Goal: Task Accomplishment & Management: Use online tool/utility

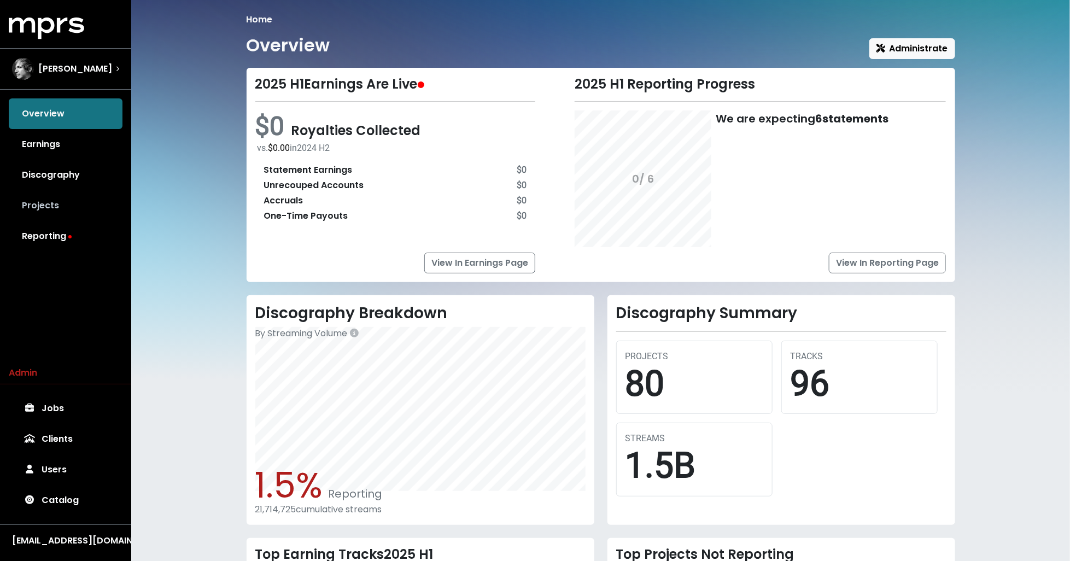
click at [52, 204] on link "Projects" at bounding box center [66, 205] width 114 height 31
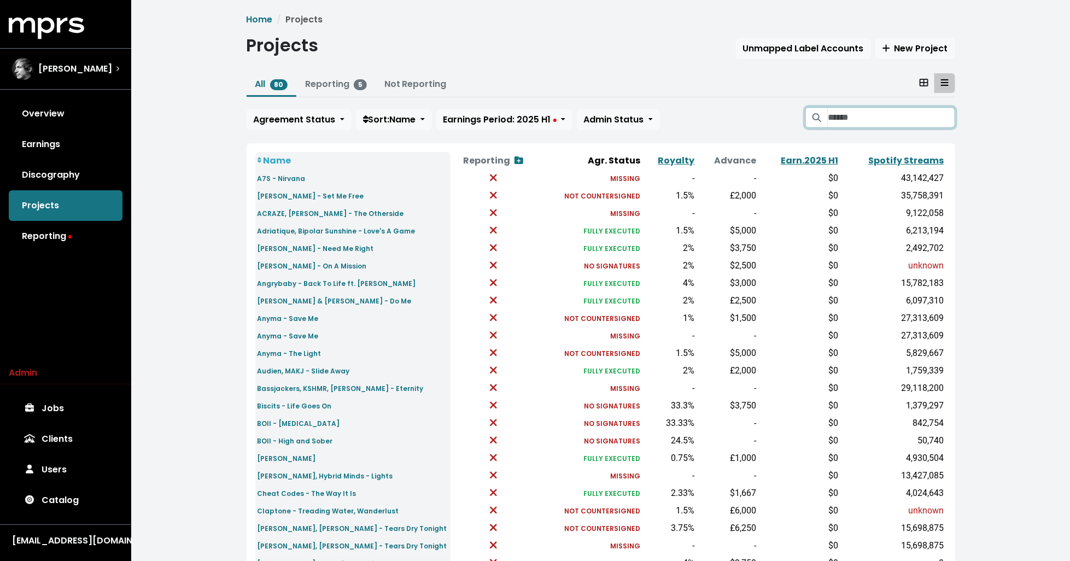
click at [860, 116] on input "Search projects" at bounding box center [891, 117] width 127 height 21
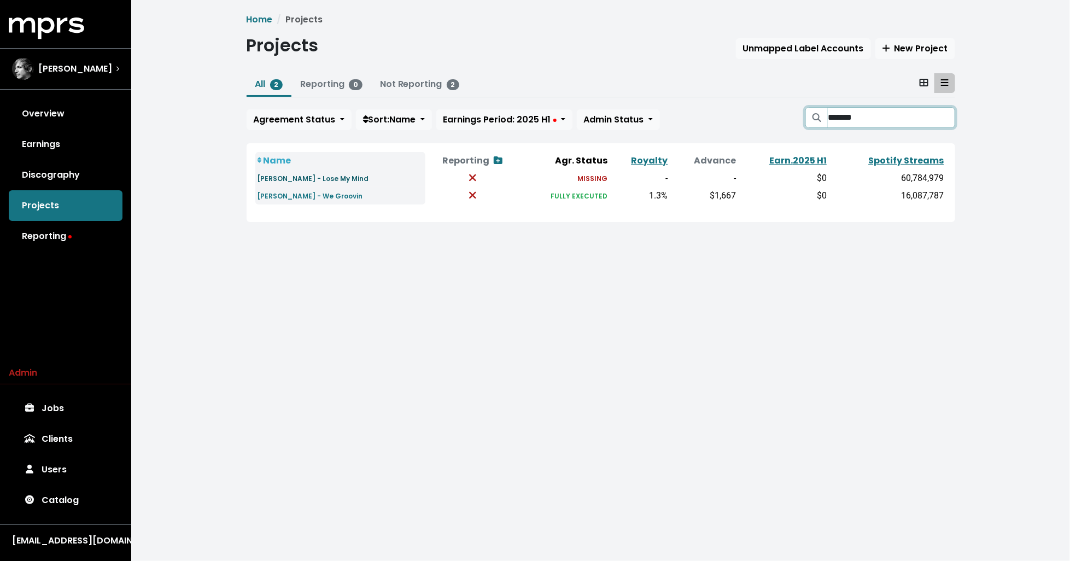
type input "*******"
click at [309, 172] on link "Jamie Jones - Lose My Mind" at bounding box center [313, 178] width 112 height 13
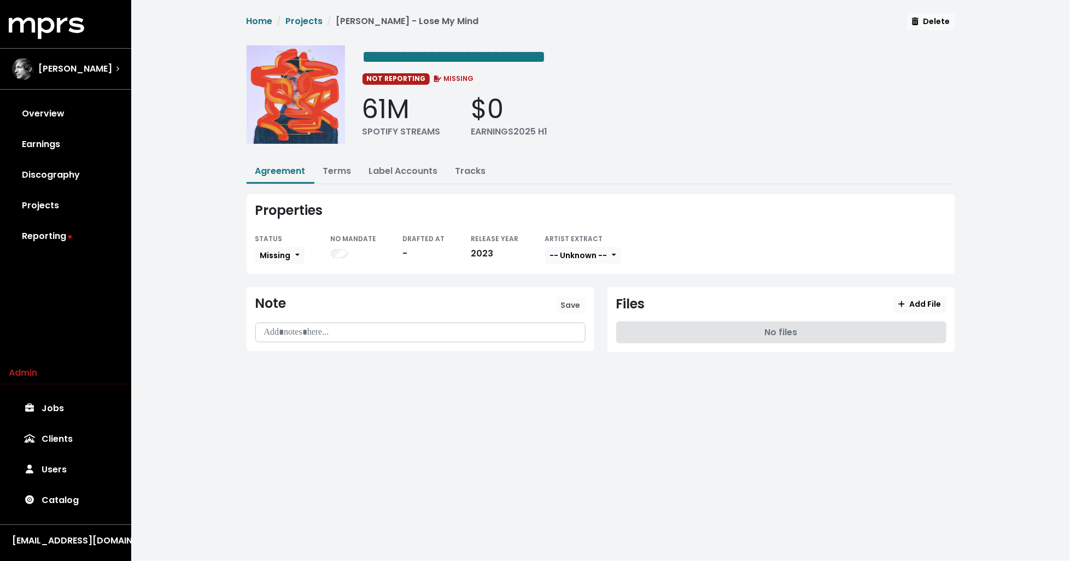
click at [215, 99] on div "**********" at bounding box center [600, 191] width 939 height 383
click at [81, 116] on link "Overview" at bounding box center [66, 113] width 114 height 31
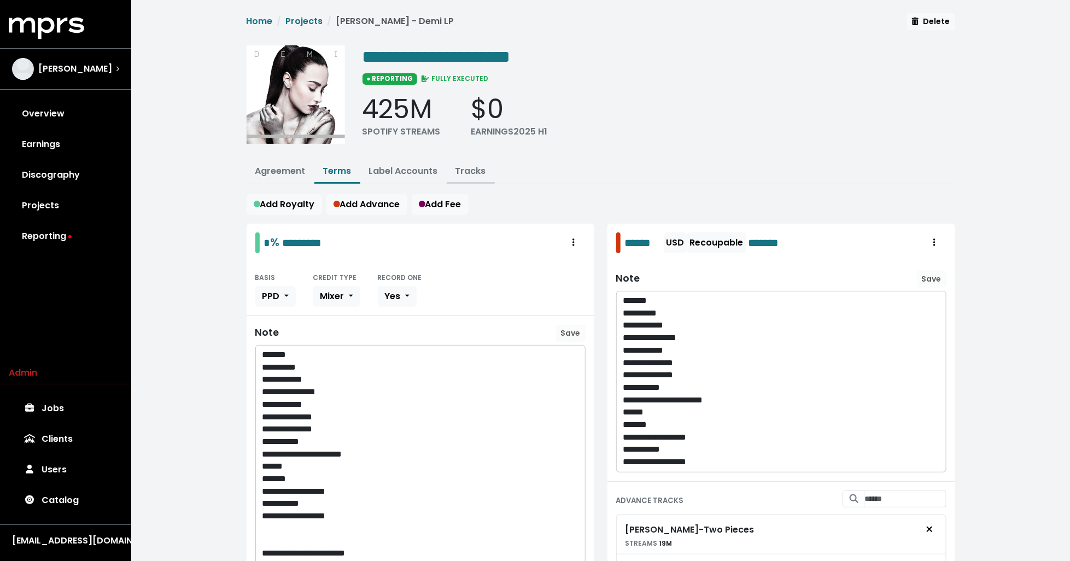
click at [469, 167] on link "Tracks" at bounding box center [470, 171] width 31 height 13
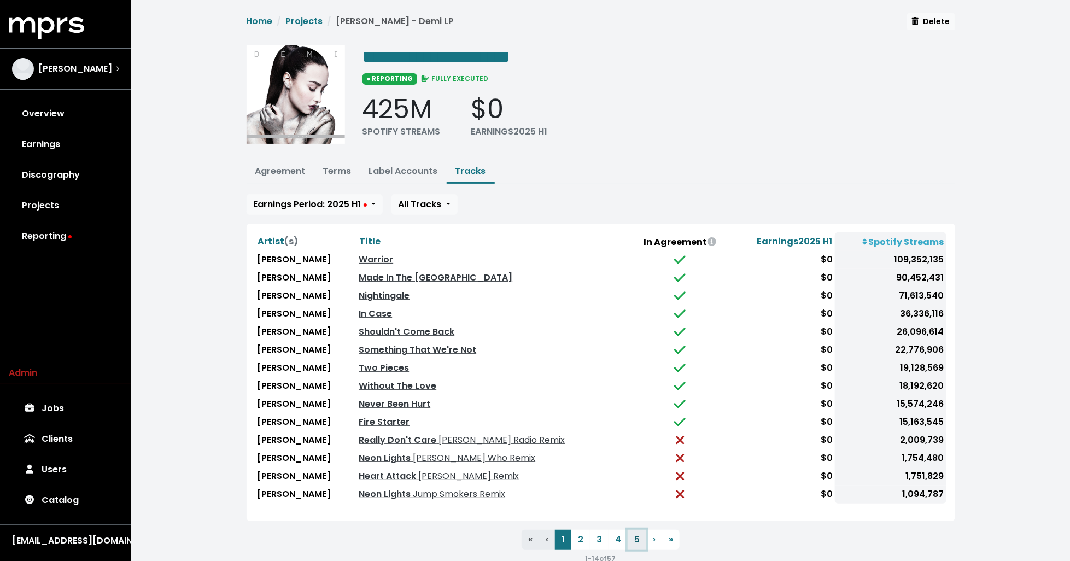
click at [632, 530] on button "5" at bounding box center [636, 540] width 19 height 20
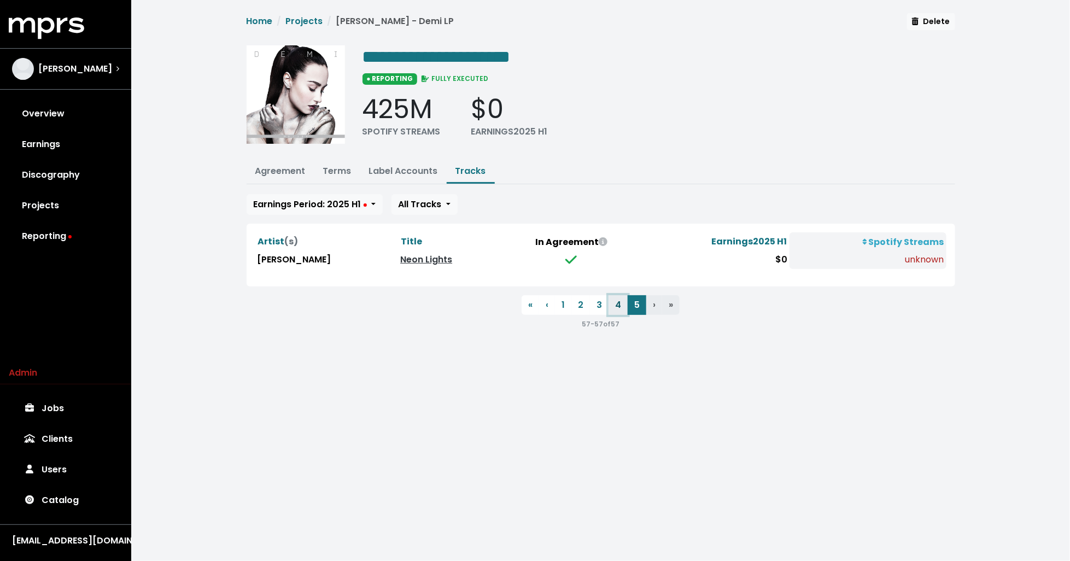
click at [617, 302] on button "4" at bounding box center [617, 305] width 19 height 20
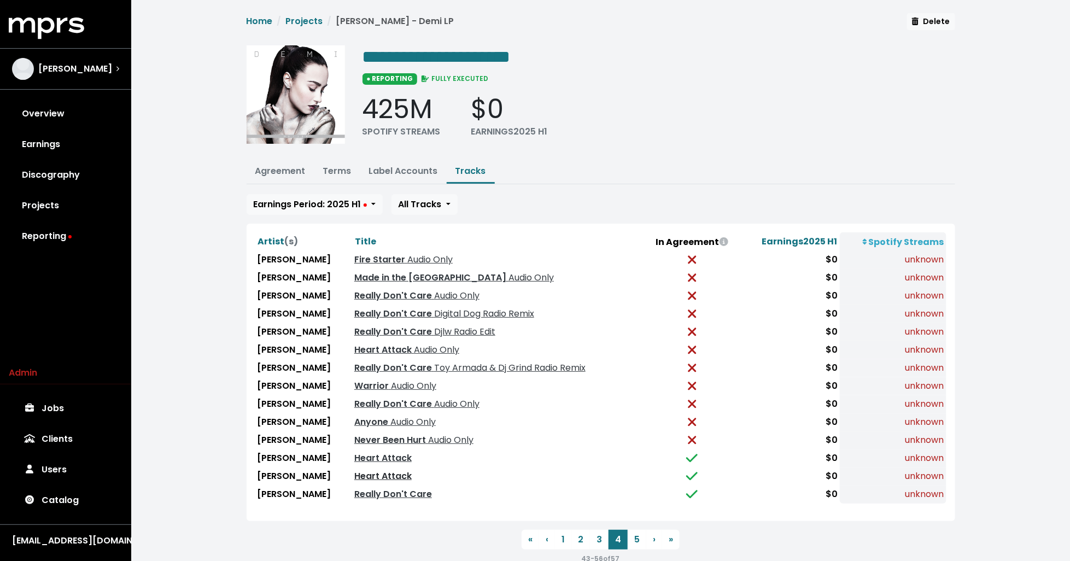
click at [363, 470] on link "Heart Attack" at bounding box center [382, 476] width 57 height 13
click at [331, 165] on link "Terms" at bounding box center [337, 171] width 28 height 13
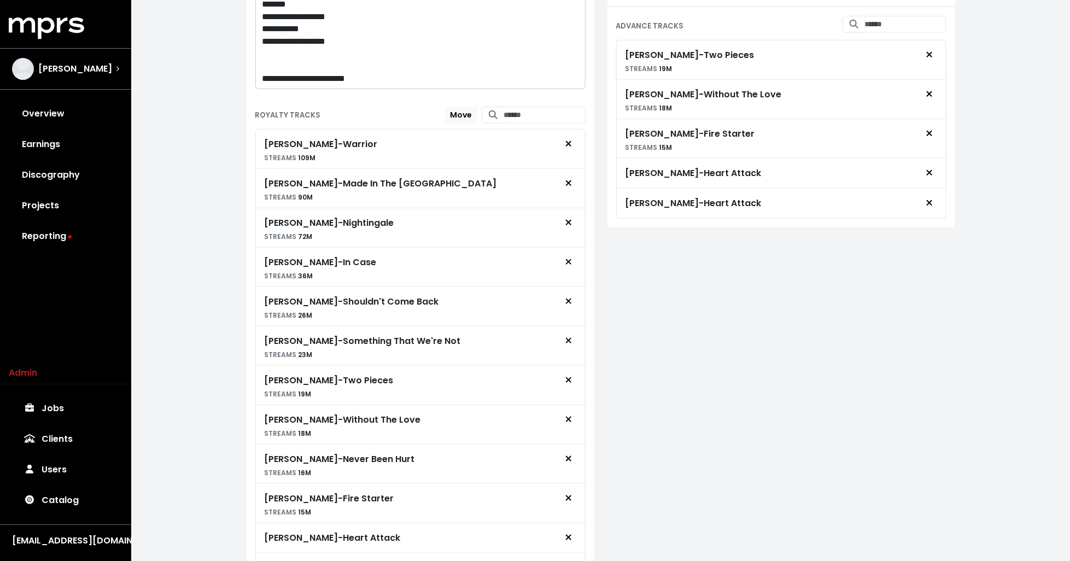
scroll to position [610, 0]
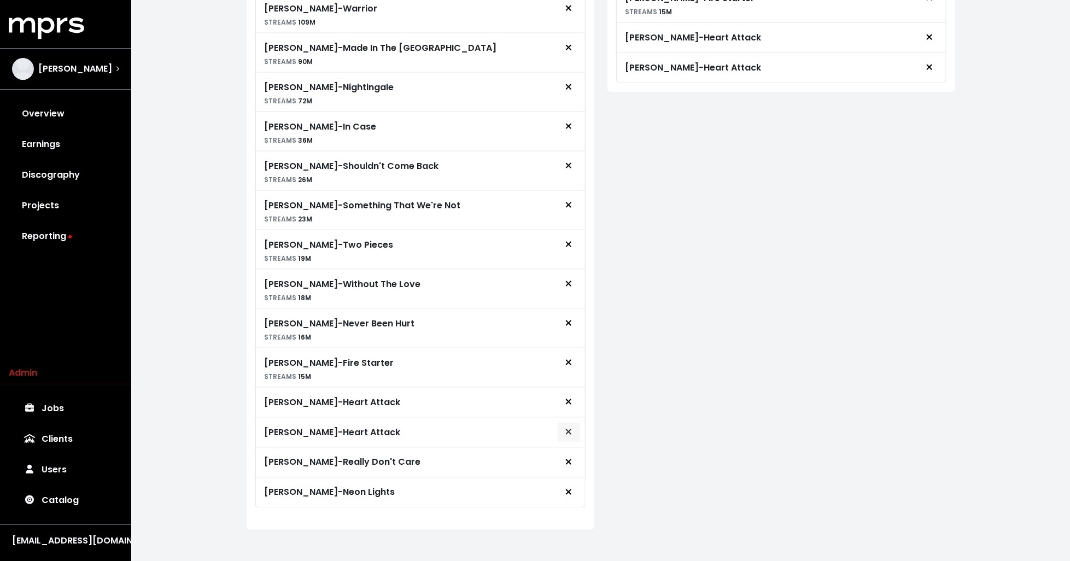
click at [571, 428] on icon "Remove royalty target" at bounding box center [568, 431] width 7 height 9
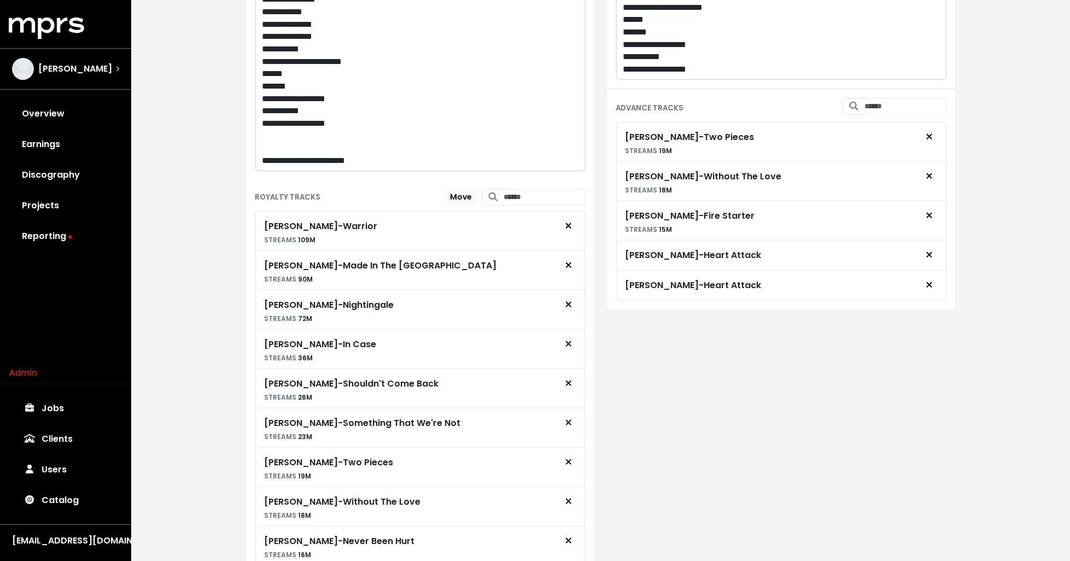
scroll to position [0, 0]
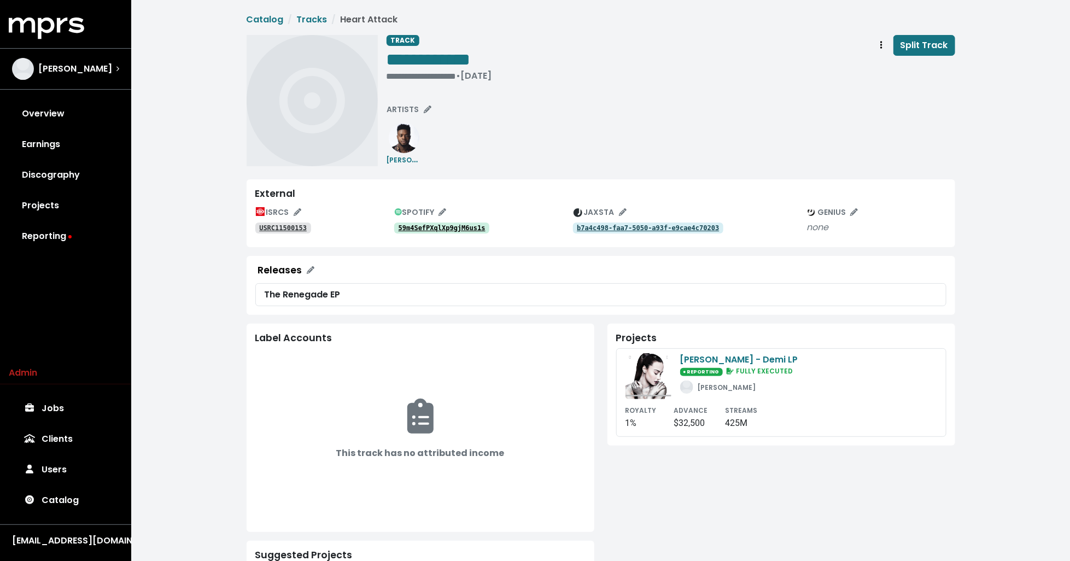
click at [421, 228] on tt "59m4SefPXqlXp9gjM6us1s" at bounding box center [441, 228] width 87 height 8
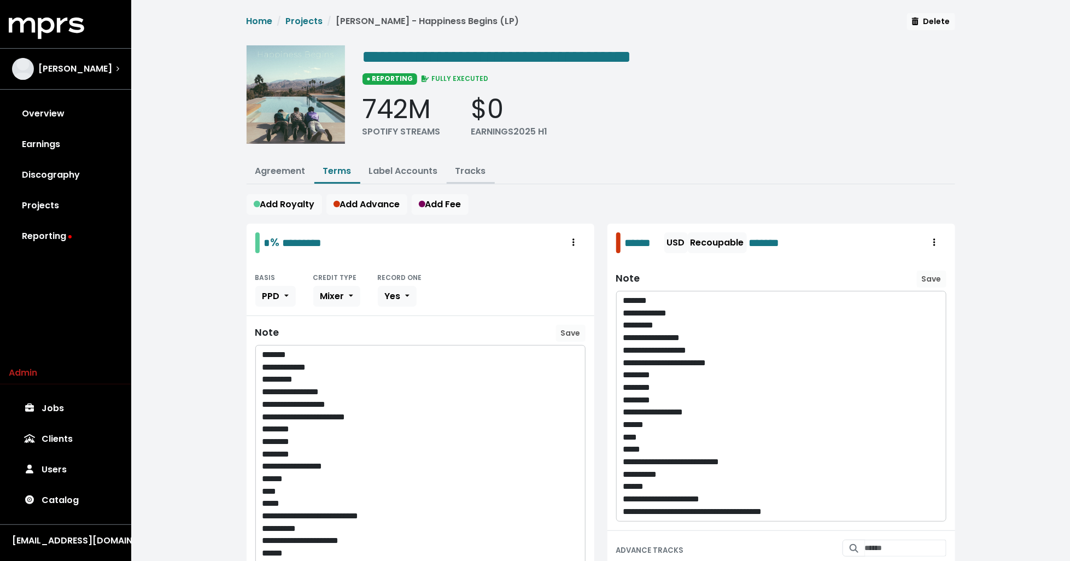
click at [477, 175] on button "Tracks" at bounding box center [471, 172] width 48 height 24
click at [471, 170] on link "Tracks" at bounding box center [470, 171] width 31 height 13
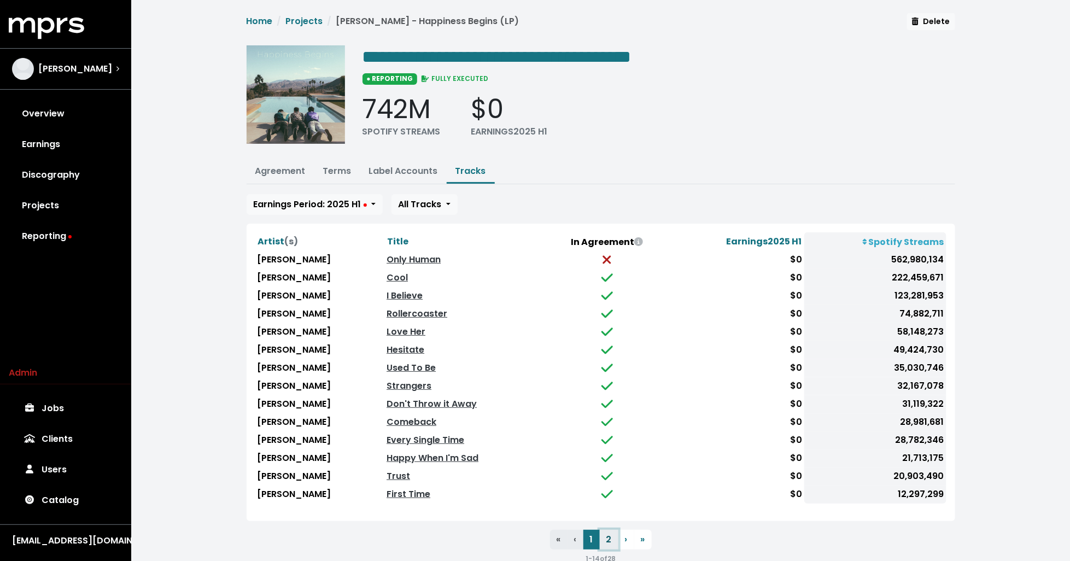
click at [609, 531] on button "2" at bounding box center [609, 540] width 19 height 20
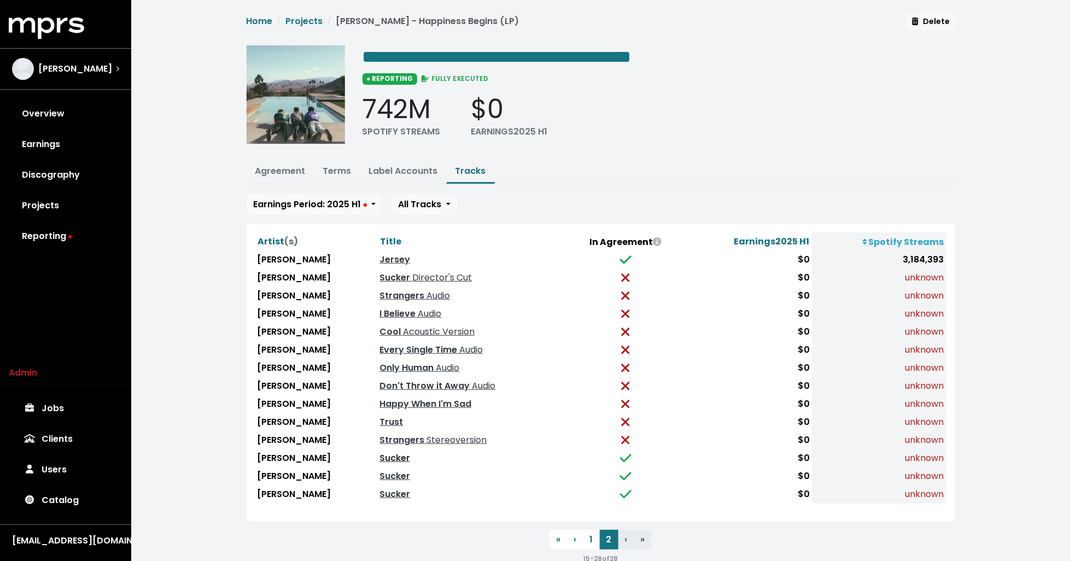
click at [393, 454] on link "Sucker" at bounding box center [394, 457] width 31 height 13
click at [393, 471] on link "Sucker" at bounding box center [394, 476] width 31 height 13
click at [389, 491] on link "Sucker" at bounding box center [394, 494] width 31 height 13
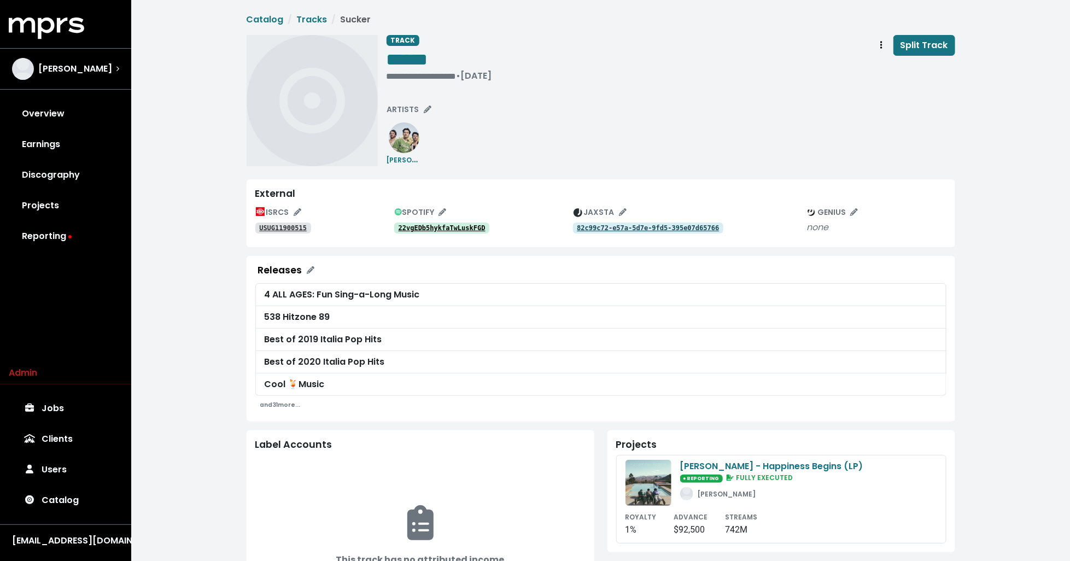
click at [444, 224] on tt "22vgEDb5hykfaTwLuskFGD" at bounding box center [441, 228] width 87 height 8
click at [594, 226] on tt "82c99c72-e57a-5d7e-9fd5-395e07d65766" at bounding box center [648, 228] width 142 height 8
click at [283, 233] on div "USUG11900515" at bounding box center [324, 227] width 139 height 13
click at [280, 225] on tt "USUG11900515" at bounding box center [283, 228] width 48 height 8
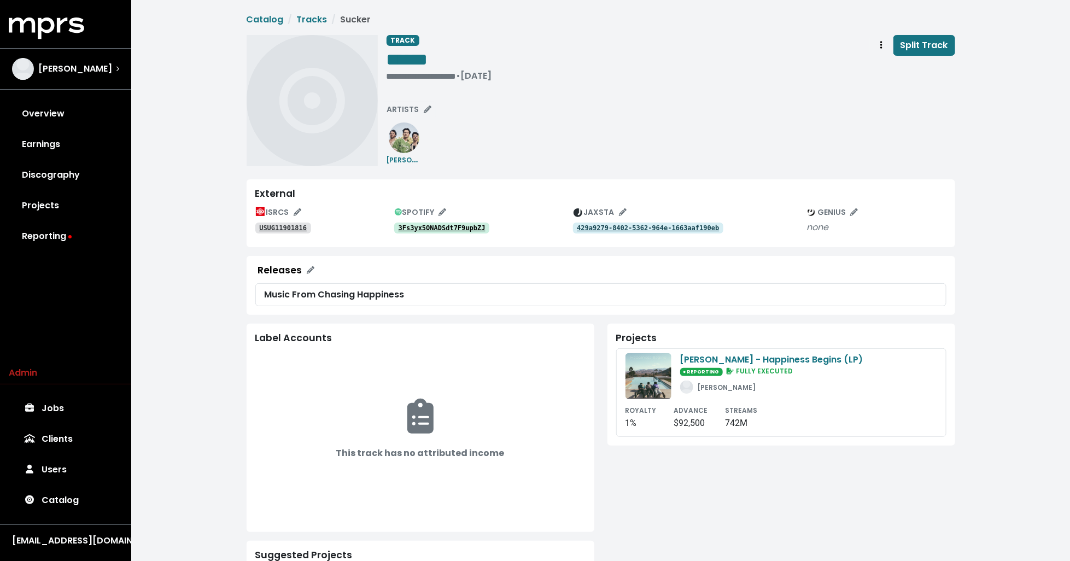
click at [444, 224] on tt "3Fs3yx5ONADSdt7F9upbZJ" at bounding box center [441, 228] width 87 height 8
click at [385, 76] on div "**********" at bounding box center [601, 100] width 708 height 131
click at [521, 135] on div "**********" at bounding box center [670, 100] width 568 height 131
click at [430, 78] on span "**********" at bounding box center [427, 76] width 83 height 8
click at [275, 223] on link "USUG11901816" at bounding box center [283, 227] width 56 height 11
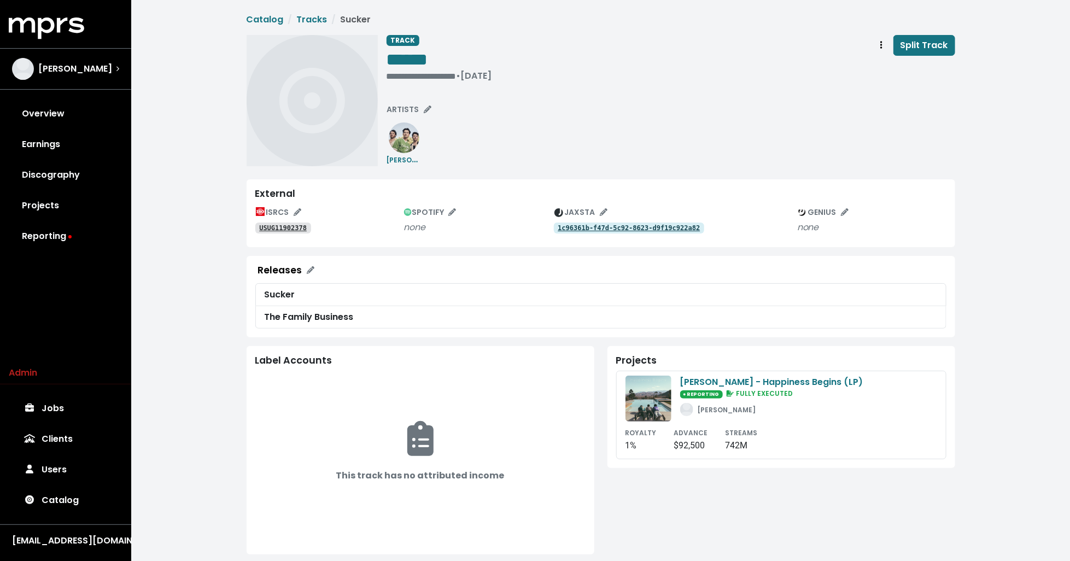
click at [599, 228] on tt "1c96361b-f47d-5c92-8623-d9f19c922a82" at bounding box center [629, 228] width 142 height 8
click at [294, 230] on tt "USUG11902378" at bounding box center [283, 228] width 48 height 8
click at [882, 46] on icon "Track actions" at bounding box center [881, 44] width 2 height 9
click at [889, 68] on link "Merge" at bounding box center [913, 69] width 86 height 17
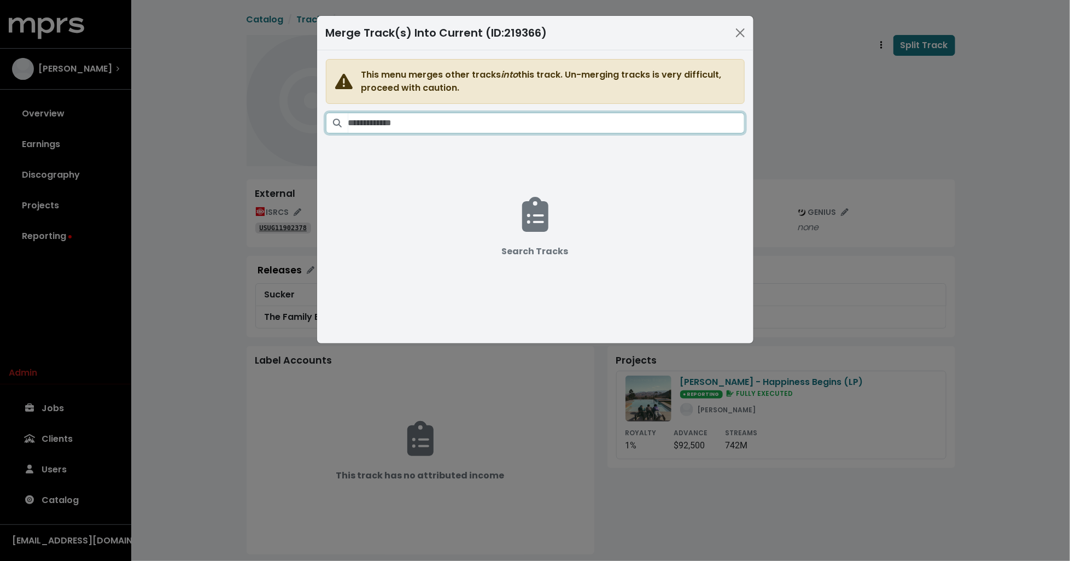
click at [653, 114] on input "Search tracks" at bounding box center [546, 123] width 396 height 21
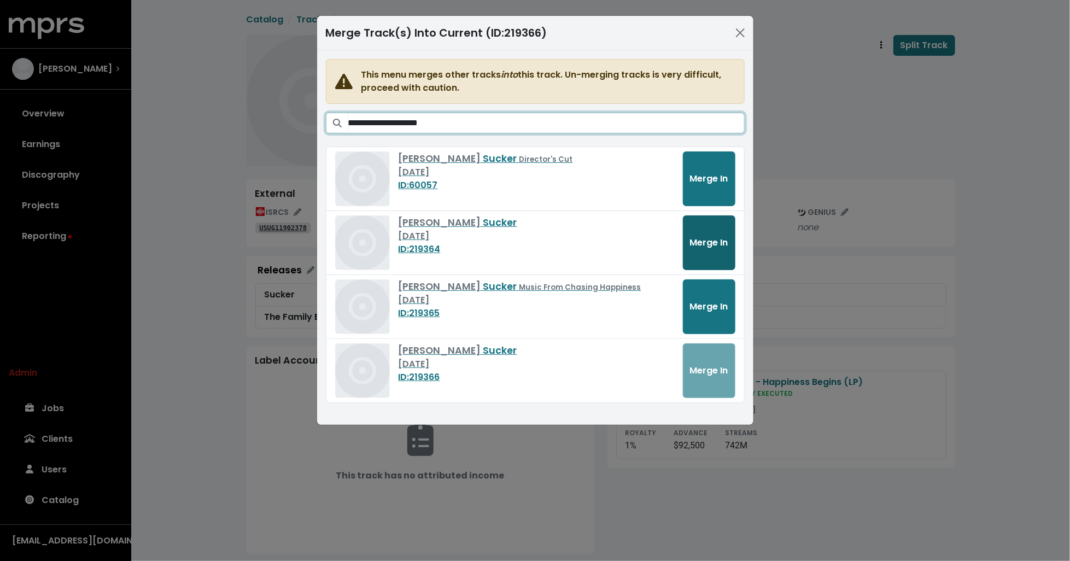
type input "**********"
click at [710, 246] on span "Merge In" at bounding box center [709, 242] width 38 height 13
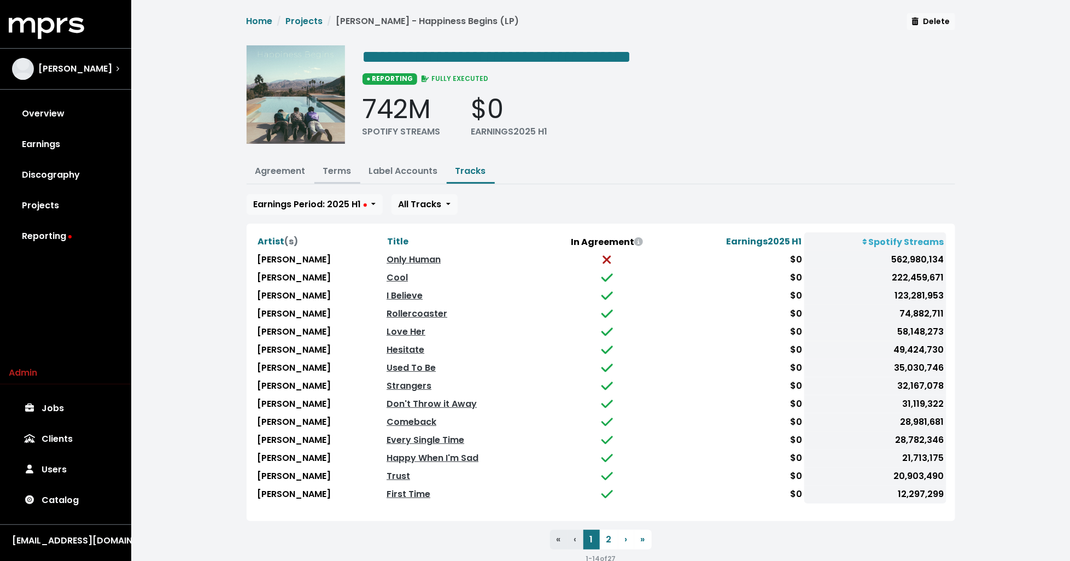
click at [330, 167] on link "Terms" at bounding box center [337, 171] width 28 height 13
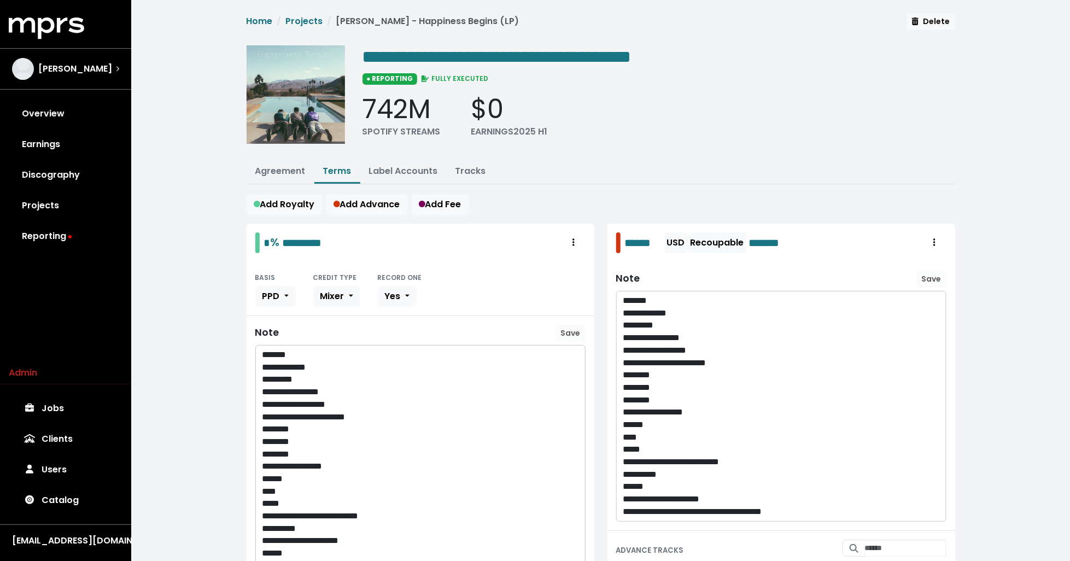
click at [253, 257] on div "* % *********" at bounding box center [421, 243] width 348 height 38
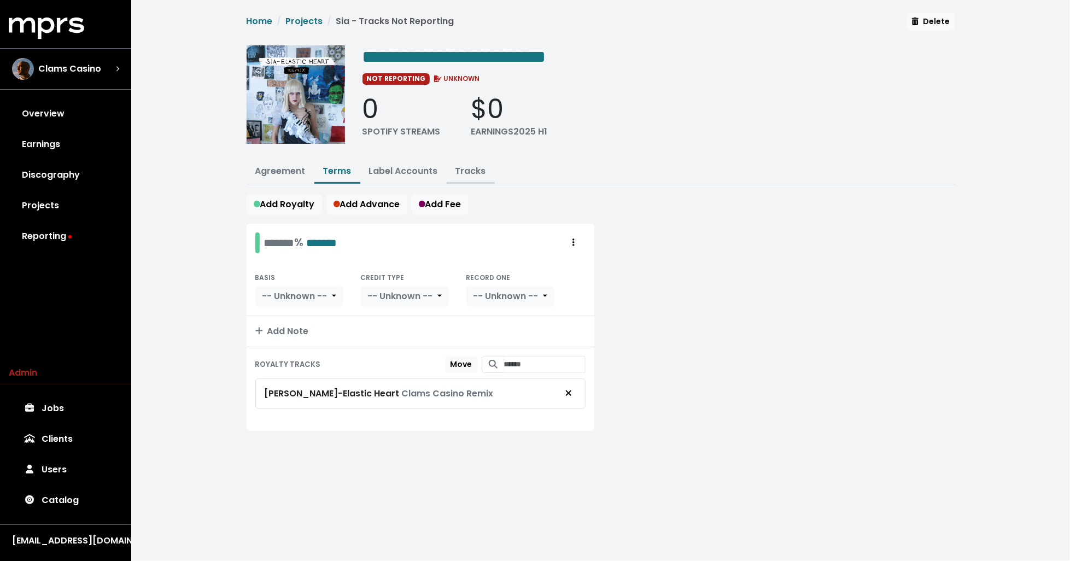
click at [461, 173] on link "Tracks" at bounding box center [470, 171] width 31 height 13
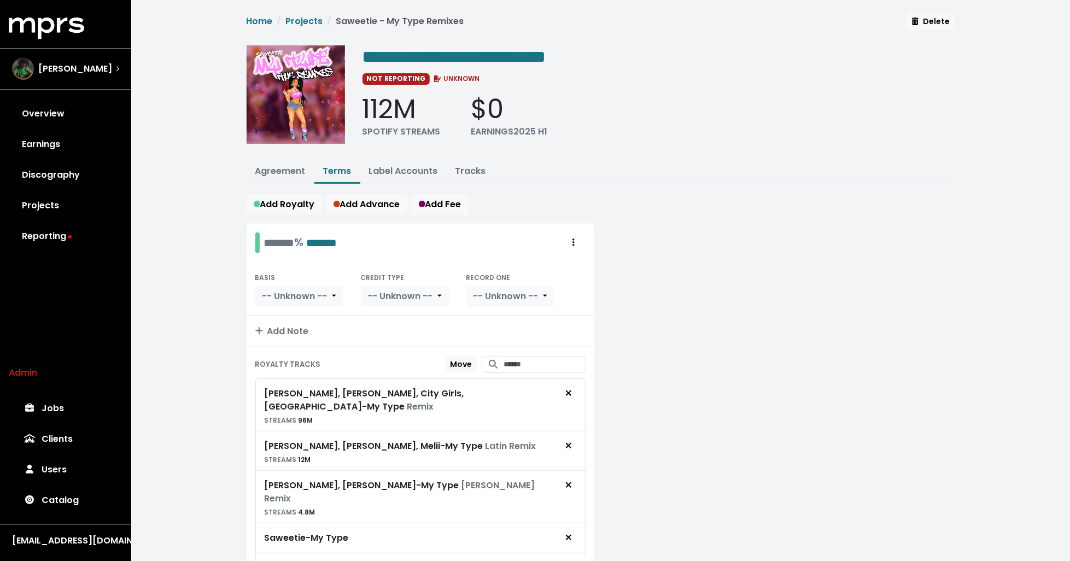
scroll to position [52, 0]
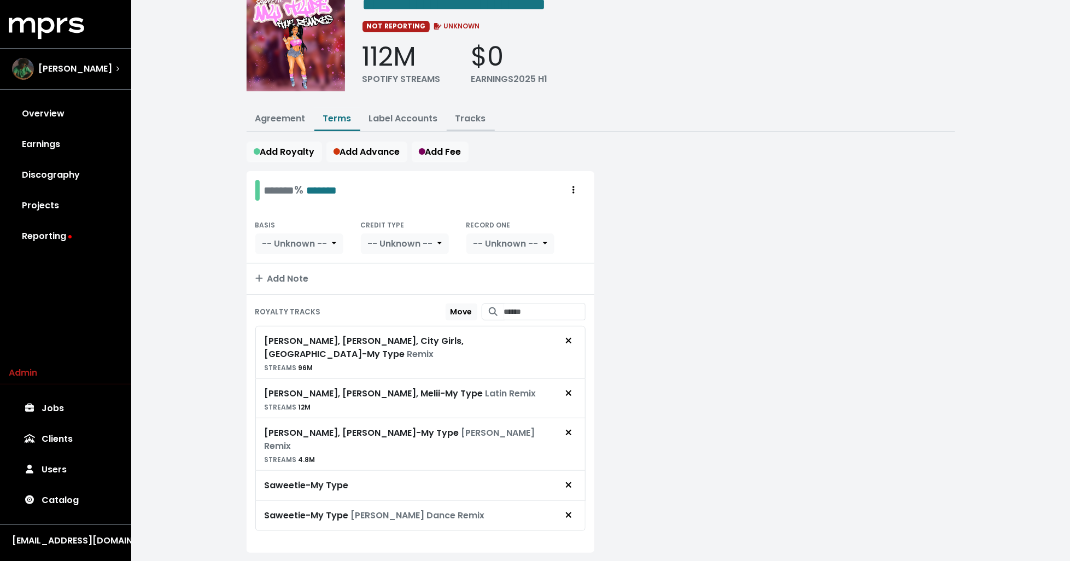
click at [471, 121] on link "Tracks" at bounding box center [470, 118] width 31 height 13
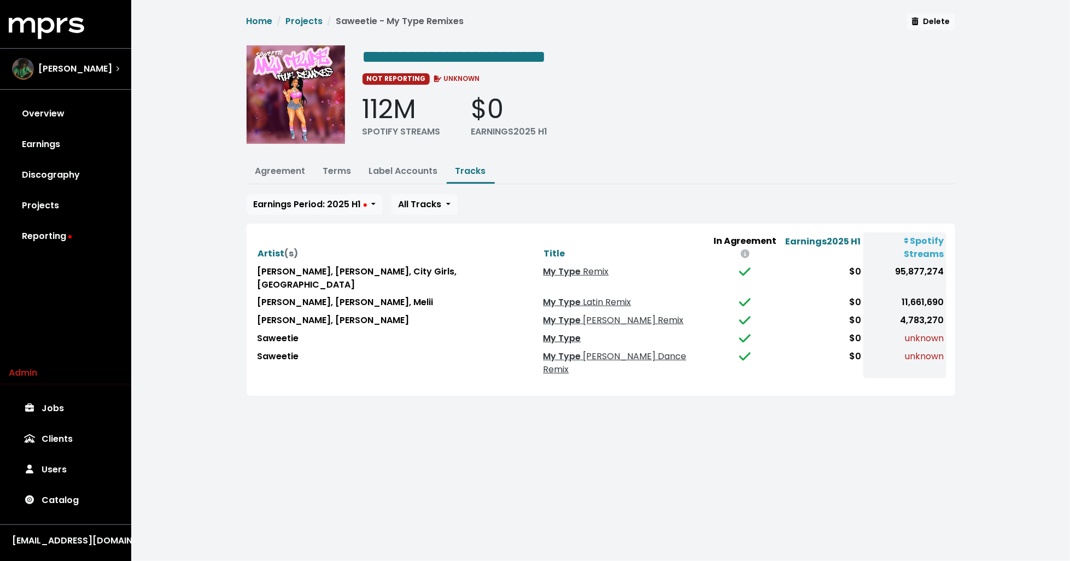
click at [543, 332] on link "My Type" at bounding box center [562, 338] width 38 height 13
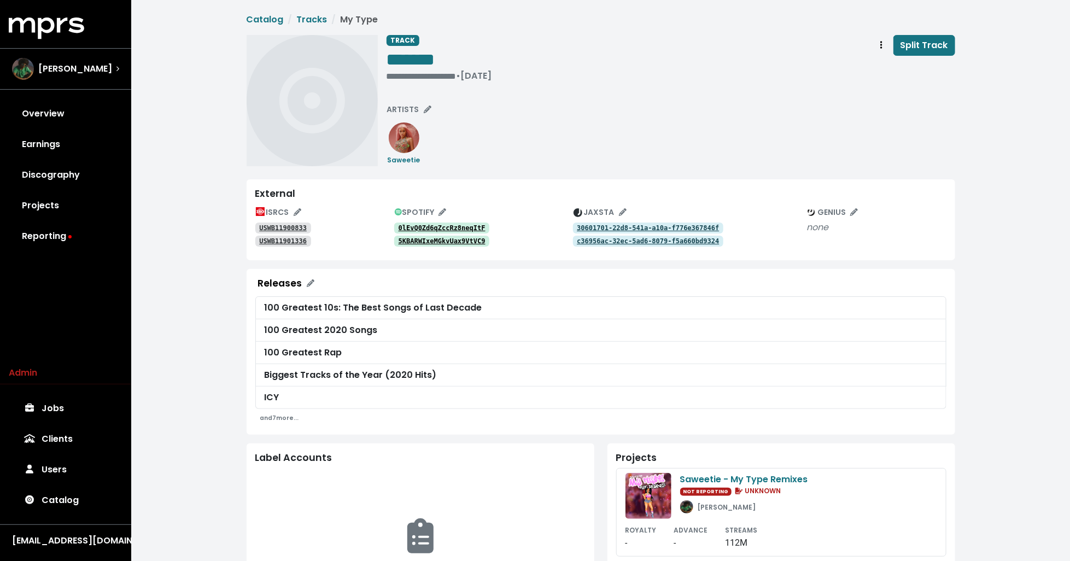
click at [600, 223] on link "30601701-22d8-541a-a10a-f776e367846f" at bounding box center [648, 227] width 151 height 11
click at [595, 240] on tt "c36956ac-32ec-5ad6-8079-f5a660bd9324" at bounding box center [648, 241] width 142 height 8
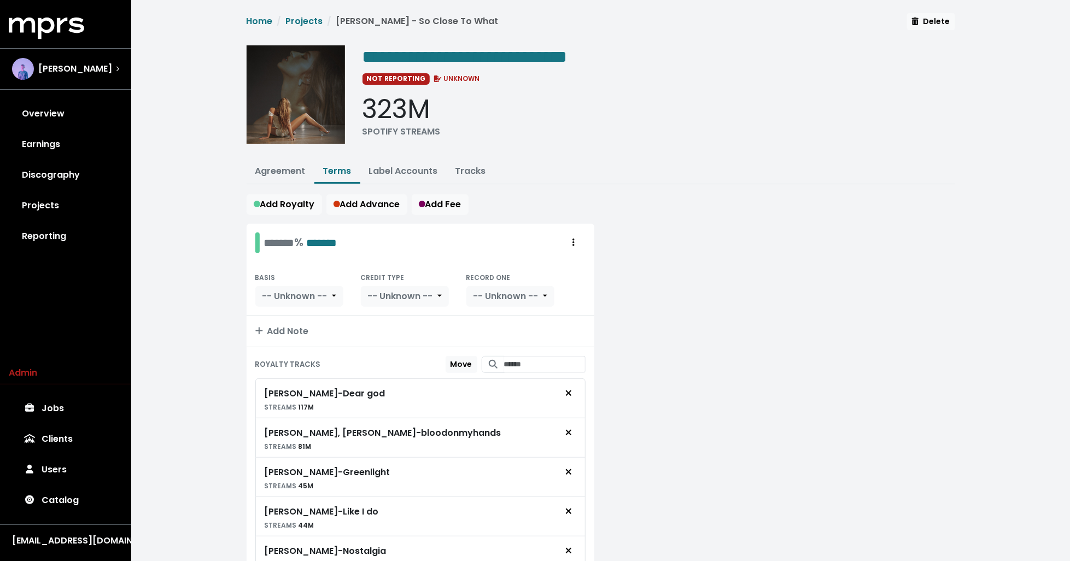
scroll to position [220, 0]
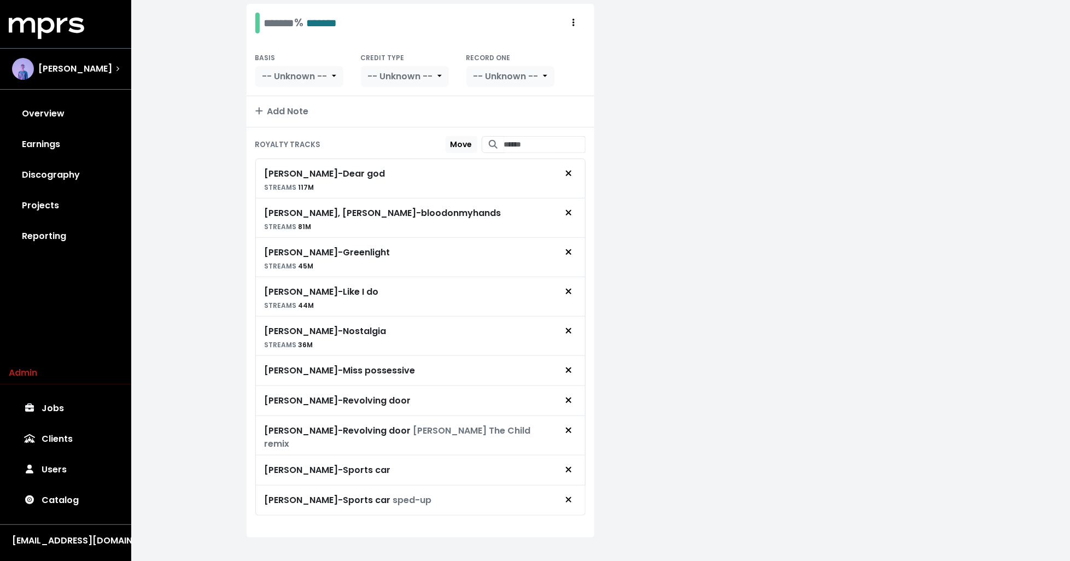
click at [218, 314] on div "**********" at bounding box center [600, 178] width 939 height 796
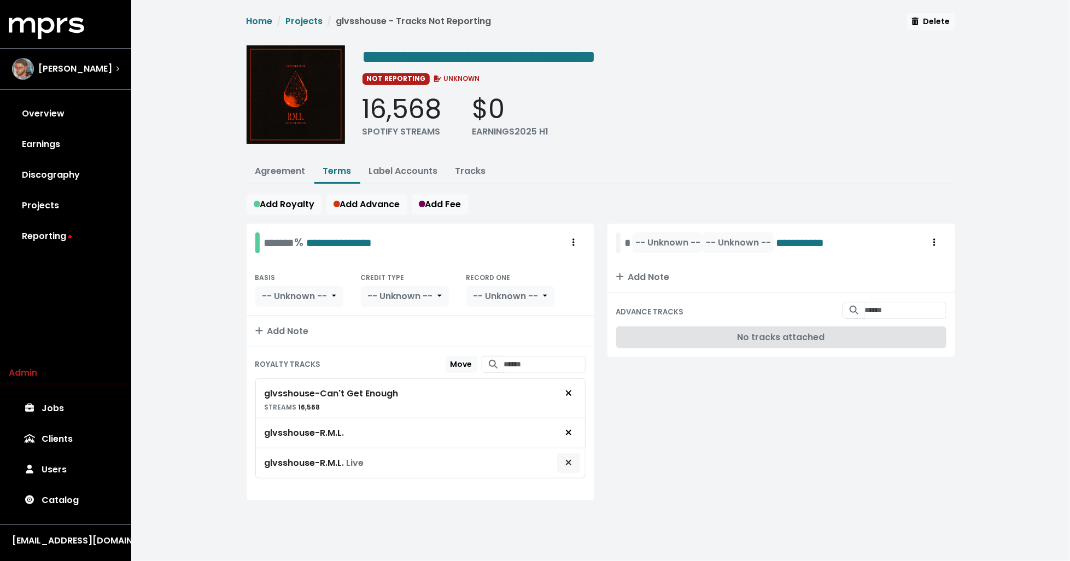
click at [570, 458] on icon "Remove royalty target" at bounding box center [568, 462] width 7 height 9
click at [156, 248] on div "**********" at bounding box center [600, 254] width 939 height 509
click at [412, 163] on button "Label Accounts" at bounding box center [403, 172] width 86 height 24
click at [451, 165] on button "Tracks" at bounding box center [471, 172] width 48 height 24
click at [410, 167] on link "Label Accounts" at bounding box center [403, 171] width 69 height 13
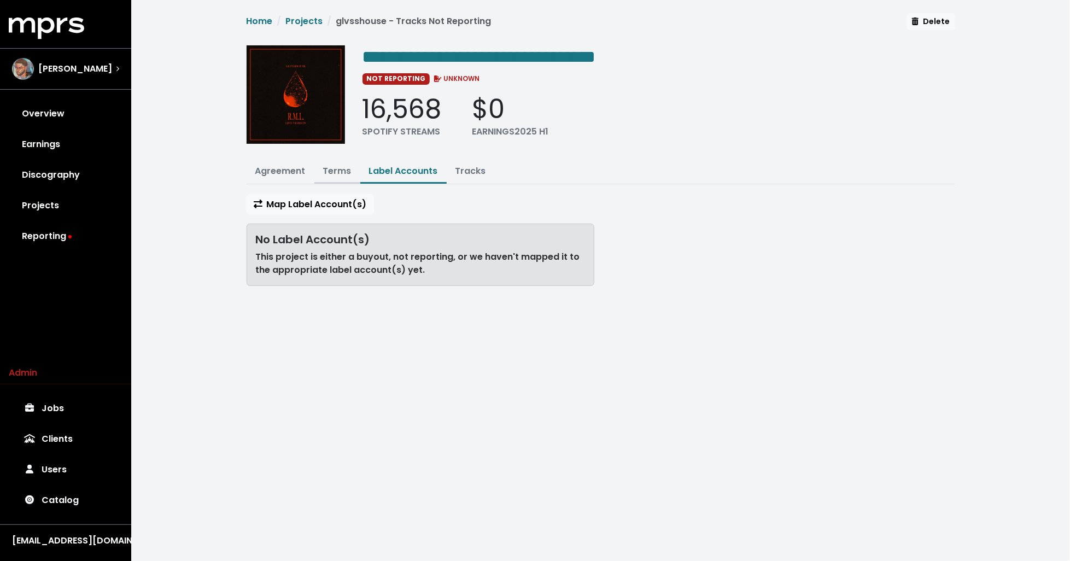
click at [346, 169] on link "Terms" at bounding box center [337, 171] width 28 height 13
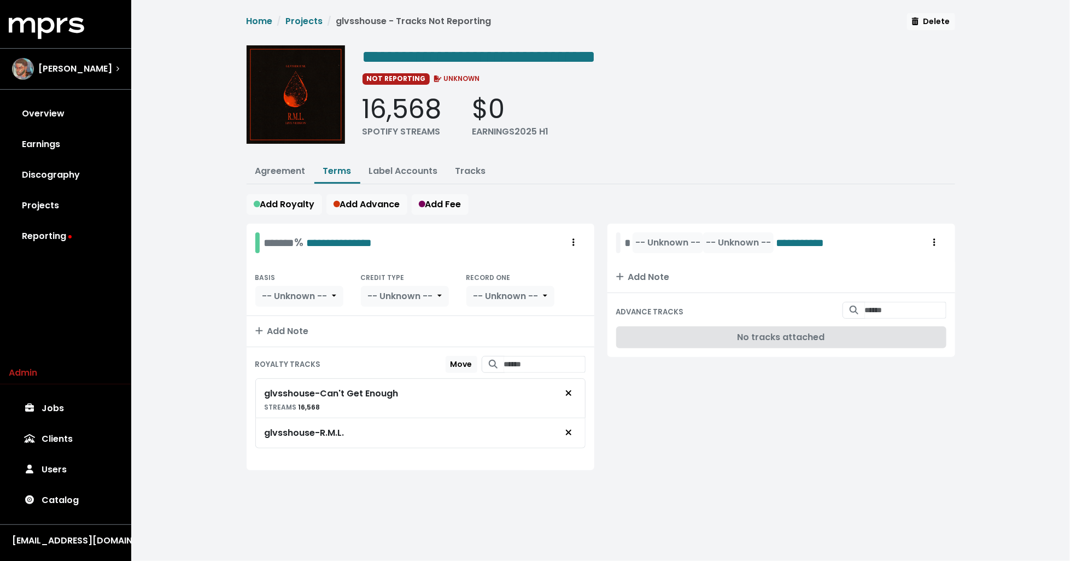
click at [341, 170] on link "Terms" at bounding box center [337, 171] width 28 height 13
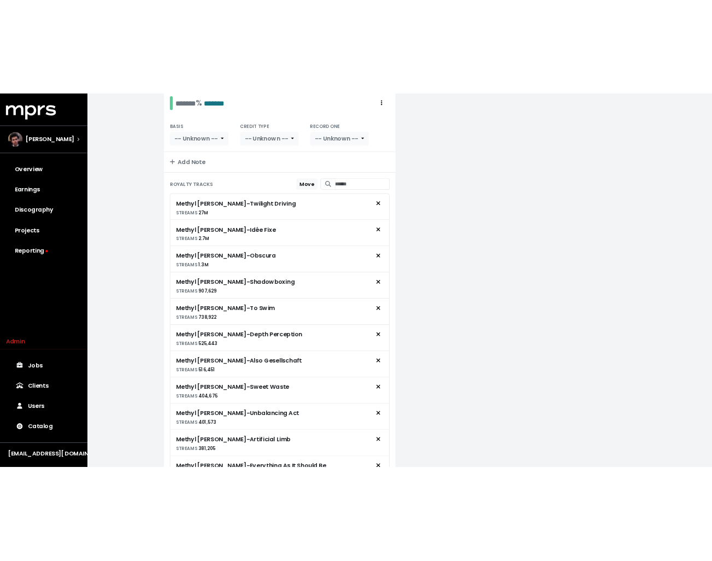
scroll to position [227, 0]
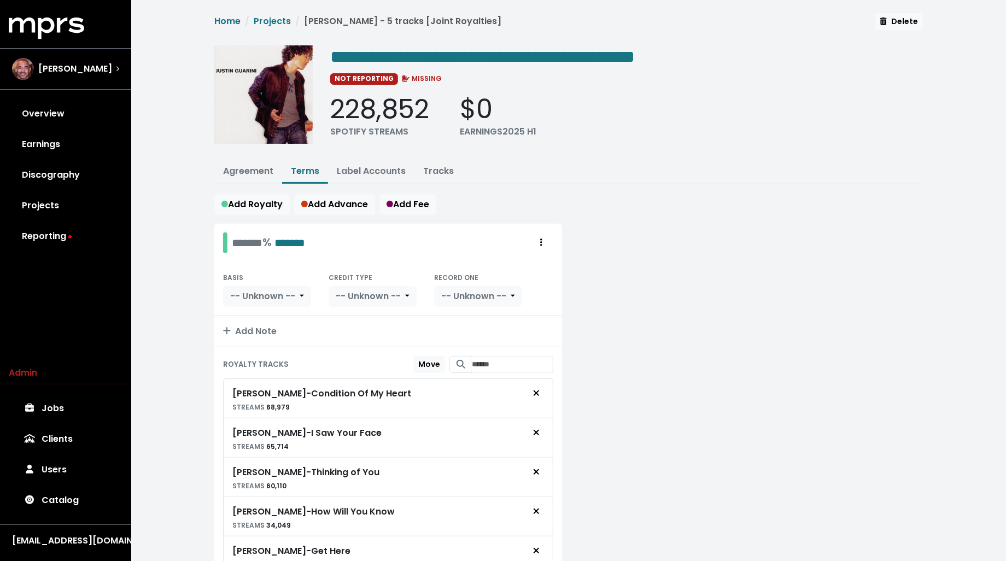
scroll to position [62, 0]
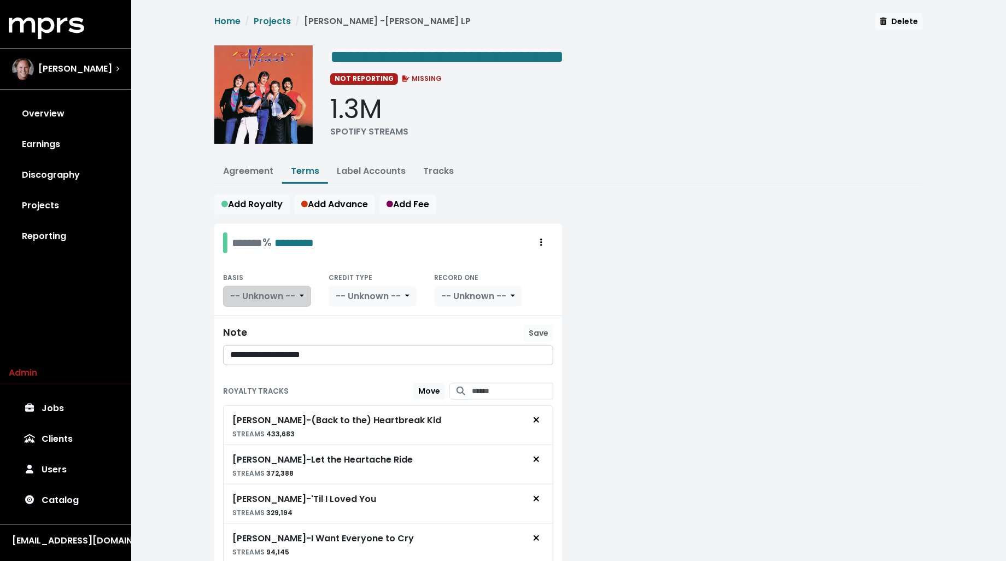
scroll to position [205, 0]
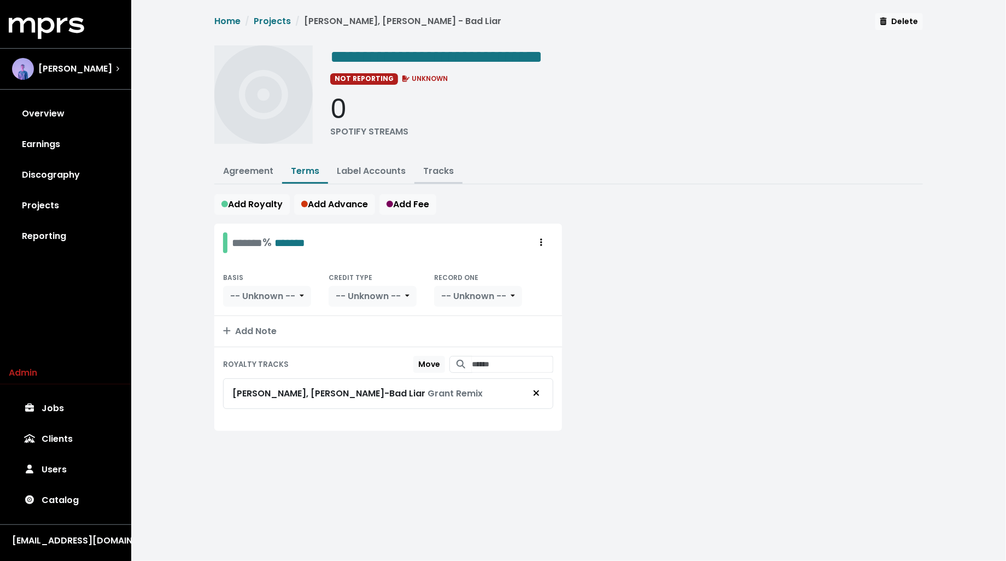
click at [439, 160] on button "Tracks" at bounding box center [438, 172] width 48 height 24
click at [435, 173] on link "Tracks" at bounding box center [438, 171] width 31 height 13
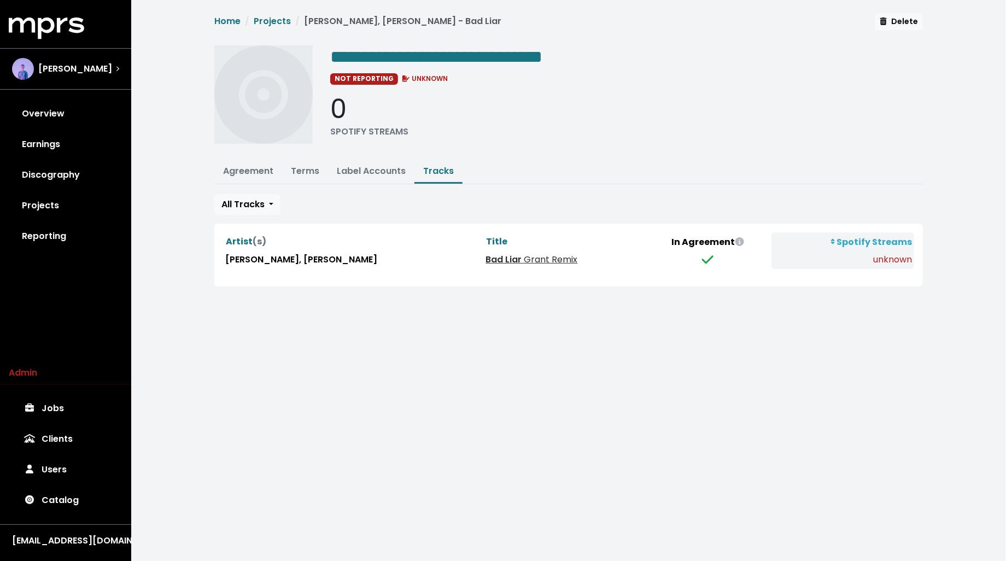
click at [486, 256] on link "Bad Liar Grant Remix" at bounding box center [532, 259] width 92 height 13
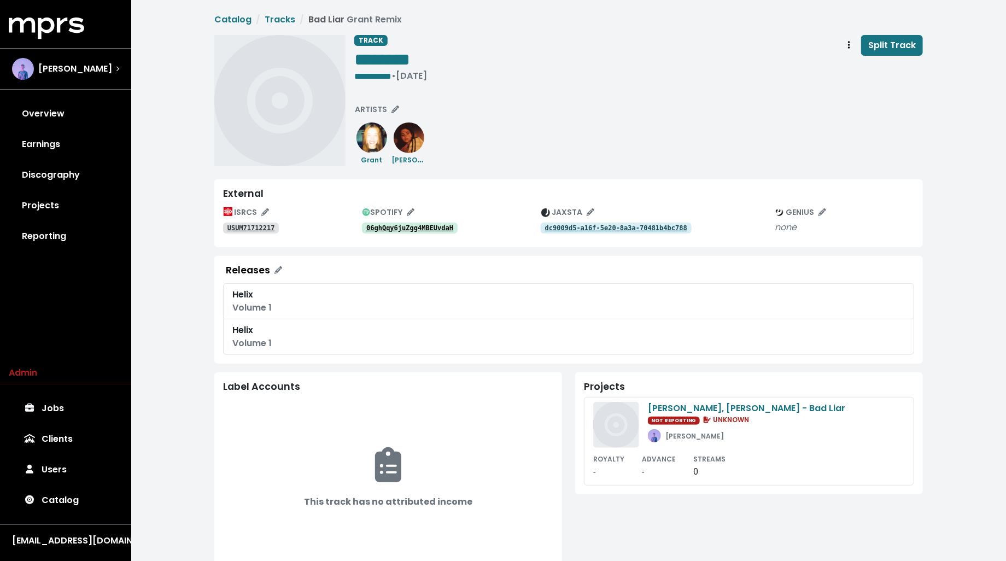
click at [415, 228] on tt "06ghQqy6juZgg4MBEUvdaH" at bounding box center [409, 228] width 87 height 8
click at [246, 231] on tt "USUM71712217" at bounding box center [251, 228] width 48 height 8
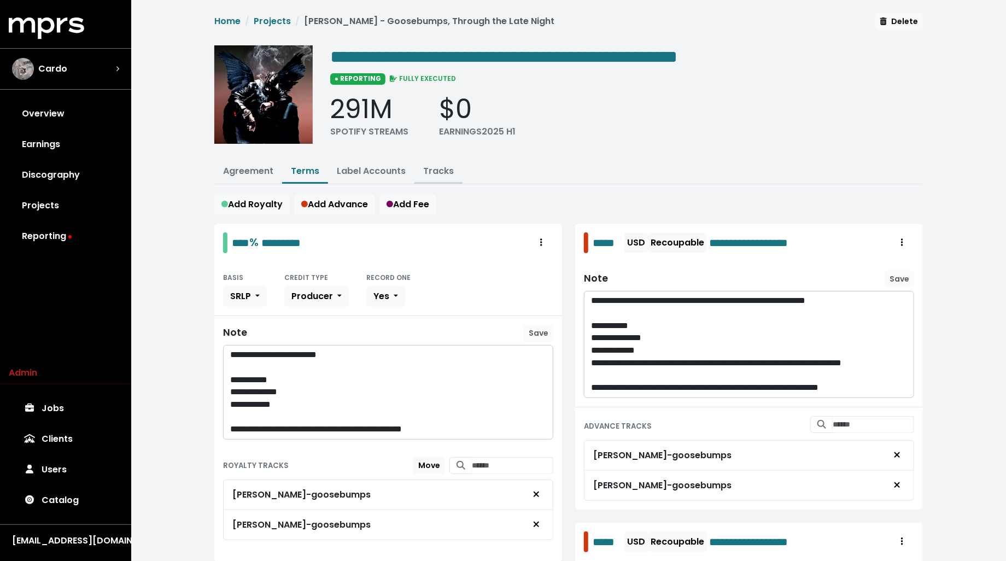
click at [436, 168] on link "Tracks" at bounding box center [438, 171] width 31 height 13
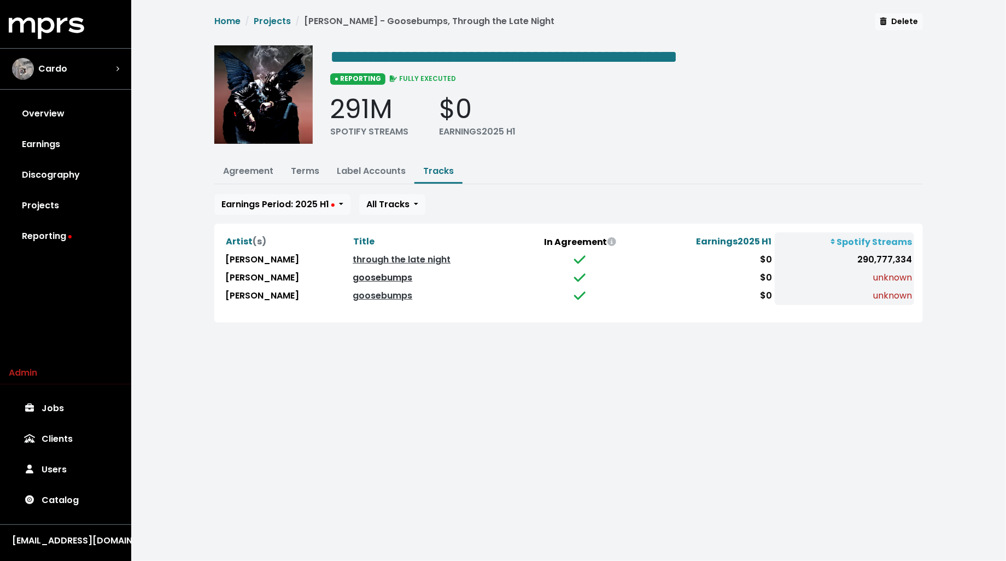
click at [357, 277] on link "goosebumps" at bounding box center [383, 277] width 60 height 13
click at [354, 294] on link "goosebumps" at bounding box center [383, 295] width 60 height 13
click at [353, 294] on link "goosebumps" at bounding box center [383, 295] width 60 height 13
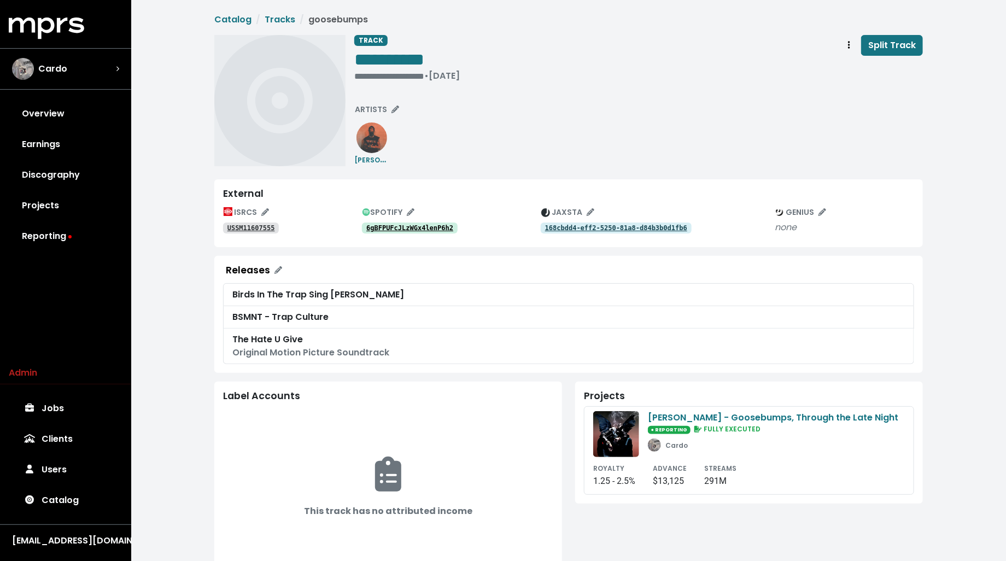
click at [395, 227] on tt "6gBFPUFcJLzWGx4lenP6h2" at bounding box center [409, 228] width 87 height 8
click at [248, 230] on tt "USSM11607555" at bounding box center [251, 228] width 48 height 8
click at [582, 230] on tt "168cbdd4-eff2-5250-81a8-d84b3b0d1fb6" at bounding box center [616, 228] width 142 height 8
click at [849, 43] on span "Track actions" at bounding box center [849, 45] width 10 height 13
click at [619, 98] on div "**********" at bounding box center [638, 100] width 568 height 131
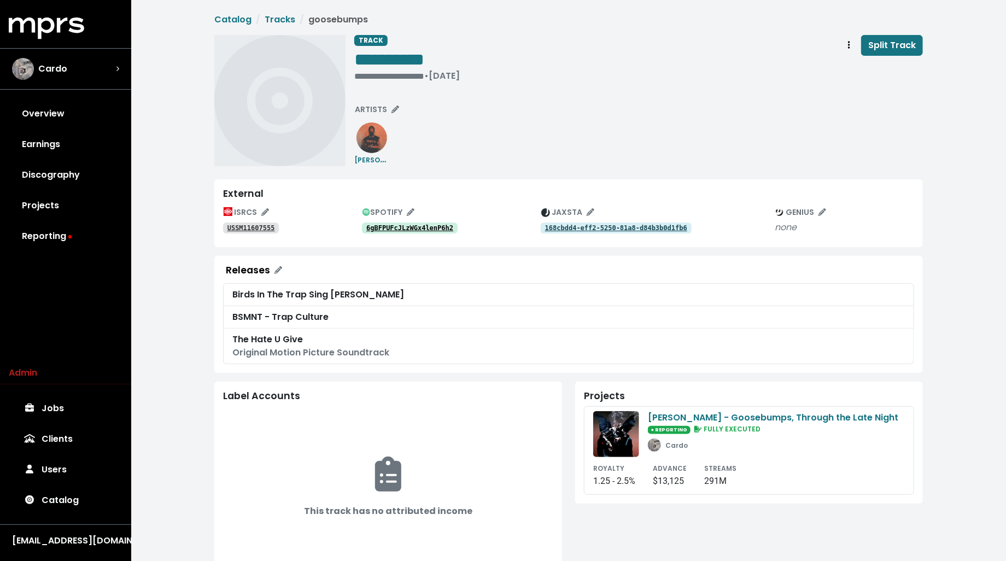
click at [424, 229] on tt "6gBFPUFcJLzWGx4lenP6h2" at bounding box center [409, 228] width 87 height 8
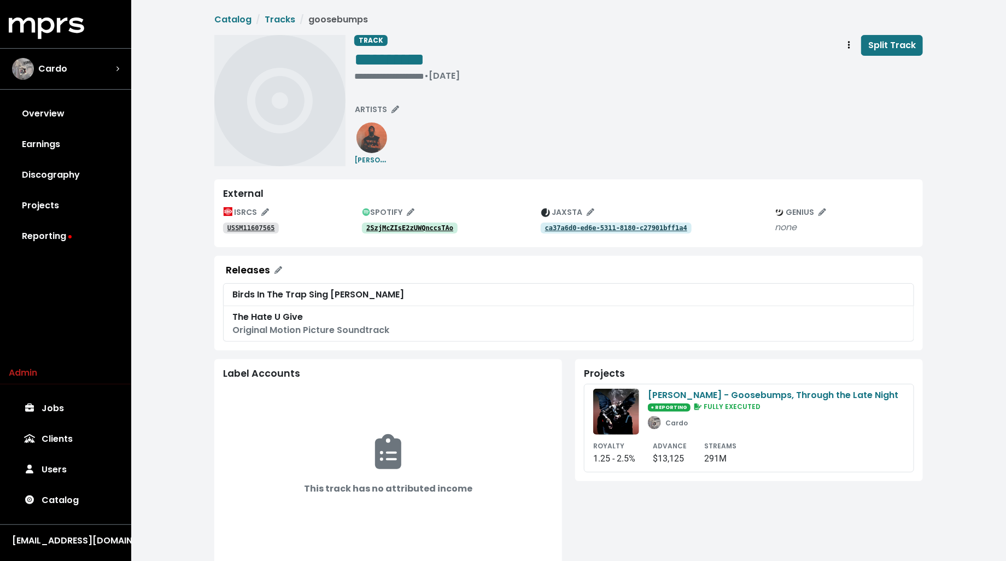
click at [395, 227] on tt "2SzjMcZIsE2zUWQnccsTAo" at bounding box center [409, 228] width 87 height 8
click at [605, 227] on tt "ca37a6d0-ed6e-5311-8180-c27901bff1a4" at bounding box center [616, 228] width 142 height 8
click at [258, 229] on tt "USSM11607565" at bounding box center [251, 228] width 48 height 8
click at [424, 229] on tt "2SzjMcZIsE2zUWQnccsTAo" at bounding box center [409, 228] width 87 height 8
click at [852, 48] on span "Track actions" at bounding box center [849, 45] width 10 height 13
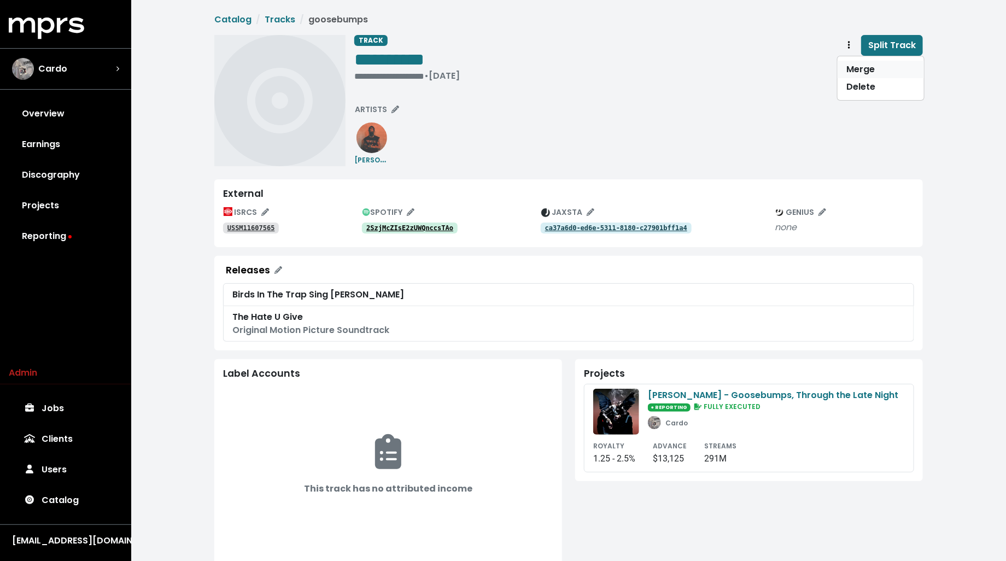
click at [853, 67] on link "Merge" at bounding box center [880, 69] width 86 height 17
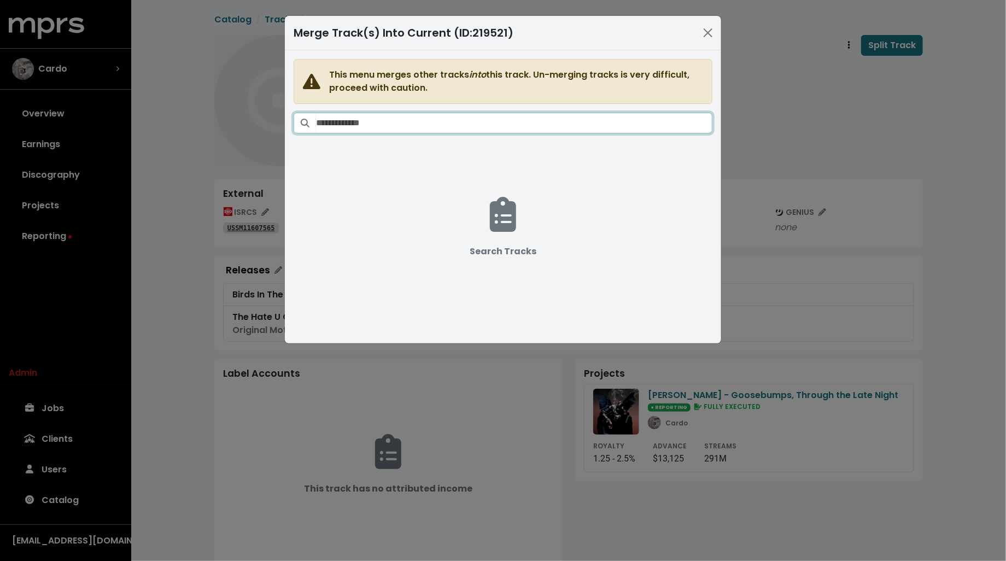
click at [432, 125] on input "Search tracks" at bounding box center [514, 123] width 396 height 21
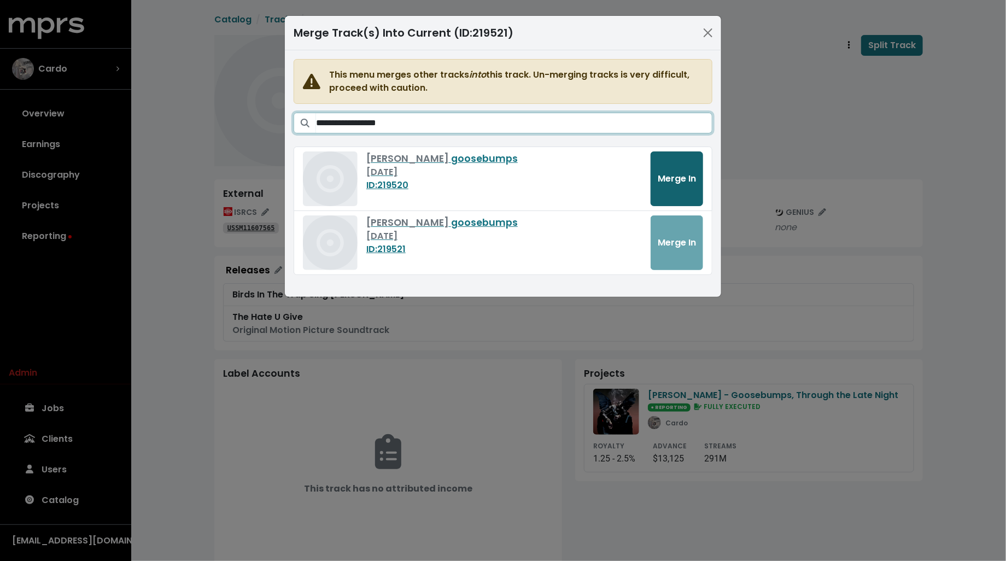
type input "**********"
click at [679, 155] on button "Merge In" at bounding box center [676, 178] width 52 height 55
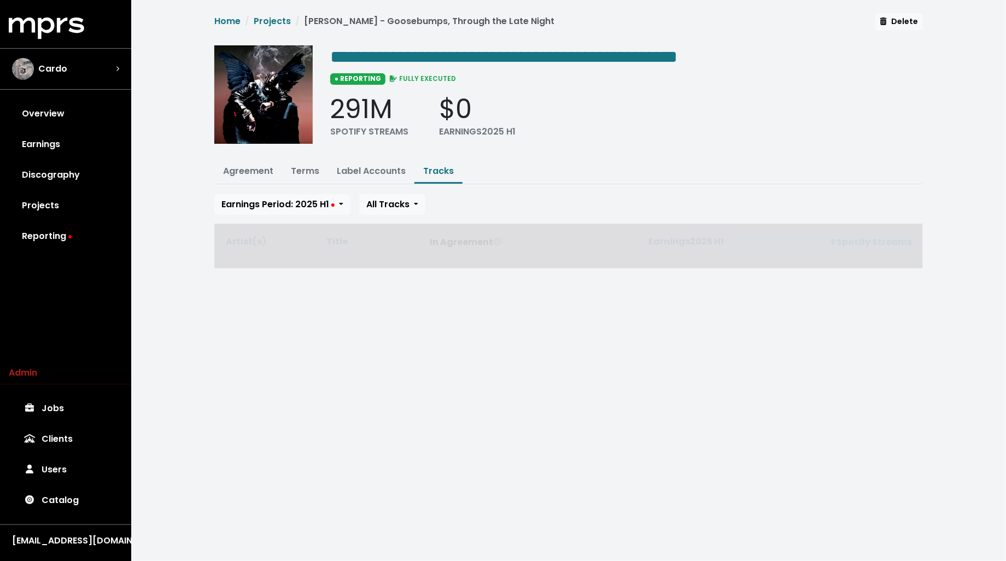
click at [200, 194] on div "**********" at bounding box center [568, 147] width 875 height 295
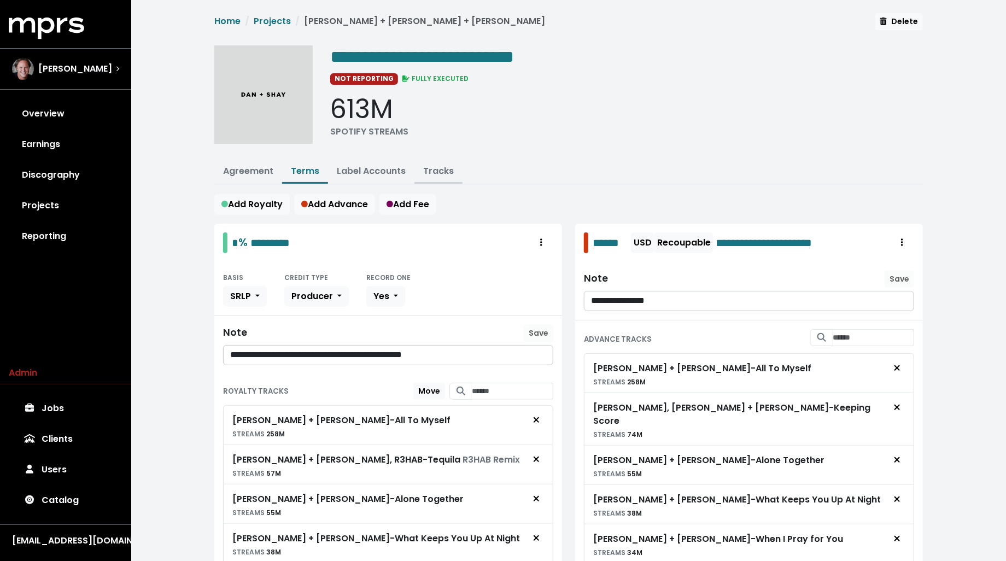
click at [442, 173] on link "Tracks" at bounding box center [438, 171] width 31 height 13
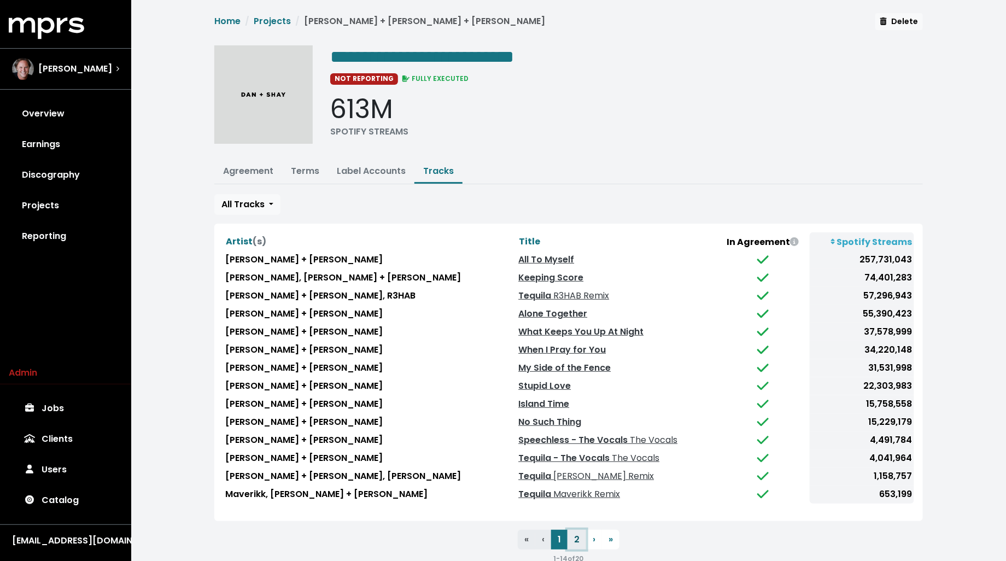
click at [573, 539] on button "2" at bounding box center [576, 540] width 19 height 20
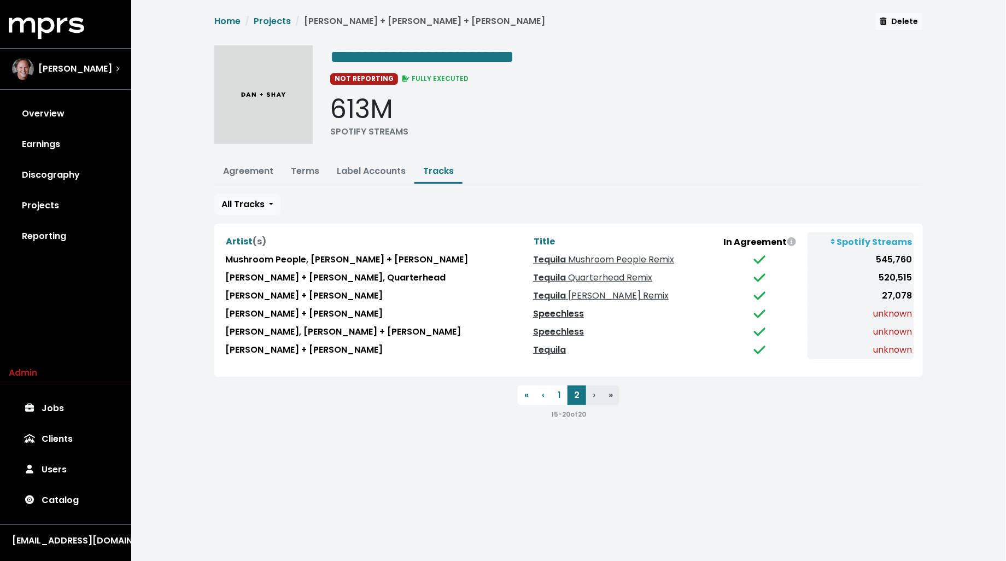
click at [533, 311] on link "Speechless" at bounding box center [558, 313] width 51 height 13
click at [533, 328] on link "Speechless" at bounding box center [558, 331] width 51 height 13
click at [533, 344] on link "Tequila" at bounding box center [549, 349] width 33 height 13
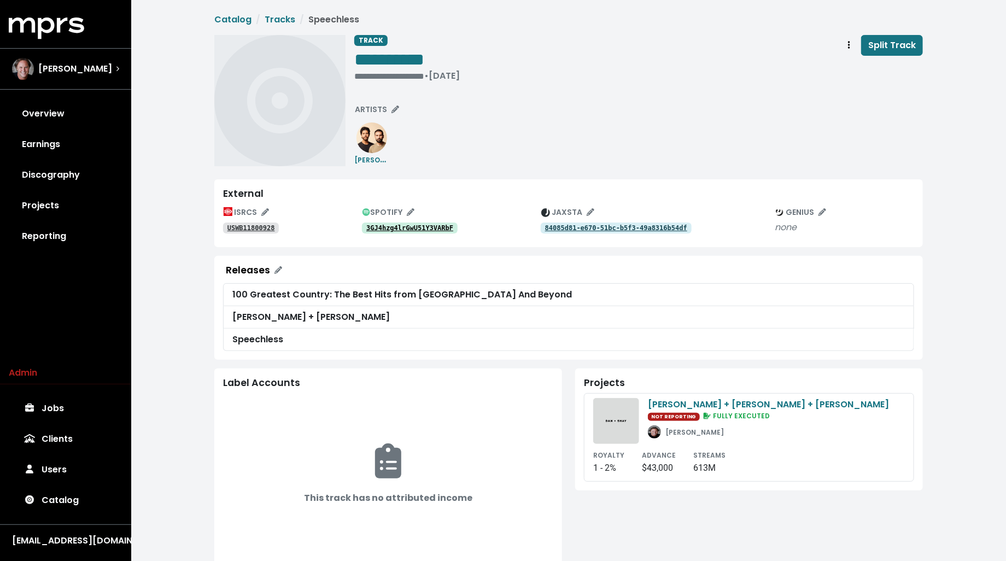
click at [406, 228] on tt "3GJ4hzg4lrGwU51Y3VARbF" at bounding box center [409, 228] width 87 height 8
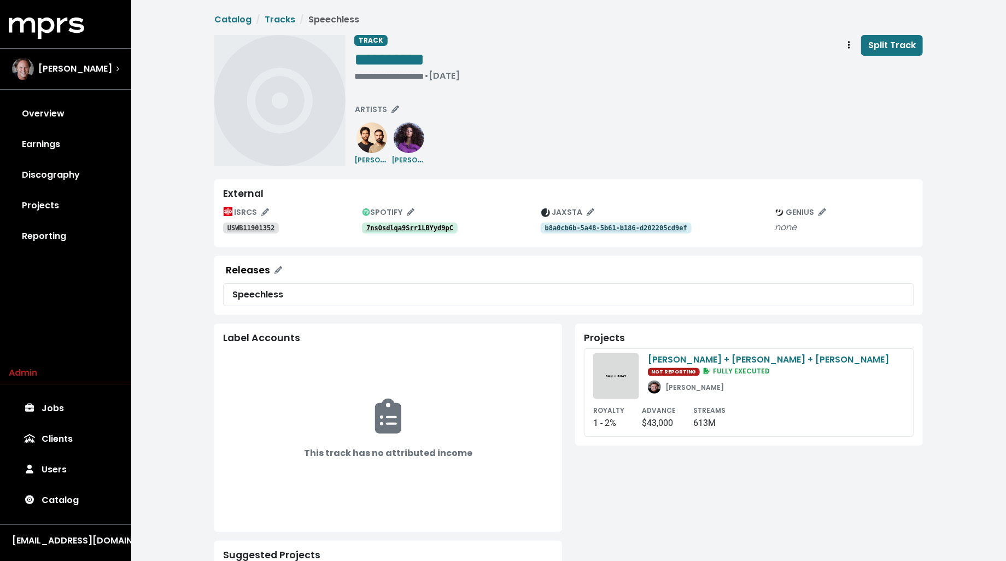
click at [418, 228] on tt "7nsOsdlqa9Srr1LBYyd9pC" at bounding box center [409, 228] width 87 height 8
click at [424, 57] on span "**********" at bounding box center [389, 59] width 70 height 17
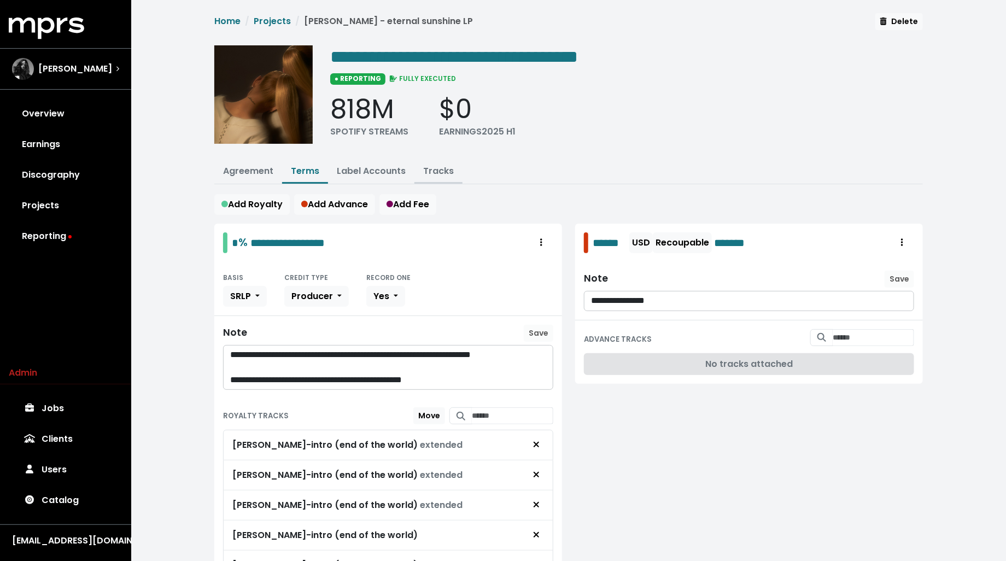
click at [445, 167] on link "Tracks" at bounding box center [438, 171] width 31 height 13
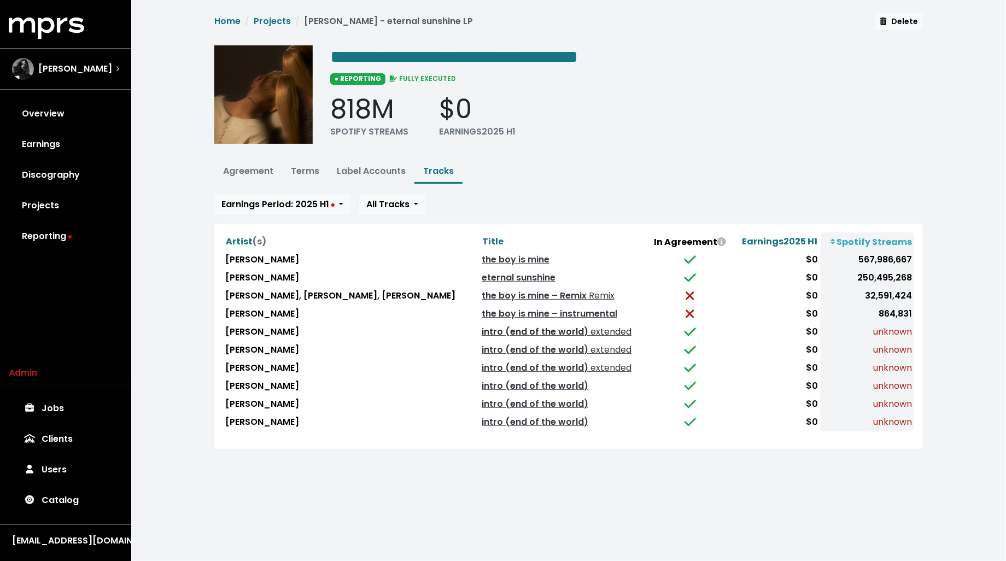
click at [482, 330] on link "intro (end of the world) extended" at bounding box center [557, 331] width 150 height 13
click at [482, 343] on link "intro (end of the world) extended" at bounding box center [557, 349] width 150 height 13
click at [482, 363] on link "intro (end of the world) extended" at bounding box center [557, 367] width 150 height 13
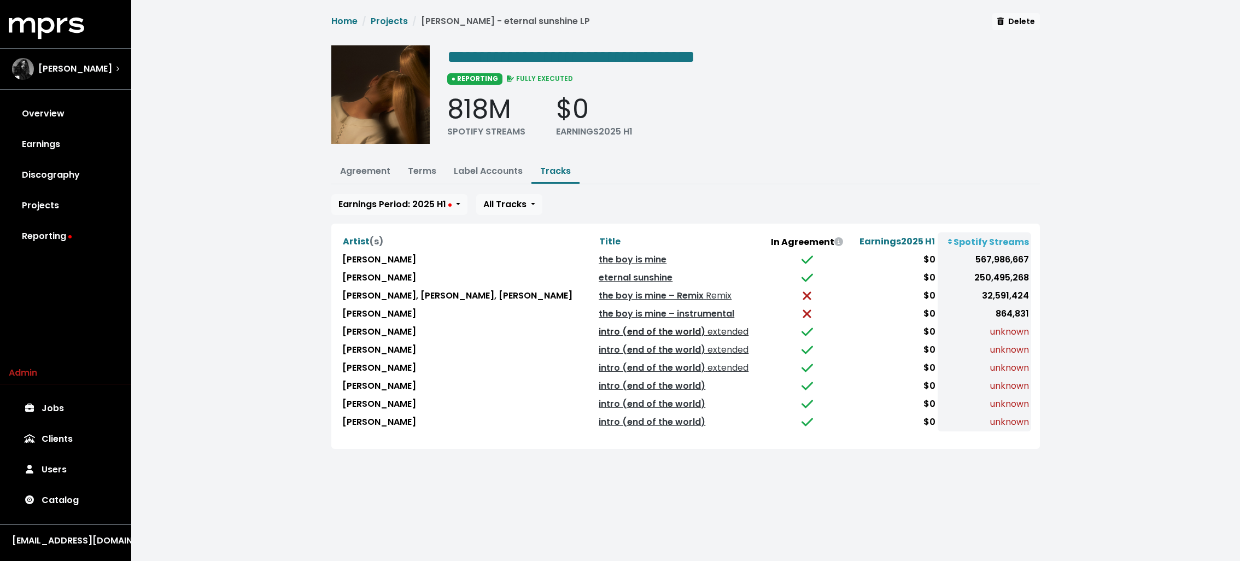
click at [705, 330] on span "extended" at bounding box center [726, 331] width 43 height 13
click at [705, 343] on span "extended" at bounding box center [726, 349] width 43 height 13
click at [705, 362] on span "extended" at bounding box center [726, 367] width 43 height 13
click at [599, 380] on link "intro (end of the world)" at bounding box center [652, 385] width 107 height 13
click at [599, 403] on link "intro (end of the world)" at bounding box center [652, 403] width 107 height 13
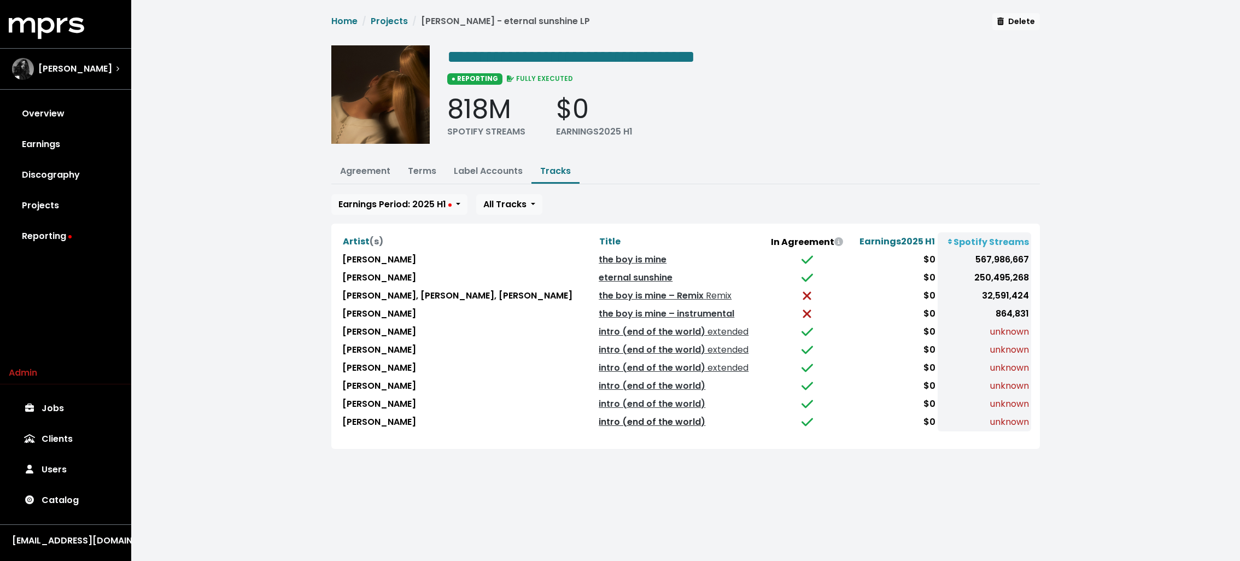
click at [599, 421] on link "intro (end of the world)" at bounding box center [652, 421] width 107 height 13
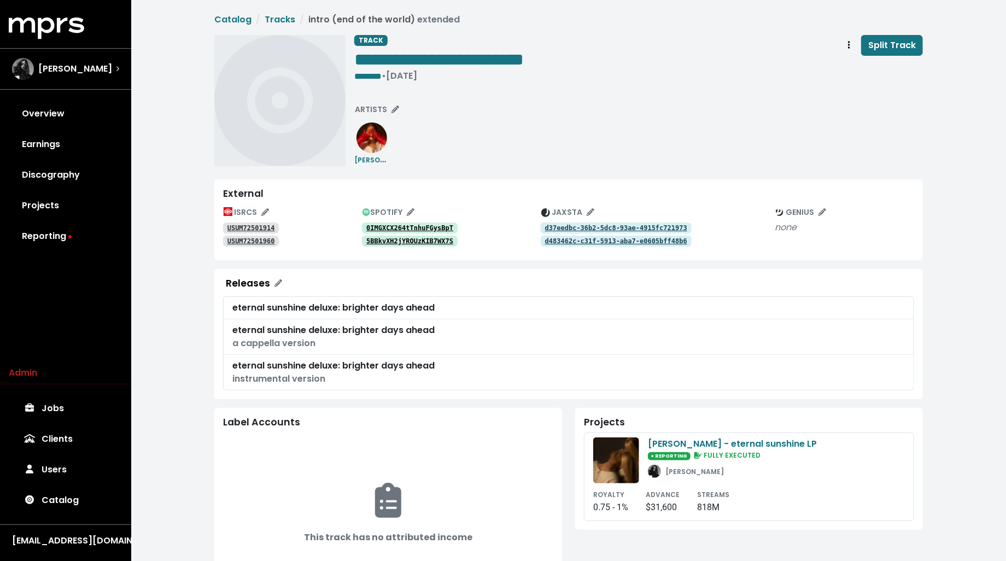
click at [239, 229] on tt "USUM72501914" at bounding box center [251, 228] width 48 height 8
click at [238, 239] on tt "USUM72501960" at bounding box center [251, 241] width 48 height 8
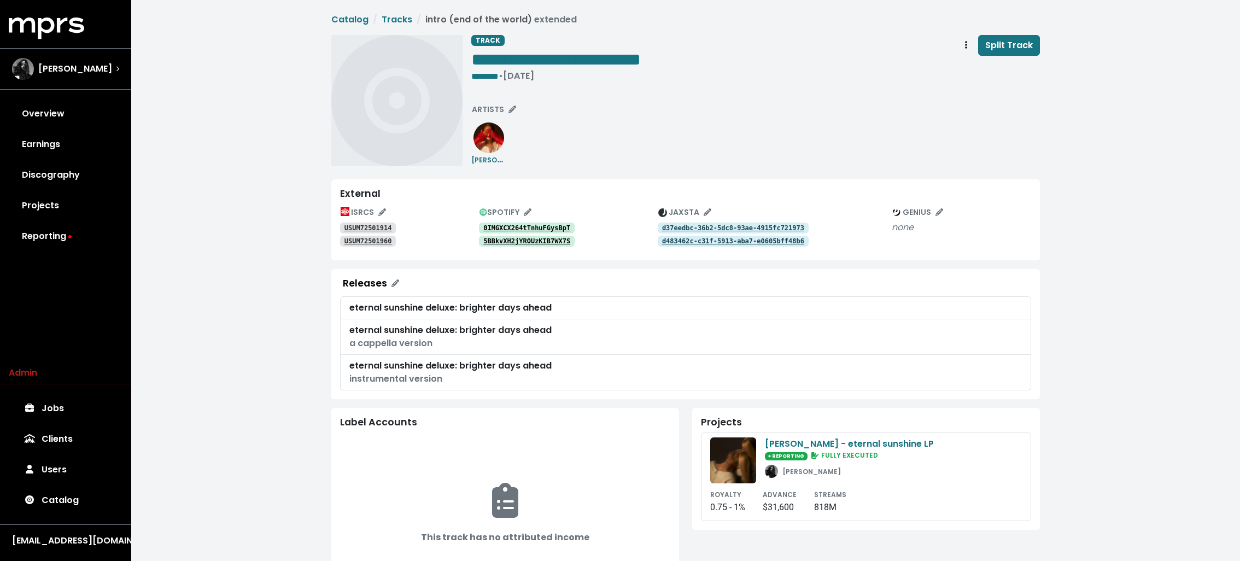
click at [737, 224] on tt "d37eedbc-36b2-5dc8-93ae-4915fc721973" at bounding box center [733, 228] width 142 height 8
click at [729, 241] on tt "d483462c-c31f-5913-aba7-e0605bff48b6" at bounding box center [733, 241] width 142 height 8
click at [963, 46] on span "Track actions" at bounding box center [966, 45] width 10 height 13
click at [987, 72] on link "Merge" at bounding box center [997, 69] width 86 height 17
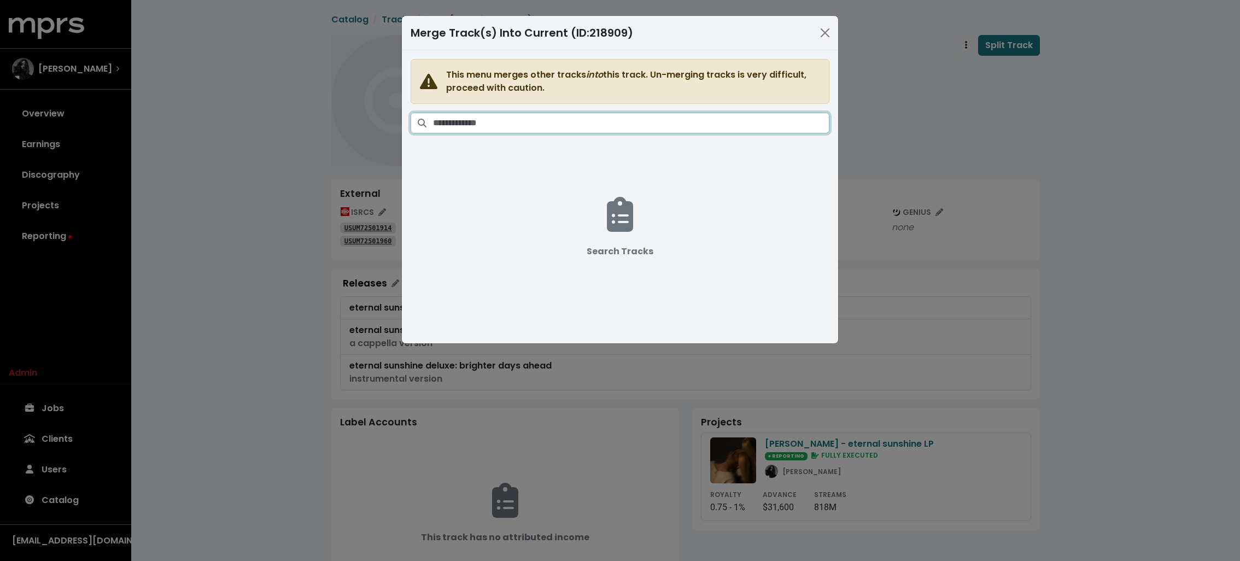
click at [619, 125] on input "Search tracks" at bounding box center [631, 123] width 396 height 21
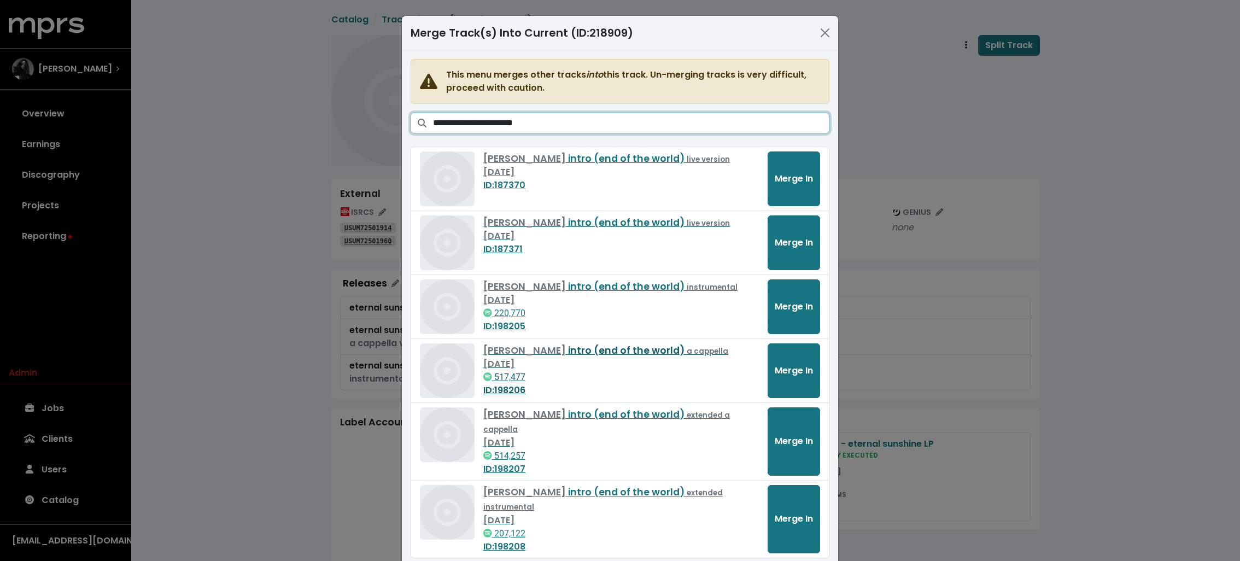
scroll to position [45, 0]
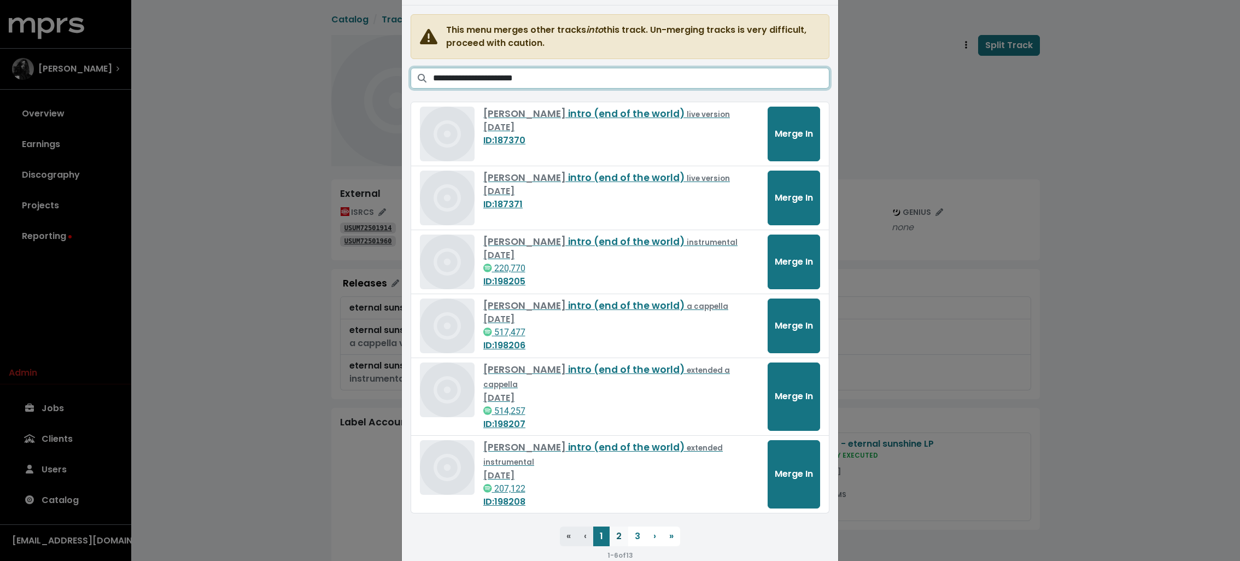
type input "**********"
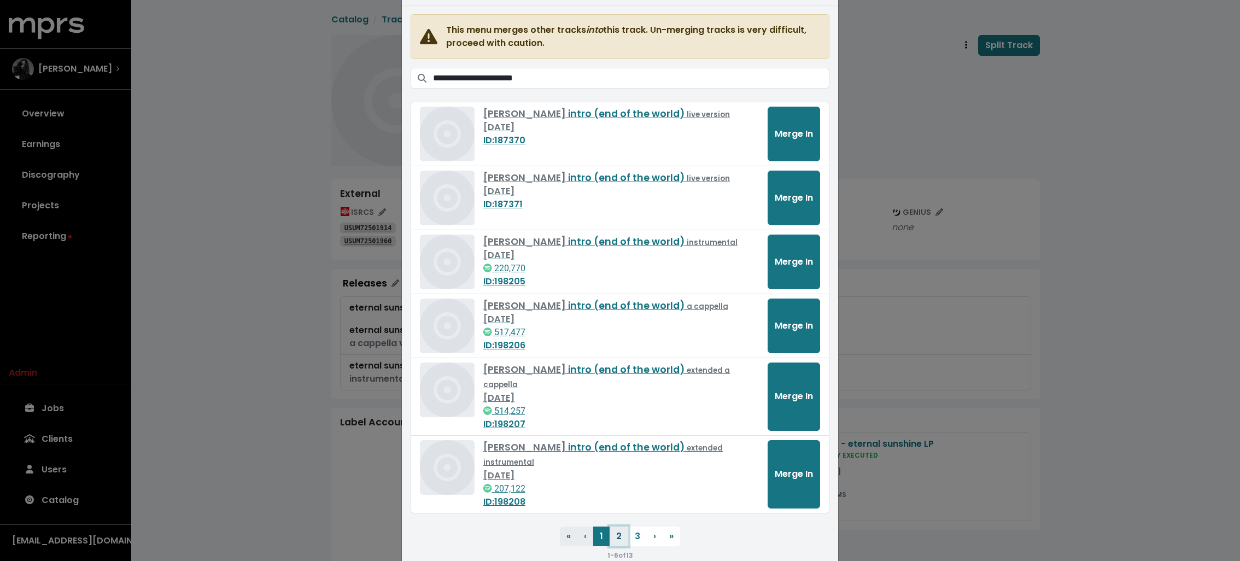
click at [614, 526] on button "2" at bounding box center [618, 536] width 19 height 20
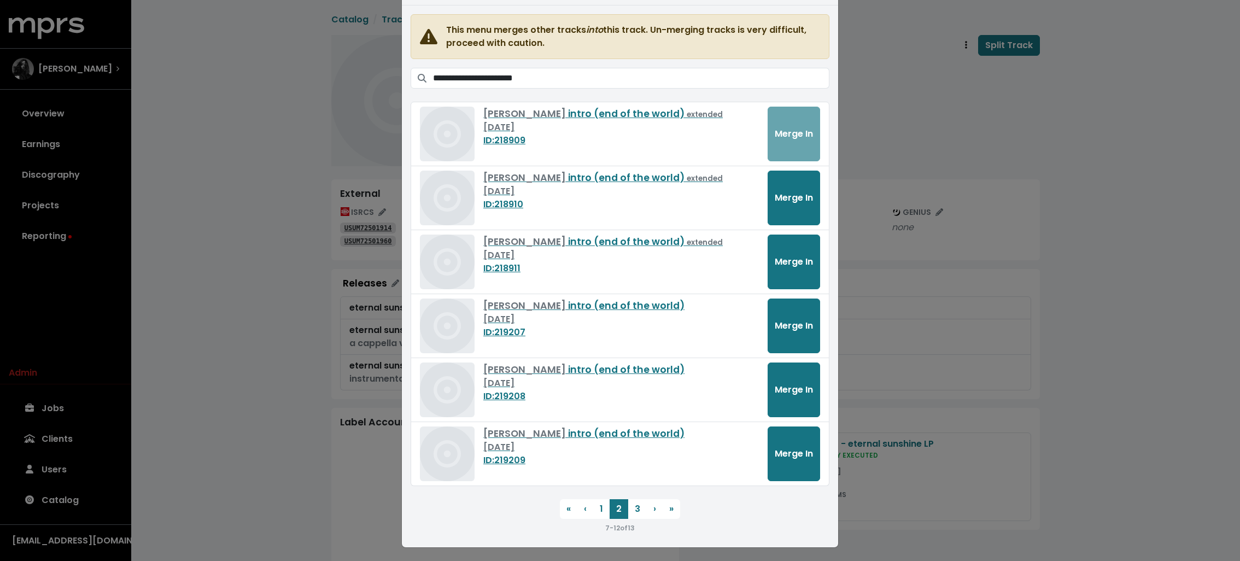
click at [1005, 382] on div "**********" at bounding box center [620, 280] width 1240 height 561
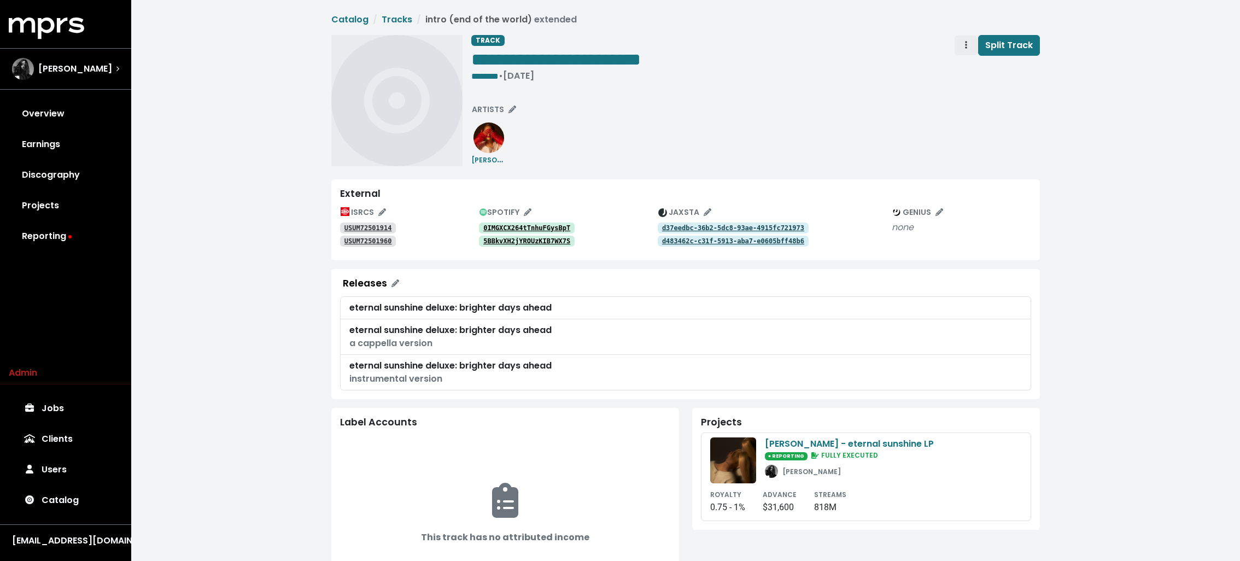
click at [966, 42] on icon "Track actions" at bounding box center [966, 44] width 2 height 9
click at [570, 58] on span "**********" at bounding box center [555, 59] width 169 height 17
click at [967, 40] on icon "Track actions" at bounding box center [966, 44] width 2 height 9
click at [986, 60] on div "Merge Delete" at bounding box center [997, 78] width 87 height 45
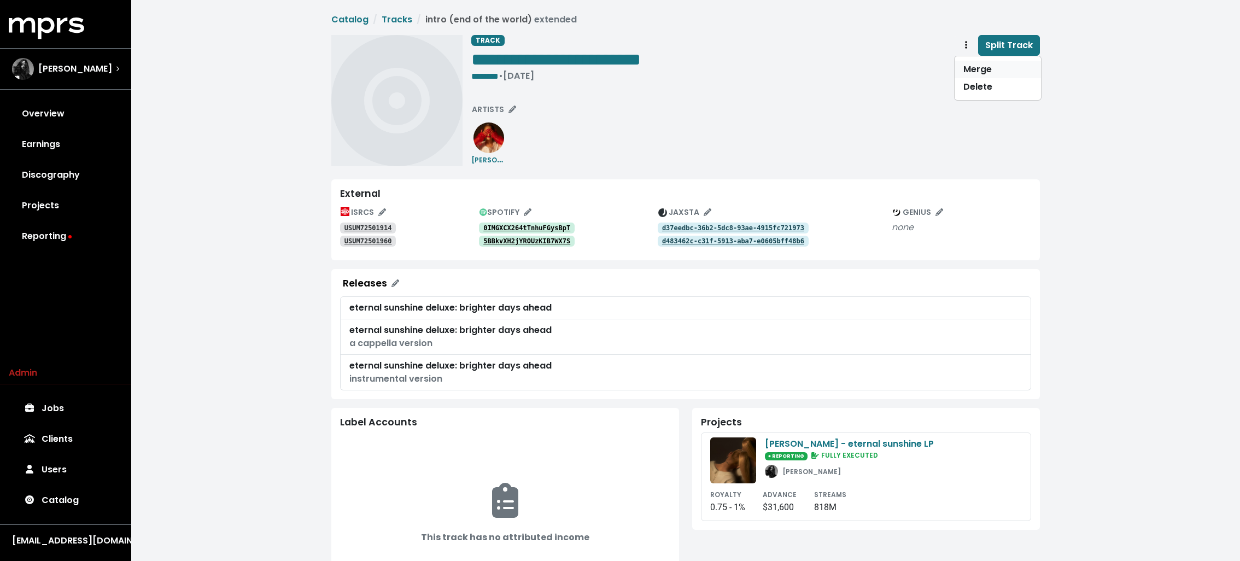
click at [980, 64] on link "Merge" at bounding box center [997, 69] width 86 height 17
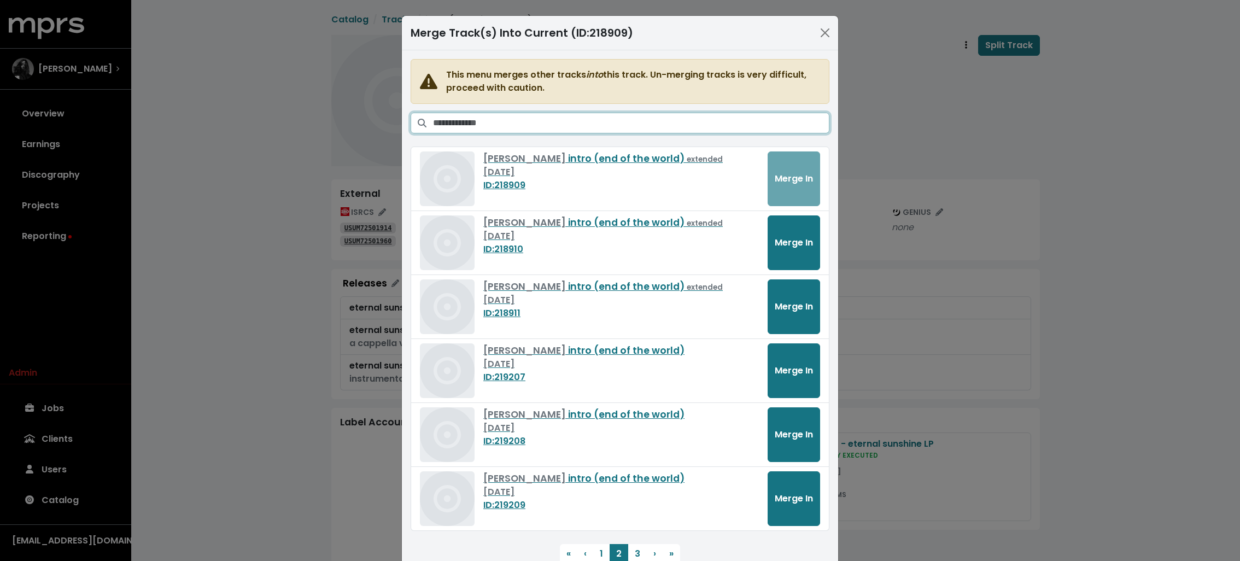
click at [547, 122] on input "Search tracks" at bounding box center [631, 123] width 396 height 21
paste input "**********"
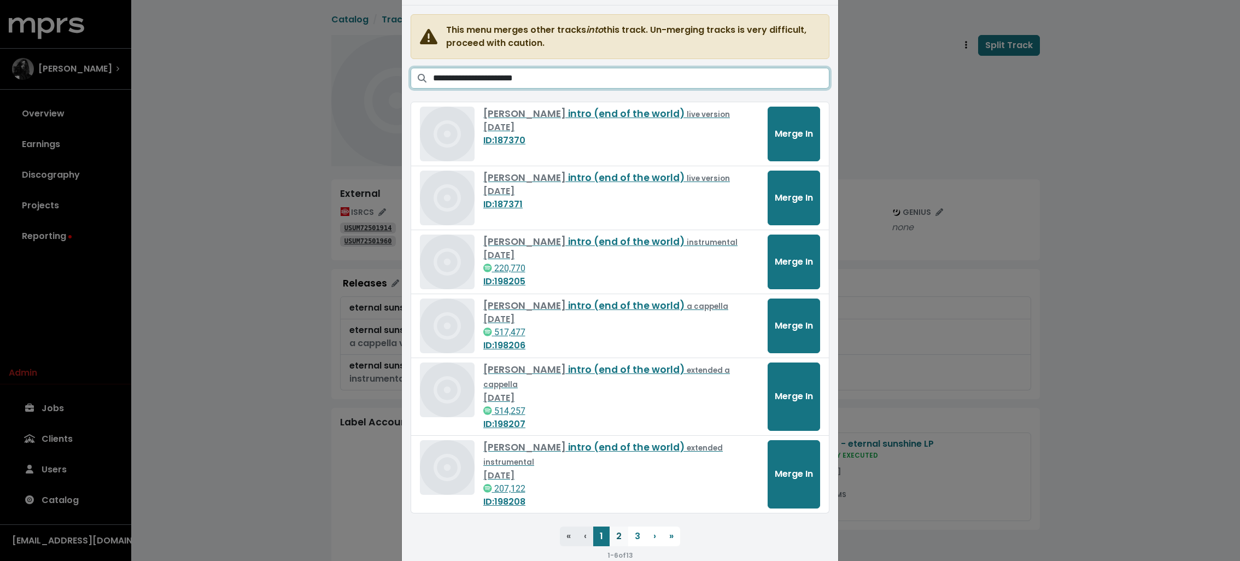
type input "**********"
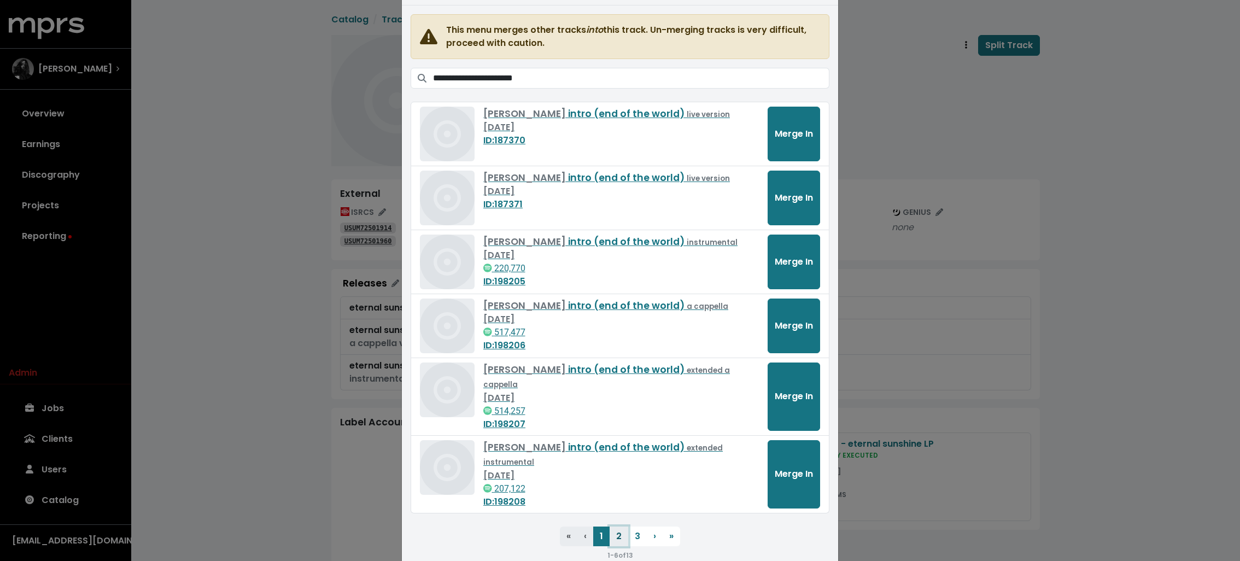
click at [616, 526] on button "2" at bounding box center [618, 536] width 19 height 20
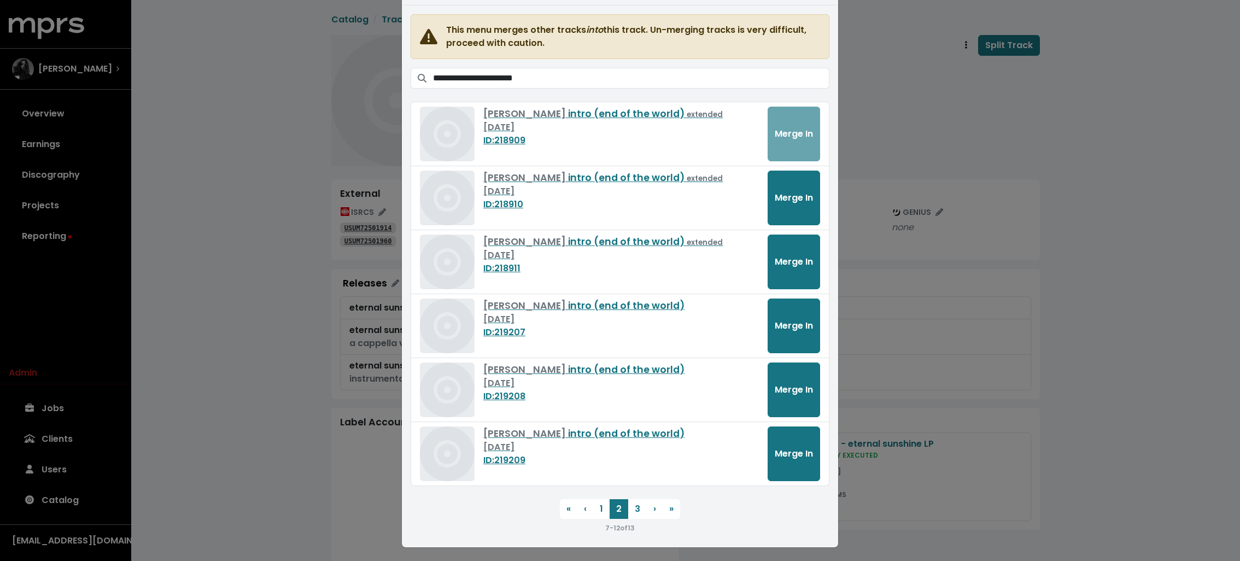
click at [298, 182] on div "**********" at bounding box center [620, 280] width 1240 height 561
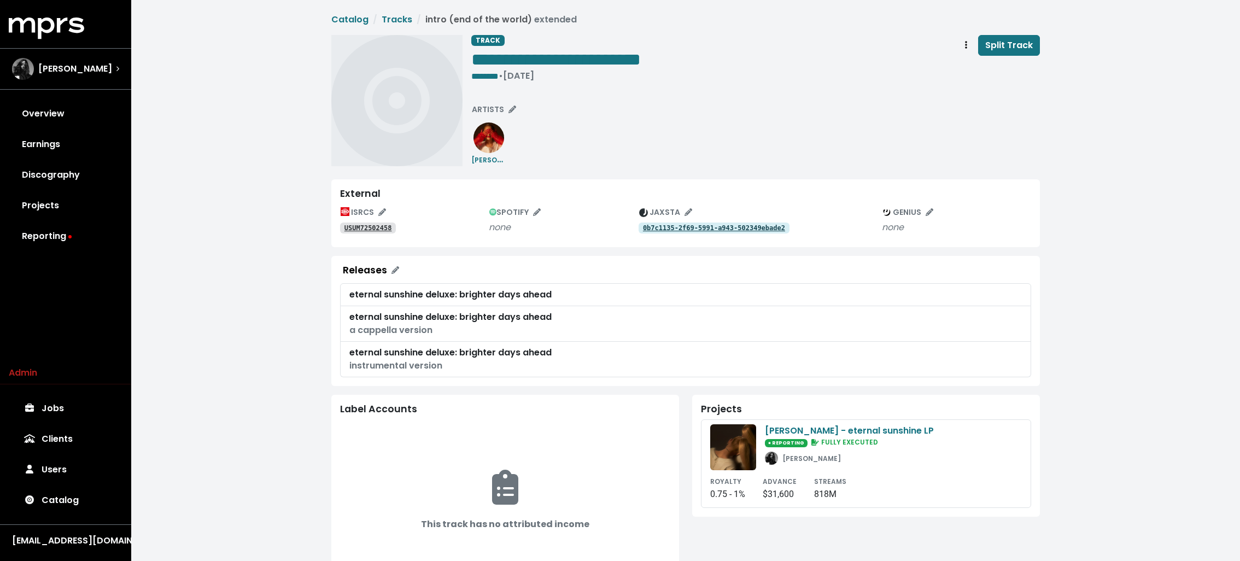
click at [371, 225] on tt "USUM72502458" at bounding box center [368, 228] width 48 height 8
click at [670, 230] on tt "0b7c1135-2f69-5991-a943-502349ebade2" at bounding box center [714, 228] width 142 height 8
click at [342, 230] on link "USUM72502459" at bounding box center [368, 227] width 56 height 11
click at [722, 221] on div "ea9b614a-81ae-50b4-9442-8f9b8ad54a77" at bounding box center [759, 227] width 243 height 13
click at [717, 227] on tt "ea9b614a-81ae-50b4-9442-8f9b8ad54a77" at bounding box center [714, 228] width 142 height 8
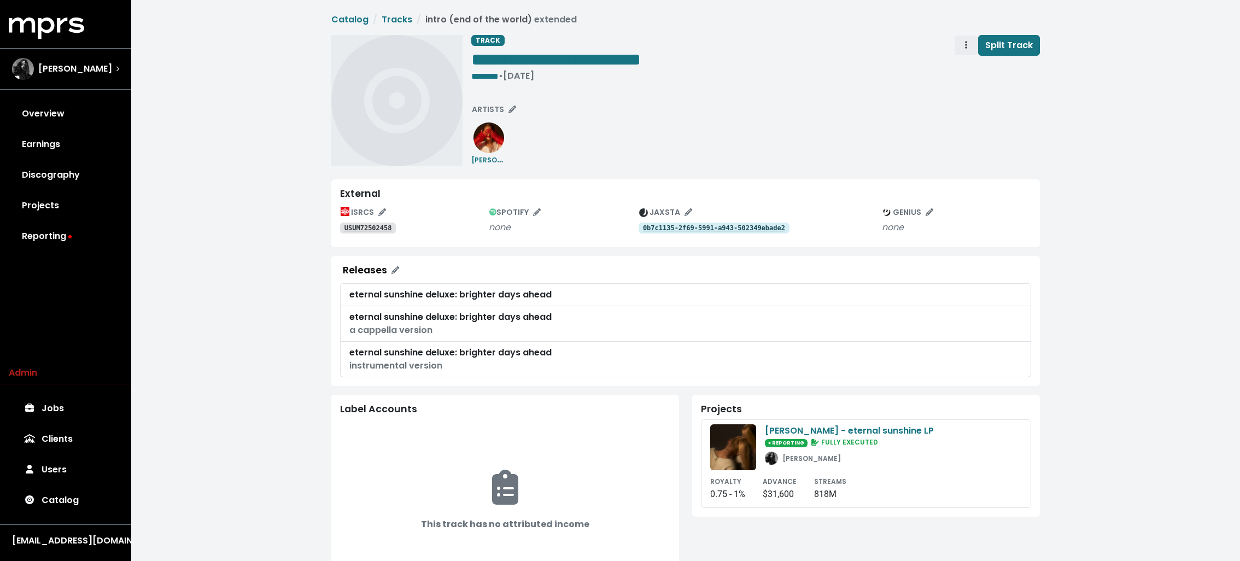
click at [970, 40] on span "Track actions" at bounding box center [966, 45] width 10 height 13
click at [972, 71] on link "Merge" at bounding box center [997, 69] width 86 height 17
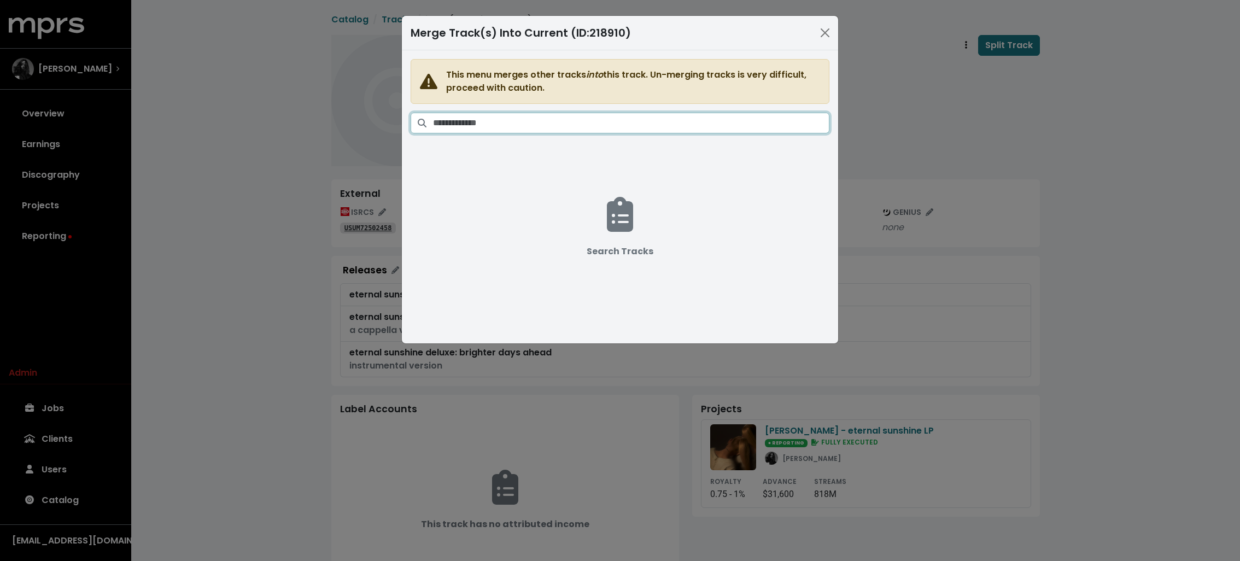
click at [544, 116] on input "Search tracks" at bounding box center [631, 123] width 396 height 21
paste input "**********"
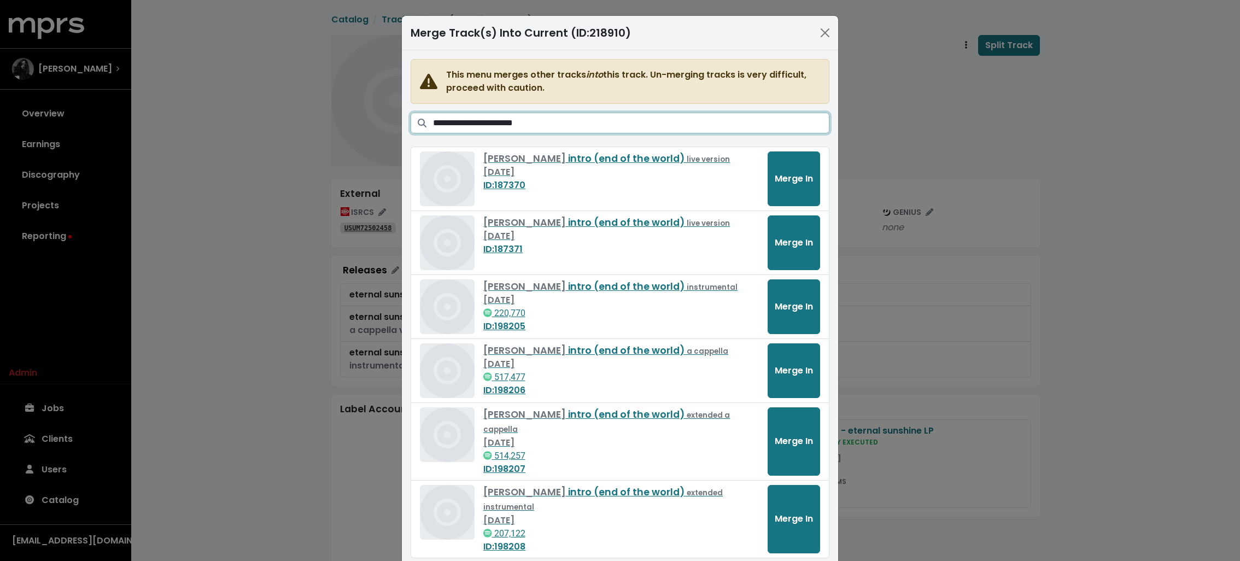
type input "**********"
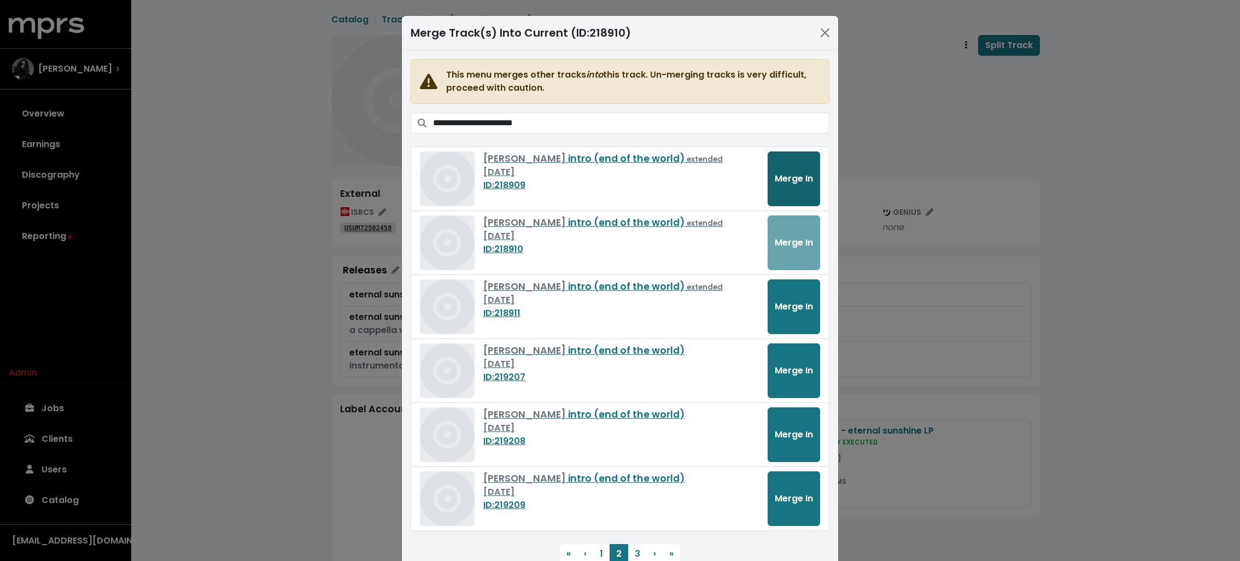
click at [792, 172] on span "Merge In" at bounding box center [794, 178] width 38 height 13
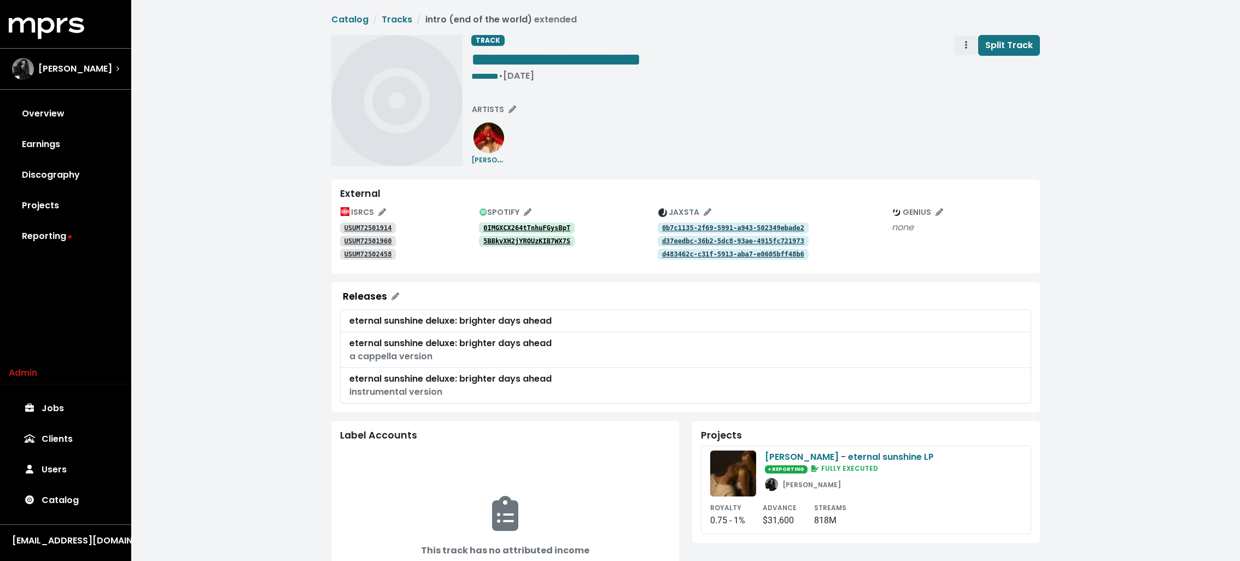
click at [967, 51] on span "Track actions" at bounding box center [966, 45] width 10 height 13
click at [975, 61] on link "Merge" at bounding box center [997, 69] width 86 height 17
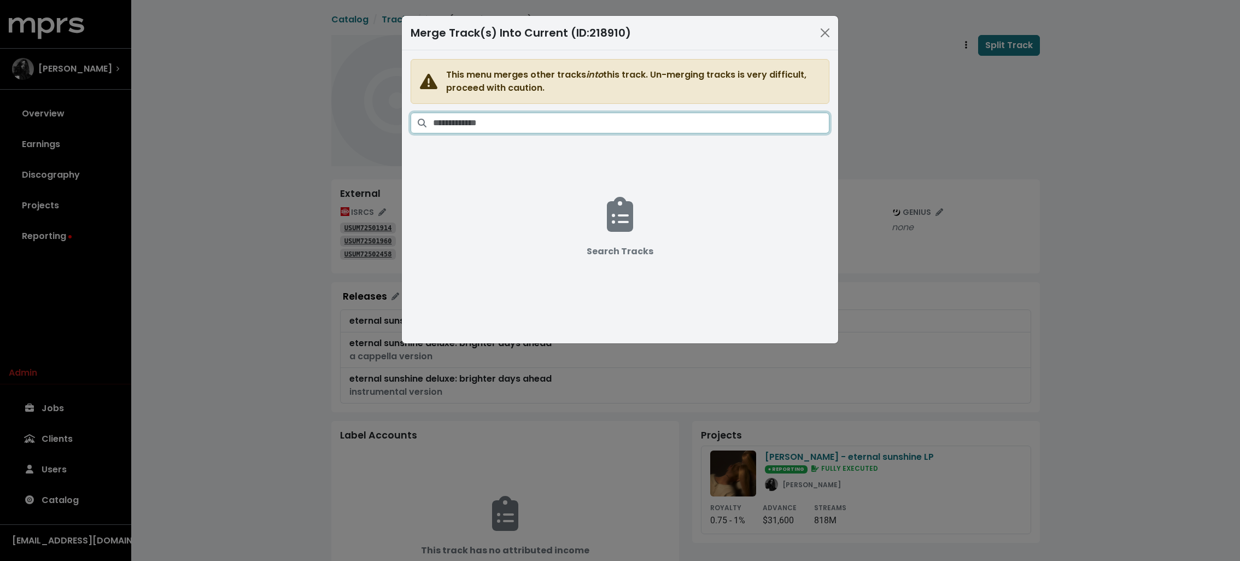
click at [627, 123] on input "Search tracks" at bounding box center [631, 123] width 396 height 21
paste input "**********"
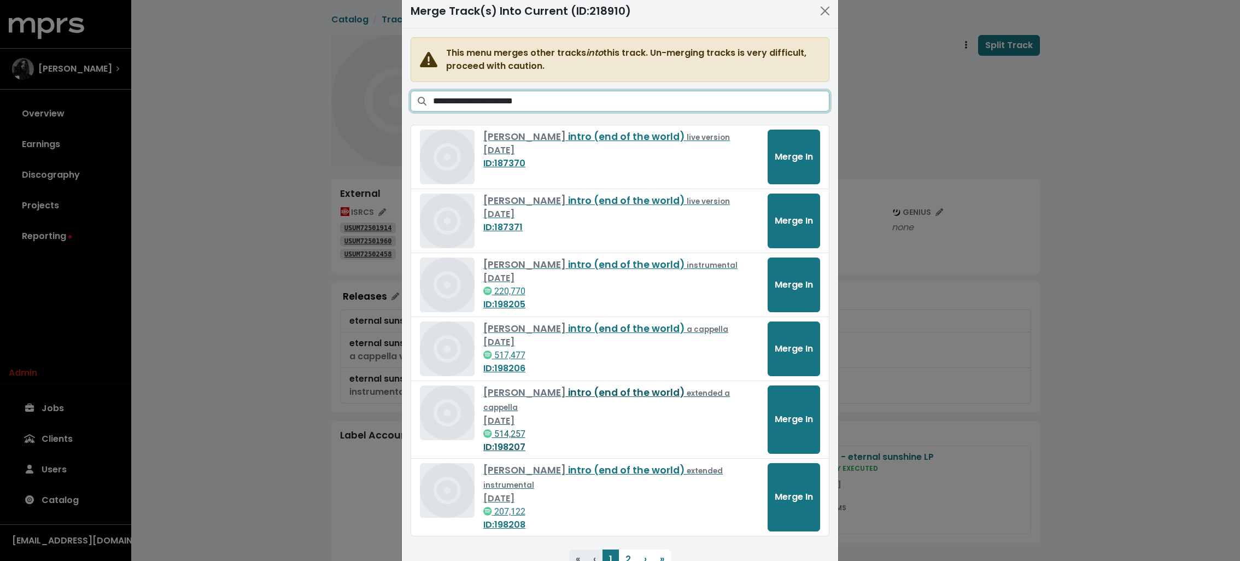
scroll to position [45, 0]
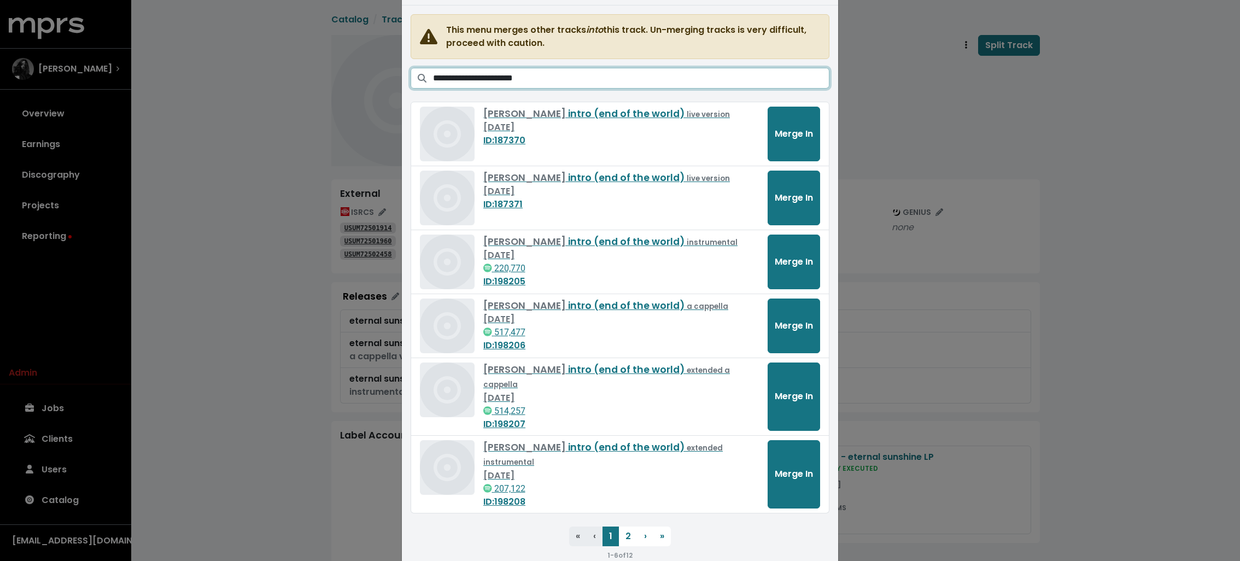
type input "**********"
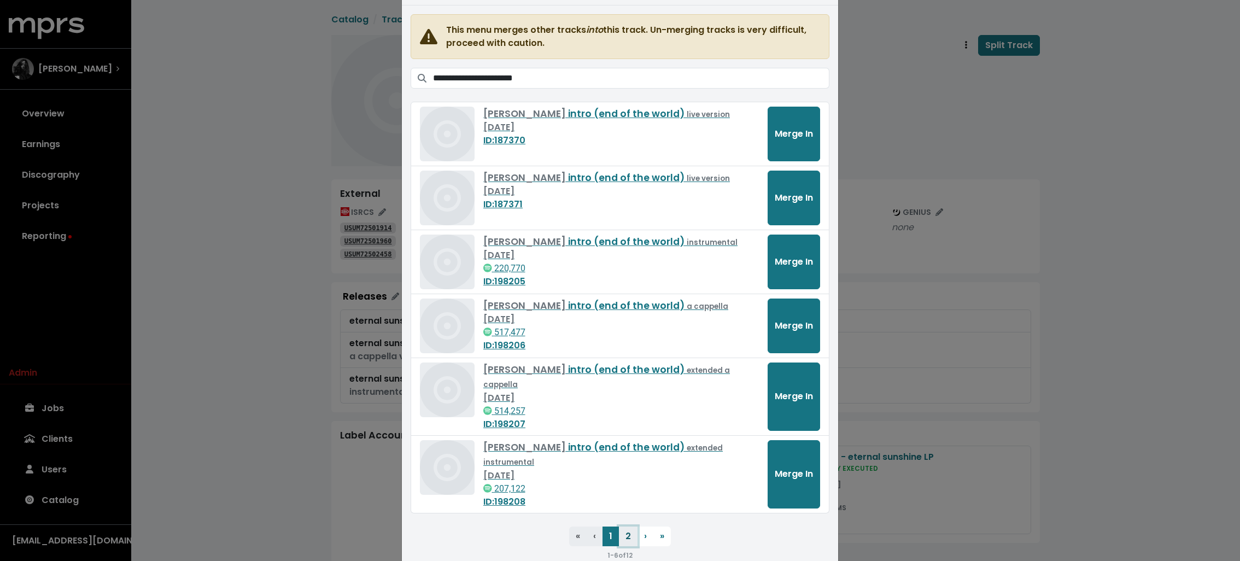
click at [625, 526] on button "2" at bounding box center [628, 536] width 19 height 20
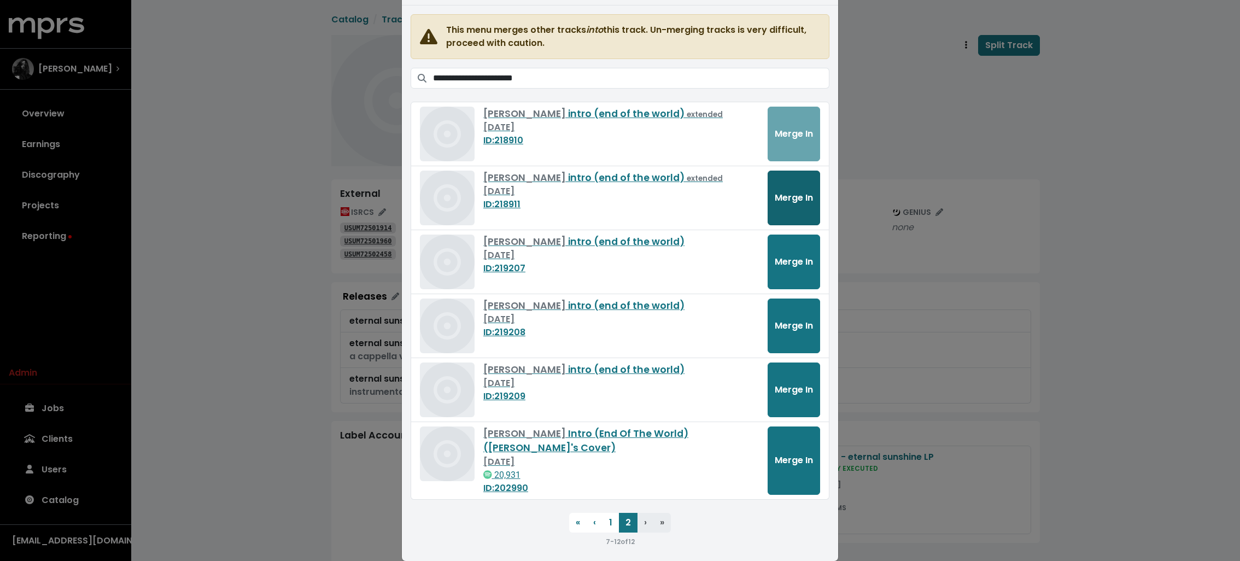
click at [795, 197] on span "Merge In" at bounding box center [794, 197] width 38 height 13
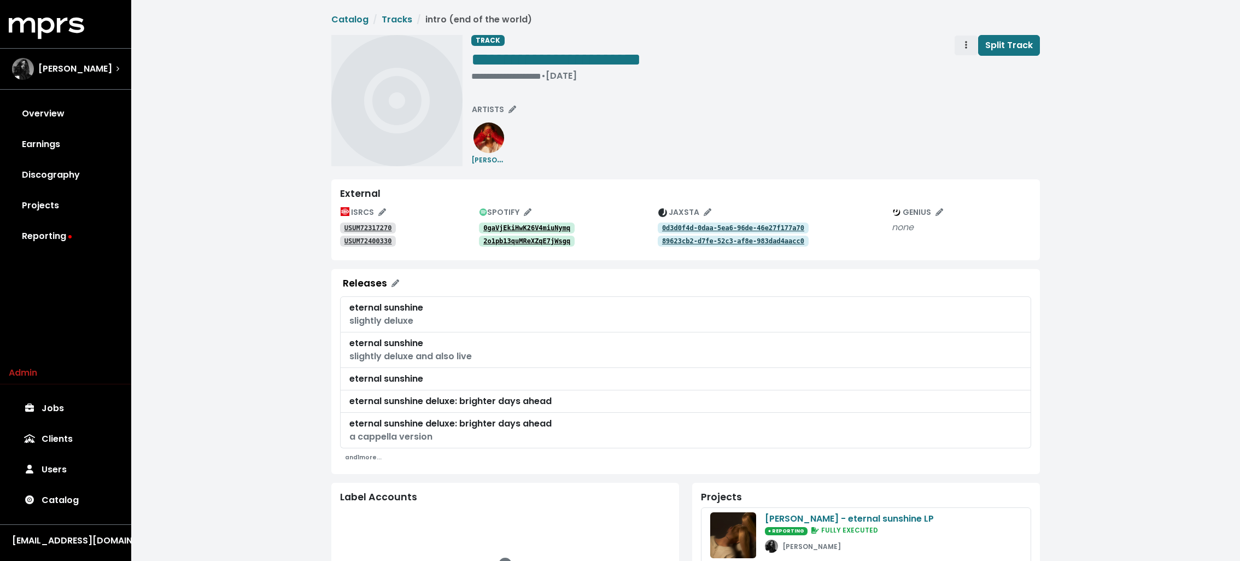
click at [963, 44] on span "Track actions" at bounding box center [966, 45] width 10 height 13
click at [967, 66] on link "Merge" at bounding box center [997, 69] width 86 height 17
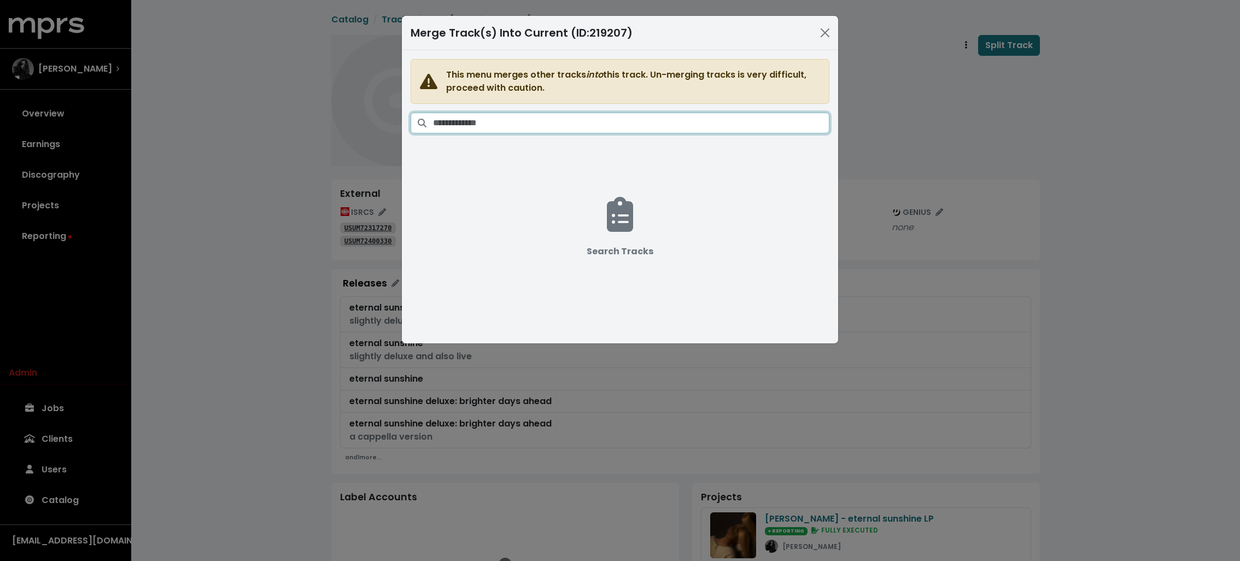
click at [608, 120] on input "Search tracks" at bounding box center [631, 123] width 396 height 21
paste input "**********"
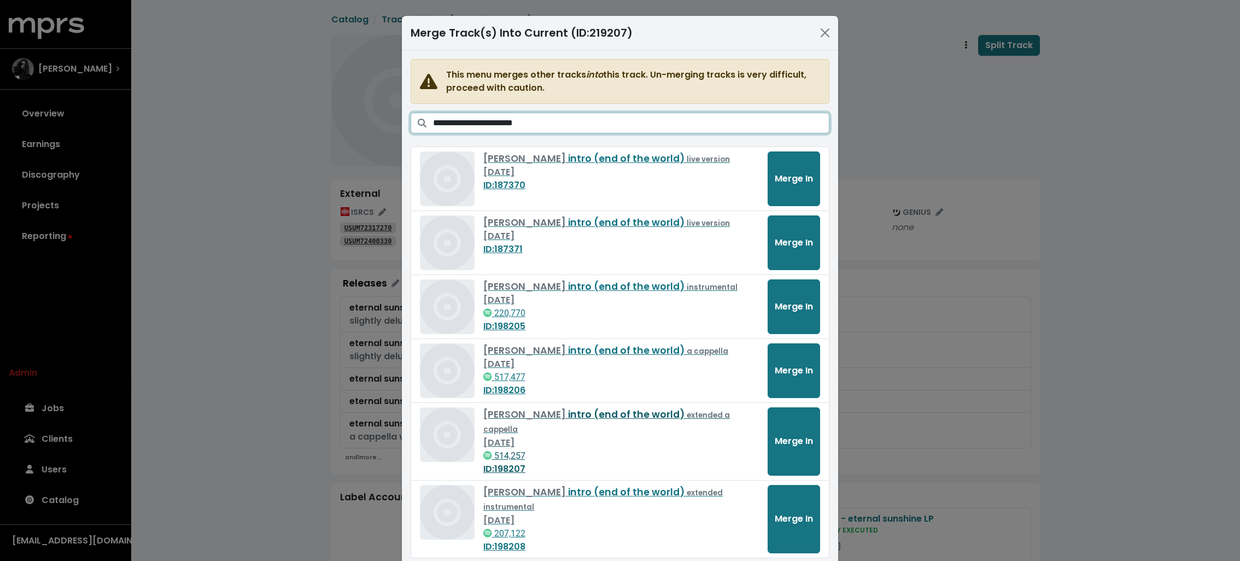
scroll to position [45, 0]
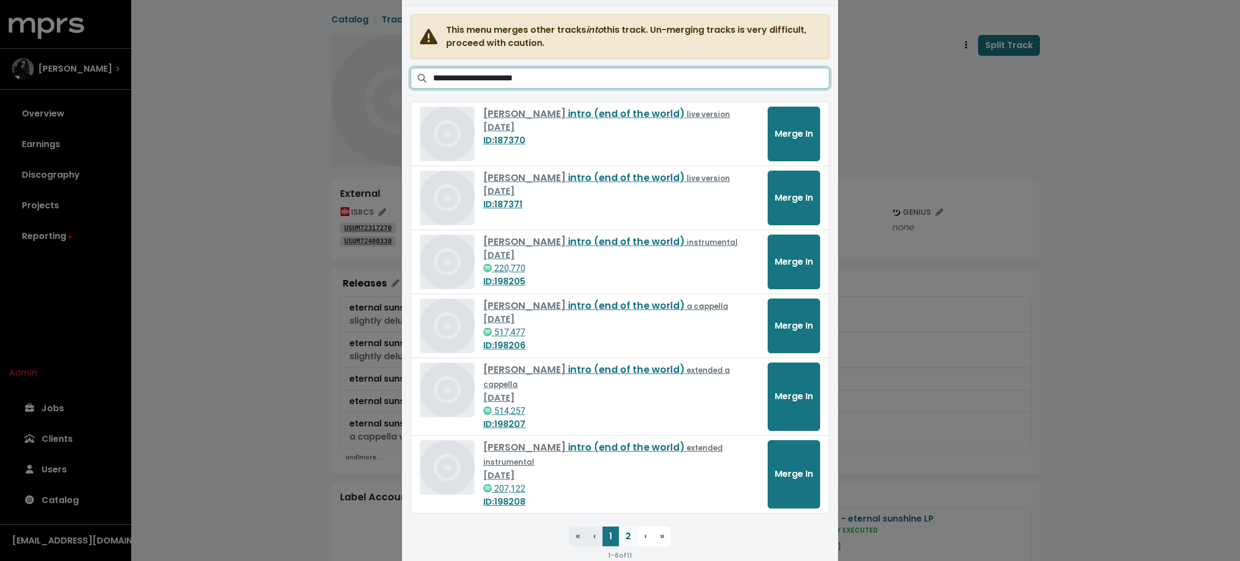
type input "**********"
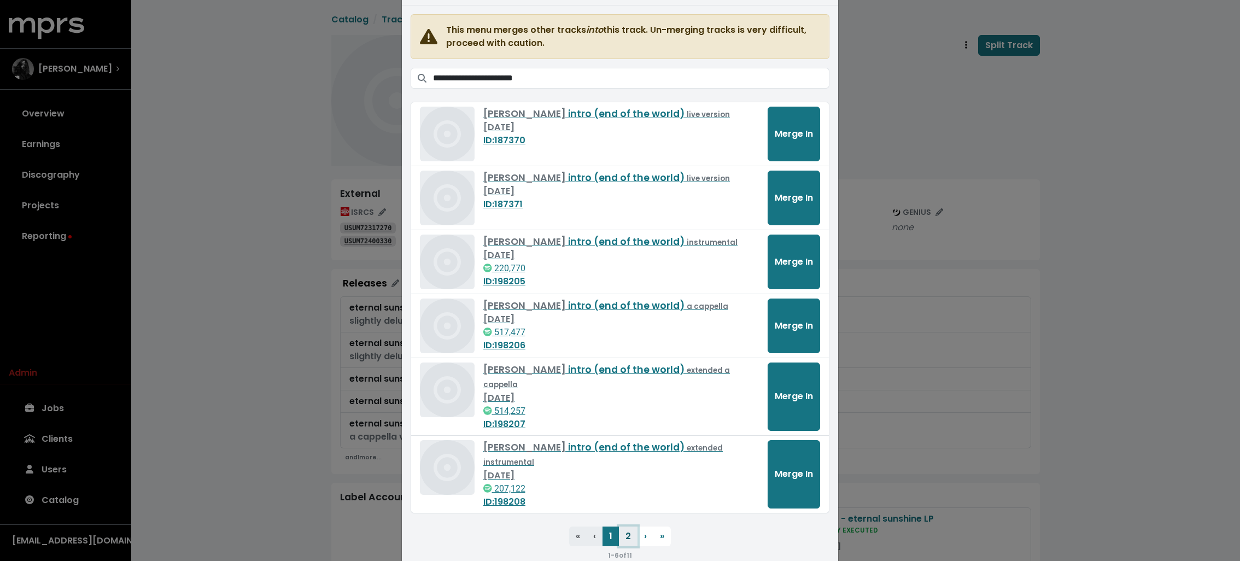
click at [626, 526] on button "2" at bounding box center [628, 536] width 19 height 20
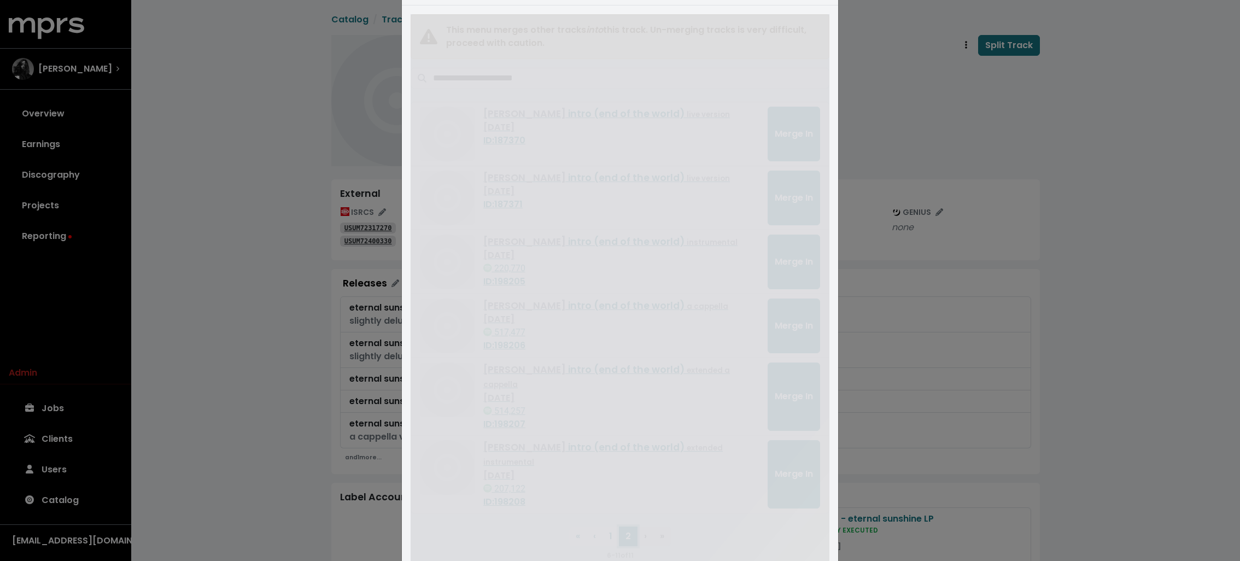
scroll to position [0, 0]
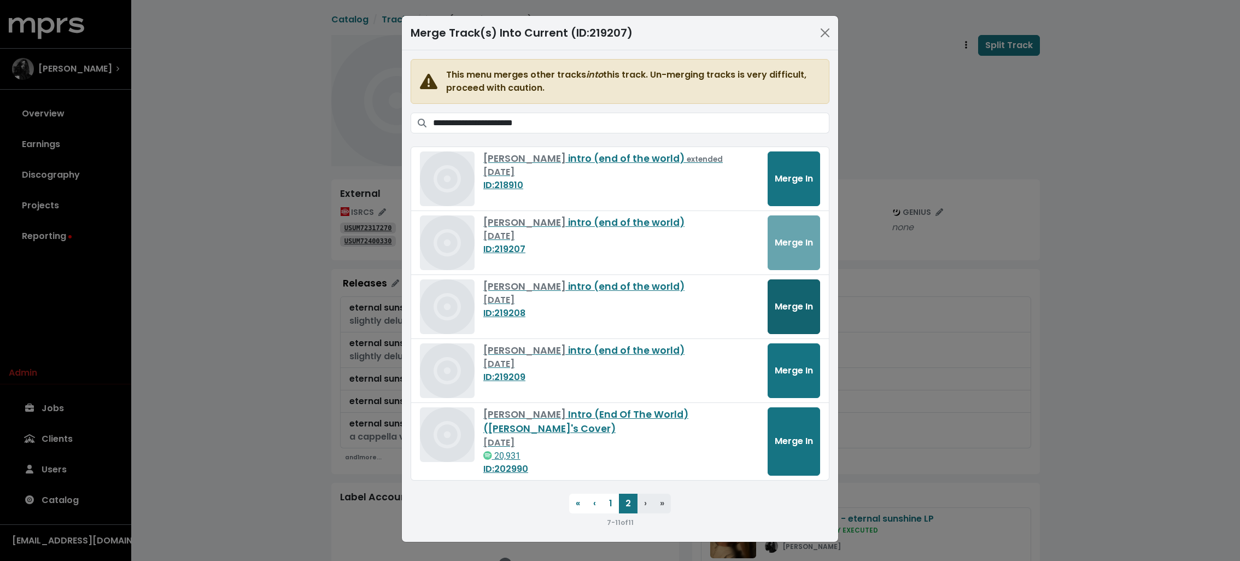
click at [791, 302] on span "Merge In" at bounding box center [794, 306] width 38 height 13
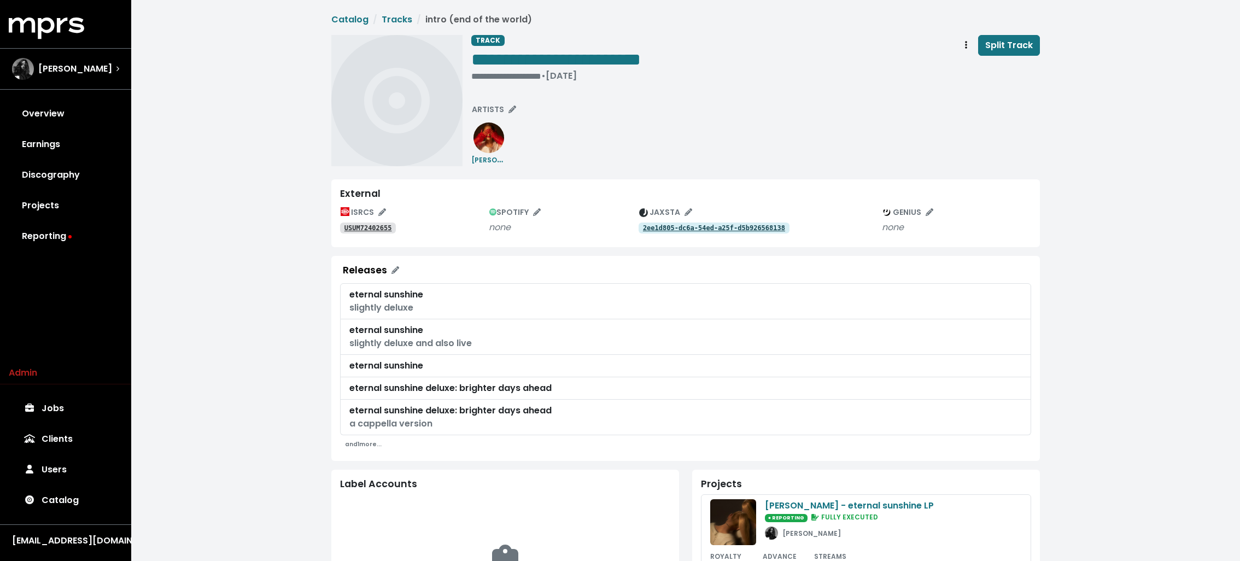
click at [673, 228] on tt "2ee1d805-dc6a-54ed-a25f-d5b926568138" at bounding box center [714, 228] width 142 height 8
click at [673, 228] on tt "6b3d7d8d-47ec-57f6-8e40-74e297b3cf0c" at bounding box center [714, 228] width 142 height 8
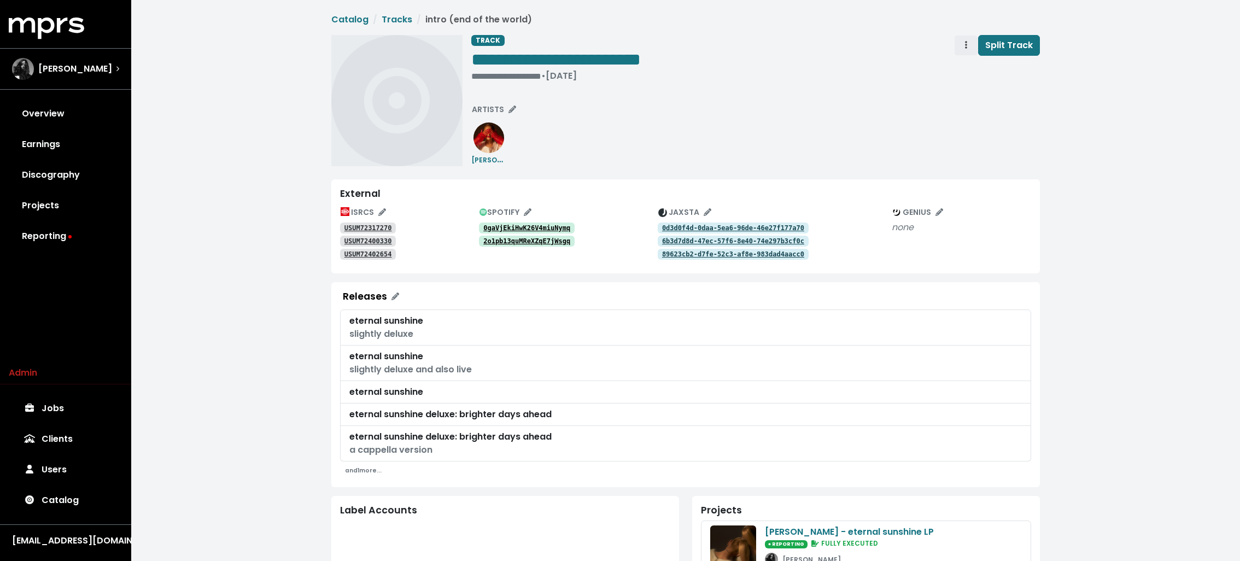
click at [972, 41] on button "Track actions" at bounding box center [966, 45] width 24 height 21
click at [965, 69] on link "Merge" at bounding box center [997, 69] width 86 height 17
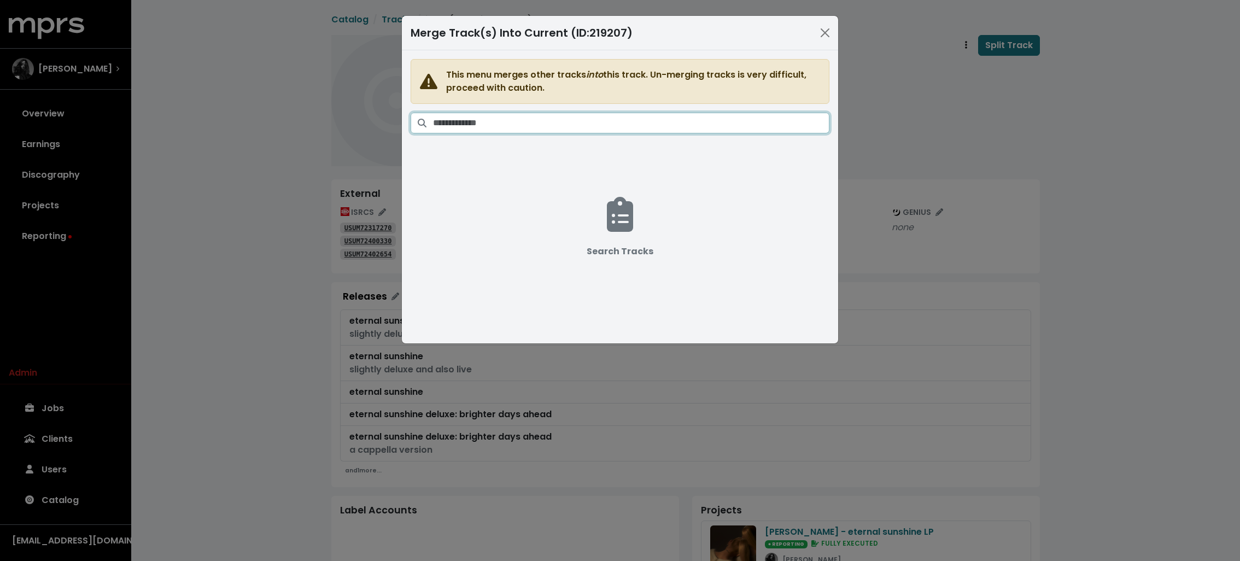
click at [678, 126] on input "Search tracks" at bounding box center [631, 123] width 396 height 21
paste input "**********"
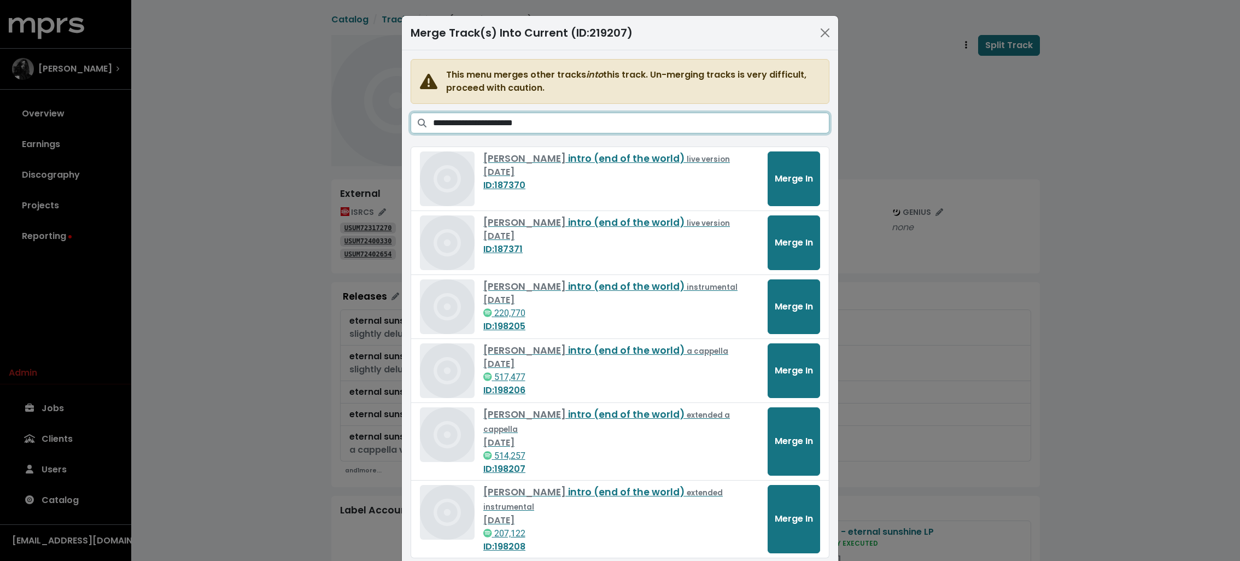
type input "**********"
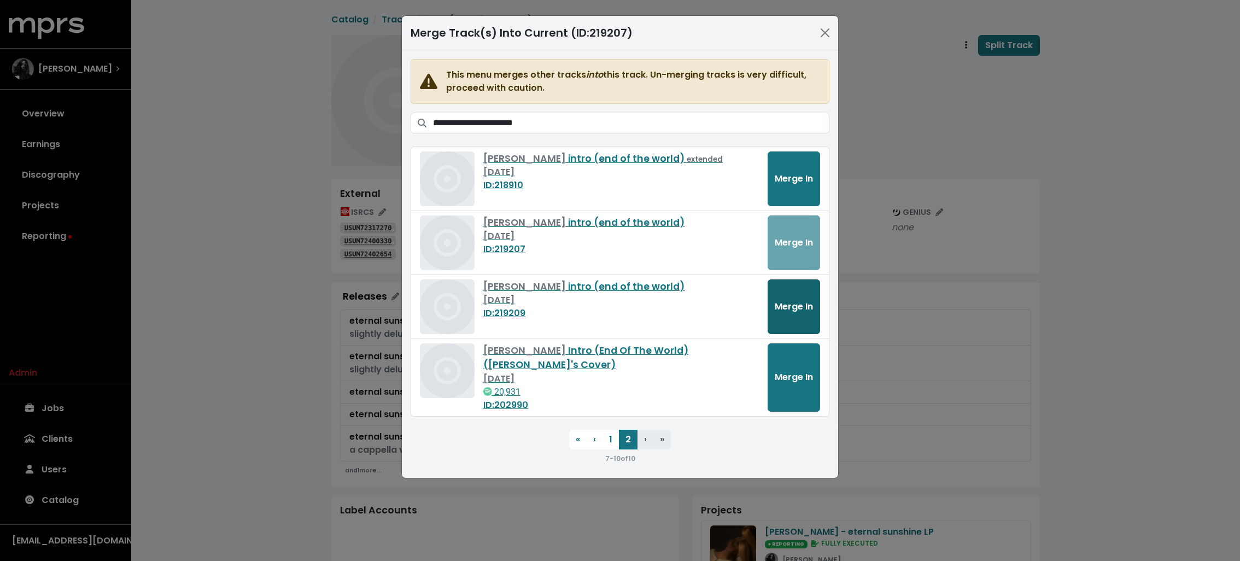
click at [789, 315] on button "Merge In" at bounding box center [793, 306] width 52 height 55
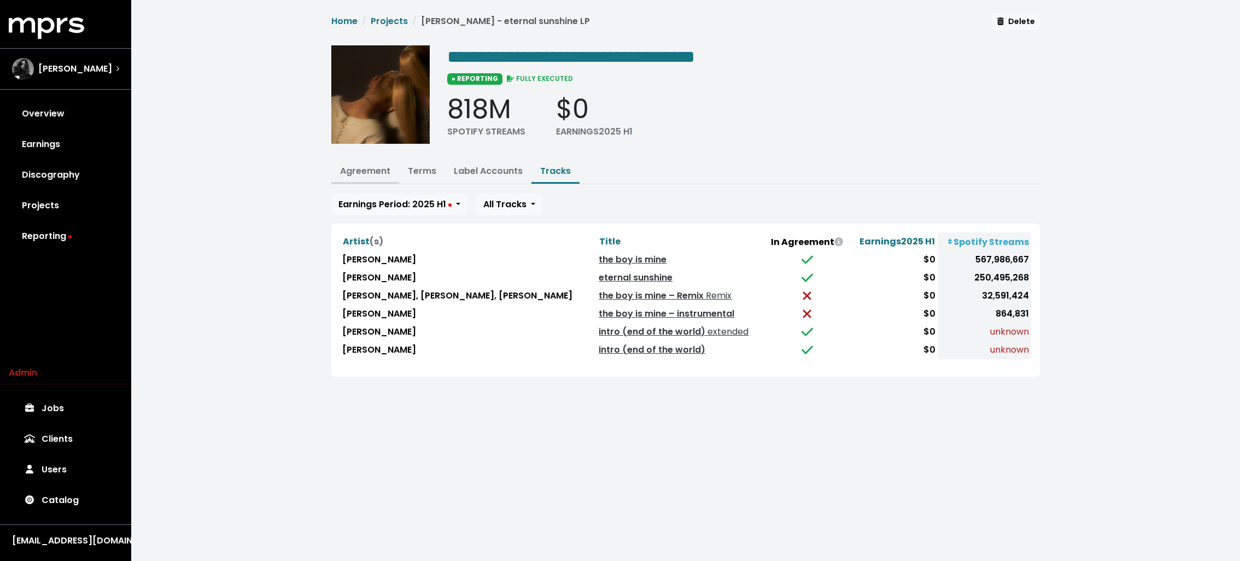
click at [374, 168] on link "Agreement" at bounding box center [365, 171] width 50 height 13
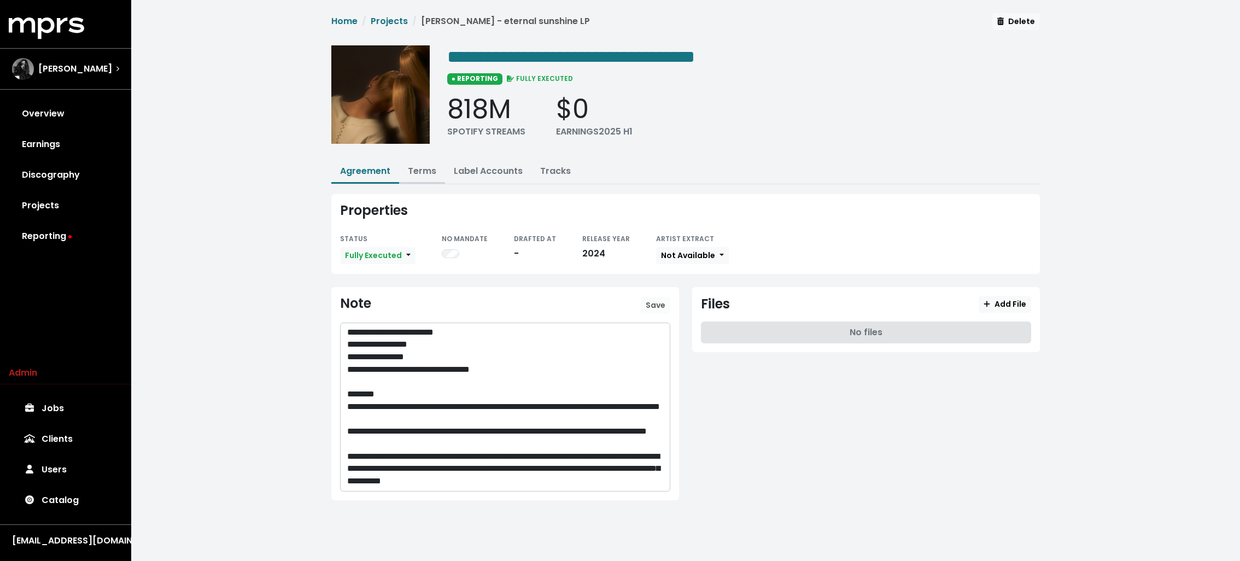
click at [424, 171] on link "Terms" at bounding box center [422, 171] width 28 height 13
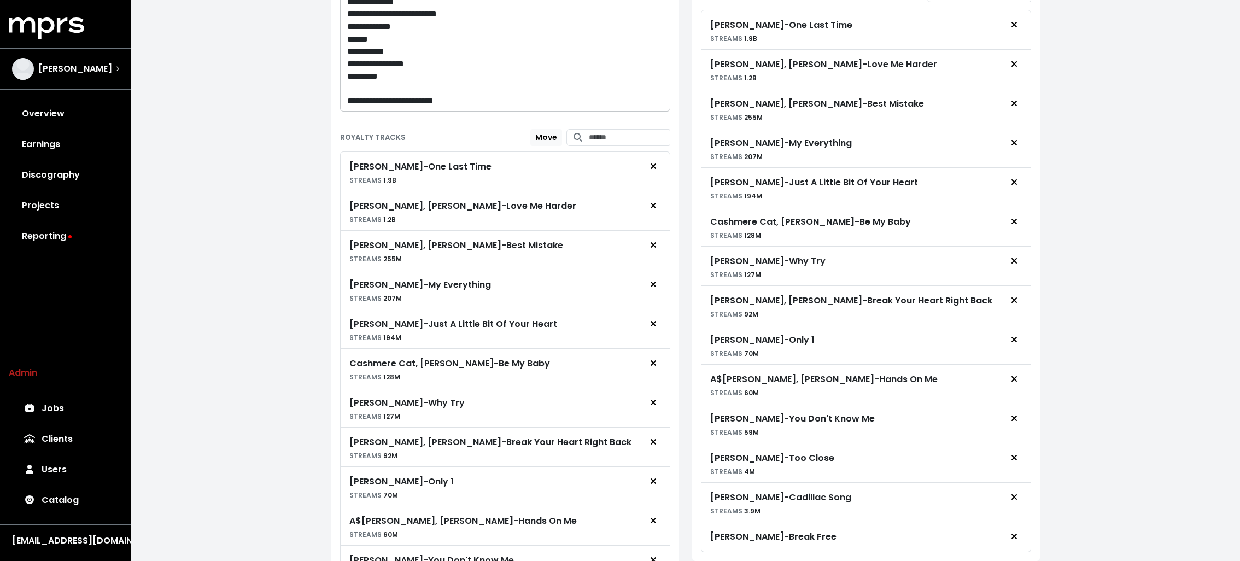
scroll to position [336, 0]
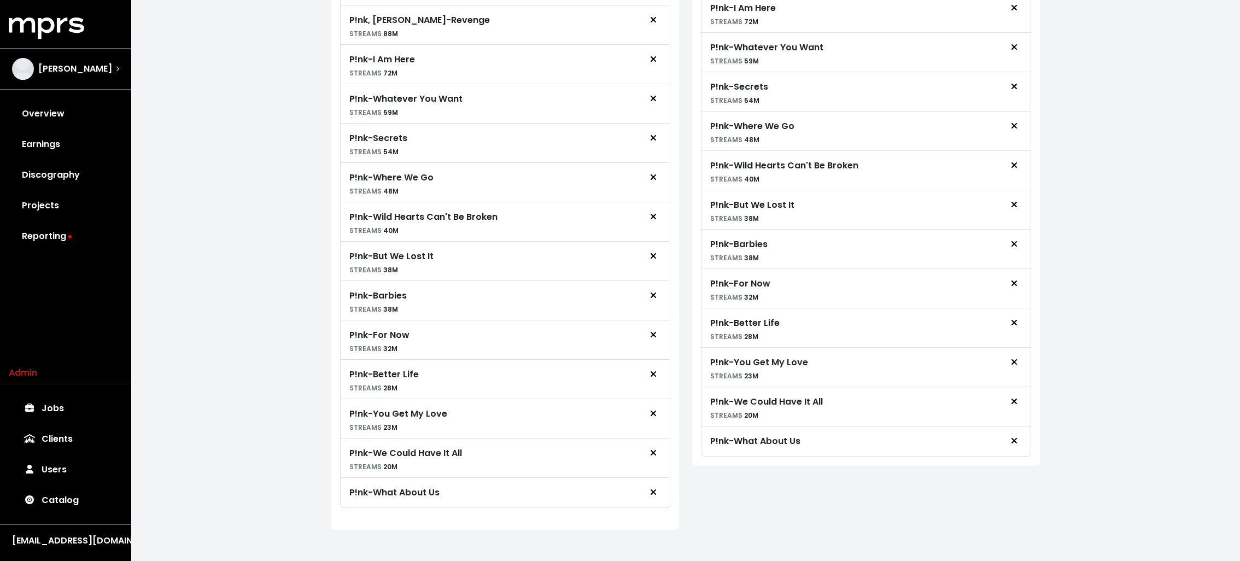
scroll to position [96, 0]
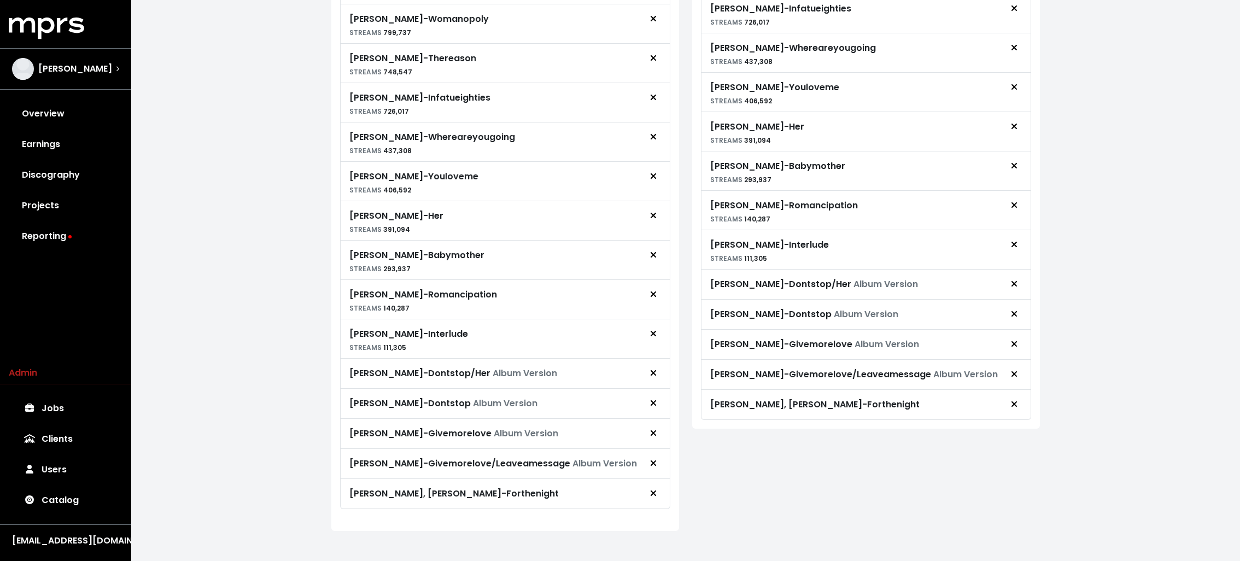
scroll to position [121, 0]
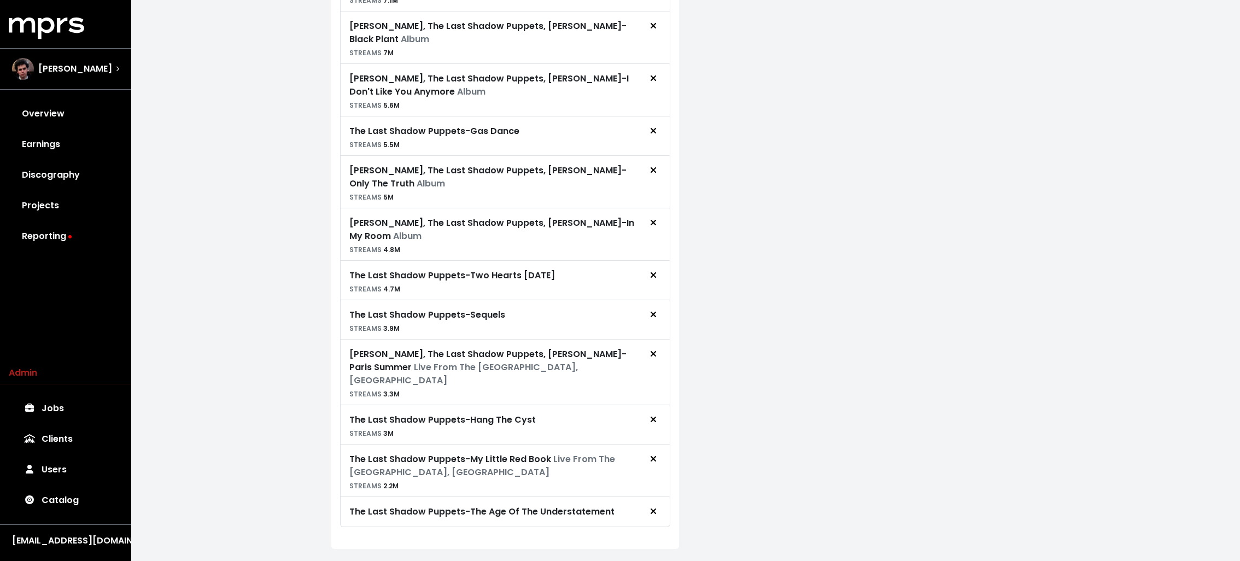
scroll to position [805, 0]
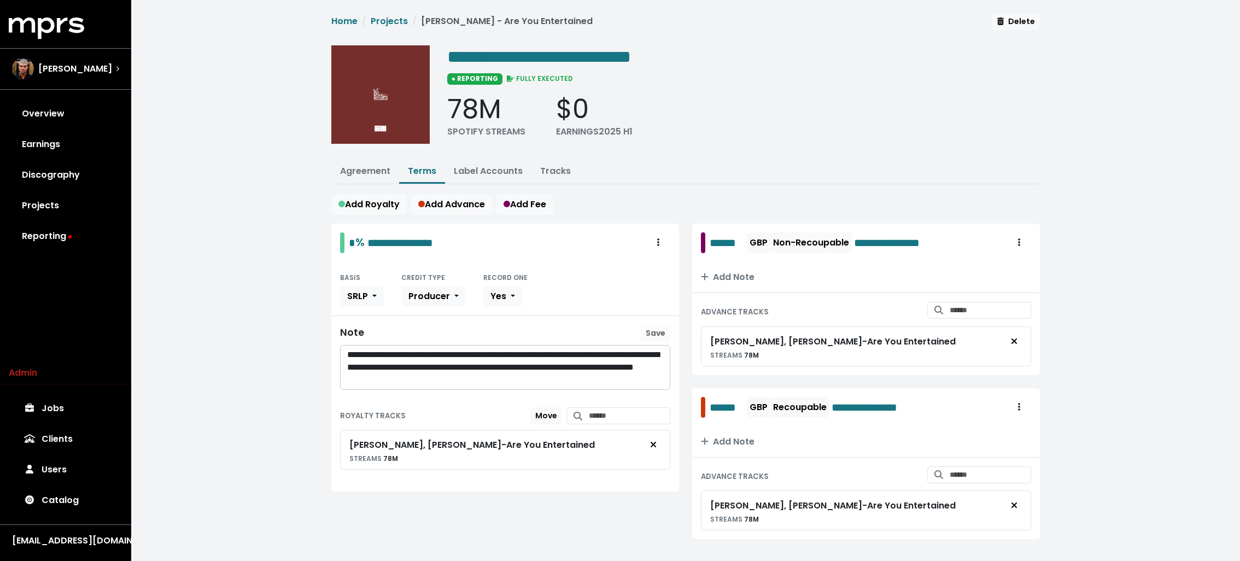
scroll to position [13, 0]
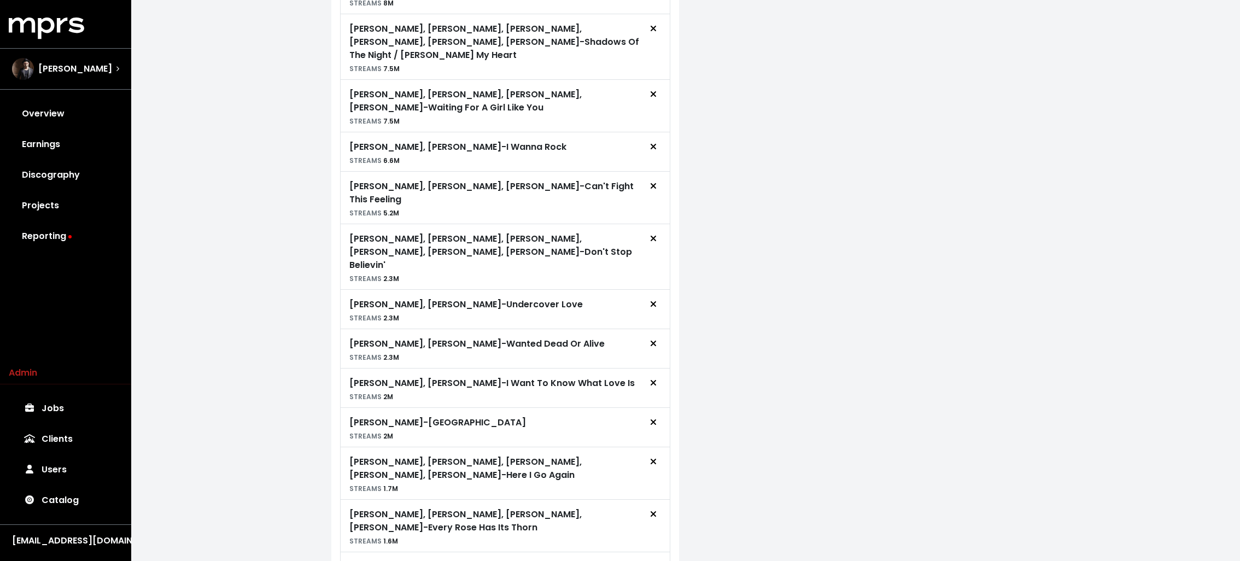
scroll to position [1107, 0]
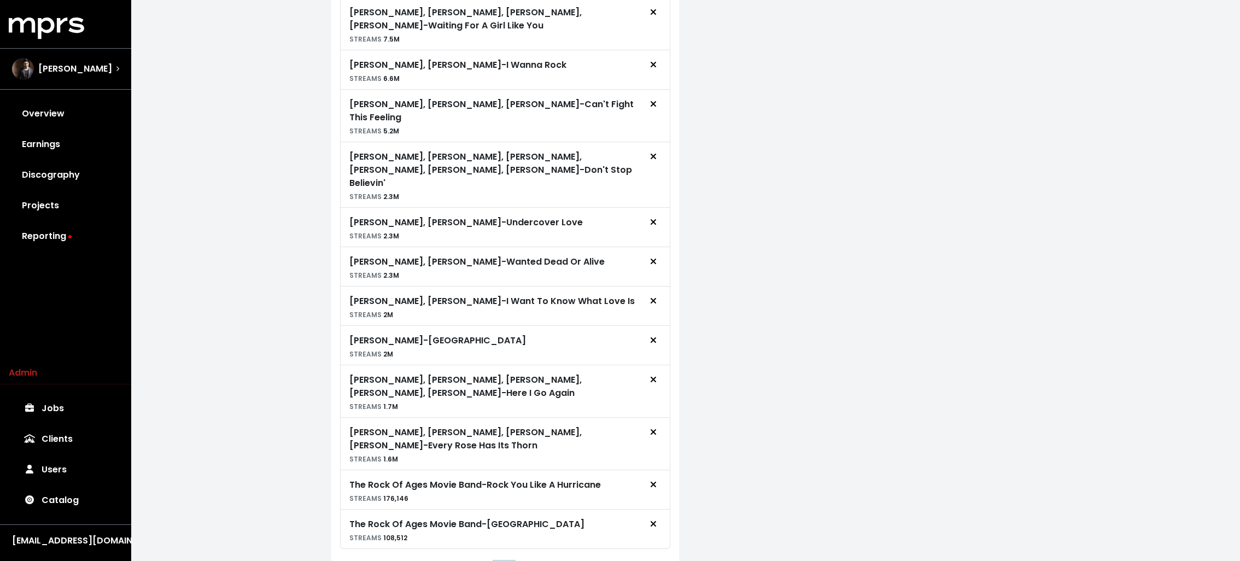
click at [502, 560] on button "2" at bounding box center [504, 572] width 19 height 20
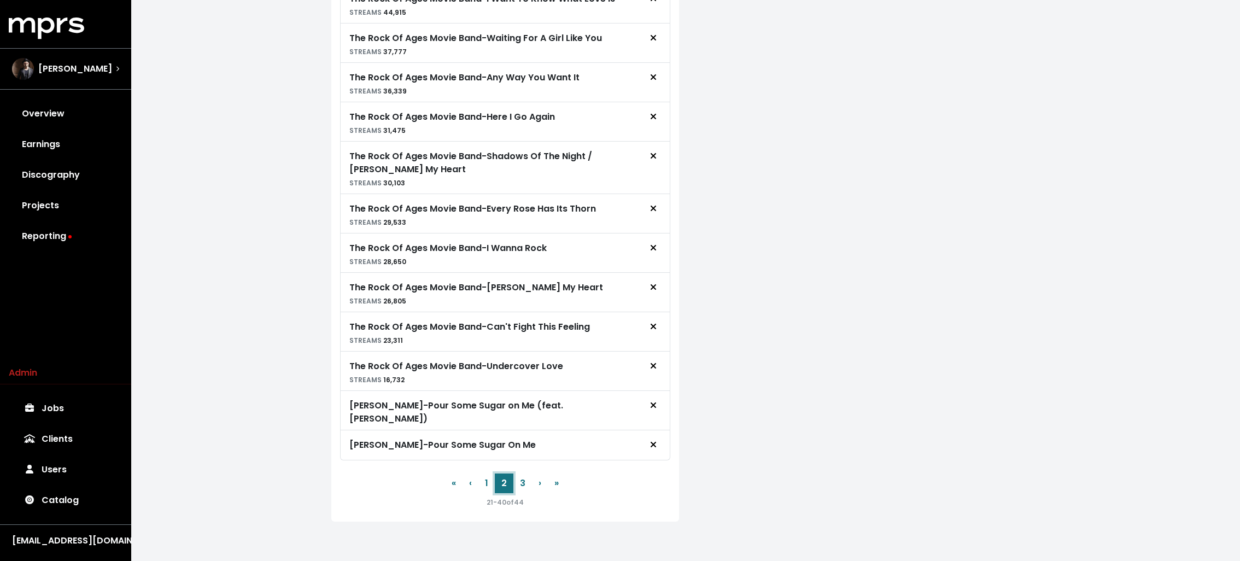
scroll to position [905, 0]
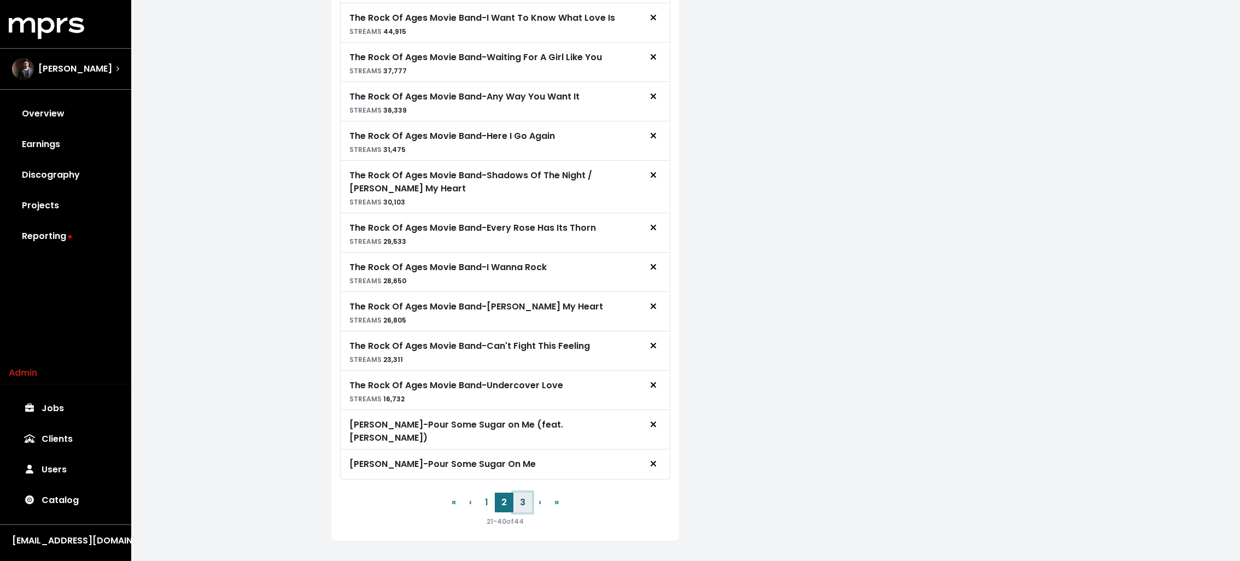
click at [523, 492] on button "3" at bounding box center [522, 502] width 19 height 20
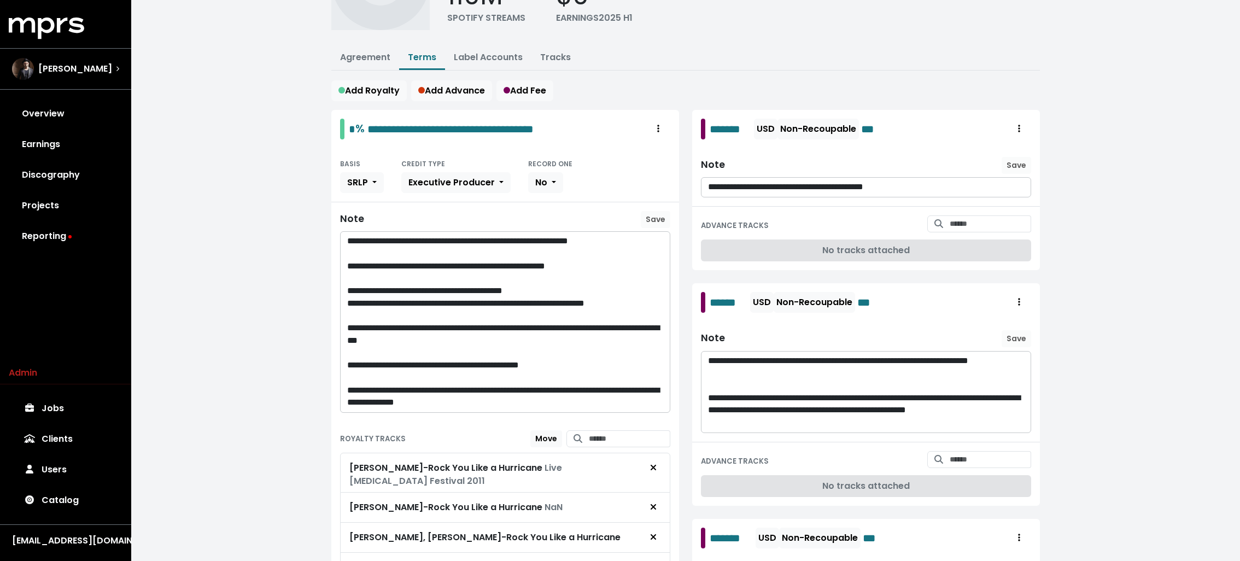
scroll to position [327, 0]
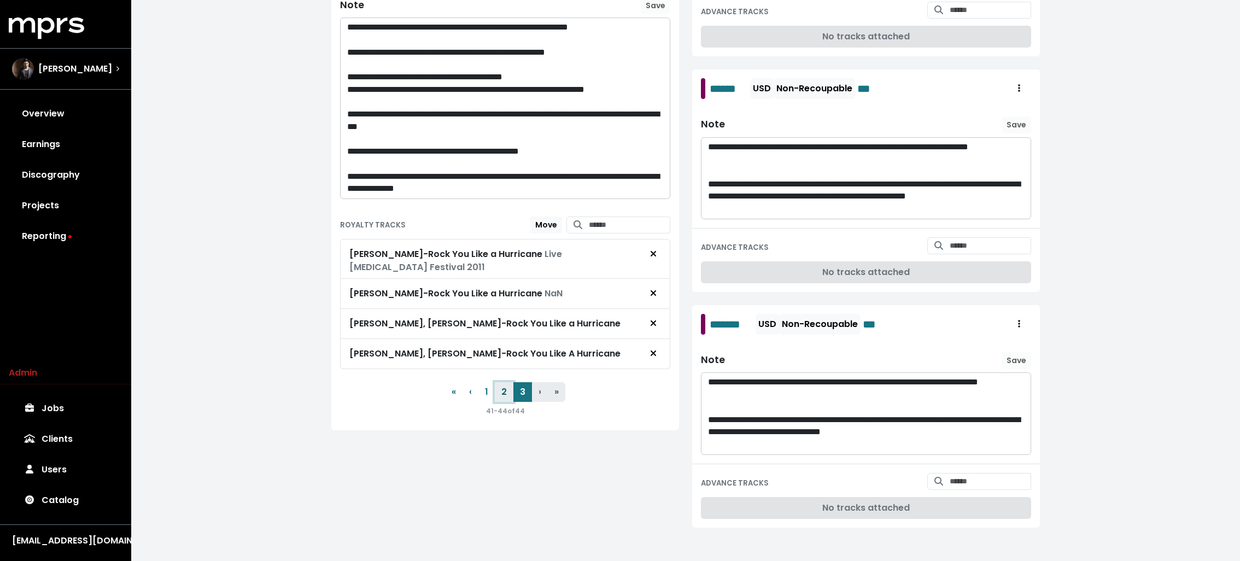
click at [505, 384] on button "2" at bounding box center [504, 392] width 19 height 20
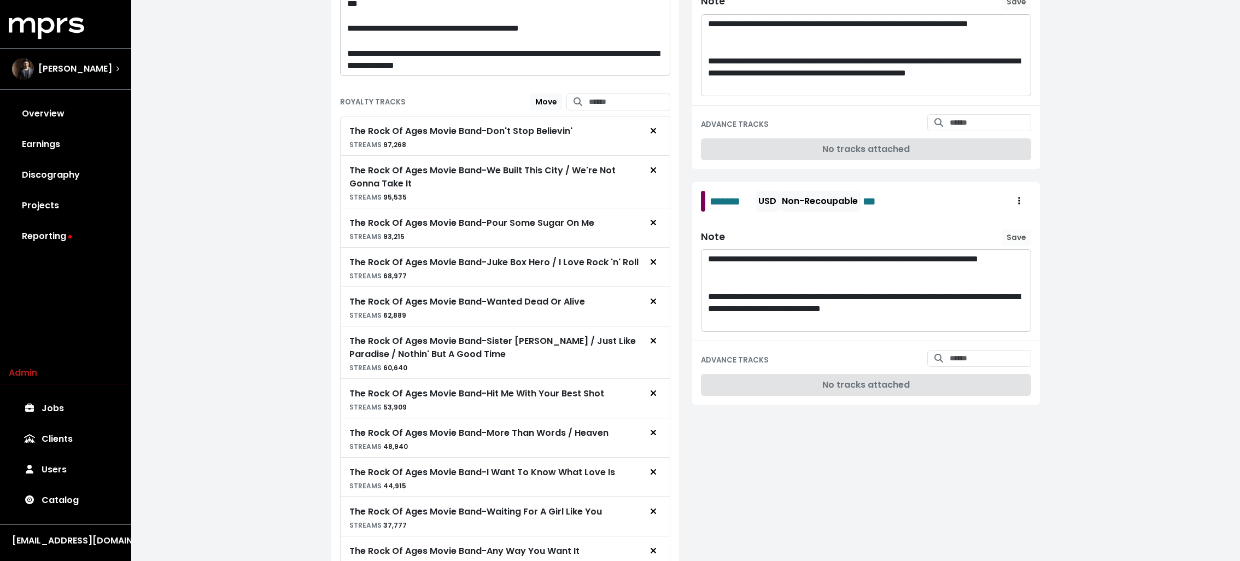
scroll to position [0, 0]
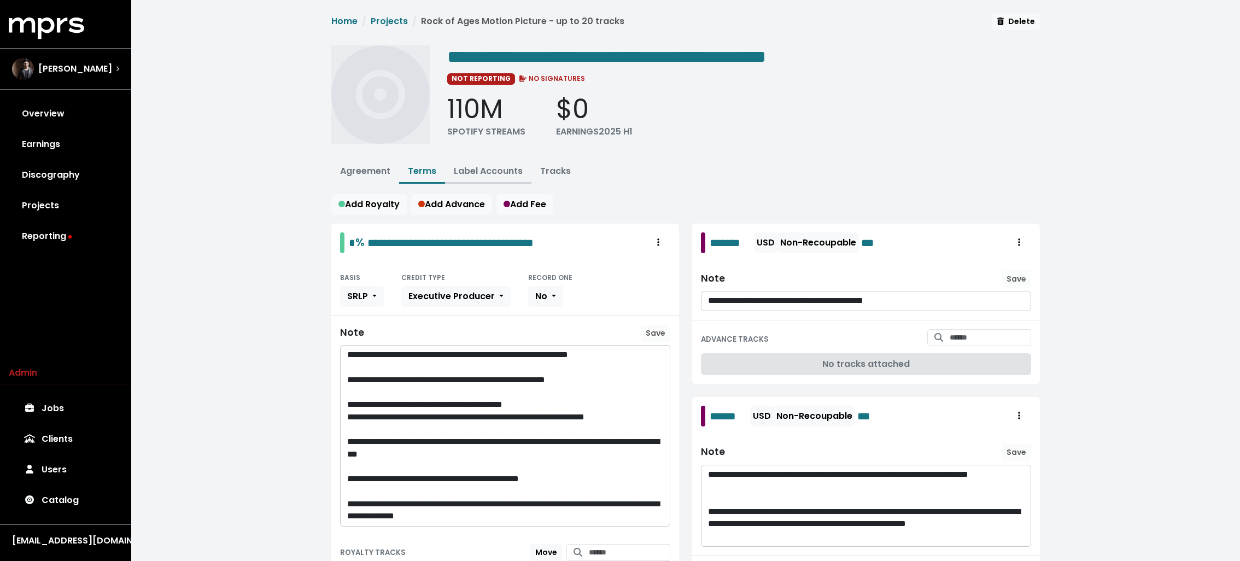
click at [504, 169] on link "Label Accounts" at bounding box center [488, 171] width 69 height 13
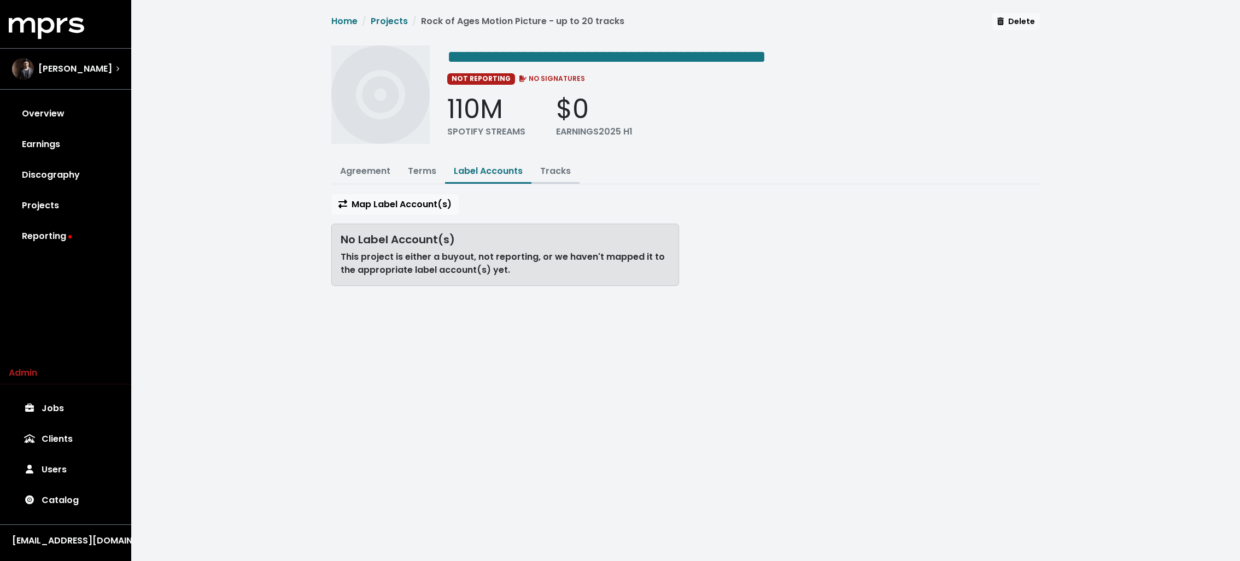
click at [537, 162] on button "Tracks" at bounding box center [555, 172] width 48 height 24
click at [549, 165] on link "Tracks" at bounding box center [555, 171] width 31 height 13
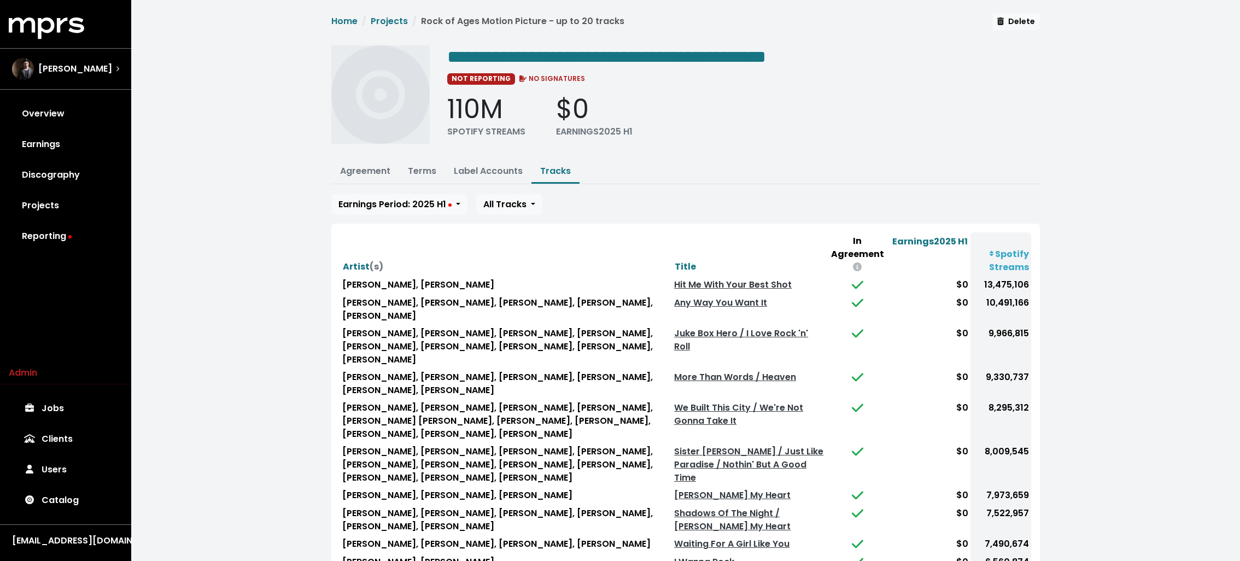
scroll to position [162, 0]
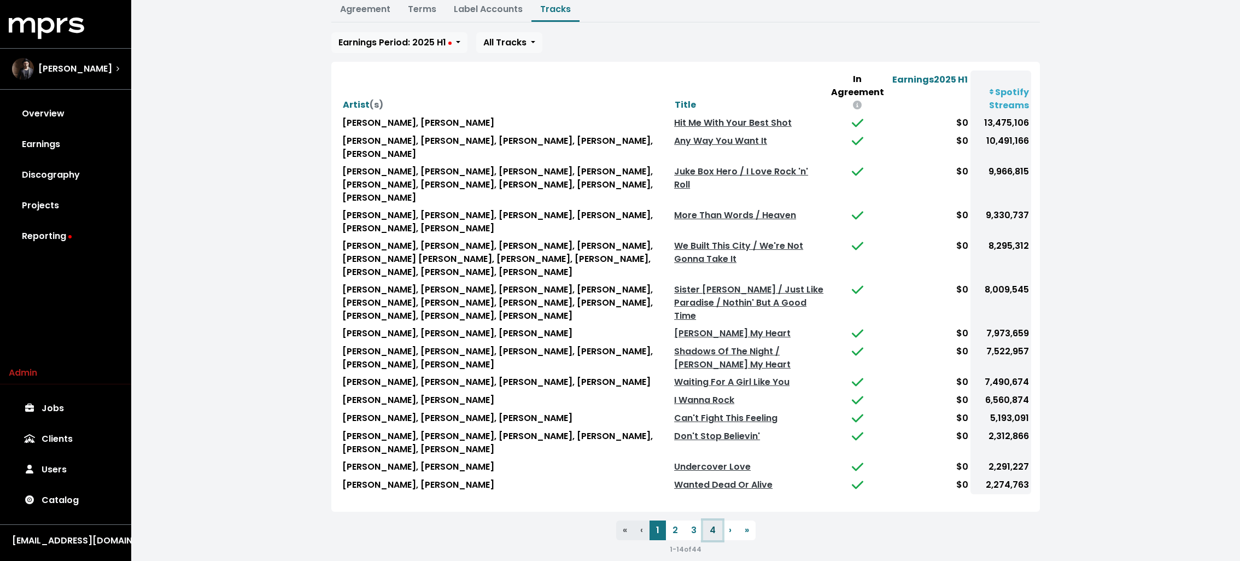
click at [711, 520] on button "4" at bounding box center [712, 530] width 19 height 20
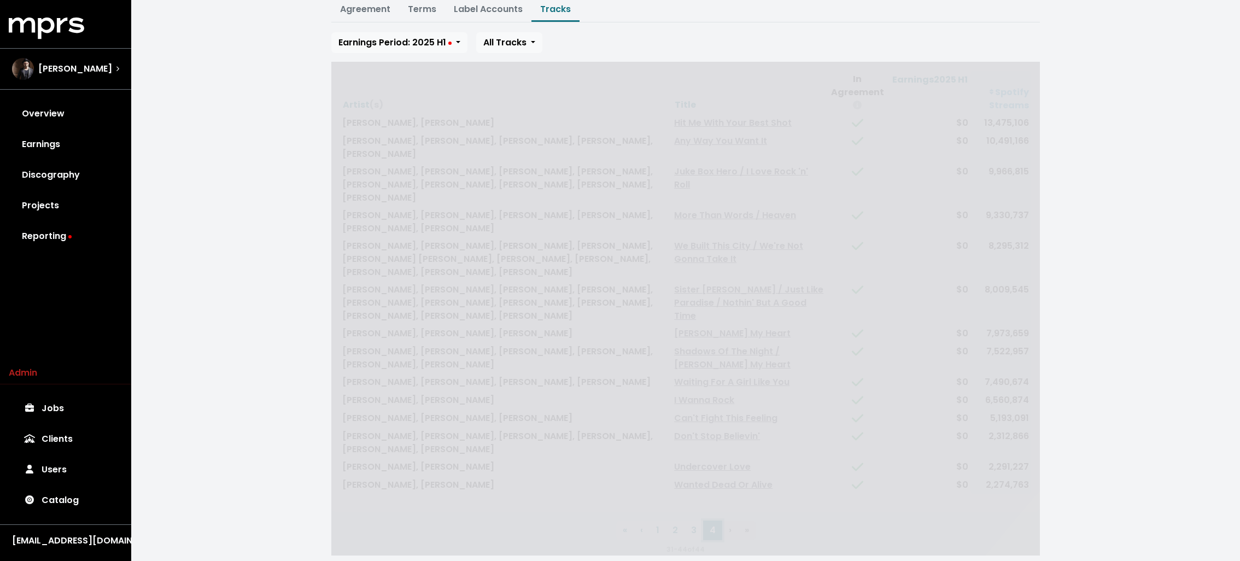
scroll to position [0, 0]
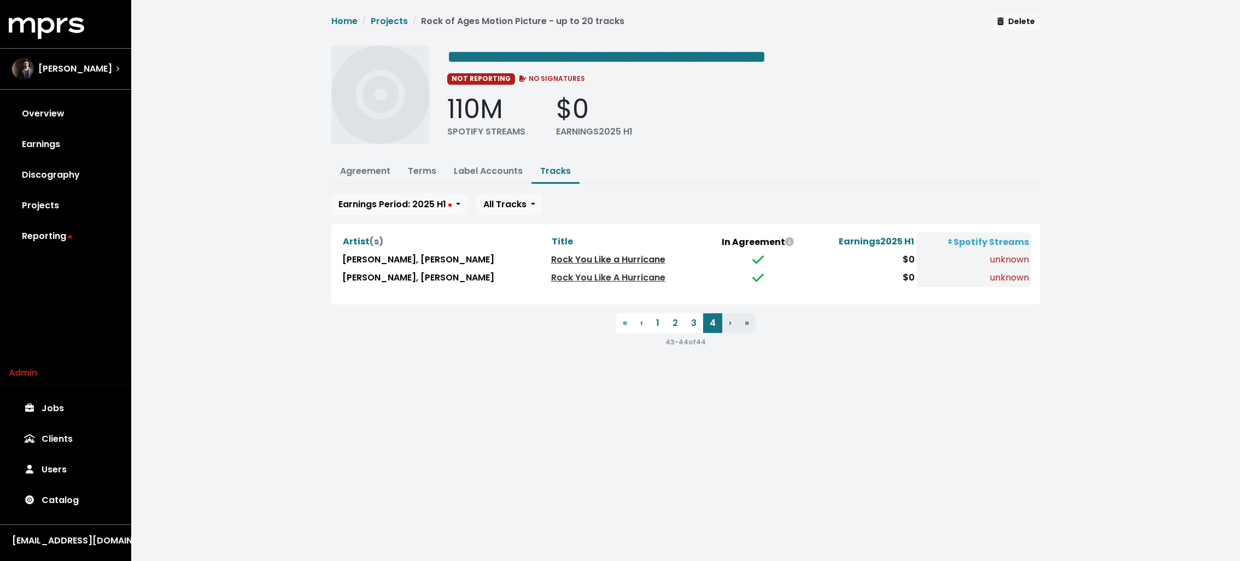
click at [631, 256] on link "Rock You Like a Hurricane" at bounding box center [608, 259] width 114 height 13
click at [622, 274] on link "Rock You Like A Hurricane" at bounding box center [608, 277] width 114 height 13
click at [417, 165] on link "Terms" at bounding box center [422, 171] width 28 height 13
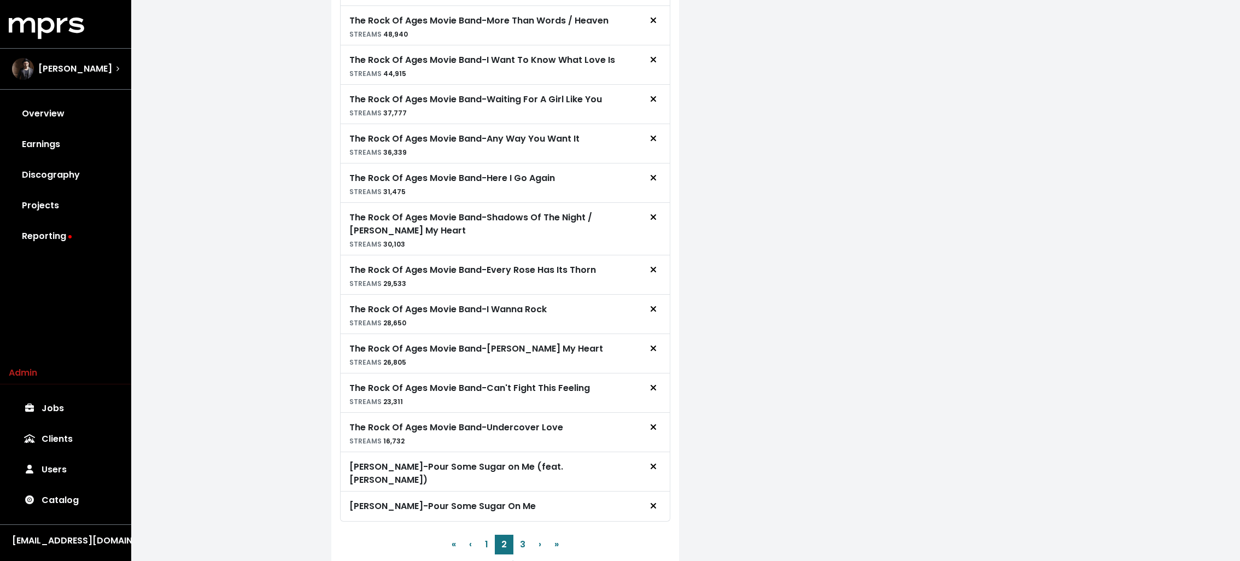
scroll to position [905, 0]
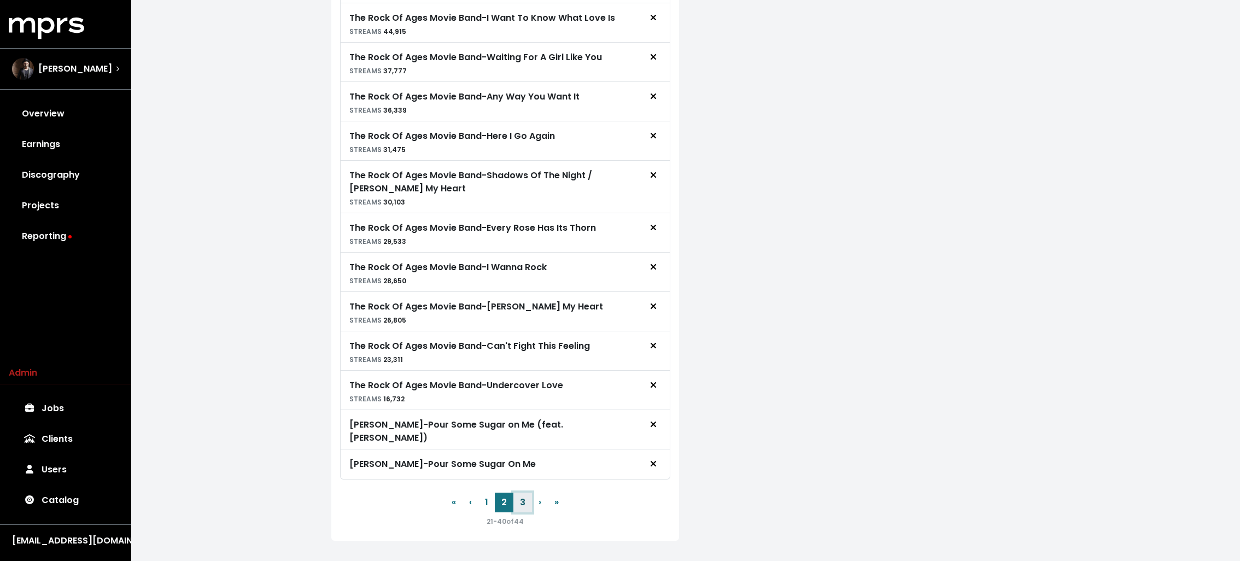
click at [521, 492] on button "3" at bounding box center [522, 502] width 19 height 20
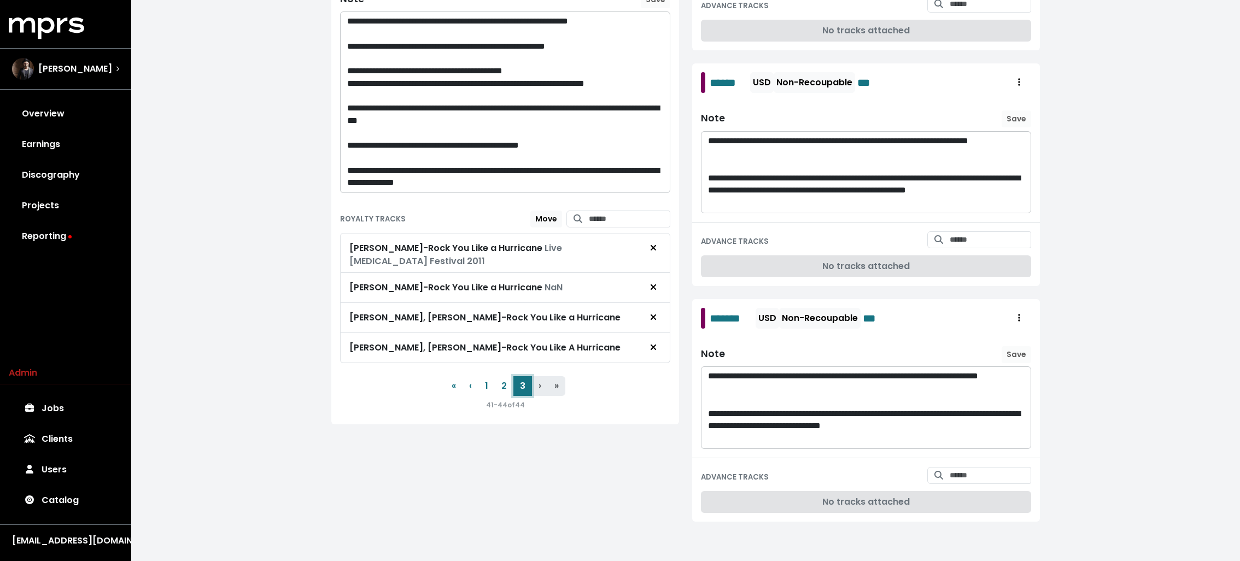
scroll to position [327, 0]
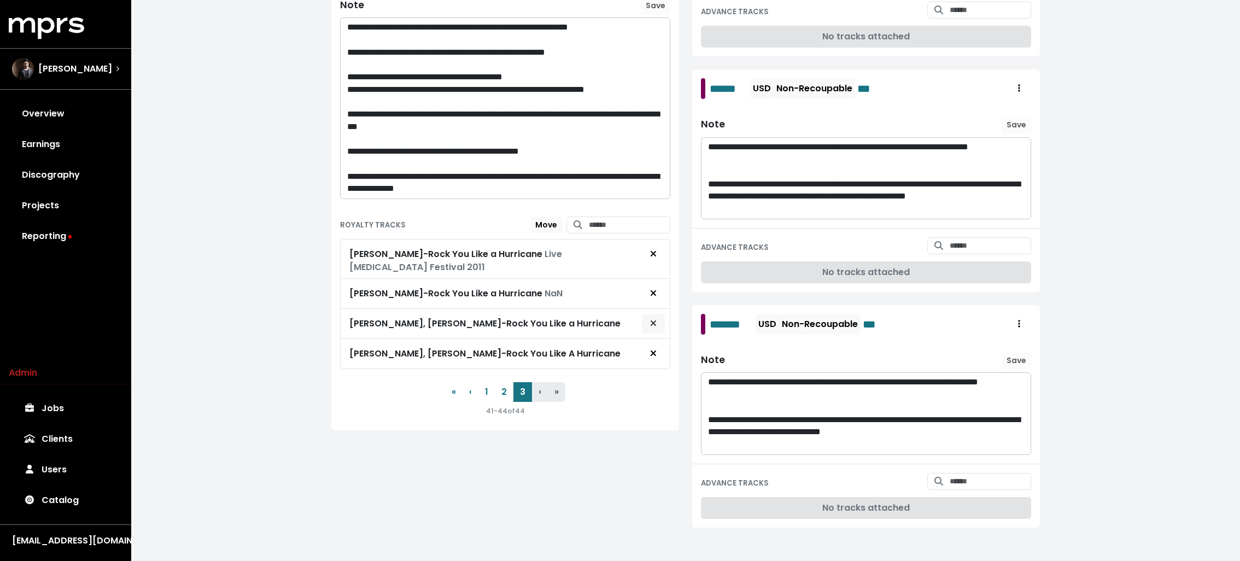
click at [655, 320] on icon "Remove royalty target" at bounding box center [652, 322] width 5 height 5
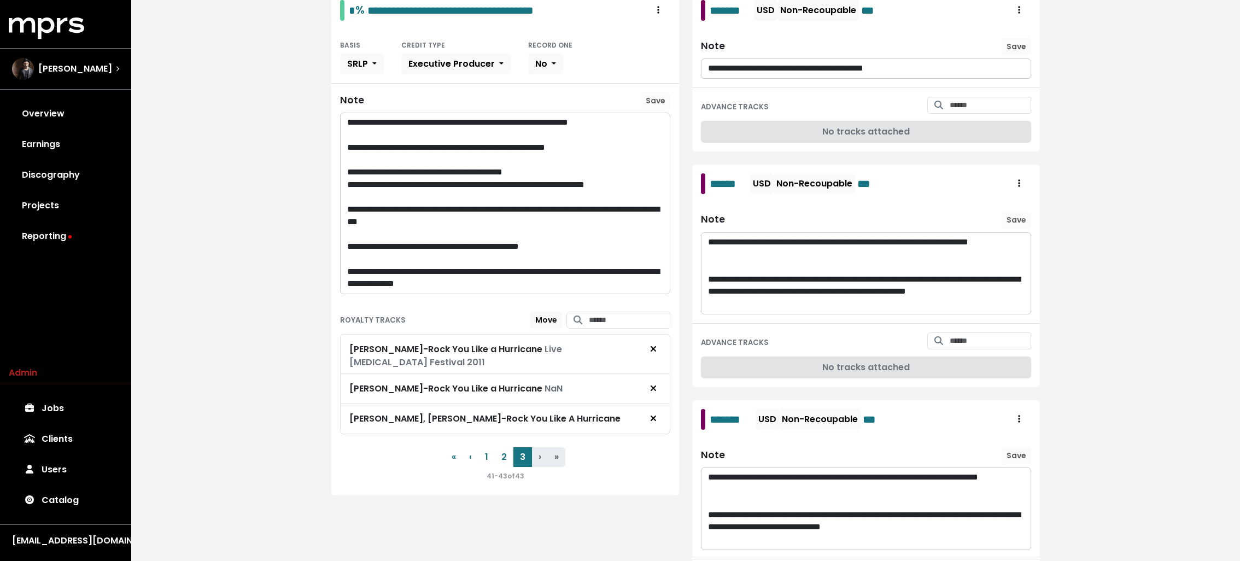
scroll to position [0, 0]
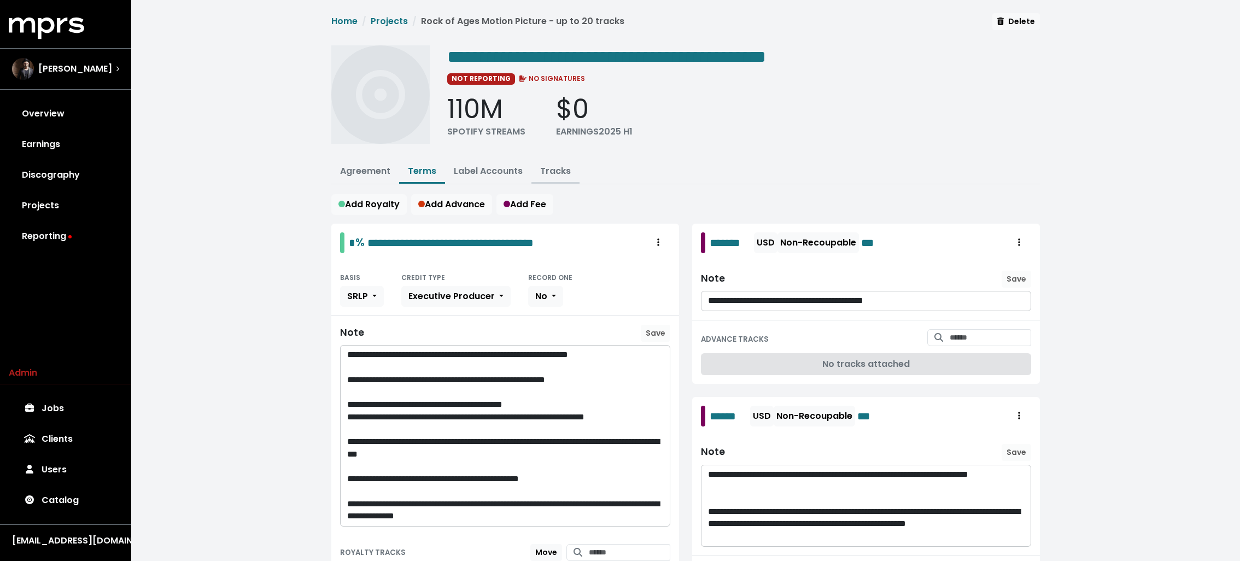
click at [561, 173] on link "Tracks" at bounding box center [555, 171] width 31 height 13
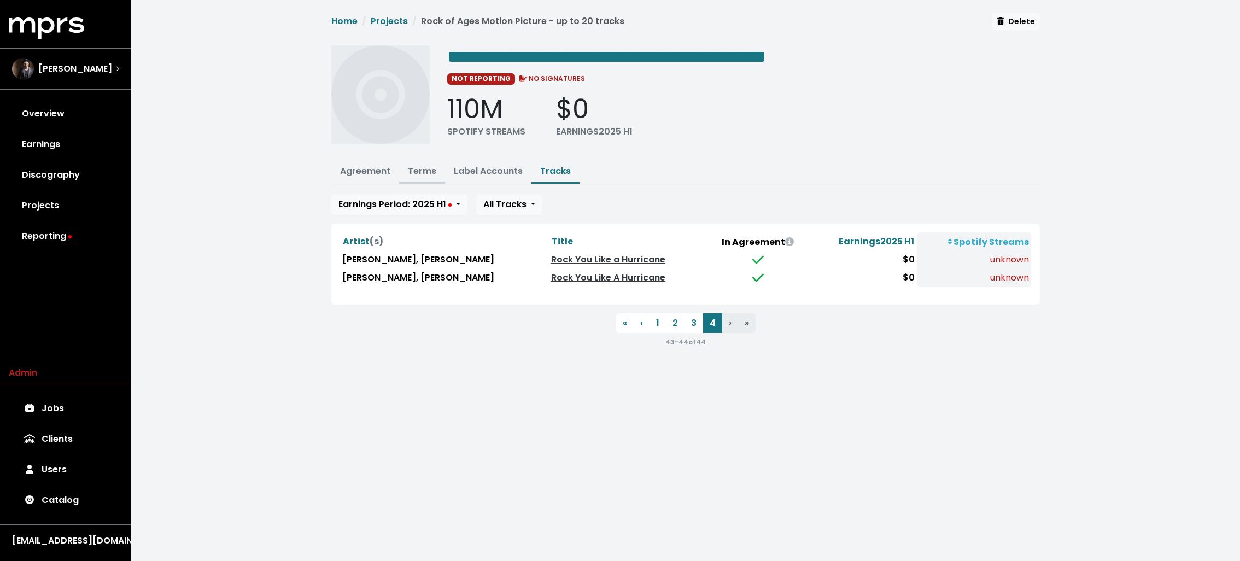
click at [424, 165] on link "Terms" at bounding box center [422, 171] width 28 height 13
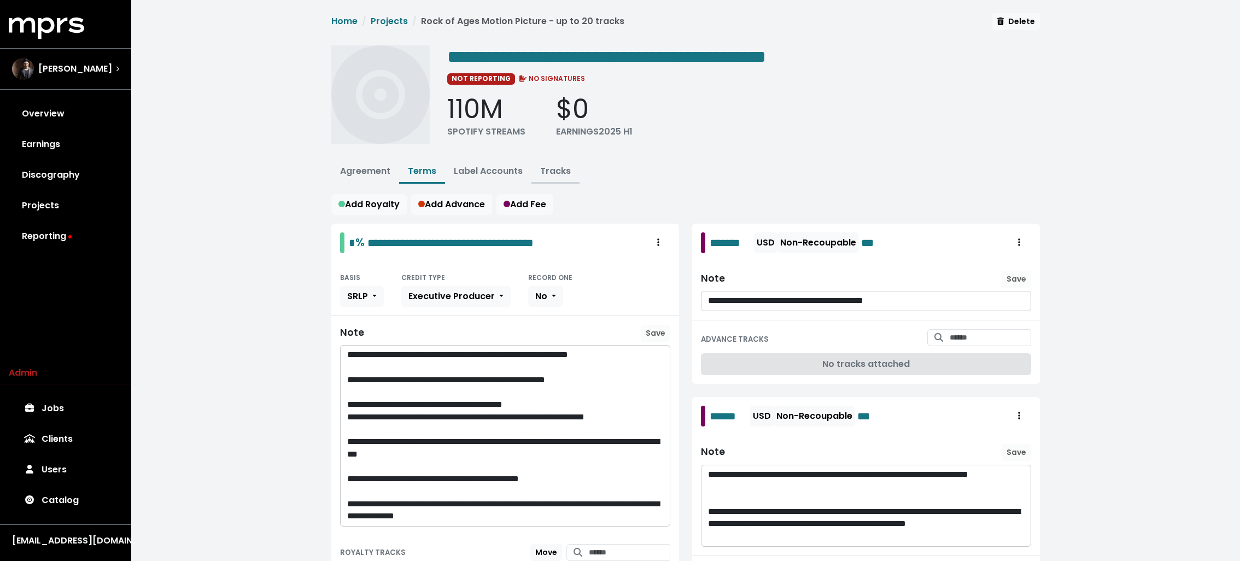
click at [550, 166] on link "Tracks" at bounding box center [555, 171] width 31 height 13
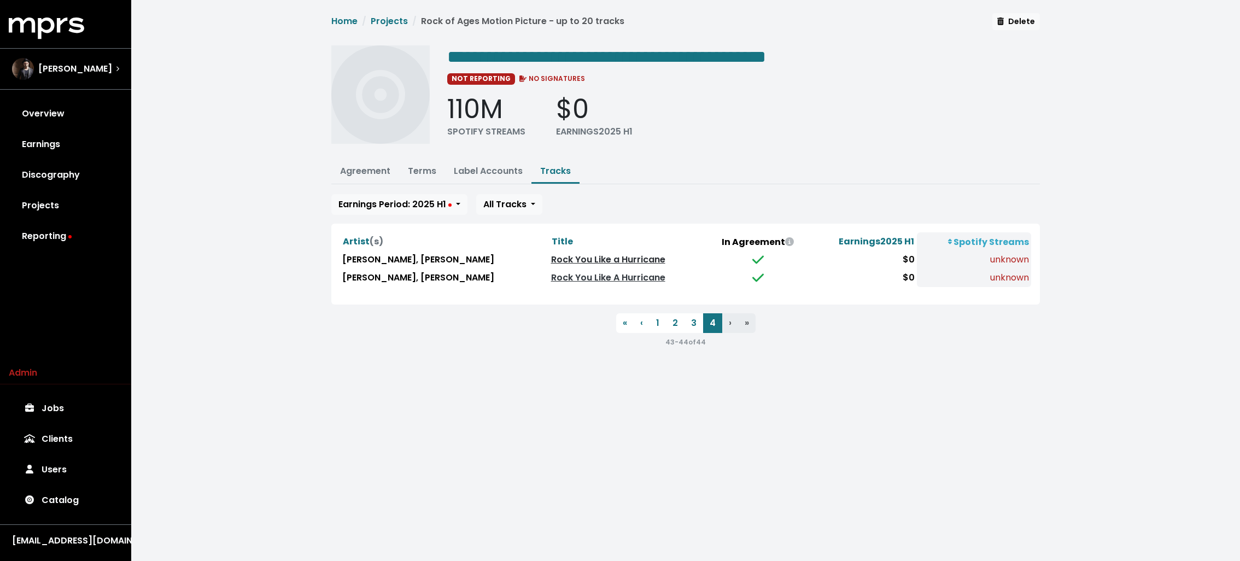
click at [631, 256] on link "Rock You Like a Hurricane" at bounding box center [608, 259] width 114 height 13
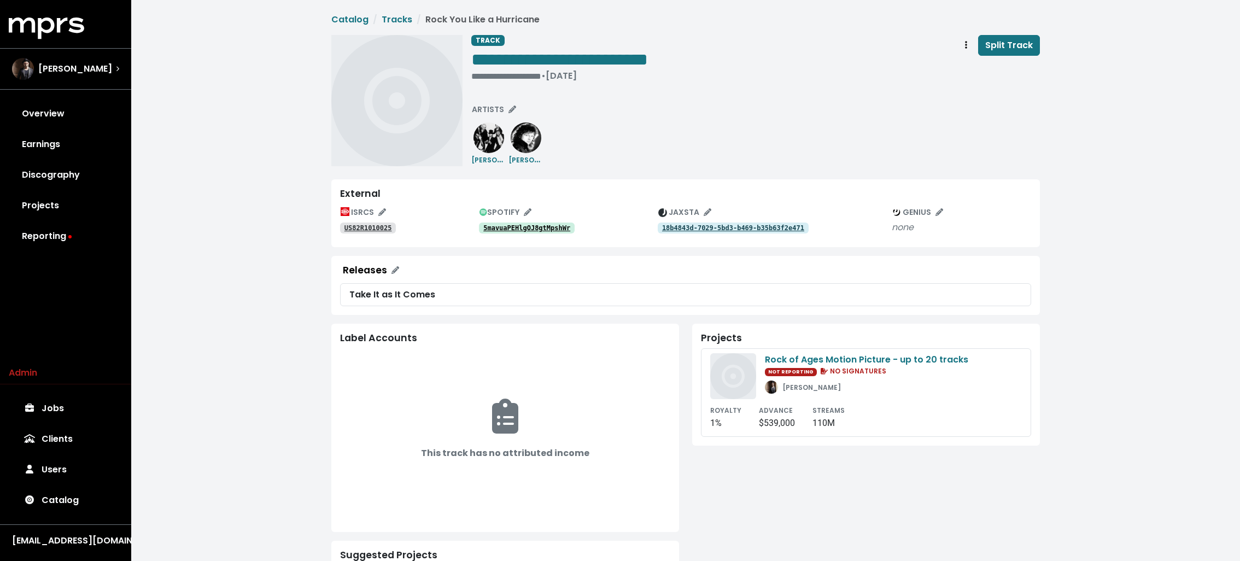
click at [529, 232] on link "5mavuaPEHlgOJ8gtMpshWr" at bounding box center [527, 227] width 96 height 11
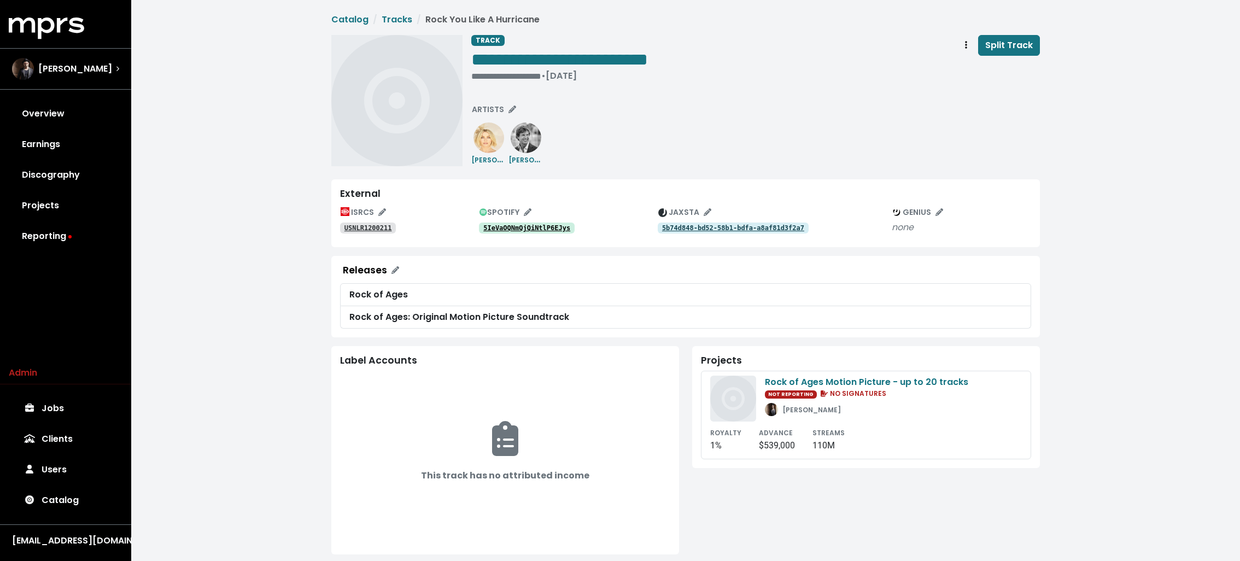
click at [524, 230] on tt "5IeVaOQNmQjQiNtlP6EJys" at bounding box center [526, 228] width 87 height 8
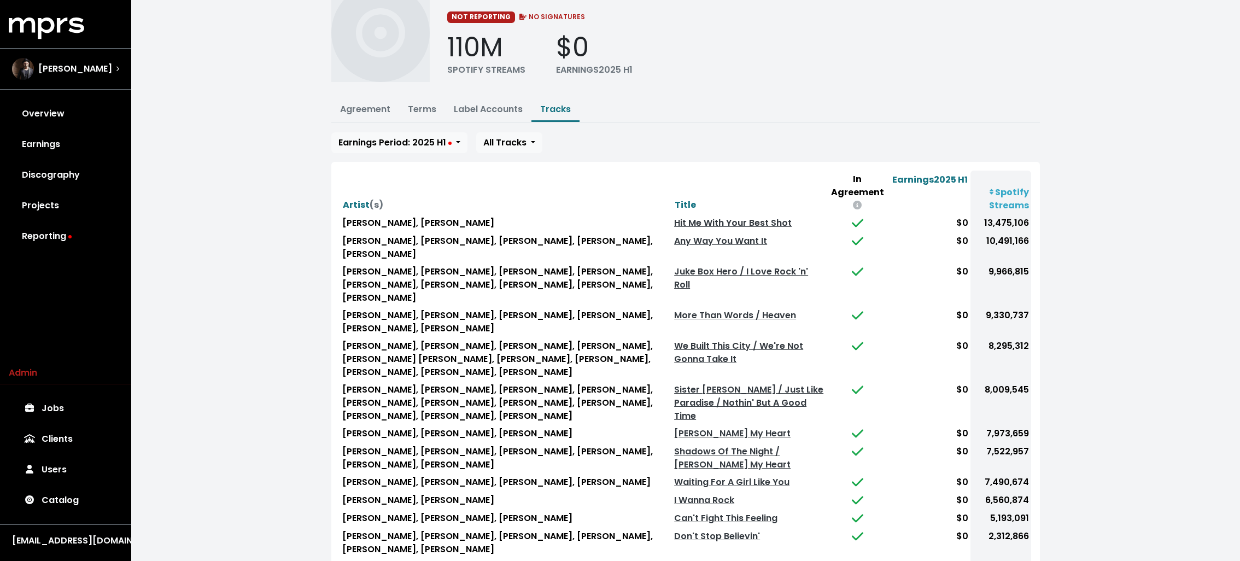
scroll to position [7, 0]
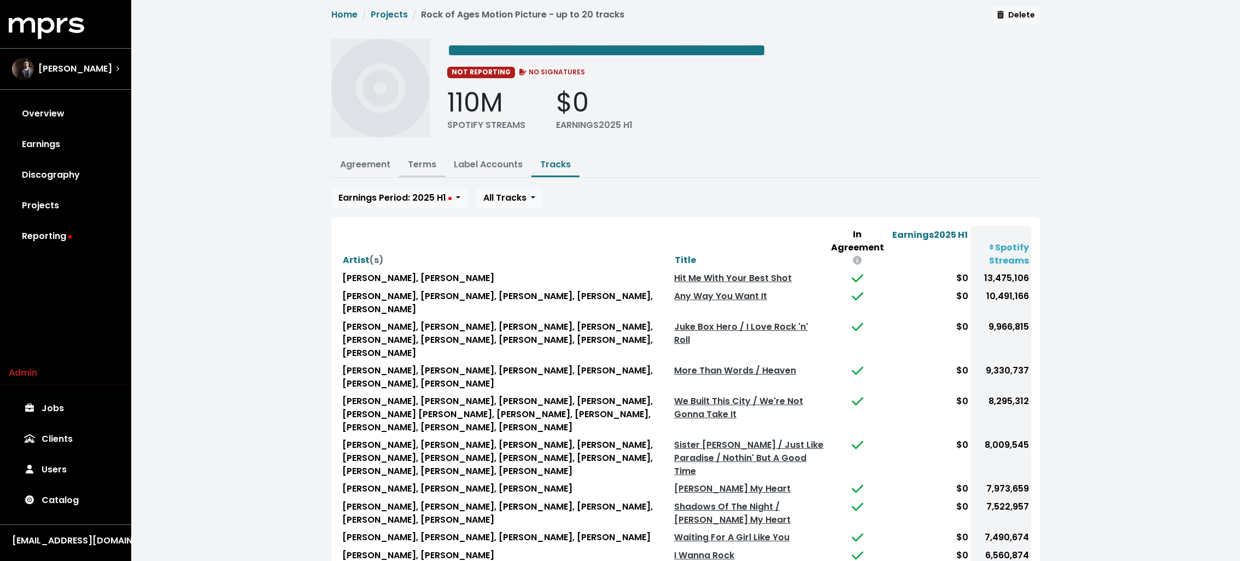
click at [426, 164] on link "Terms" at bounding box center [422, 164] width 28 height 13
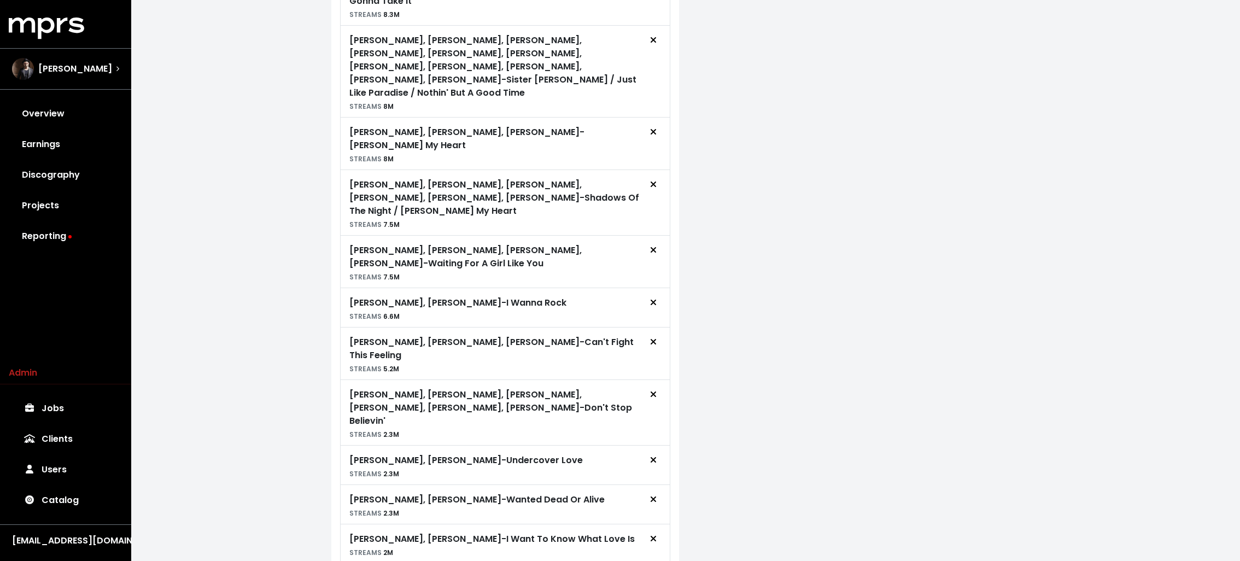
scroll to position [1107, 0]
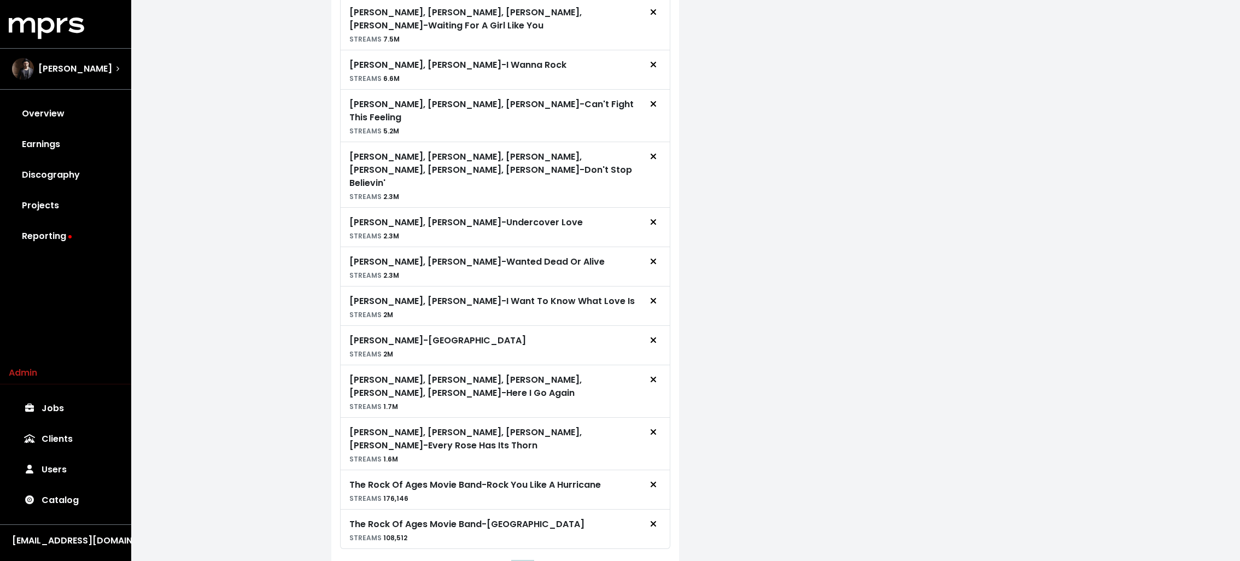
click at [524, 560] on button "3" at bounding box center [522, 572] width 19 height 20
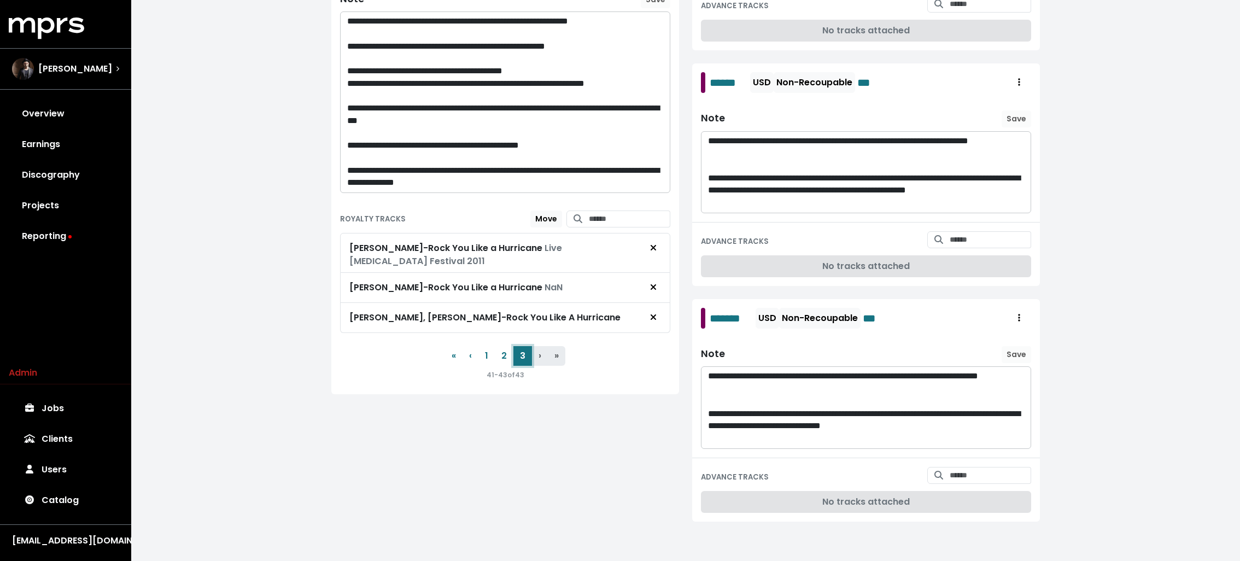
scroll to position [327, 0]
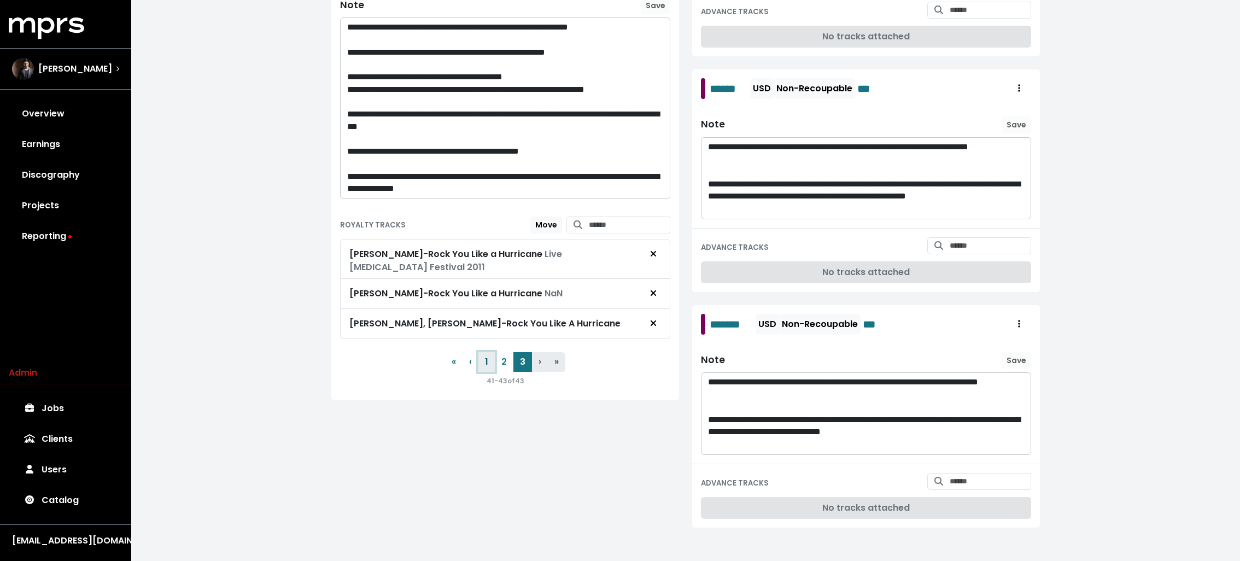
click at [487, 360] on button "1" at bounding box center [486, 362] width 16 height 20
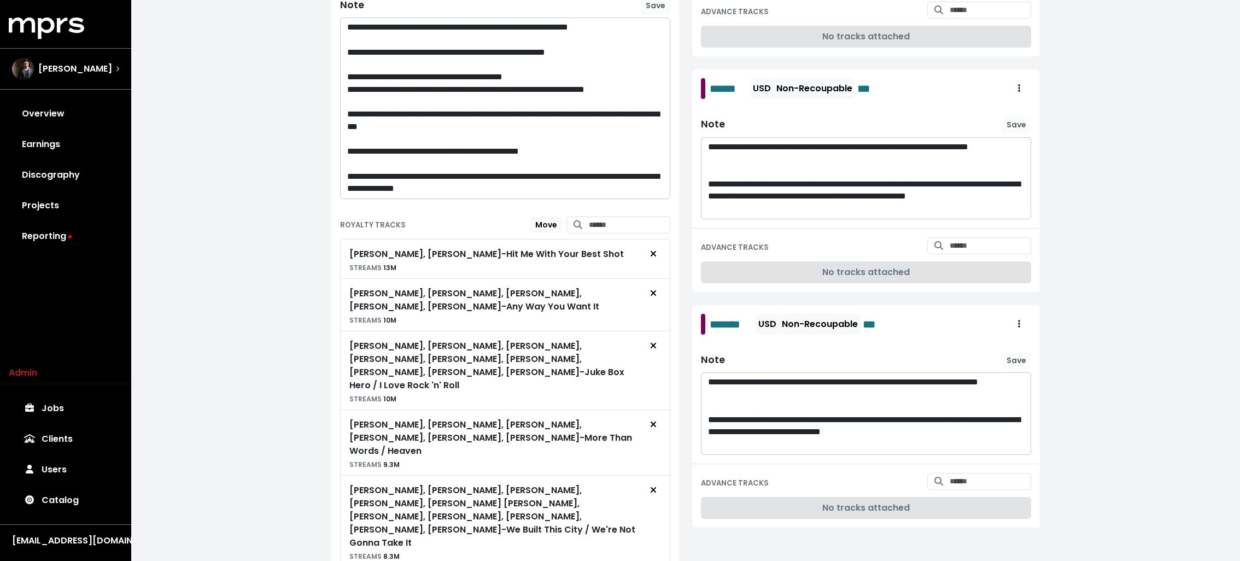
scroll to position [1107, 0]
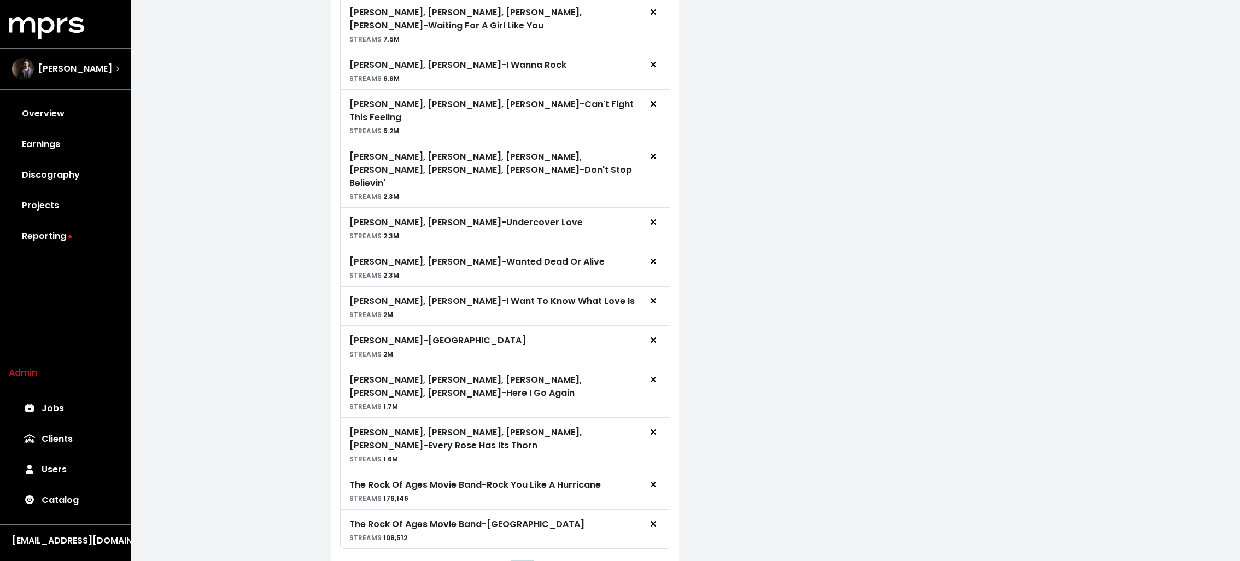
click at [523, 560] on button "3" at bounding box center [522, 572] width 19 height 20
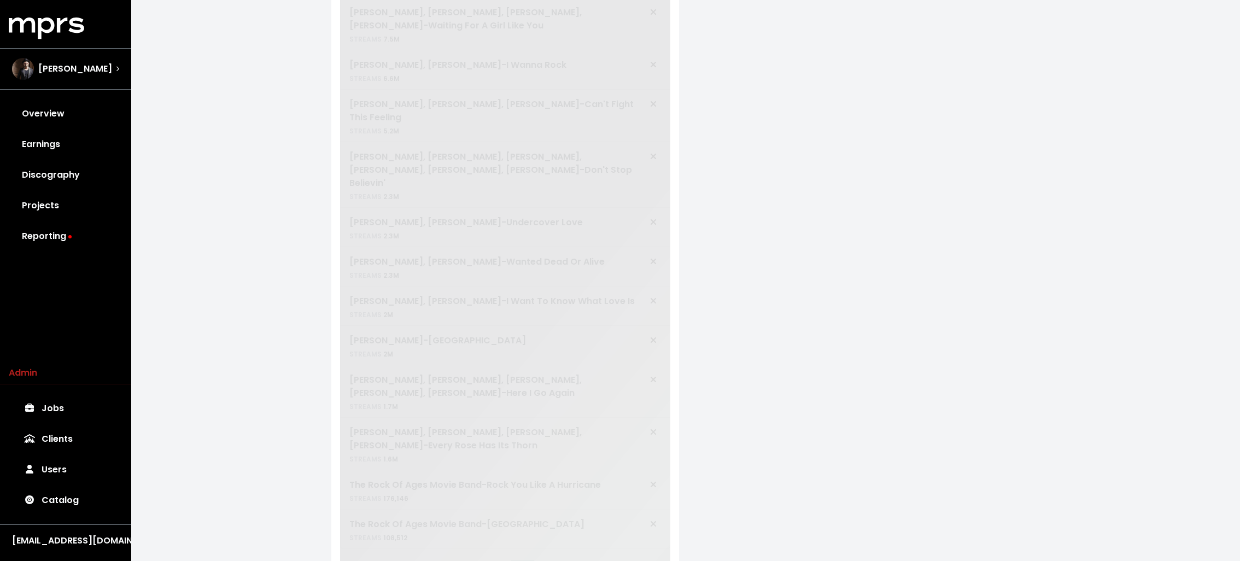
scroll to position [327, 0]
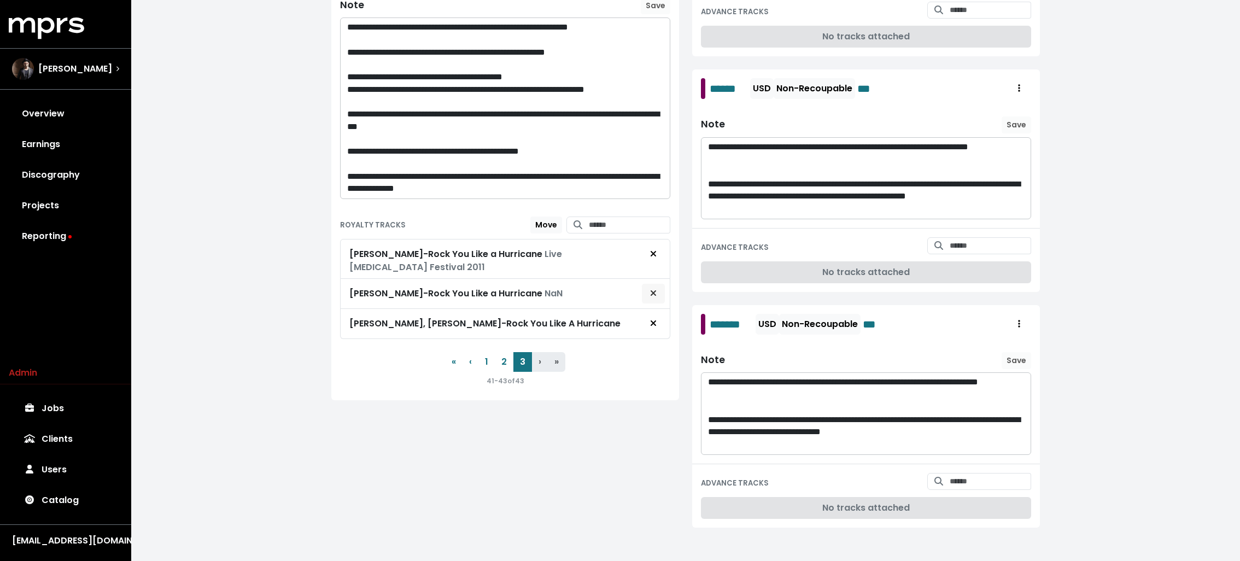
click at [655, 293] on icon "Remove royalty target" at bounding box center [653, 293] width 7 height 9
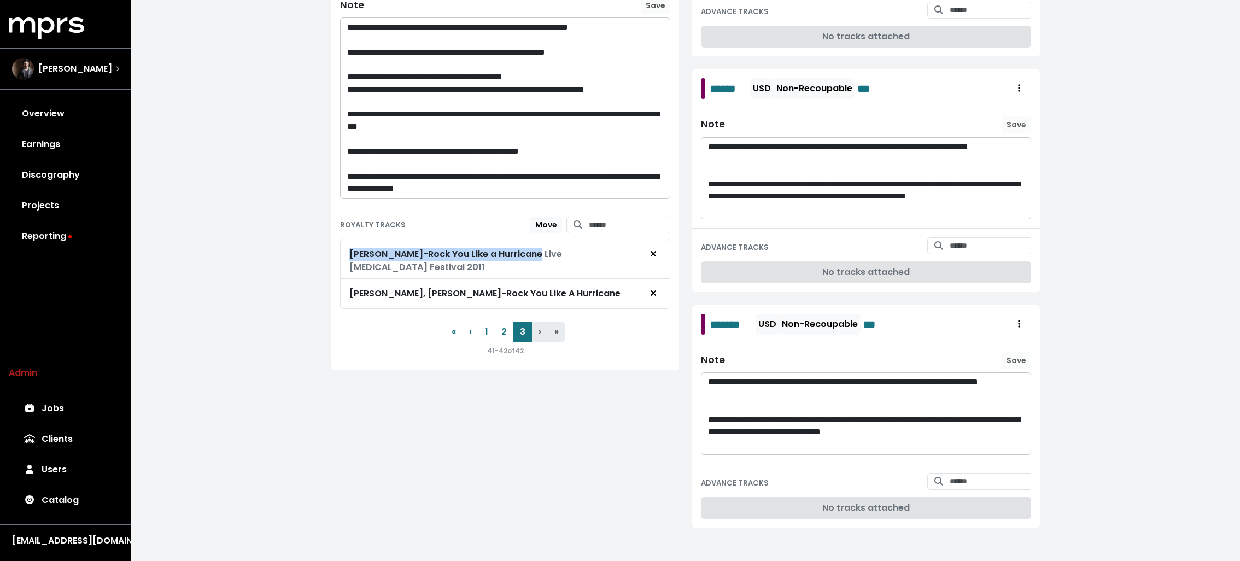
drag, startPoint x: 348, startPoint y: 252, endPoint x: 549, endPoint y: 255, distance: 201.2
click at [549, 255] on div "Michael Schenker - Rock You Like a Hurricane Live High Voltage Festival 2011" at bounding box center [505, 259] width 330 height 40
copy div "Michael Schenker - Rock You Like a Hurricane"
click at [663, 251] on button "Remove royalty target" at bounding box center [653, 254] width 24 height 21
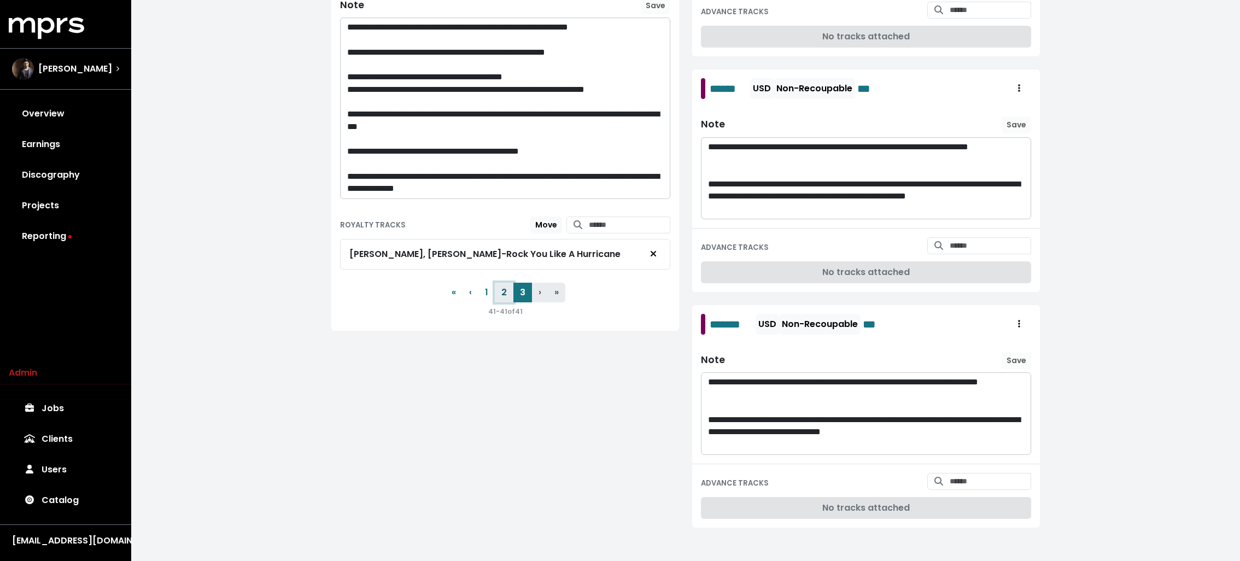
click at [507, 284] on button "2" at bounding box center [504, 293] width 19 height 20
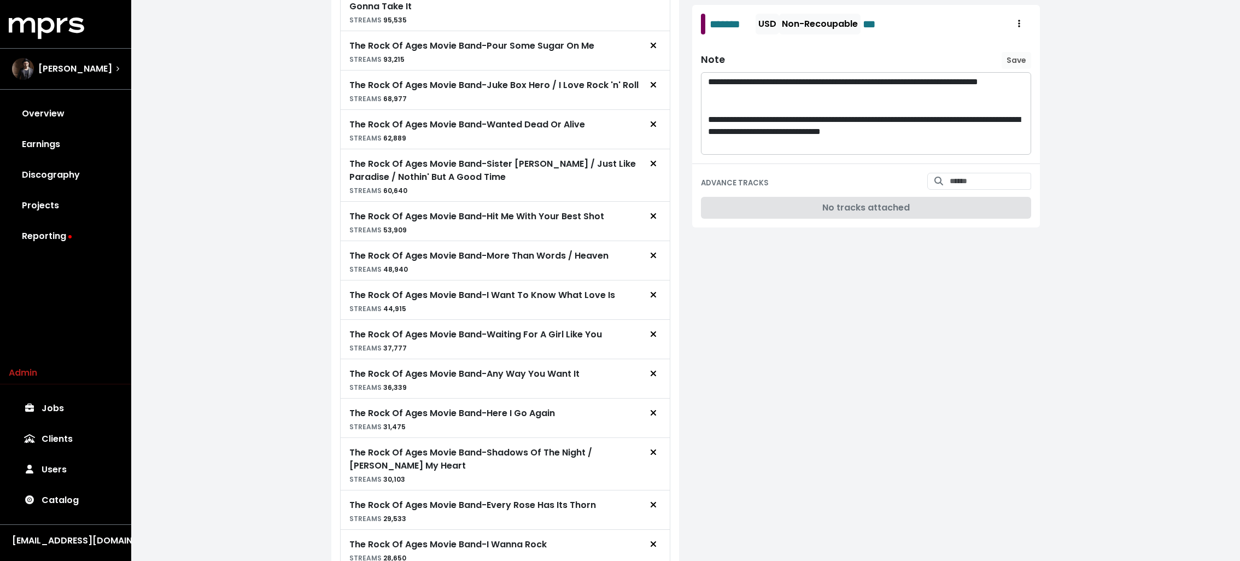
scroll to position [905, 0]
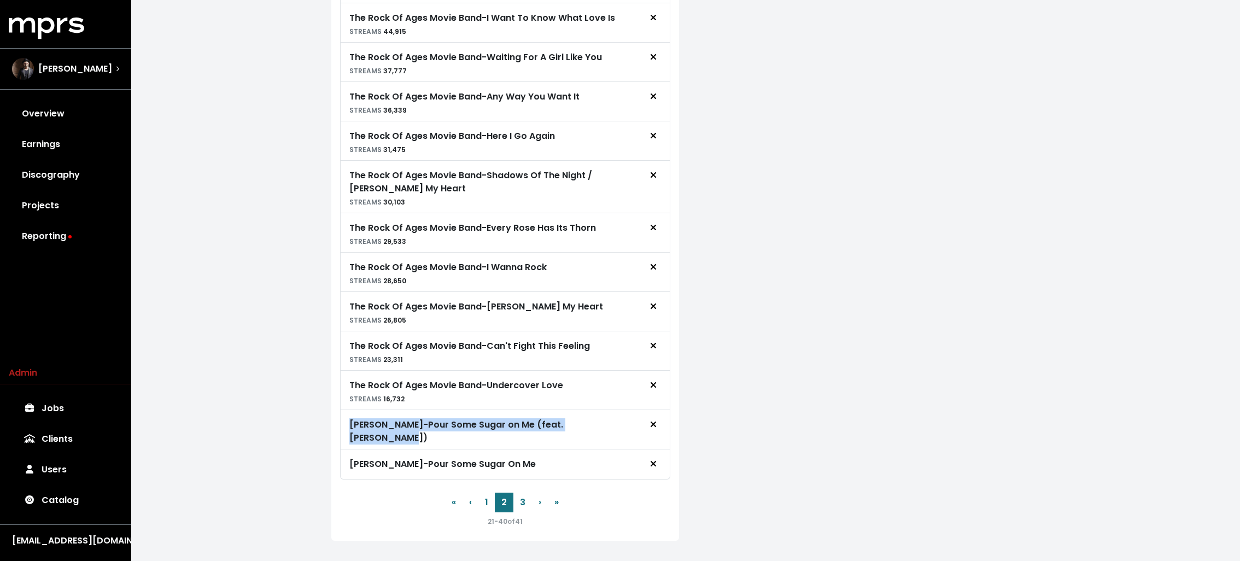
drag, startPoint x: 596, startPoint y: 416, endPoint x: 342, endPoint y: 415, distance: 254.7
click at [342, 415] on div "Tor Hyams - Pour Some Sugar on Me (feat. Phil Collen)" at bounding box center [505, 429] width 330 height 39
copy div "Tor Hyams - Pour Some Sugar on Me (feat. Phil Collen)"
click at [520, 426] on div "Tor Hyams - Pour Some Sugar on Me (feat. Phil Collen)" at bounding box center [505, 429] width 330 height 39
click at [523, 492] on button "3" at bounding box center [522, 502] width 19 height 20
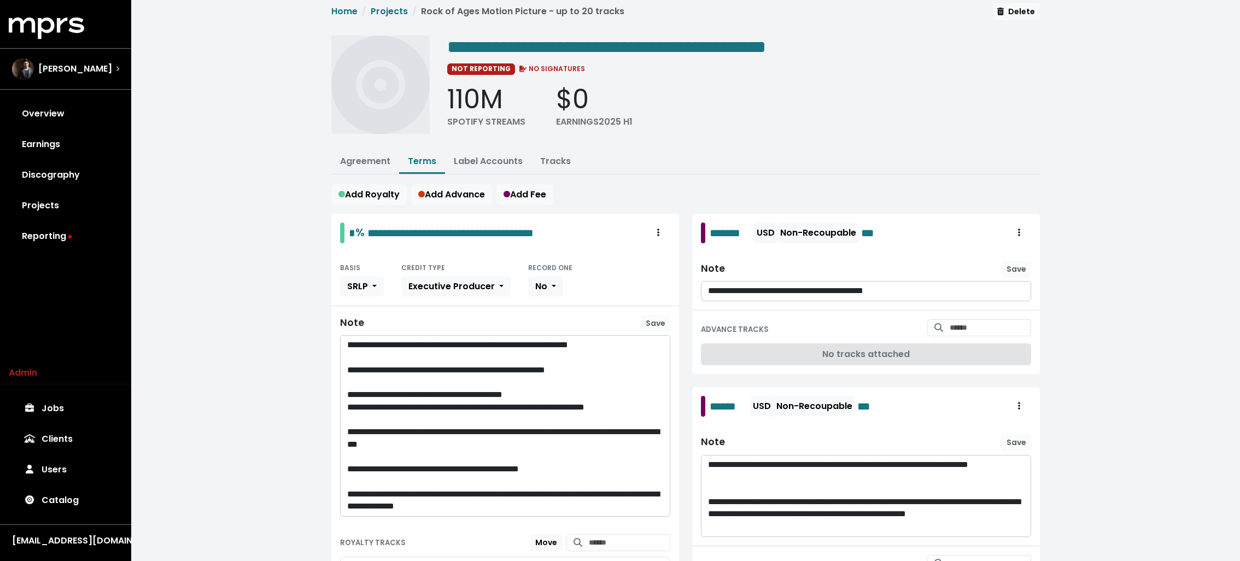
scroll to position [0, 0]
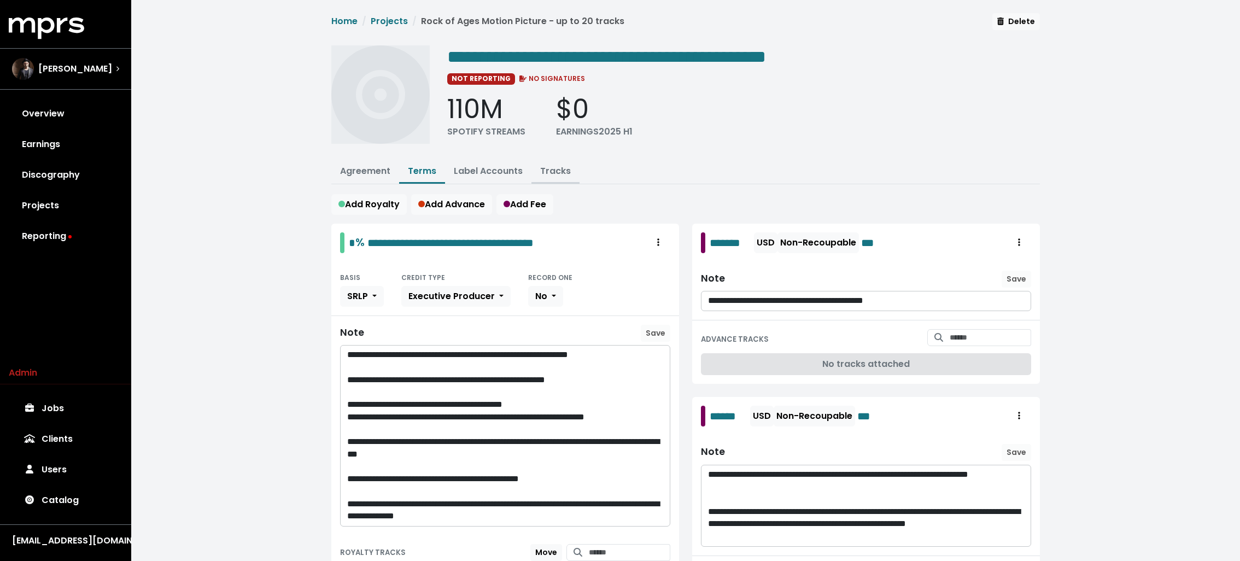
click at [552, 165] on link "Tracks" at bounding box center [555, 171] width 31 height 13
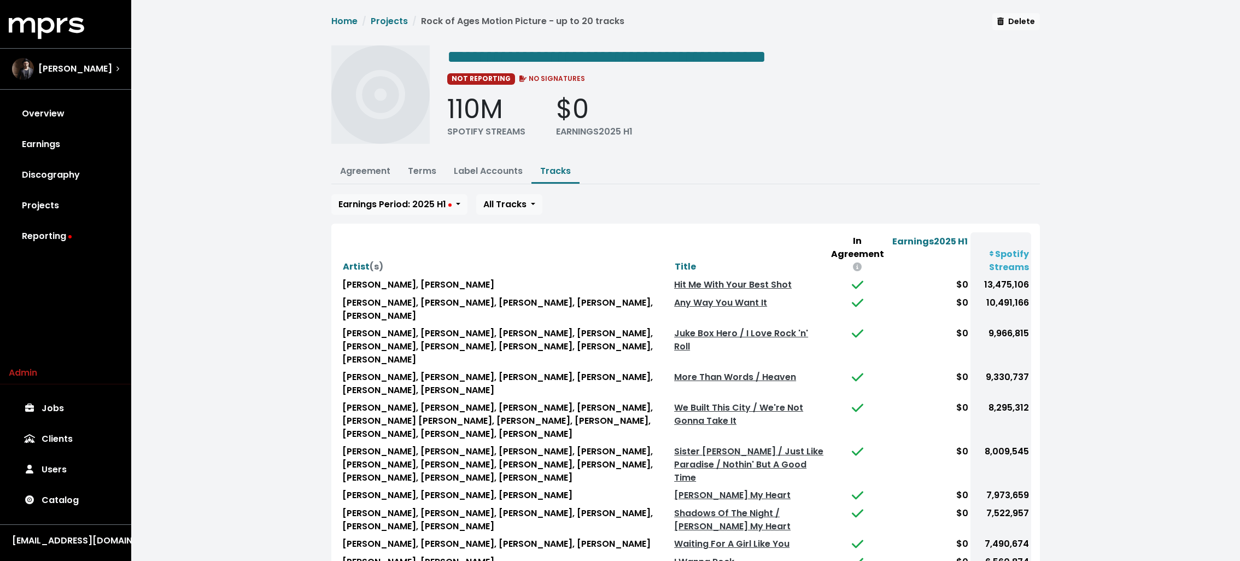
scroll to position [162, 0]
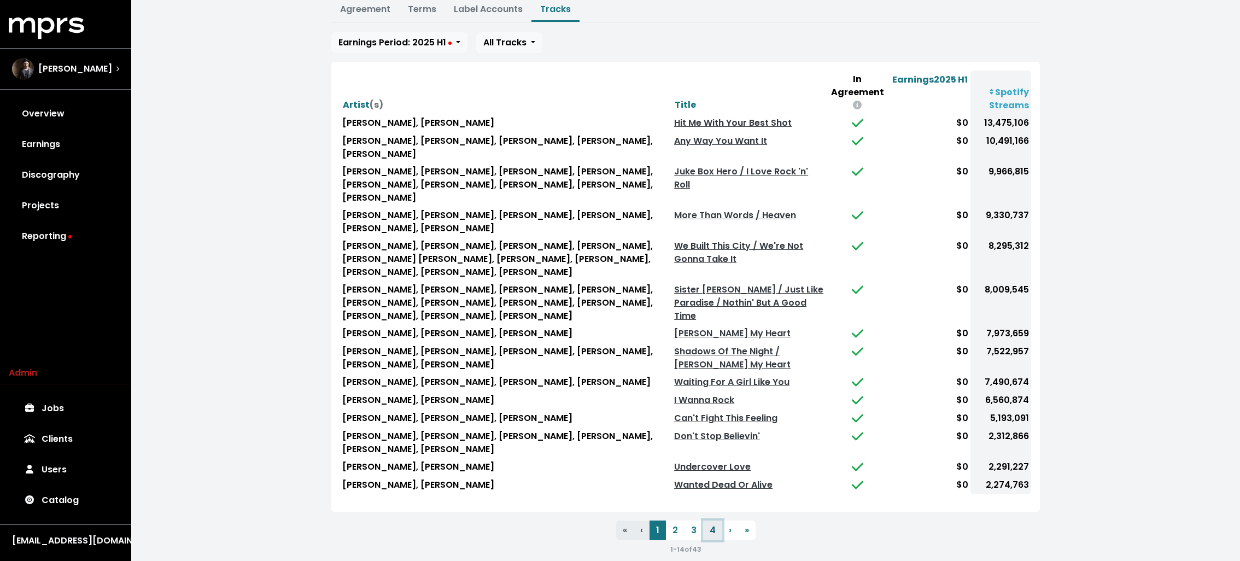
click at [706, 520] on button "4" at bounding box center [712, 530] width 19 height 20
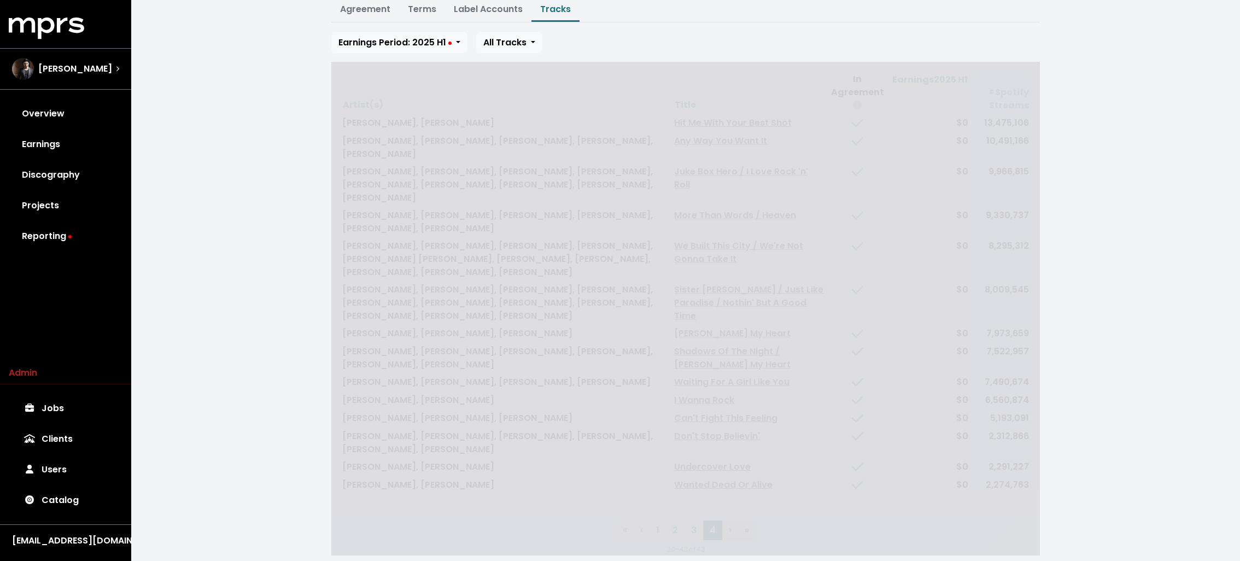
scroll to position [0, 0]
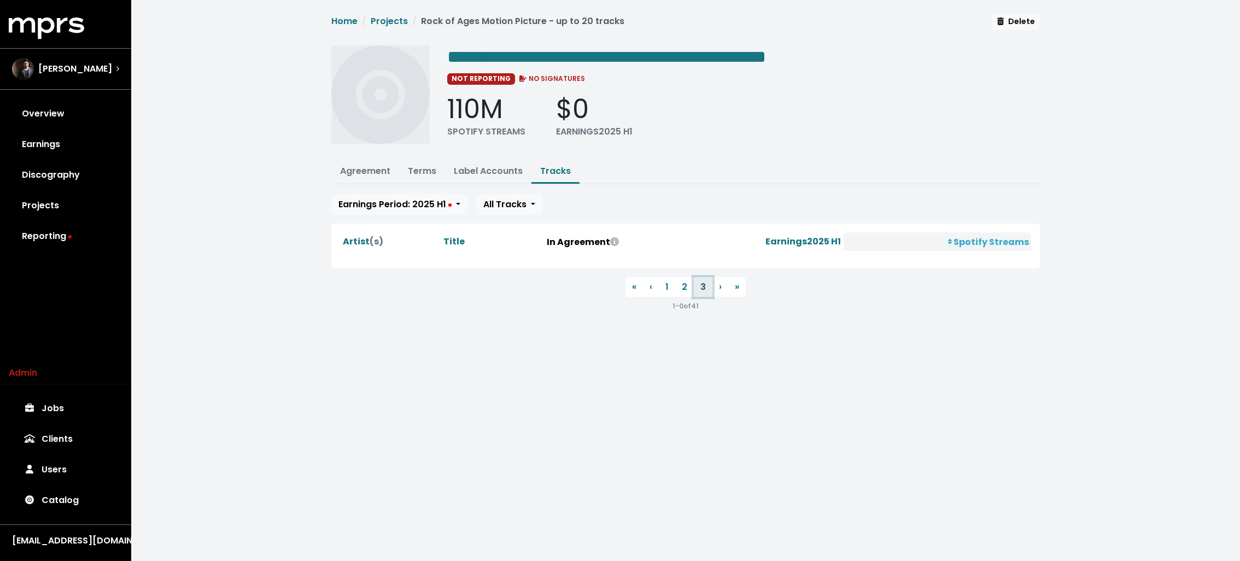
click at [695, 286] on button "3" at bounding box center [703, 287] width 19 height 20
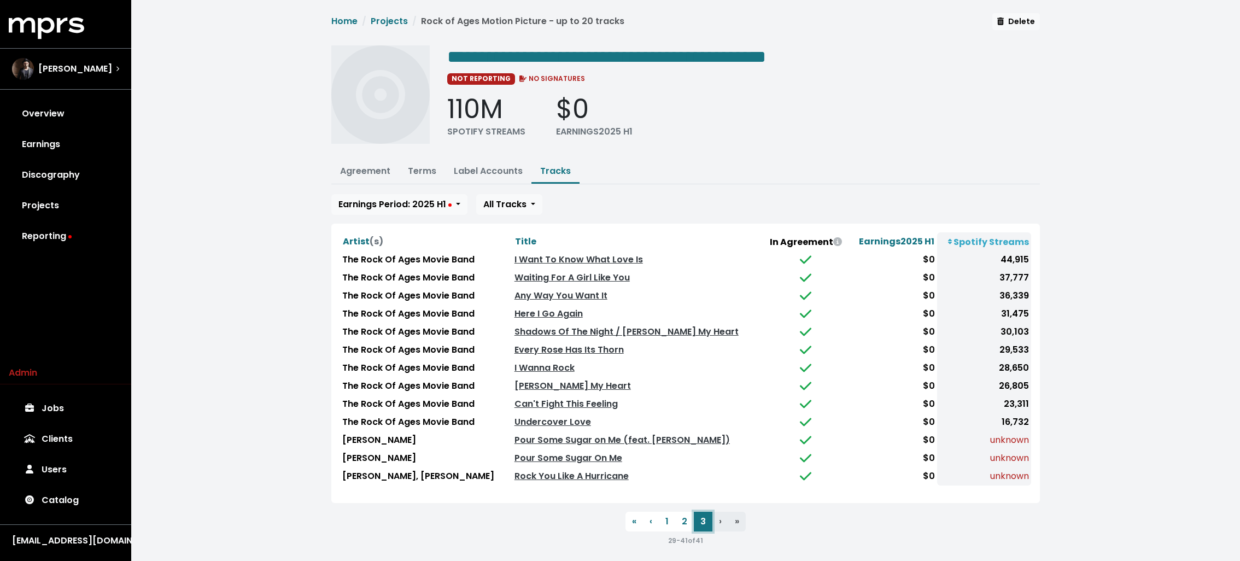
scroll to position [3, 0]
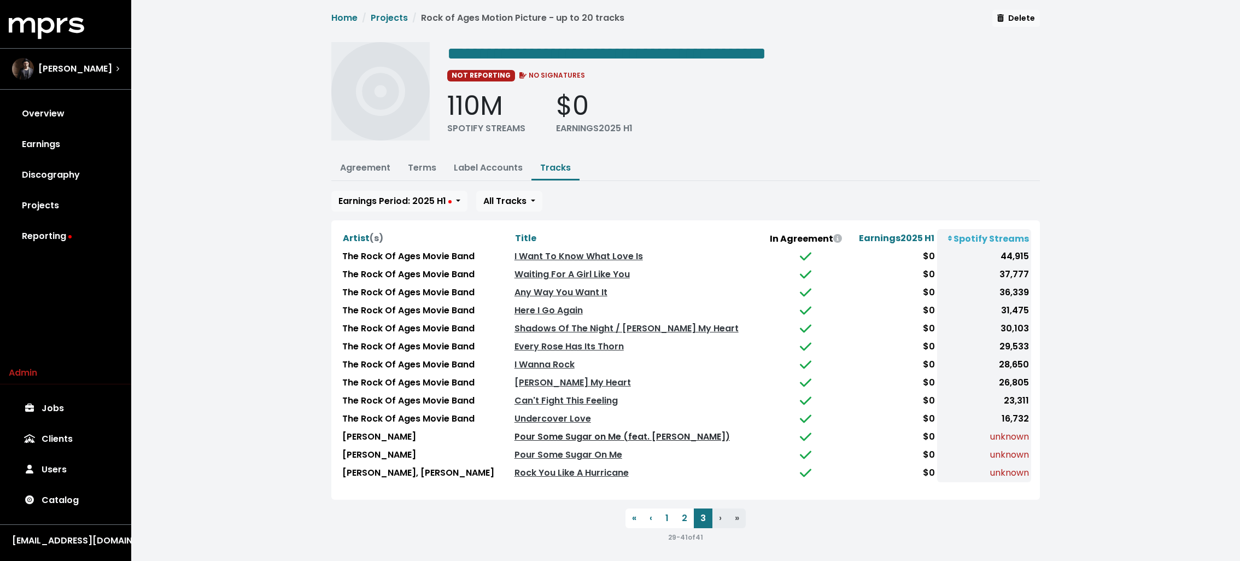
click at [584, 432] on link "Pour Some Sugar on Me (feat. Phil Collen)" at bounding box center [621, 436] width 215 height 13
click at [426, 165] on link "Terms" at bounding box center [422, 167] width 28 height 13
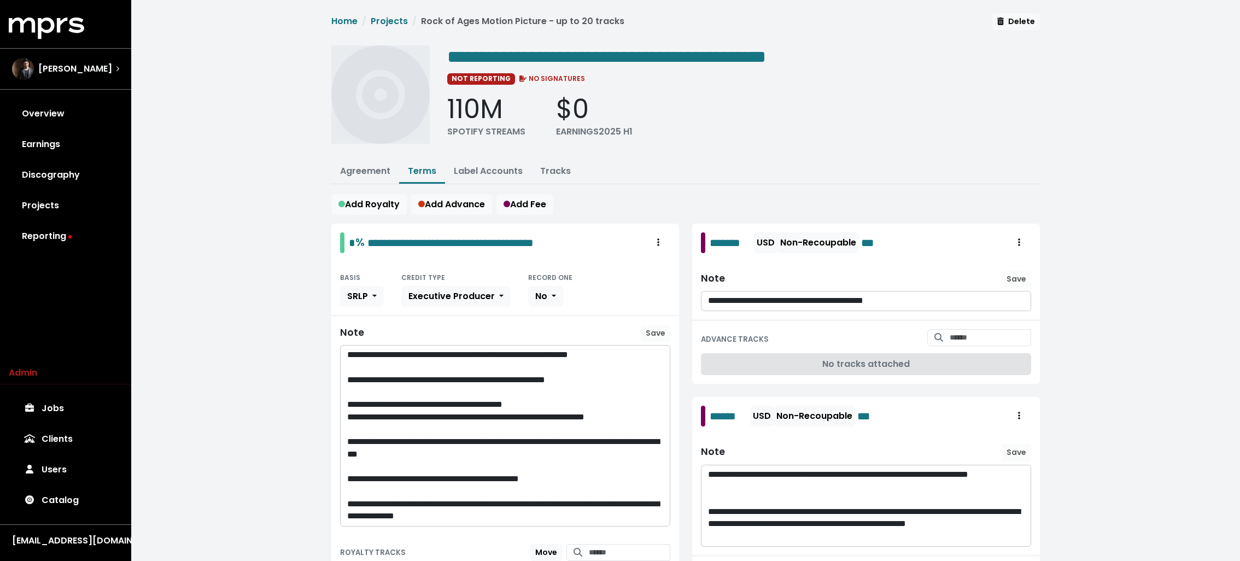
scroll to position [327, 0]
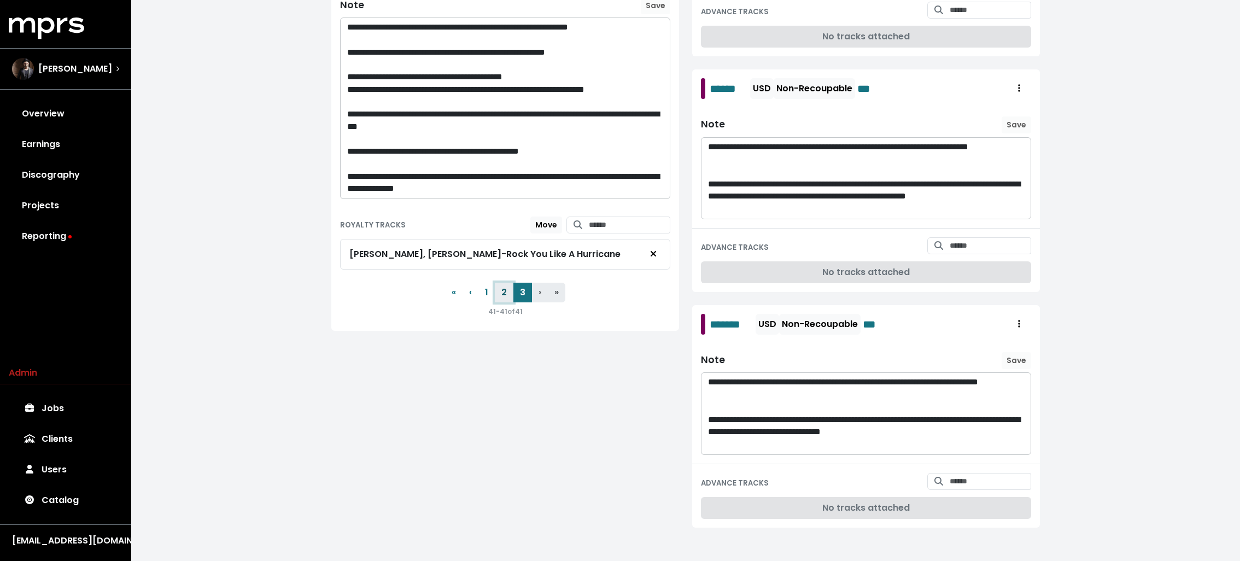
click at [500, 288] on button "2" at bounding box center [504, 293] width 19 height 20
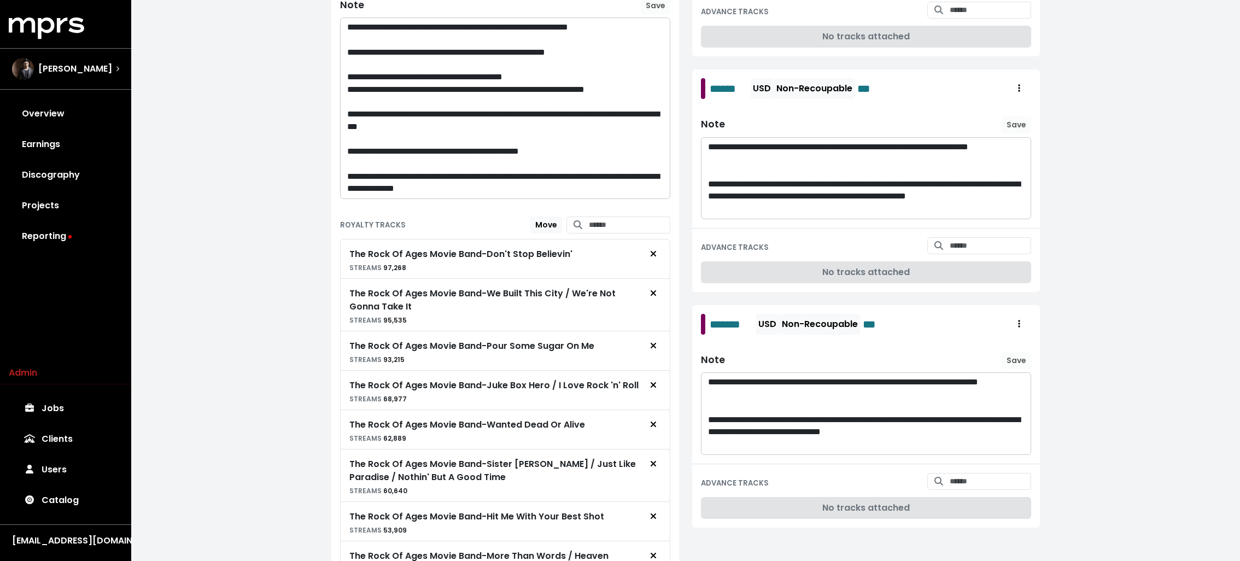
scroll to position [905, 0]
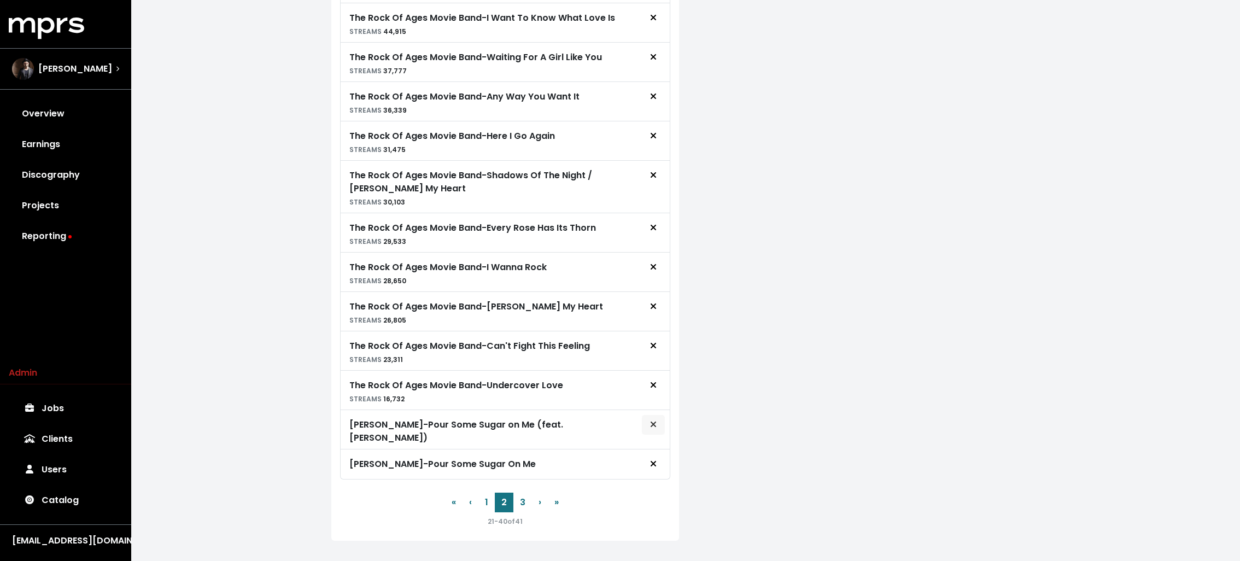
click at [650, 421] on icon "Remove royalty target" at bounding box center [652, 423] width 5 height 5
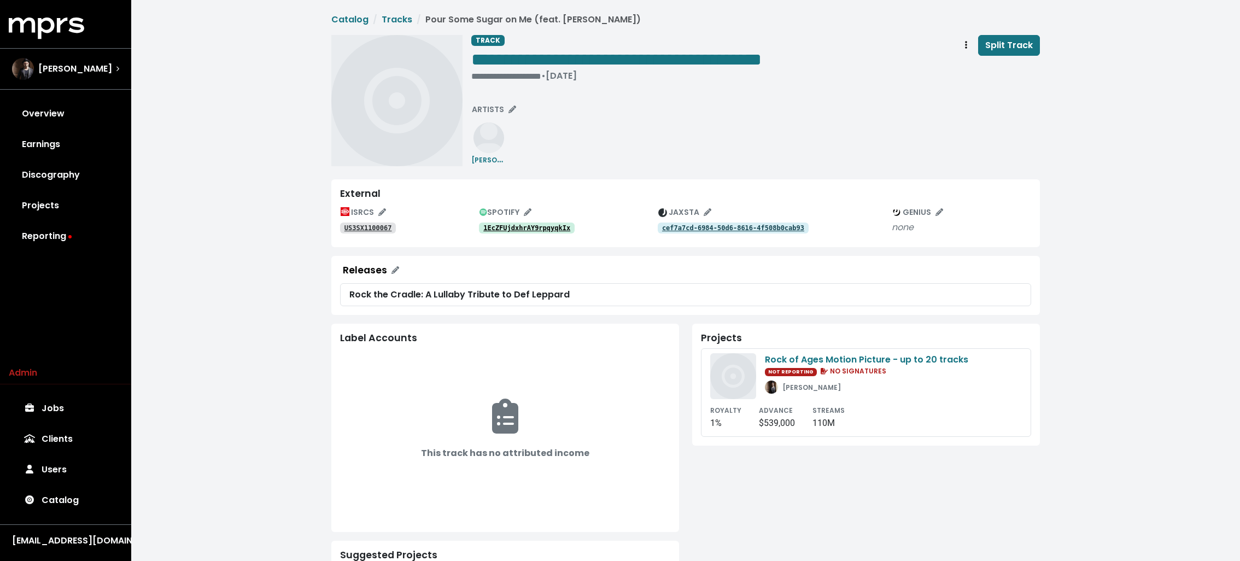
click at [512, 225] on tt "1EcZFUjdxhrAY9rpqyqkIx" at bounding box center [526, 228] width 87 height 8
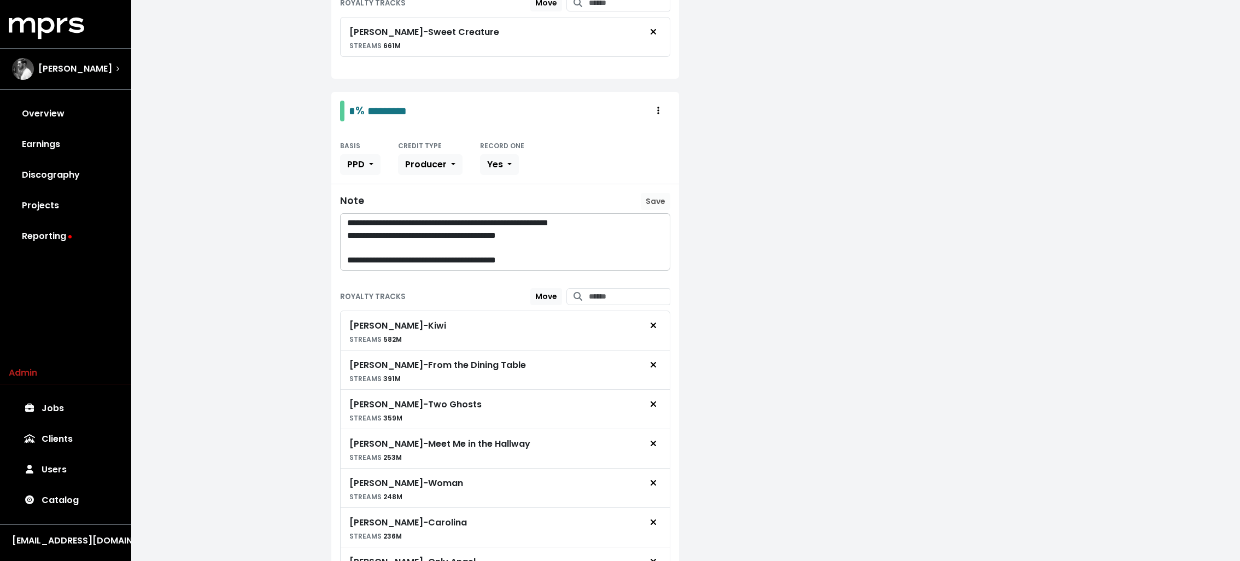
scroll to position [145, 0]
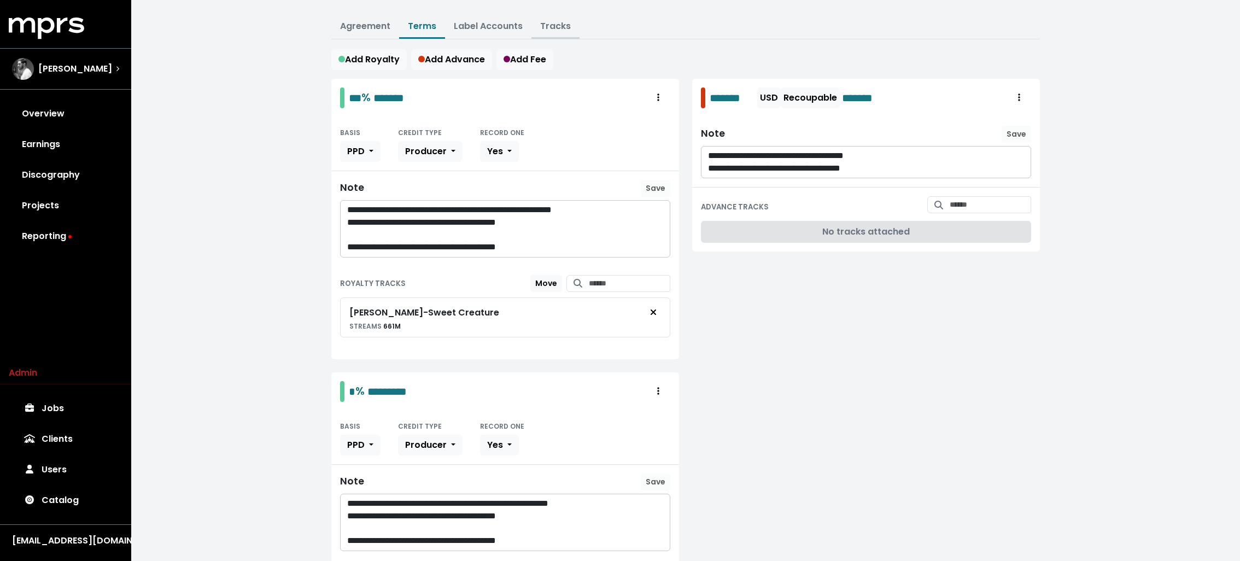
click at [549, 22] on link "Tracks" at bounding box center [555, 26] width 31 height 13
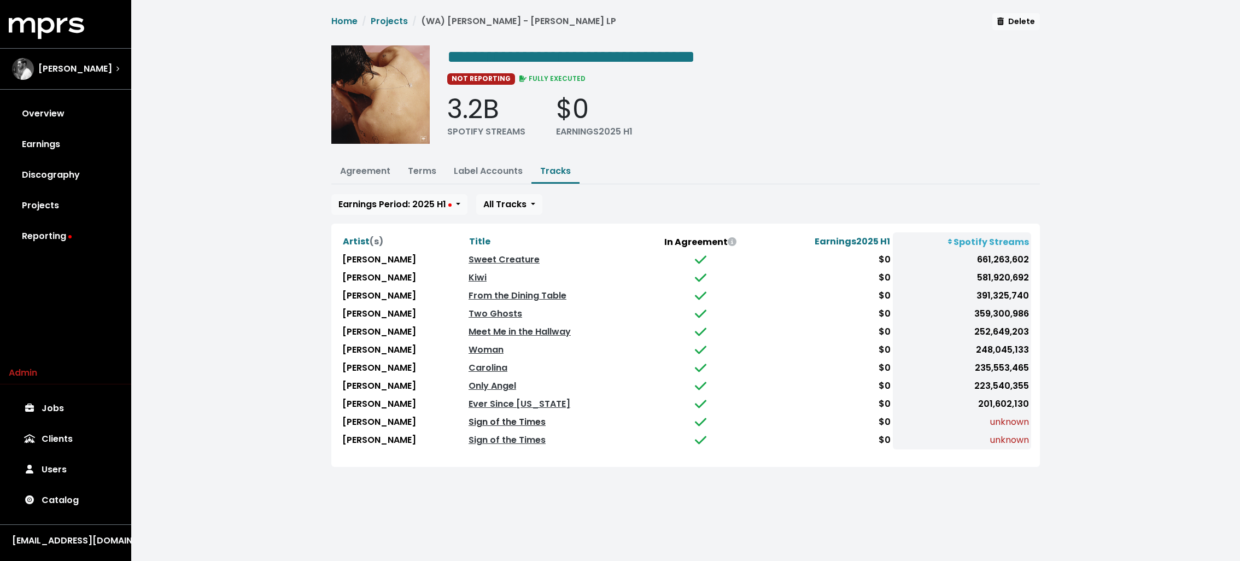
click at [494, 421] on link "Sign of the Times" at bounding box center [506, 421] width 77 height 13
click at [425, 168] on link "Terms" at bounding box center [422, 171] width 28 height 13
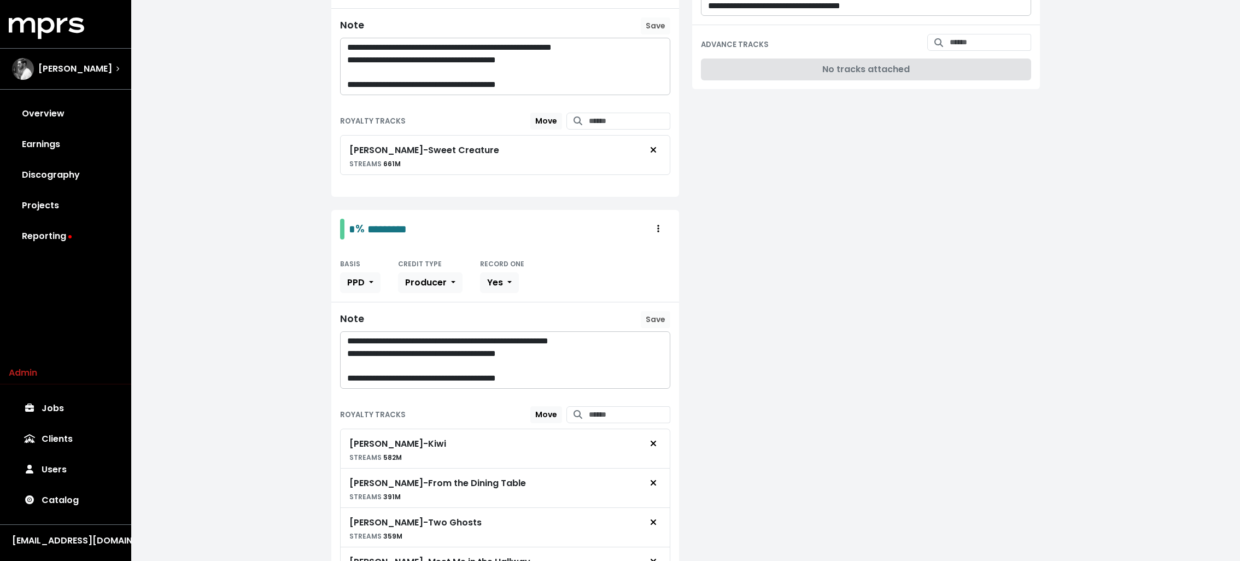
scroll to position [602, 0]
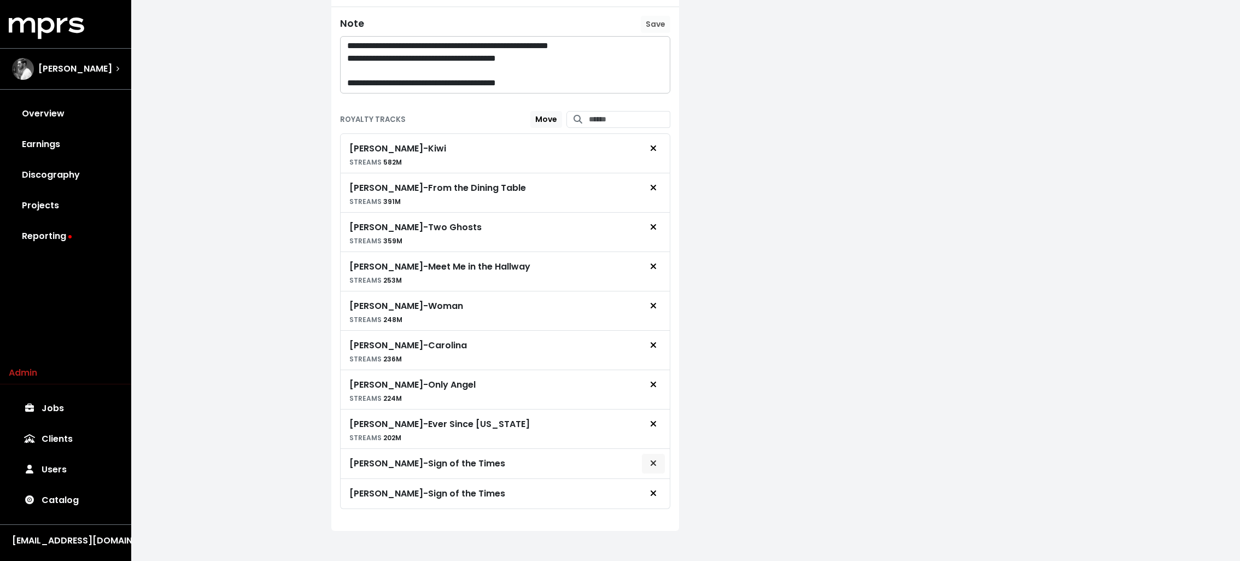
click at [655, 459] on icon "Remove royalty target" at bounding box center [653, 463] width 7 height 9
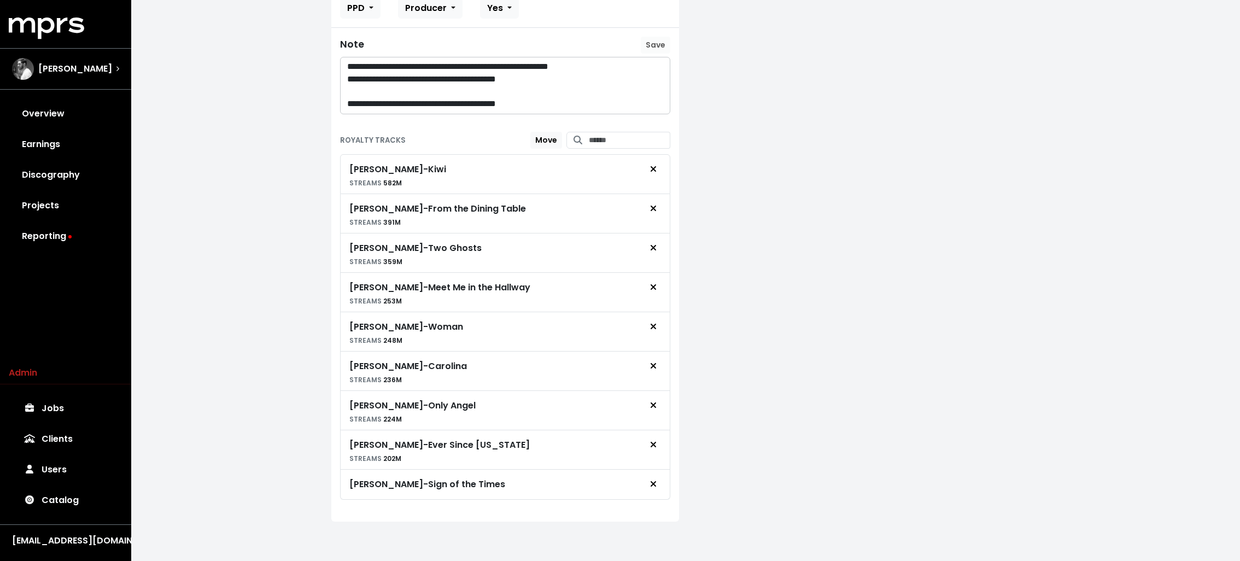
scroll to position [573, 0]
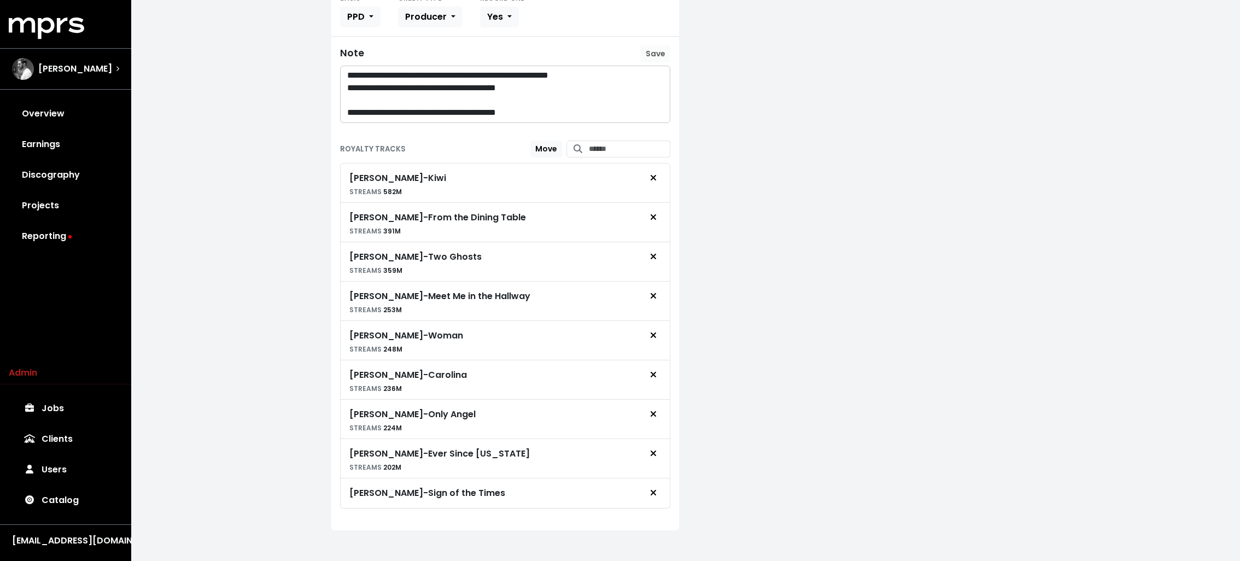
click at [327, 295] on div "**********" at bounding box center [505, 97] width 361 height 893
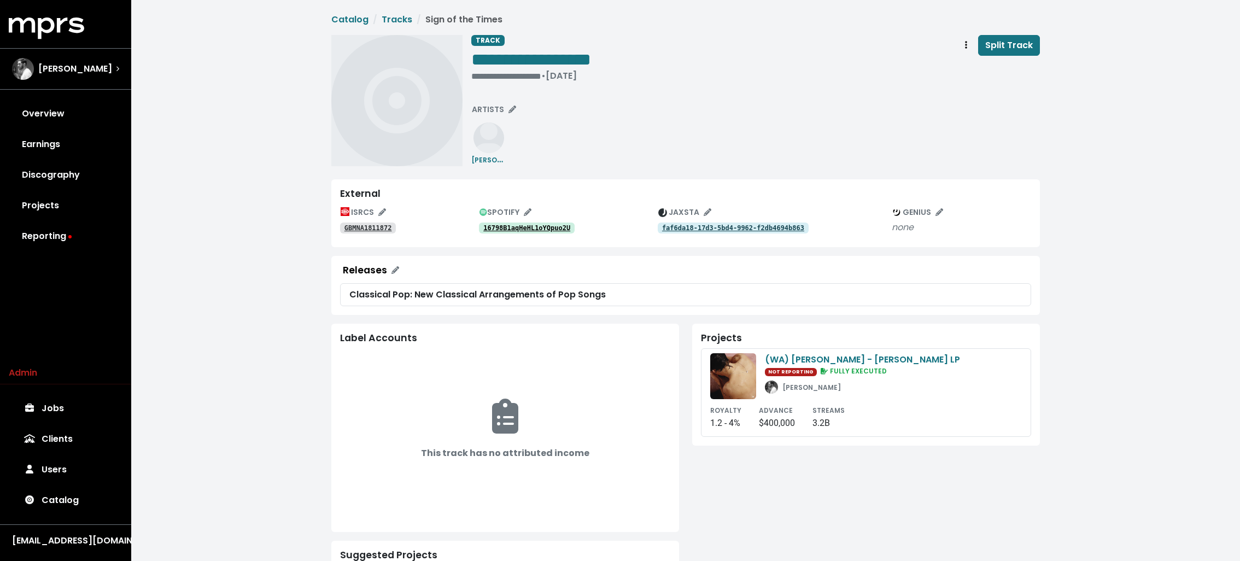
click at [527, 227] on tt "16798B1aqHeHL1oYQpuo2U" at bounding box center [526, 228] width 87 height 8
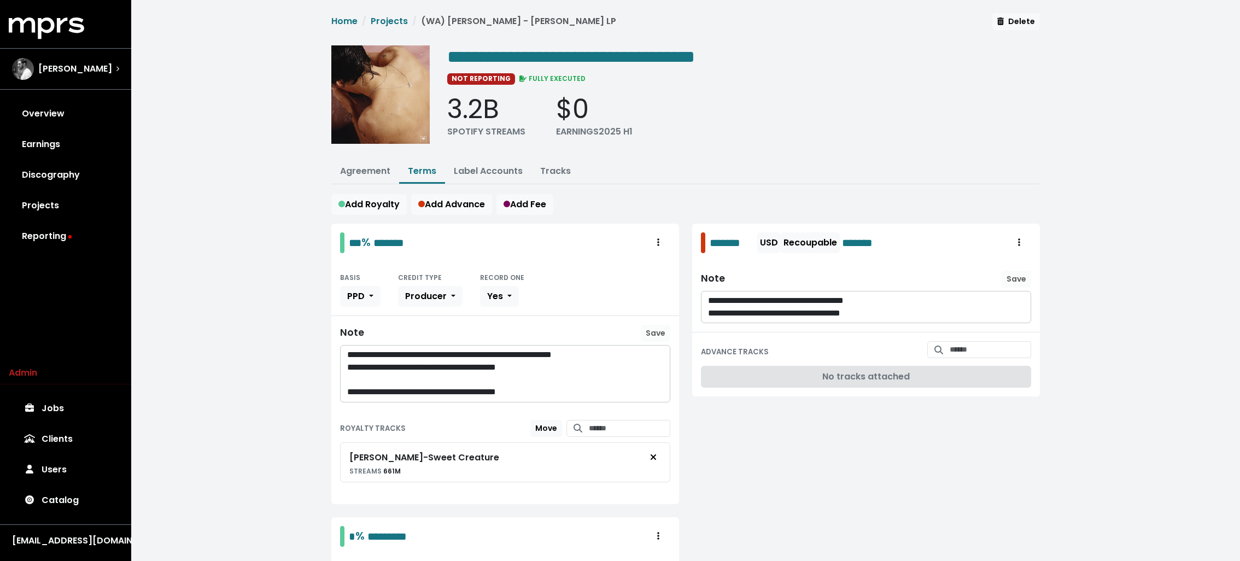
scroll to position [573, 0]
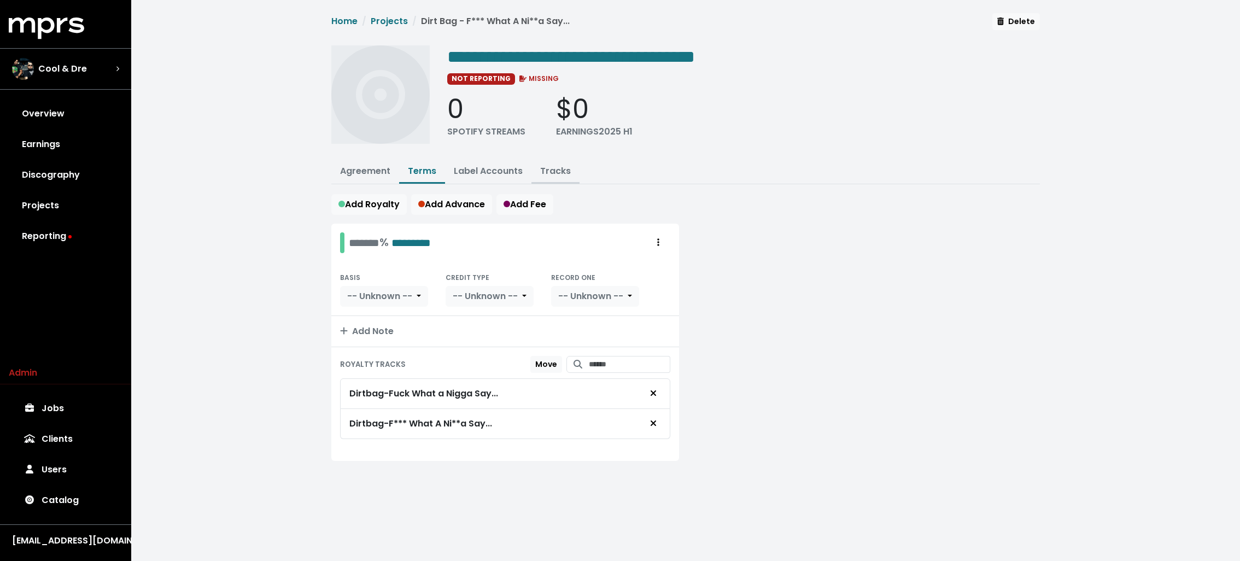
click at [553, 168] on link "Tracks" at bounding box center [555, 171] width 31 height 13
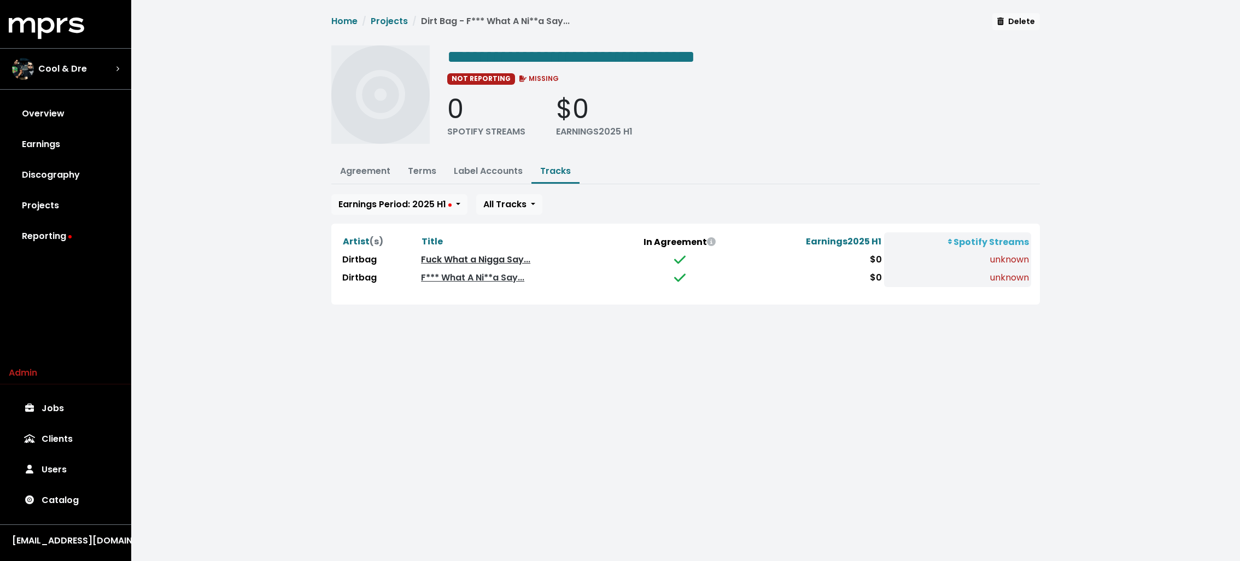
click at [486, 259] on link "Fuck What a Nigga Say..." at bounding box center [475, 259] width 109 height 13
click at [480, 273] on link "F*** What A Ni**a Say..." at bounding box center [472, 277] width 103 height 13
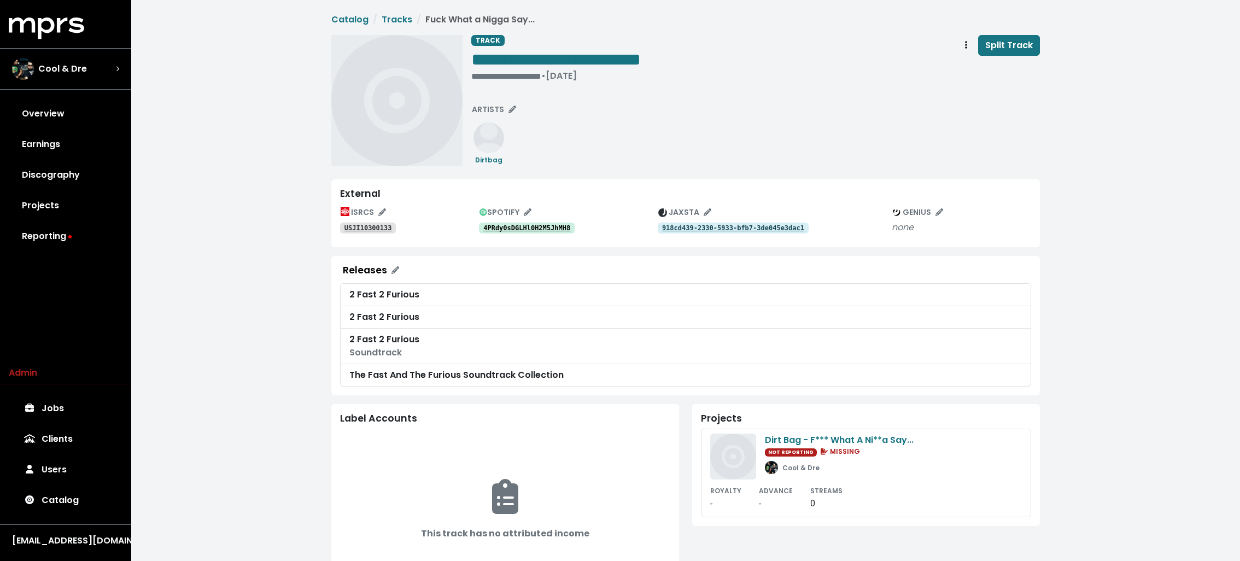
click at [519, 224] on tt "4PRdy0sDGLHl0H2M5JhMH8" at bounding box center [526, 228] width 87 height 8
click at [356, 222] on link "USJI10300133" at bounding box center [368, 227] width 56 height 11
click at [688, 224] on tt "918cd439-2330-5933-bfb7-3de045e3dac1" at bounding box center [733, 228] width 142 height 8
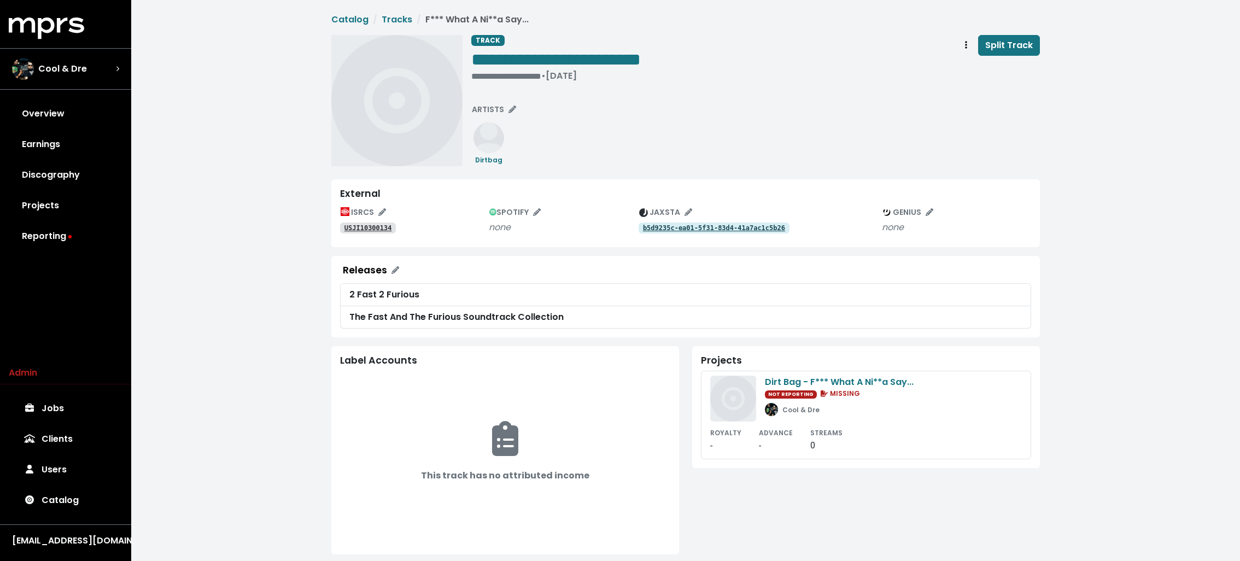
click at [356, 222] on link "USJI10300134" at bounding box center [368, 227] width 56 height 11
click at [716, 229] on tt "b5d9235c-ea01-5f31-83d4-41a7ac1c5b26" at bounding box center [714, 228] width 142 height 8
click at [966, 43] on icon "Track actions" at bounding box center [966, 44] width 2 height 9
click at [982, 66] on link "Merge" at bounding box center [997, 69] width 86 height 17
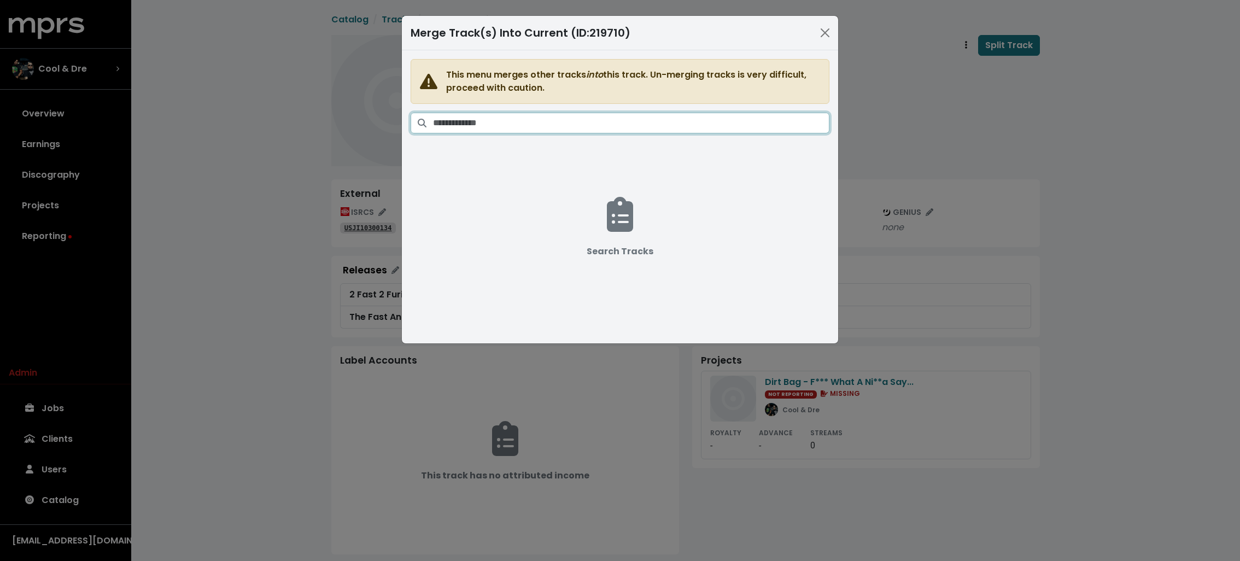
click at [592, 116] on input "Search tracks" at bounding box center [631, 123] width 396 height 21
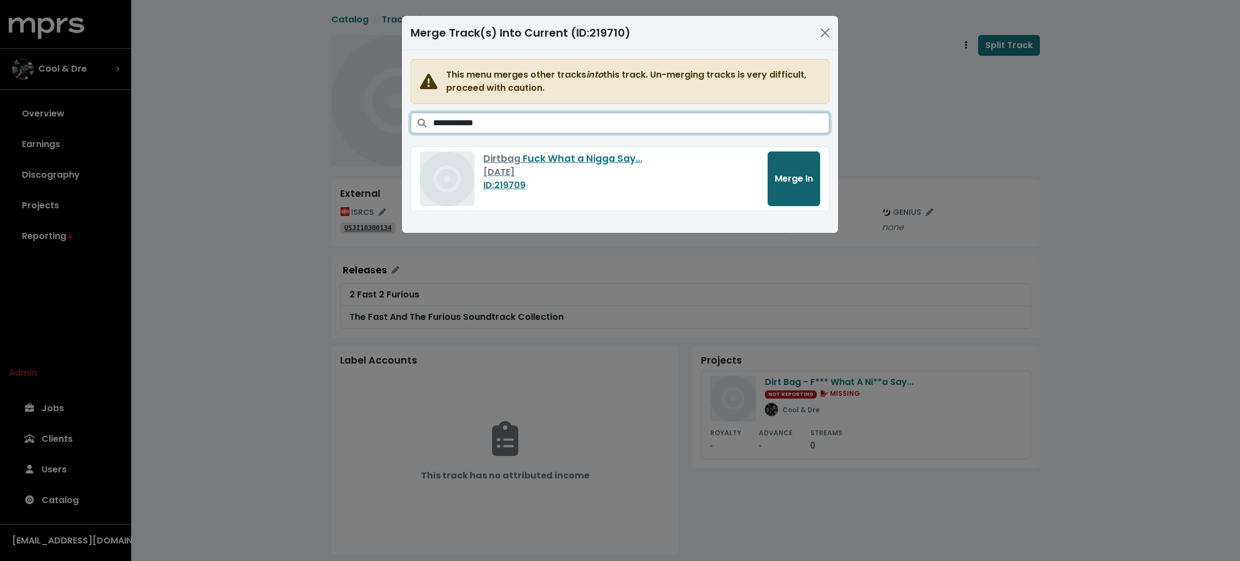
type input "**********"
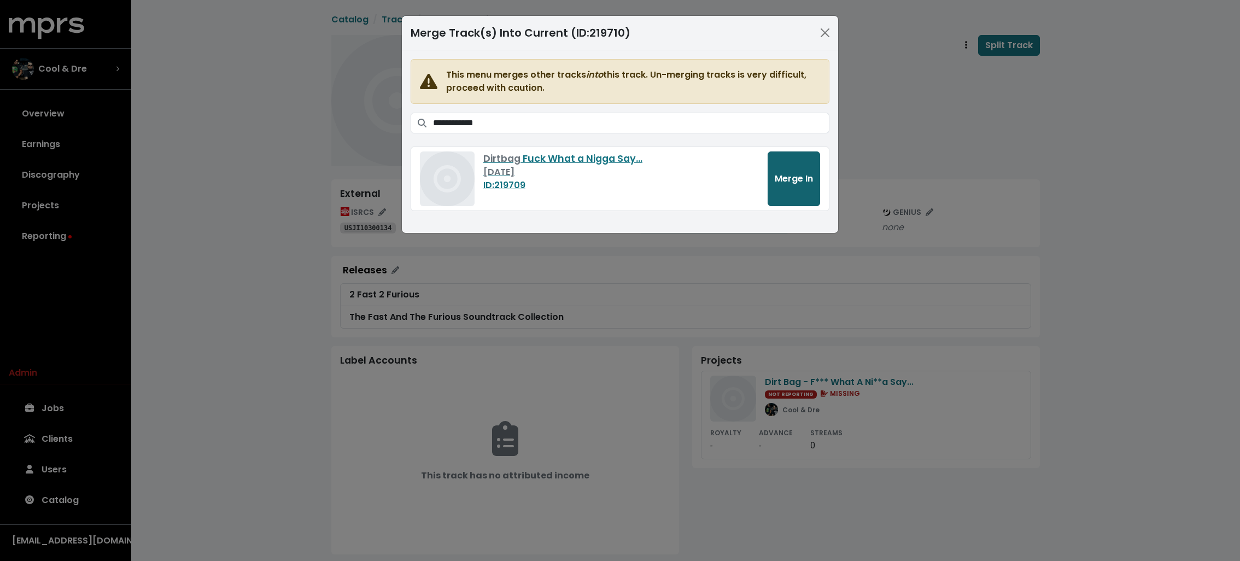
click at [791, 168] on button "Merge In" at bounding box center [793, 178] width 52 height 55
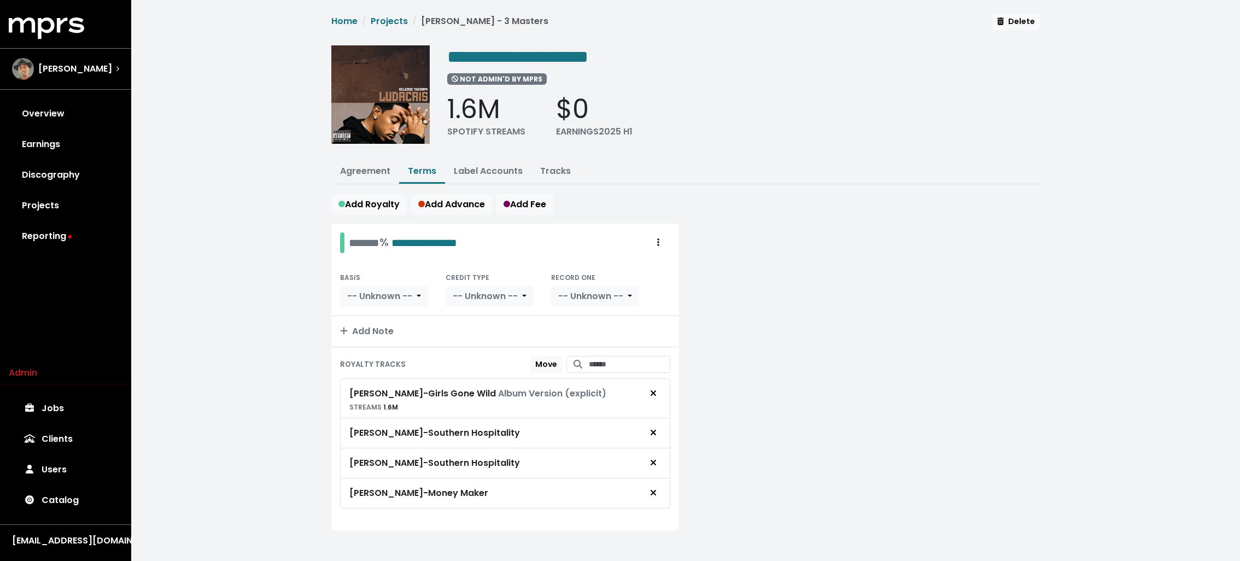
scroll to position [4, 0]
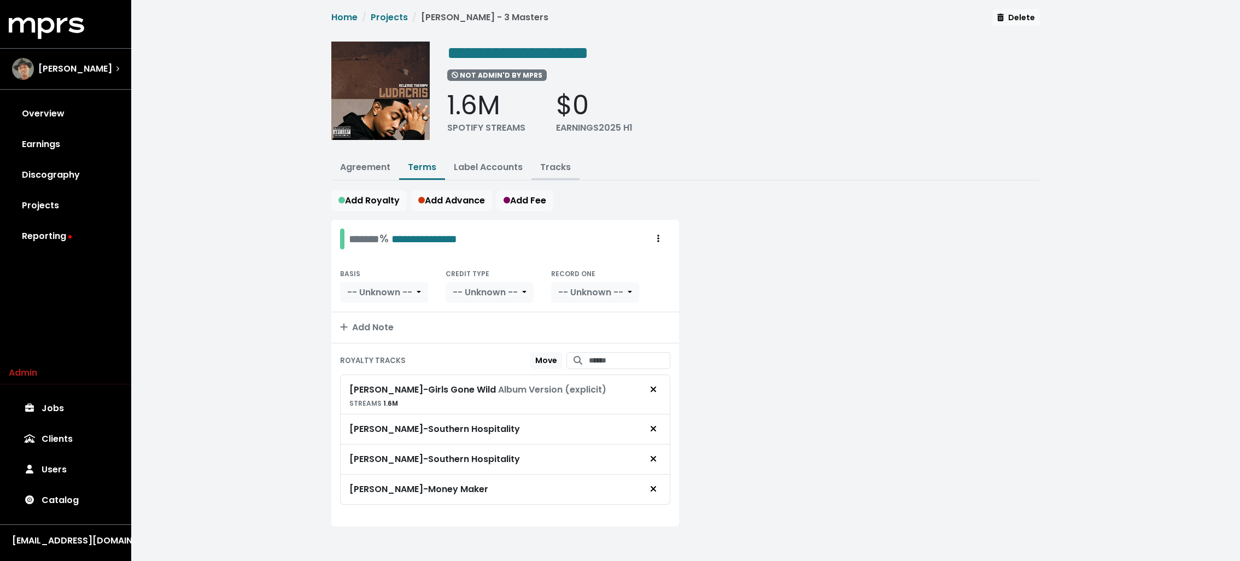
click at [555, 161] on link "Tracks" at bounding box center [555, 167] width 31 height 13
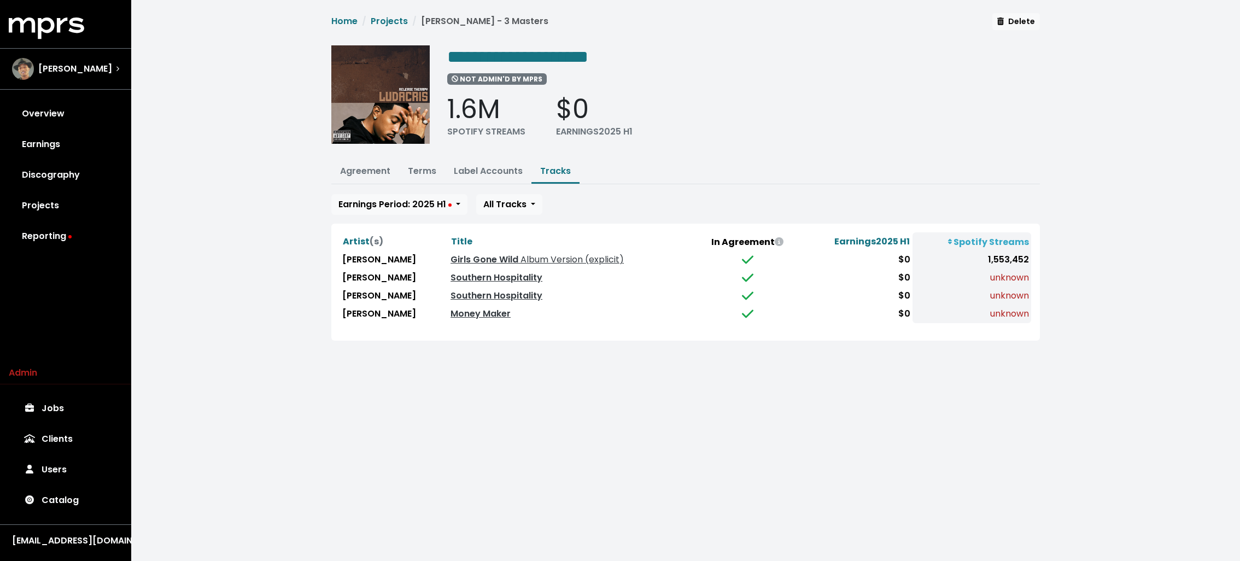
click at [477, 287] on td "Southern Hospitality" at bounding box center [571, 296] width 246 height 18
click at [477, 280] on link "Southern Hospitality" at bounding box center [496, 277] width 92 height 13
click at [473, 291] on link "Southern Hospitality" at bounding box center [496, 295] width 92 height 13
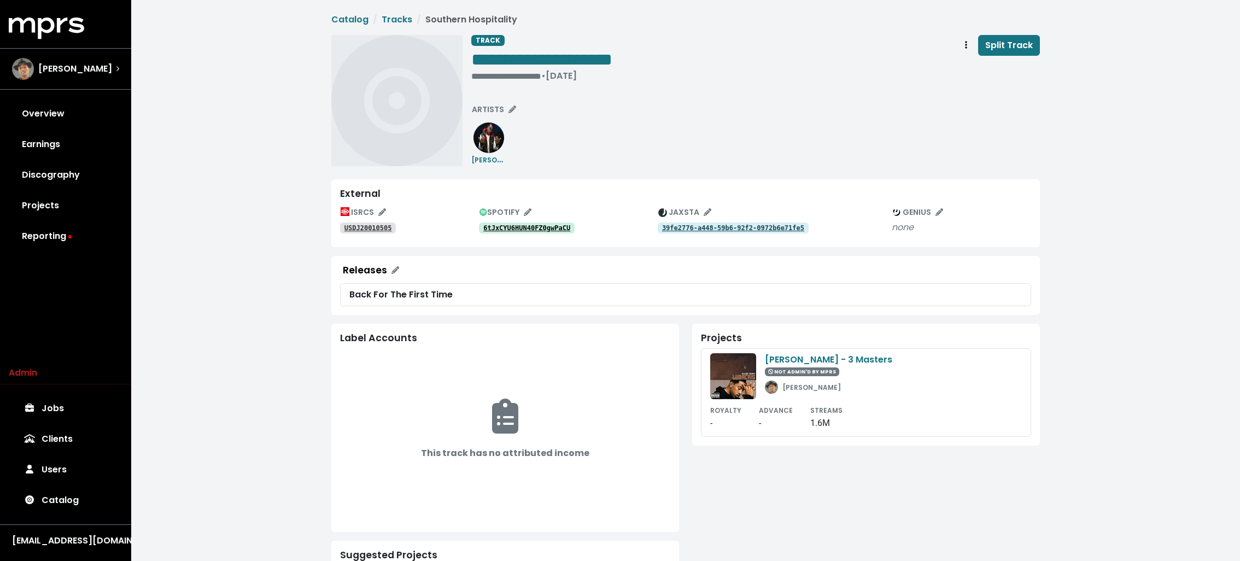
click at [508, 228] on tt "6tJxCYU6HUN40FZ0gwPaCU" at bounding box center [526, 228] width 87 height 8
click at [220, 95] on div "**********" at bounding box center [685, 383] width 1109 height 766
click at [261, 131] on div "**********" at bounding box center [685, 383] width 1109 height 766
drag, startPoint x: 216, startPoint y: 89, endPoint x: 216, endPoint y: 73, distance: 15.9
click at [216, 73] on div "**********" at bounding box center [685, 383] width 1109 height 766
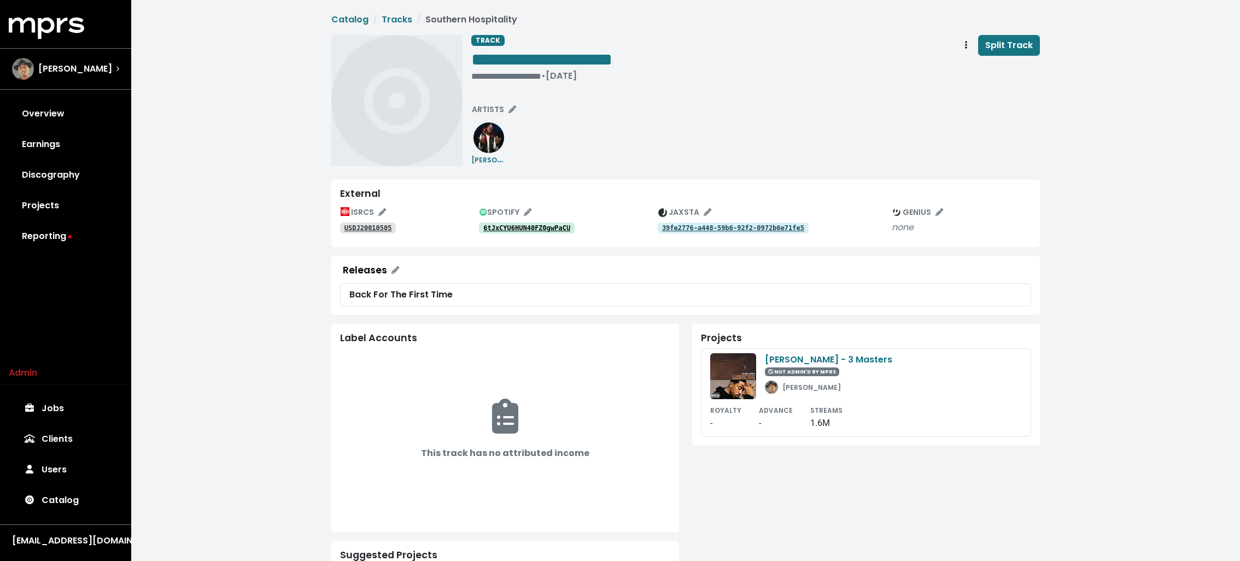
click at [216, 73] on div "**********" at bounding box center [685, 383] width 1109 height 766
click at [252, 132] on div "**********" at bounding box center [685, 383] width 1109 height 766
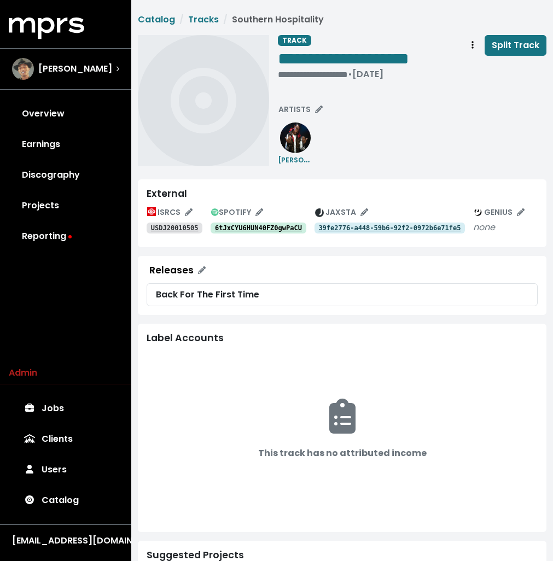
click at [411, 110] on div "**********" at bounding box center [412, 100] width 268 height 131
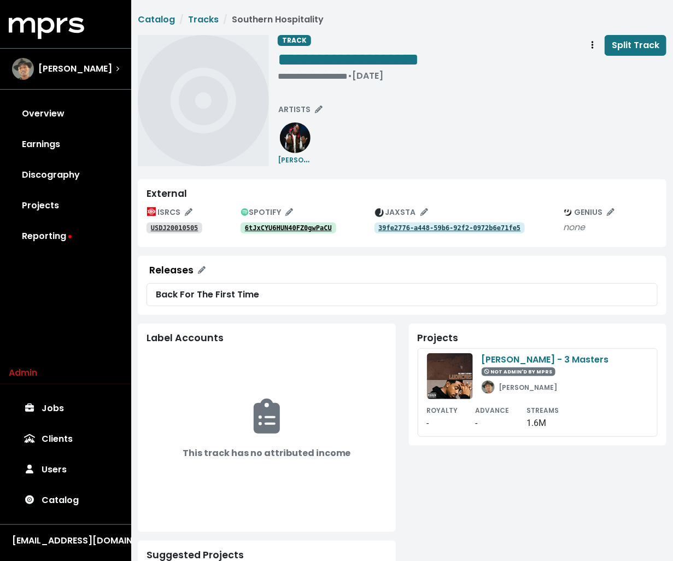
click at [379, 149] on div "**********" at bounding box center [472, 100] width 389 height 131
click at [319, 225] on tt "6tJxCYU6HUN40FZ0gwPaCU" at bounding box center [288, 228] width 87 height 8
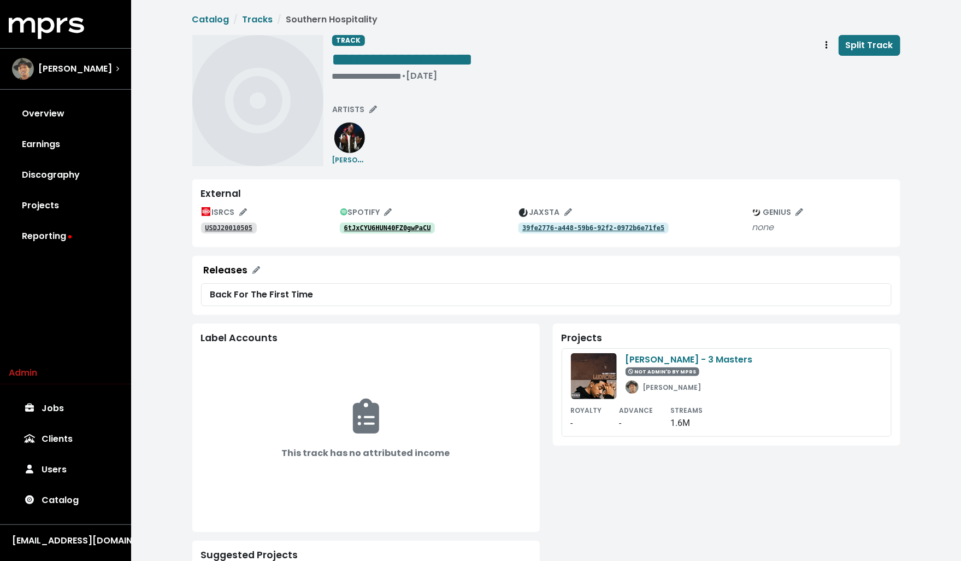
click at [238, 230] on tt "USDJ20010505" at bounding box center [229, 228] width 48 height 8
click at [560, 227] on tt "39fe2776-a448-59b6-92f2-0972b6e71fe5" at bounding box center [594, 228] width 142 height 8
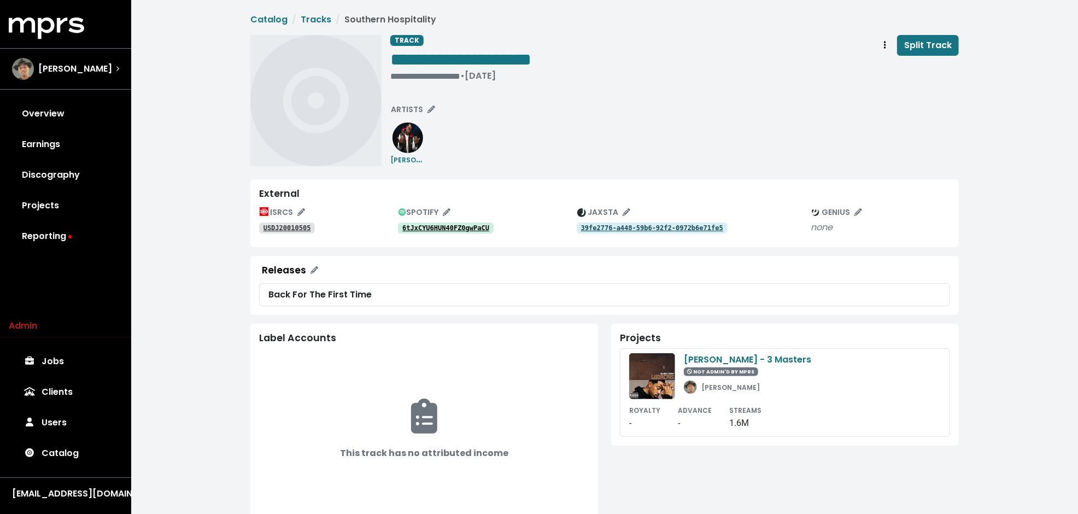
click at [472, 217] on div "SPOTIFY" at bounding box center [487, 212] width 179 height 17
click at [462, 227] on tt "6tJxCYU6HUN40FZ0gwPaCU" at bounding box center [445, 228] width 87 height 8
click at [881, 50] on button "Track actions" at bounding box center [885, 45] width 24 height 21
click at [889, 69] on link "Merge" at bounding box center [916, 69] width 86 height 17
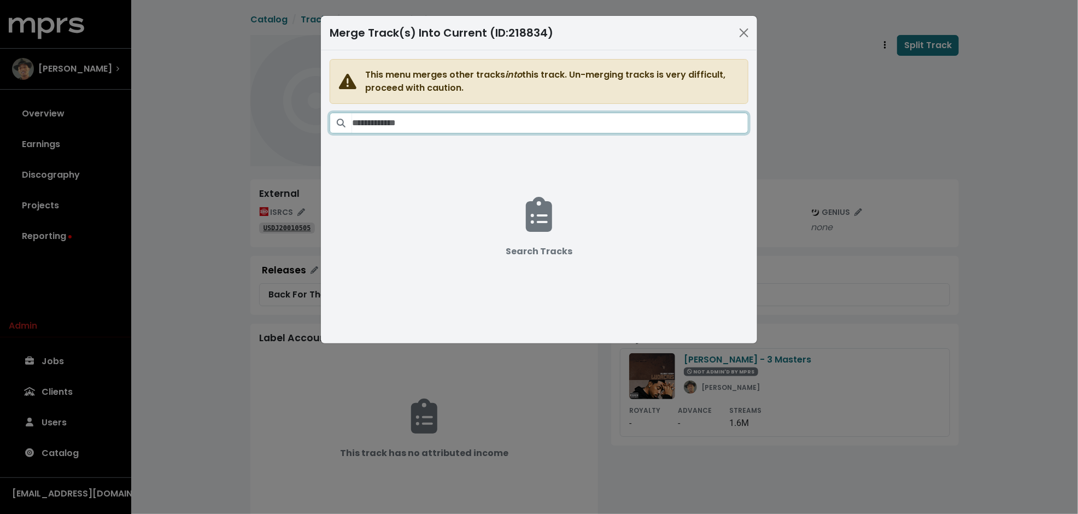
click at [608, 120] on input "Search tracks" at bounding box center [550, 123] width 396 height 21
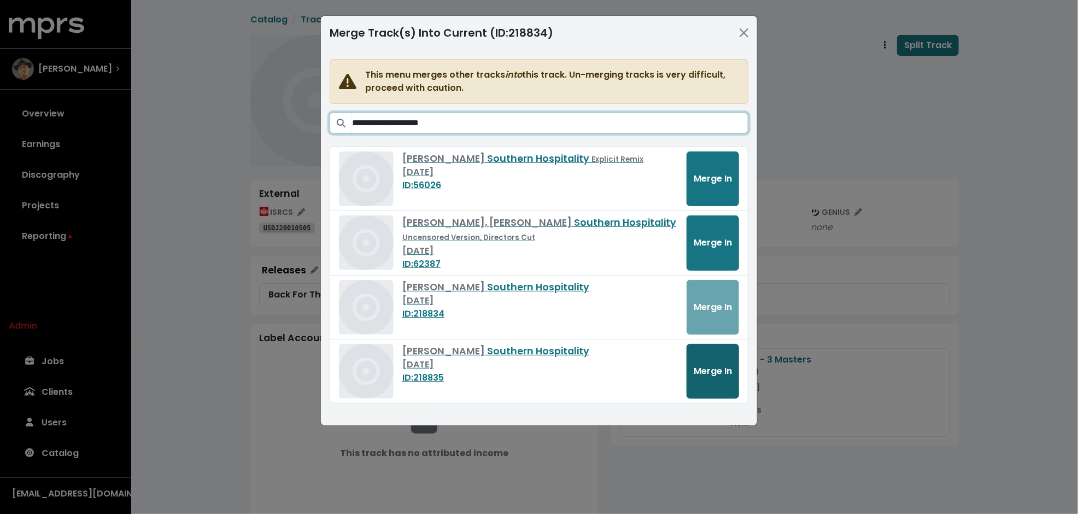
type input "**********"
click at [712, 369] on span "Merge In" at bounding box center [713, 371] width 38 height 13
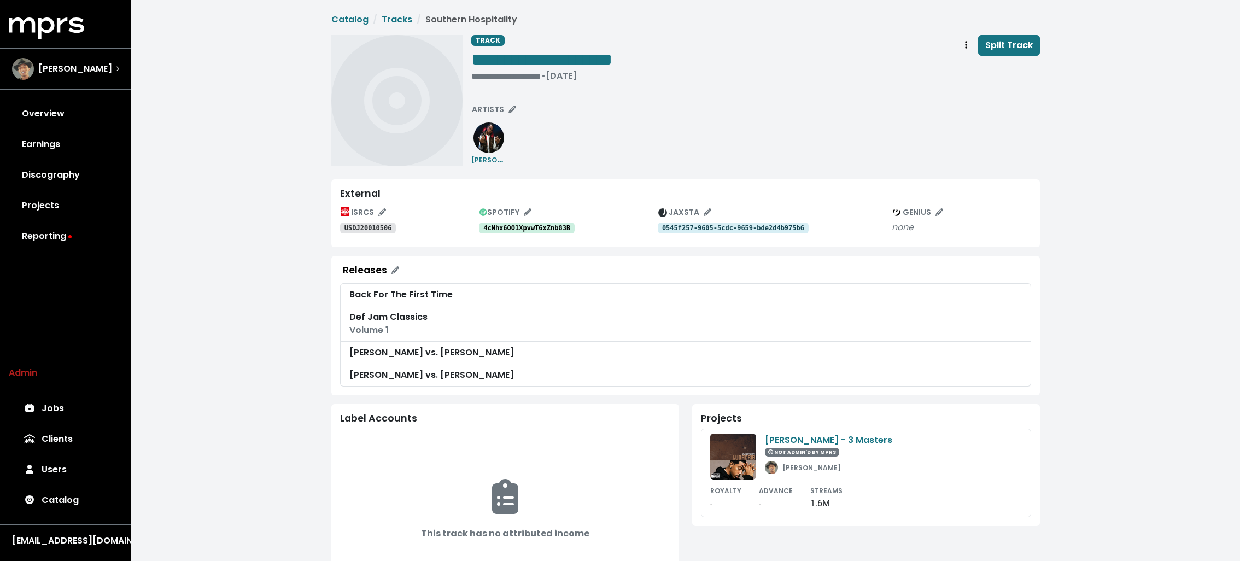
click at [508, 228] on tt "4cNhx6OO1XpvwT6xZnb83B" at bounding box center [526, 228] width 87 height 8
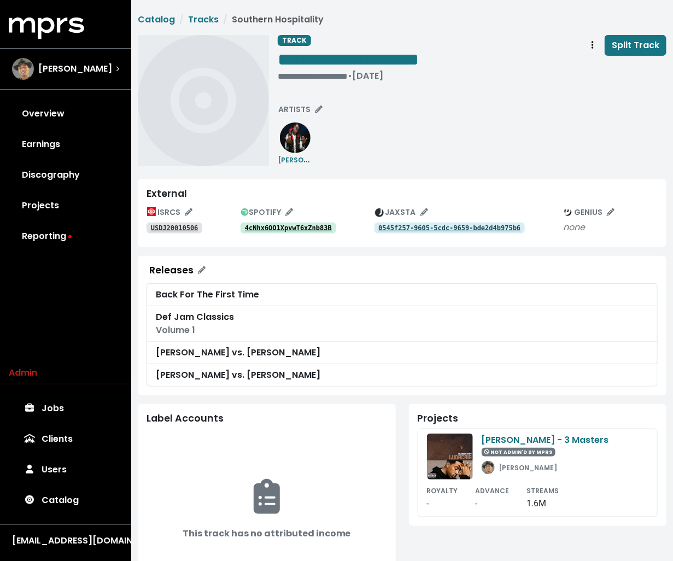
click at [302, 233] on link "4cNhx6OO1XpvwT6xZnb83B" at bounding box center [289, 227] width 96 height 11
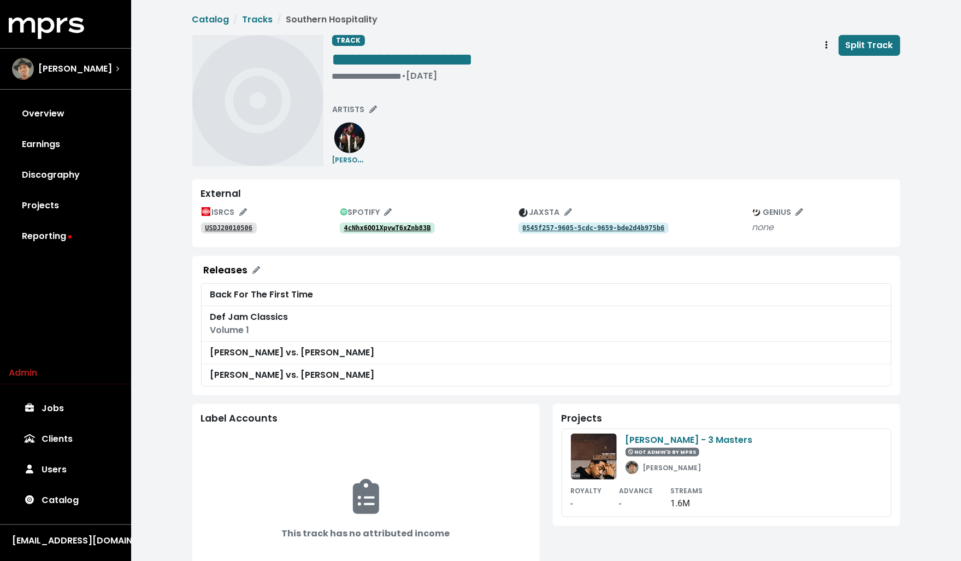
click at [238, 230] on tt "USDJ20010506" at bounding box center [229, 228] width 48 height 8
click at [567, 225] on tt "0545f257-9605-5cdc-9659-bde2d4b975b6" at bounding box center [594, 228] width 142 height 8
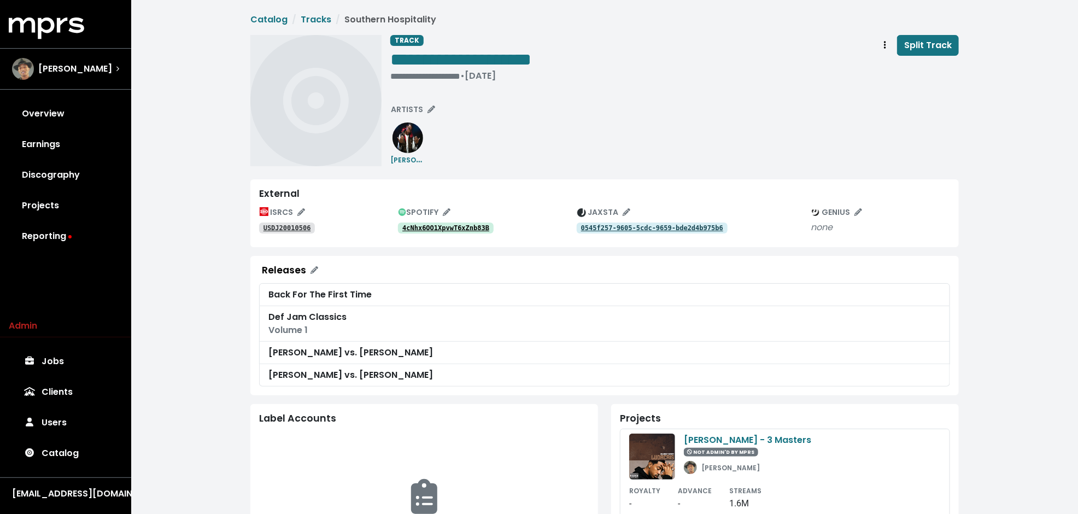
click at [462, 225] on tt "4cNhx6OO1XpvwT6xZnb83B" at bounding box center [445, 228] width 87 height 8
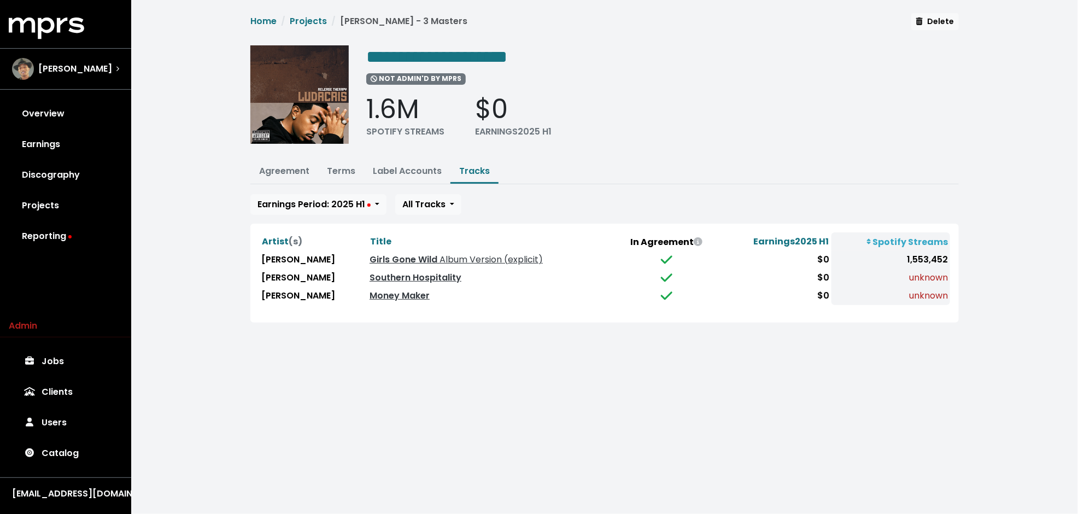
click at [219, 120] on div "**********" at bounding box center [604, 174] width 947 height 349
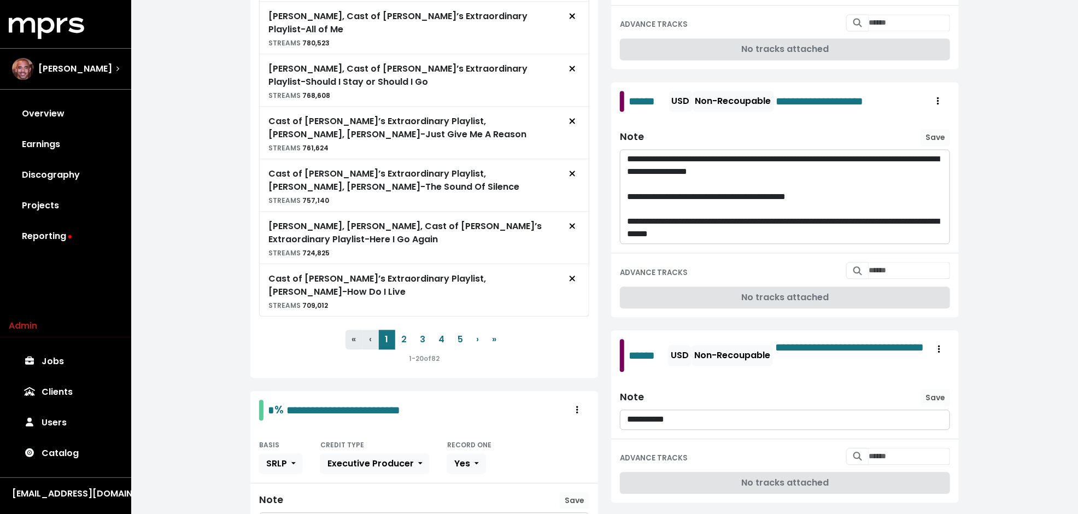
scroll to position [956, 0]
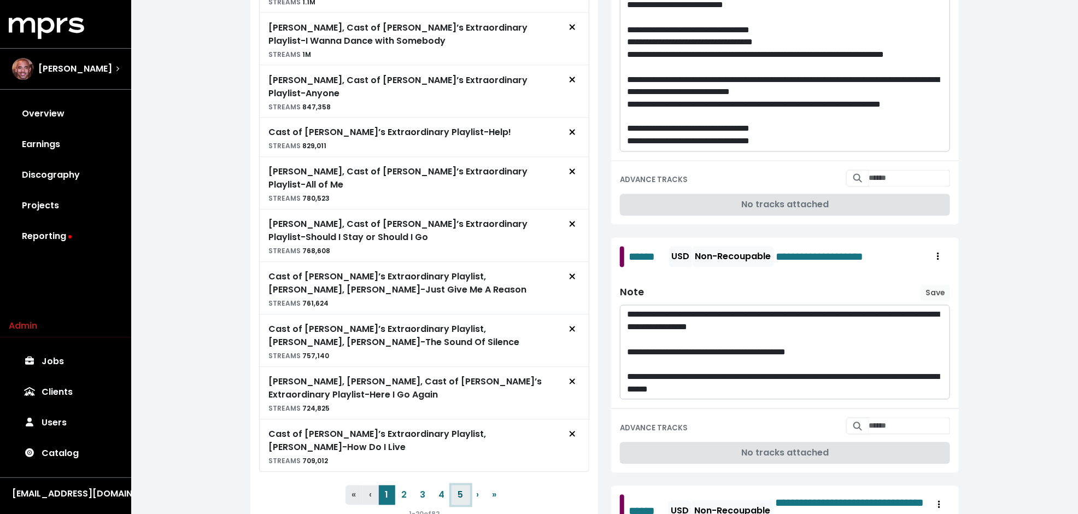
click at [465, 485] on button "5" at bounding box center [460, 495] width 19 height 20
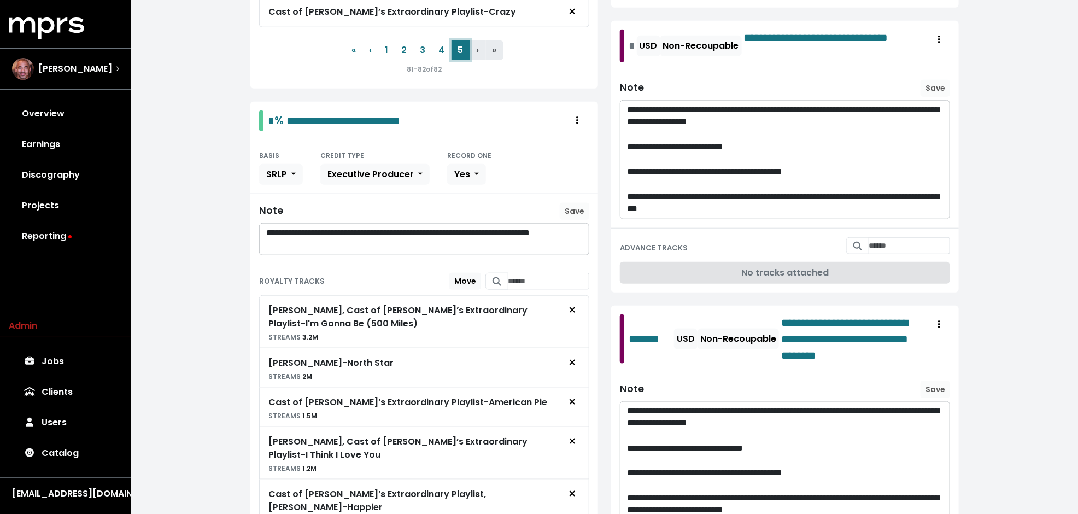
scroll to position [248, 0]
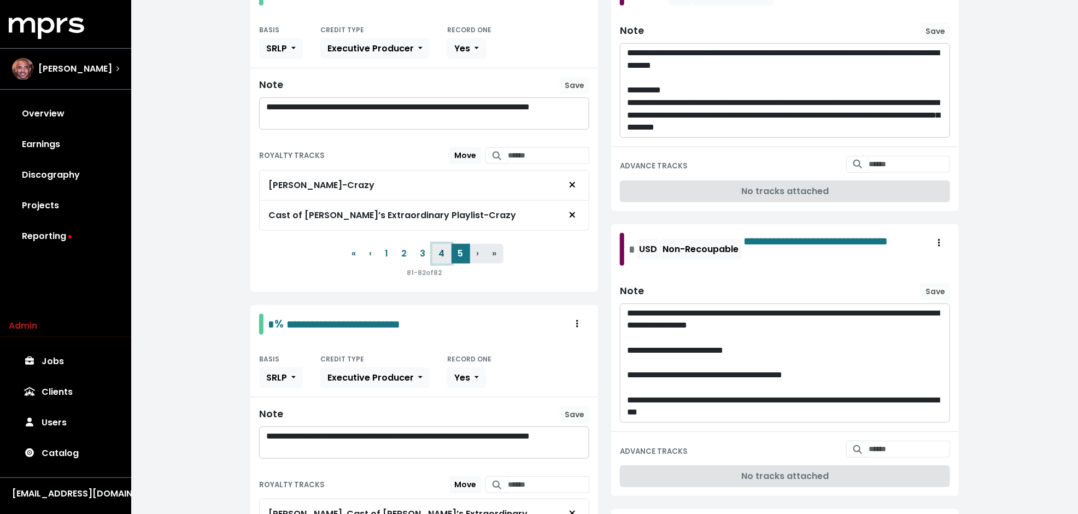
click at [443, 248] on button "4" at bounding box center [441, 254] width 19 height 20
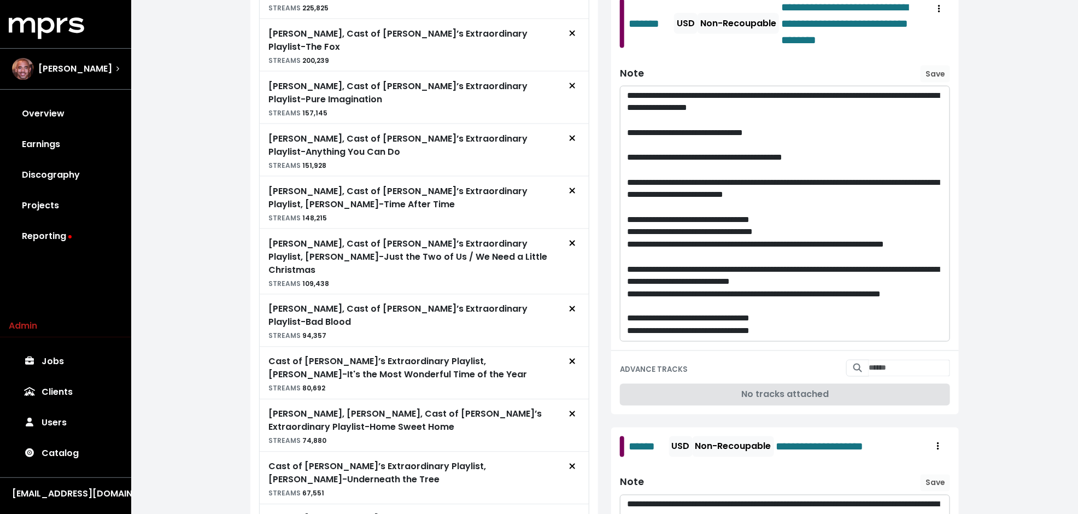
scroll to position [948, 0]
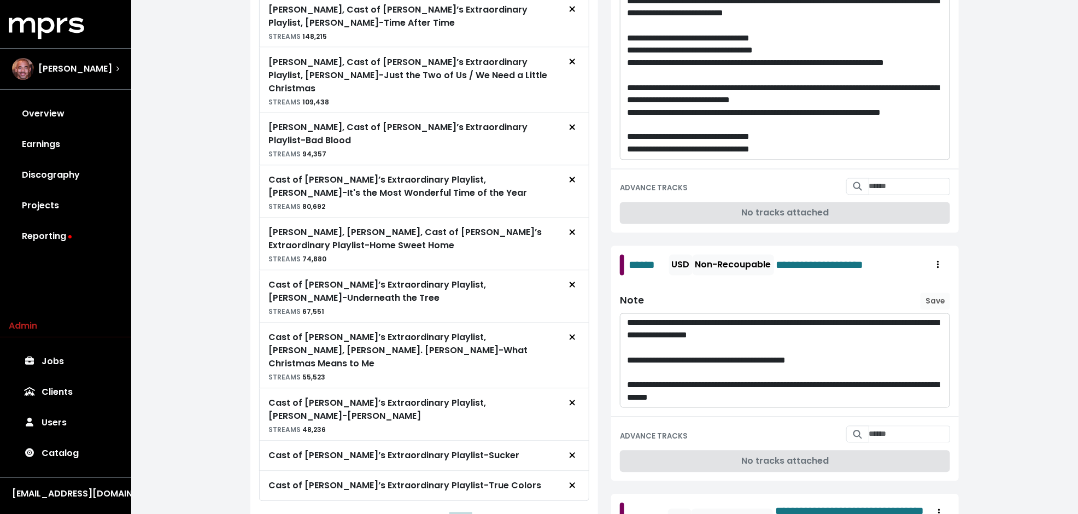
click at [456, 513] on button "5" at bounding box center [460, 524] width 19 height 20
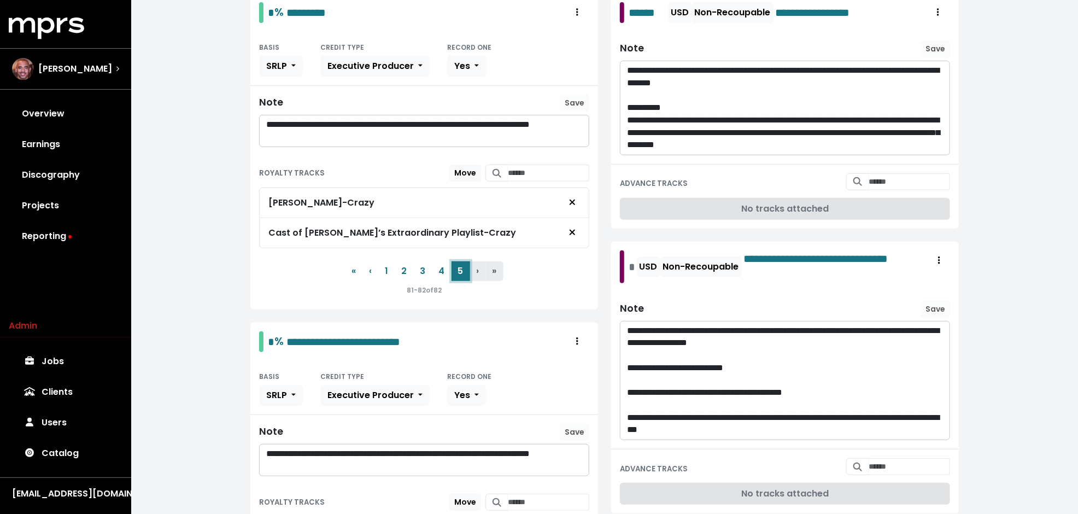
scroll to position [0, 0]
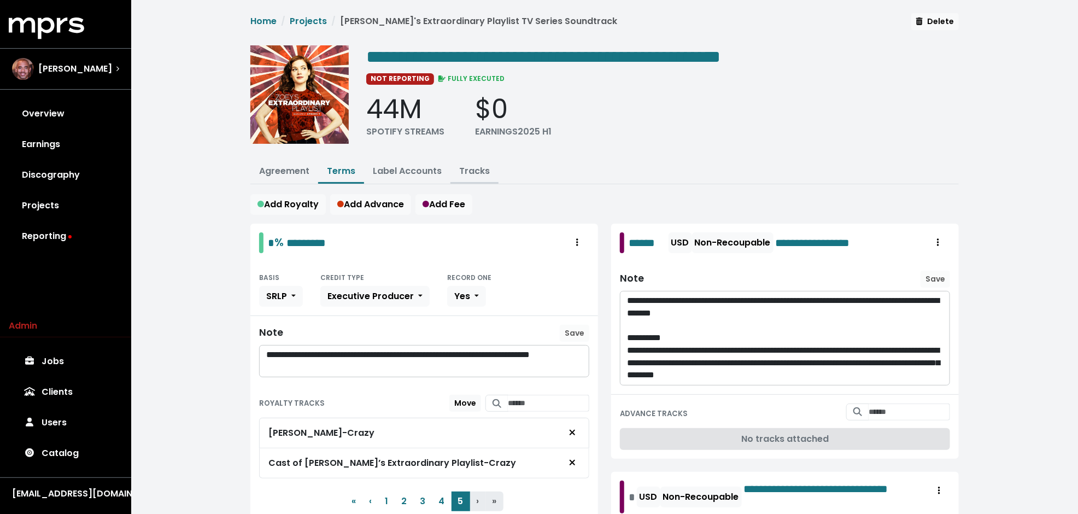
click at [477, 172] on link "Tracks" at bounding box center [474, 171] width 31 height 13
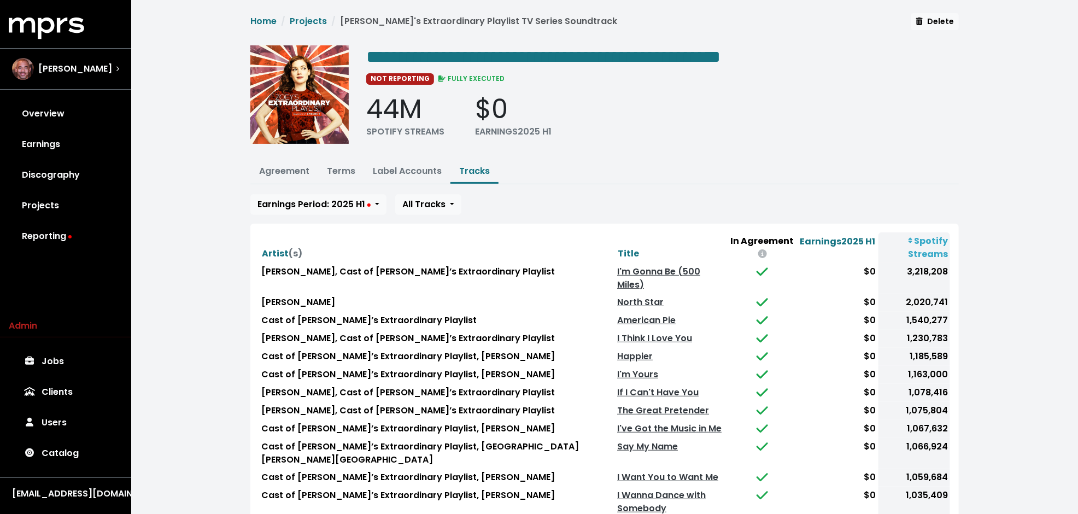
scroll to position [68, 0]
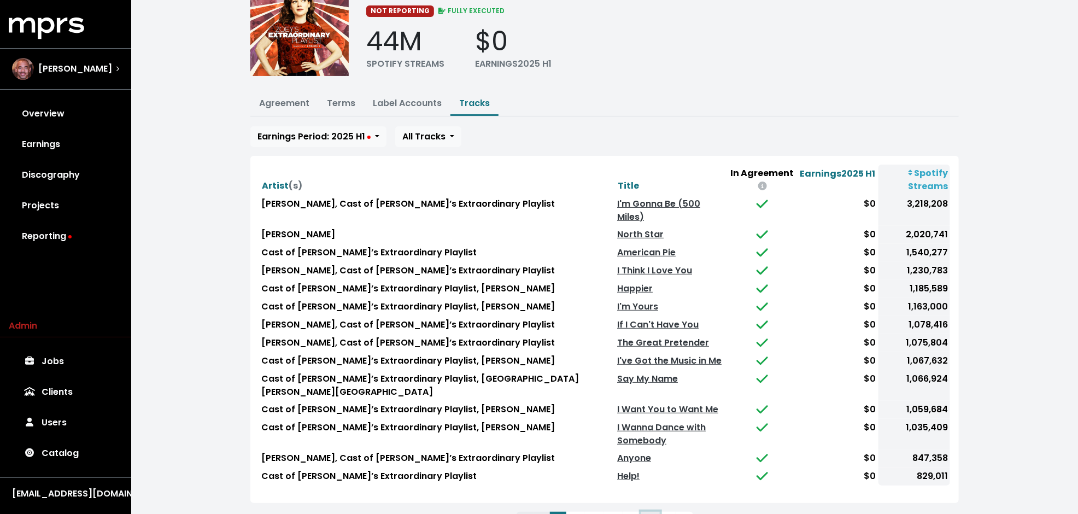
click at [656, 512] on button "6" at bounding box center [650, 522] width 19 height 20
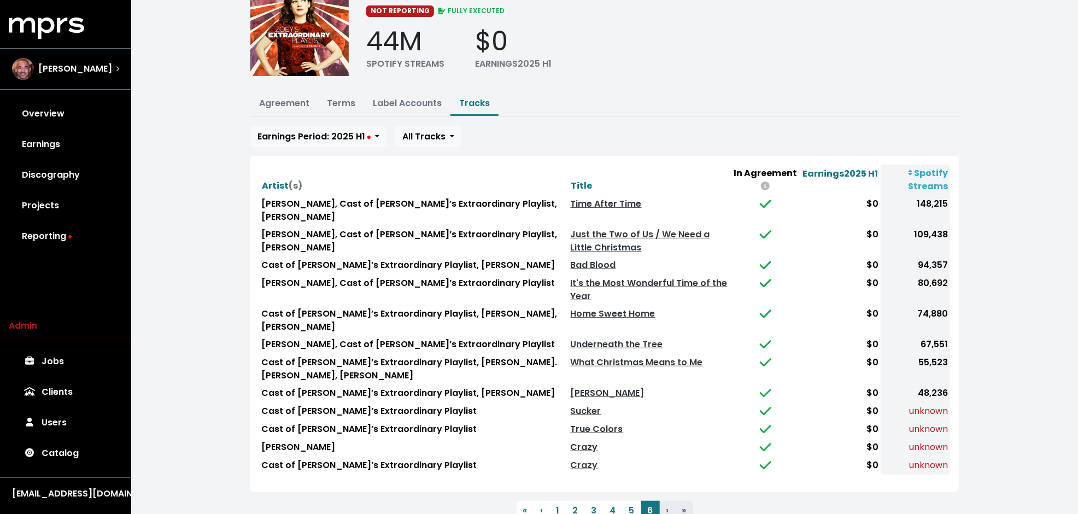
click at [571, 441] on link "Crazy" at bounding box center [584, 447] width 27 height 13
click at [559, 451] on div "Artist (s) Title In Agreement Earnings 2025 H1 Spotify Streams Skylar Astin, Ca…" at bounding box center [604, 324] width 691 height 319
click at [571, 459] on link "Crazy" at bounding box center [584, 465] width 27 height 13
click at [333, 109] on button "Terms" at bounding box center [341, 104] width 46 height 24
click at [339, 104] on link "Terms" at bounding box center [341, 103] width 28 height 13
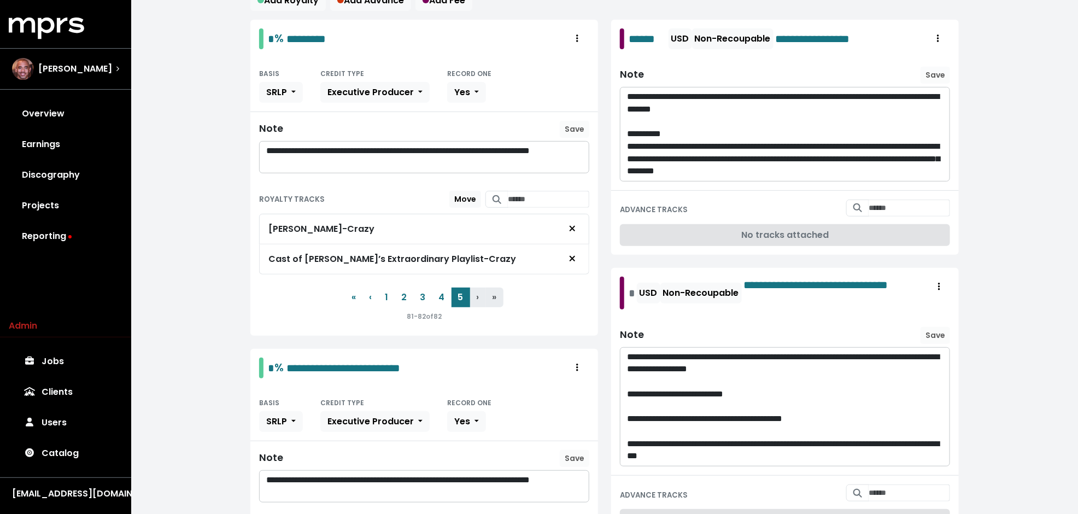
scroll to position [202, 0]
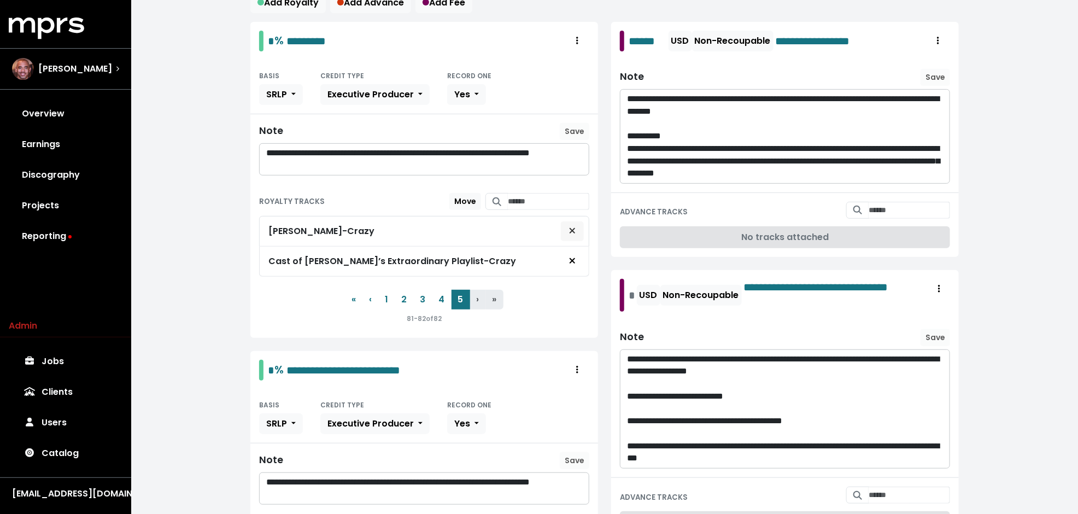
click at [574, 226] on icon "Remove royalty target" at bounding box center [572, 230] width 7 height 9
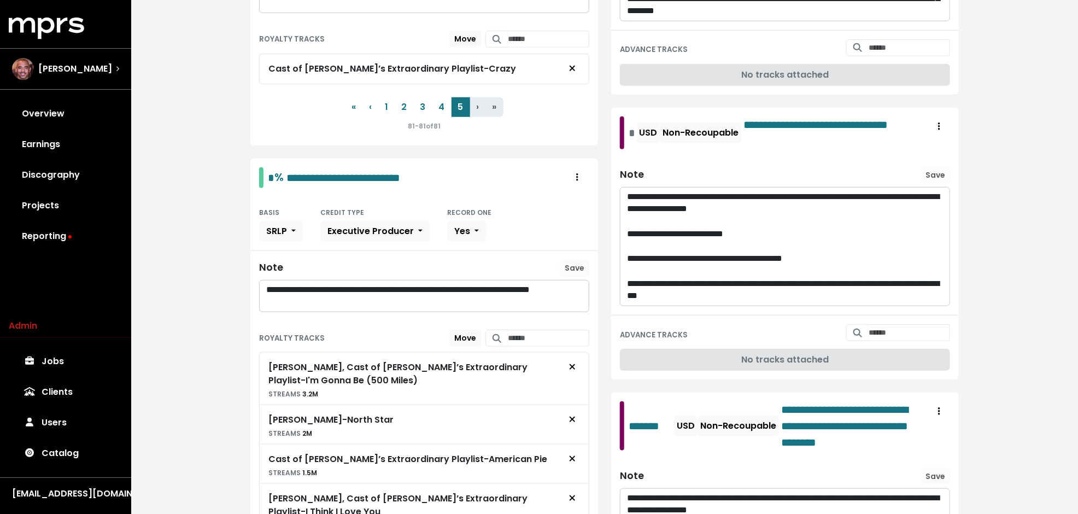
scroll to position [0, 0]
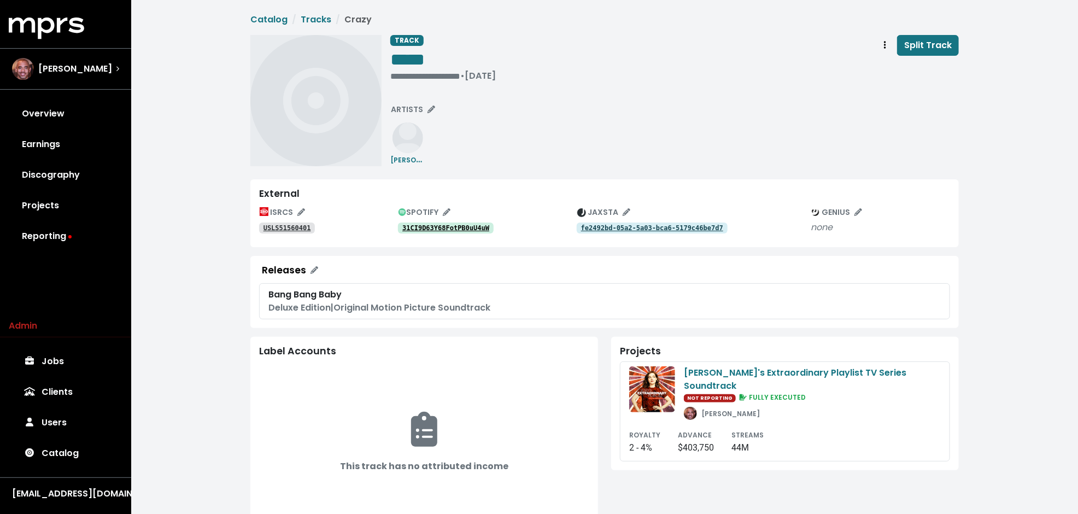
click at [447, 224] on tt "31CI9D63Y68FotPB0uU4uW" at bounding box center [445, 228] width 87 height 8
click at [483, 224] on tt "4Yw8TgTbkbqJ2BWFBPhc7C" at bounding box center [445, 228] width 87 height 8
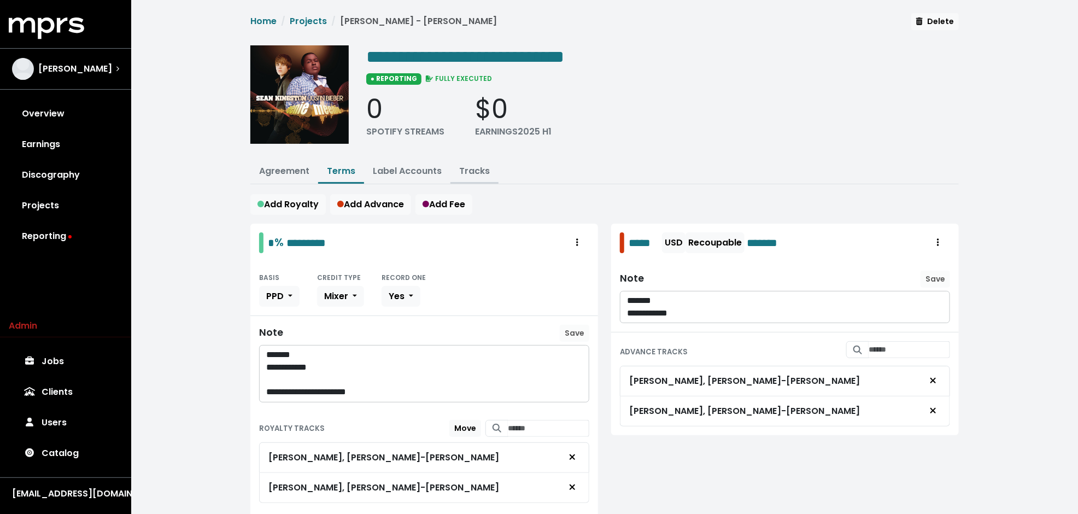
click at [478, 169] on link "Tracks" at bounding box center [474, 171] width 31 height 13
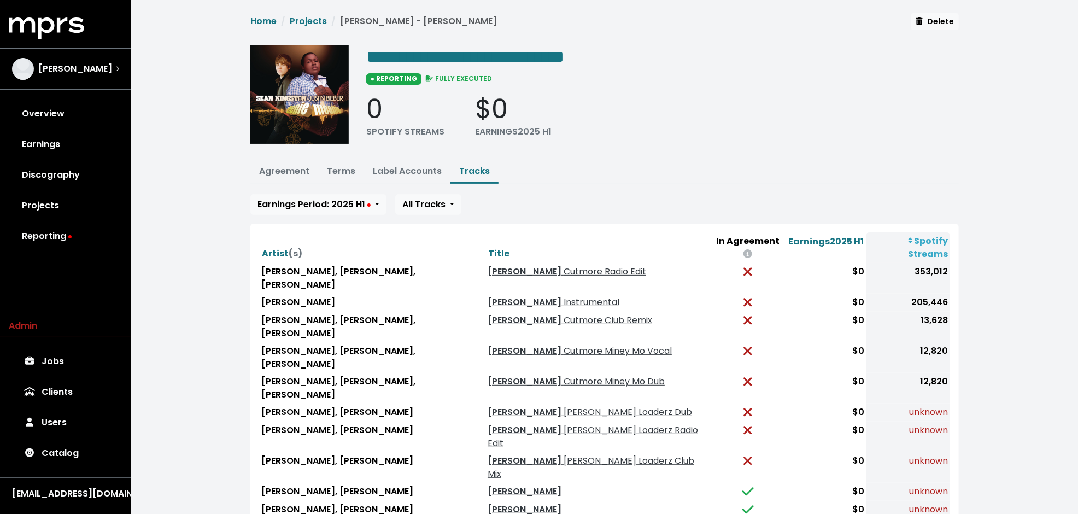
click at [517, 483] on td "[PERSON_NAME]" at bounding box center [597, 492] width 225 height 18
click at [514, 485] on link "[PERSON_NAME]" at bounding box center [525, 491] width 74 height 13
click at [511, 503] on link "[PERSON_NAME]" at bounding box center [525, 509] width 74 height 13
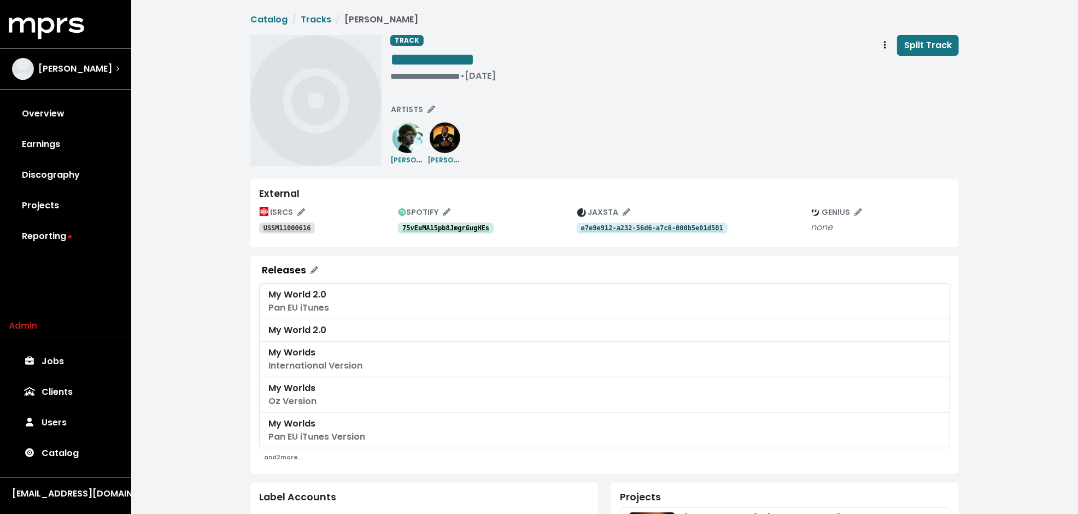
click at [444, 227] on tt "75vEuMA15pb8JmgrGugHEs" at bounding box center [445, 228] width 87 height 8
click at [296, 234] on div "ISRCS USSM11000616 SPOTIFY 75vEuMA15pb8JmgrGugHEs JAXSTA e7e9e912-a232-56d6-a7c…" at bounding box center [604, 221] width 691 height 34
click at [300, 228] on tt "USSM11000616" at bounding box center [287, 228] width 48 height 8
click at [884, 43] on span "Track actions" at bounding box center [885, 45] width 10 height 13
click at [888, 66] on link "Merge" at bounding box center [916, 69] width 86 height 17
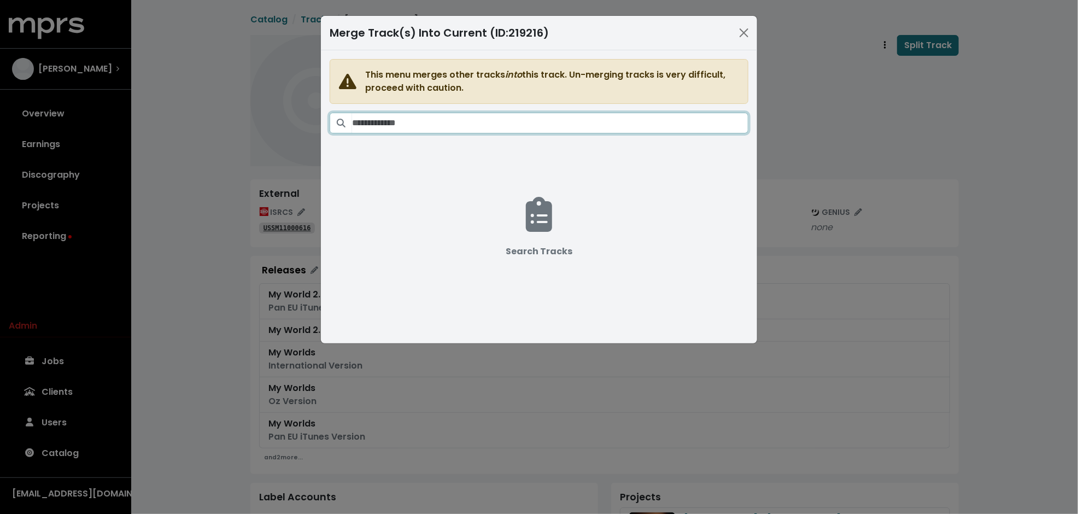
click at [558, 123] on input "Search tracks" at bounding box center [550, 123] width 396 height 21
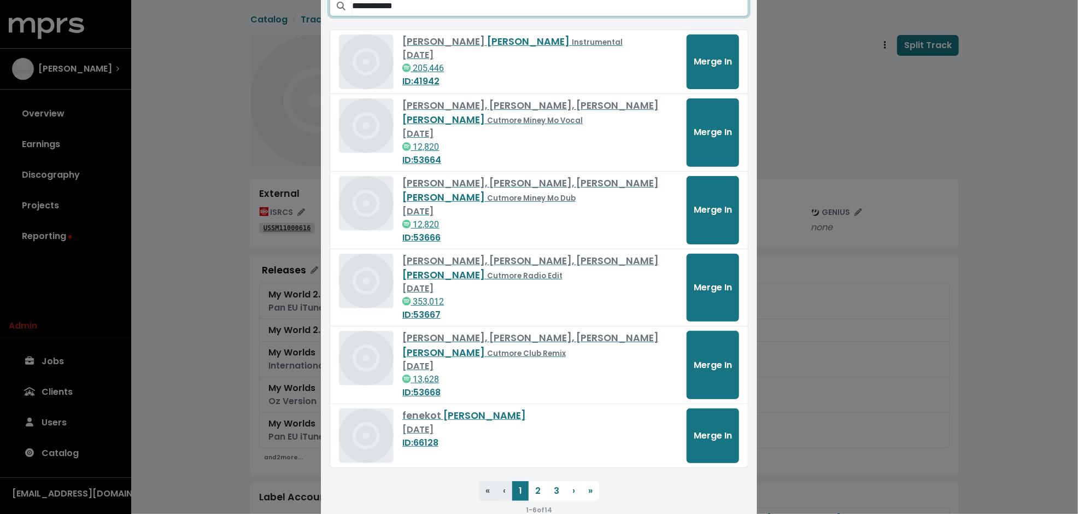
scroll to position [146, 0]
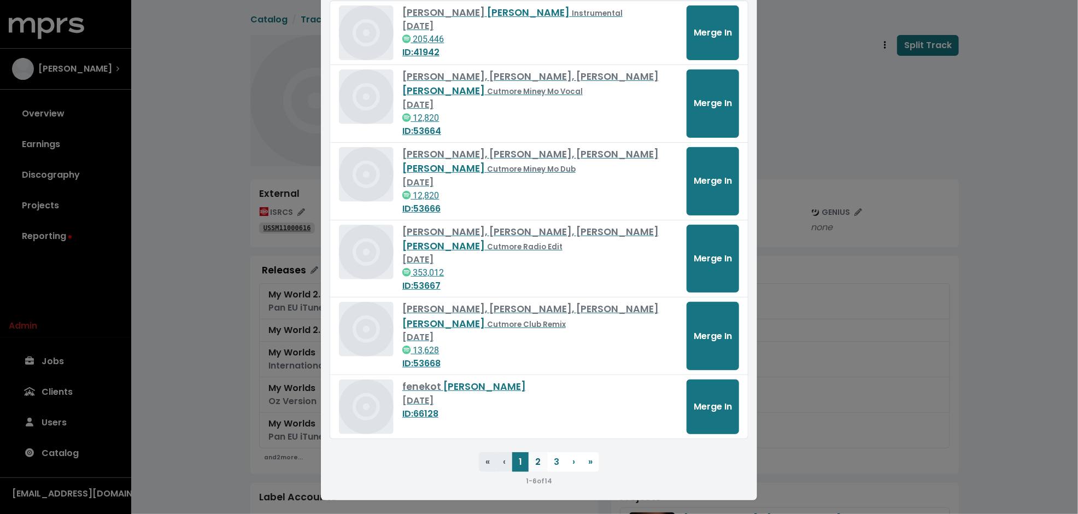
type input "**********"
click at [540, 456] on button "2" at bounding box center [538, 462] width 19 height 20
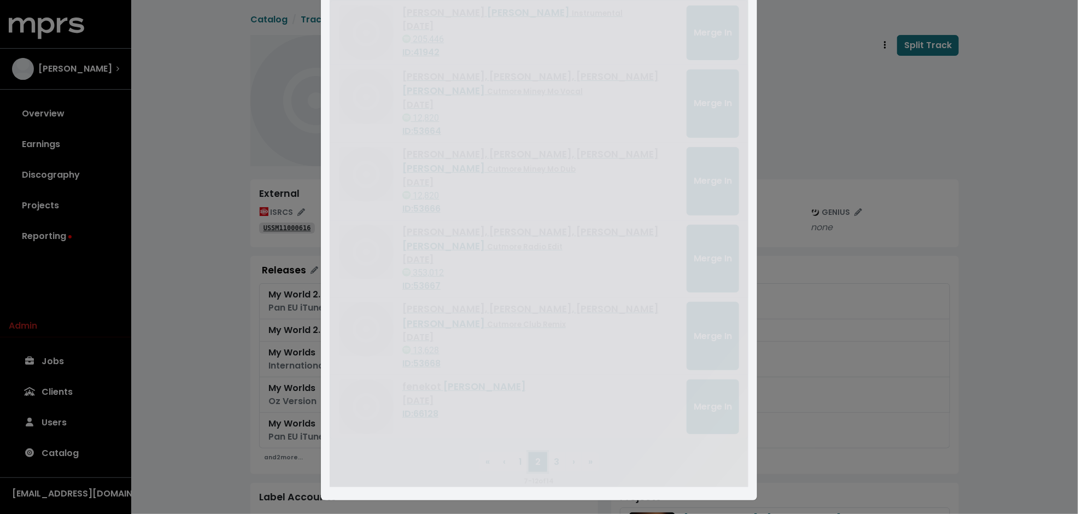
scroll to position [92, 0]
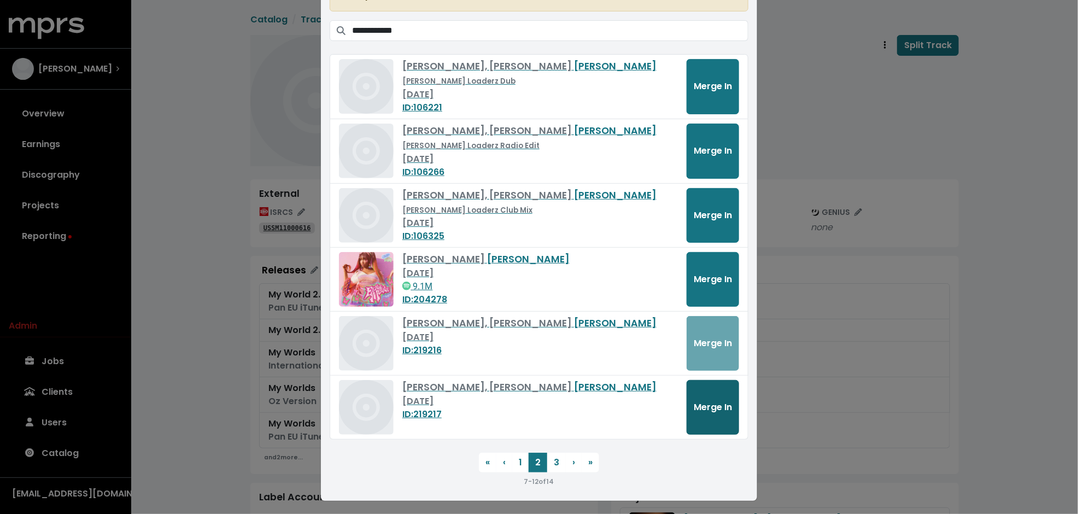
click at [724, 415] on button "Merge In" at bounding box center [713, 407] width 52 height 55
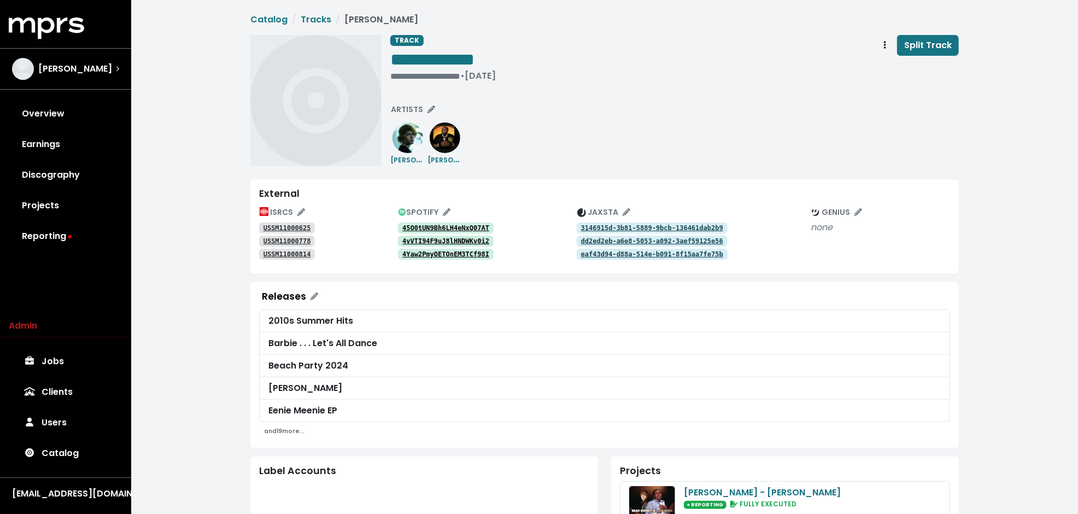
click at [444, 227] on tt "45O0tUN9Bh6LH4eNxQ07AT" at bounding box center [445, 228] width 87 height 8
click at [440, 244] on tt "4vVTI94F9uJ8lHNDWKv0i2" at bounding box center [445, 241] width 87 height 8
click at [435, 251] on tt "4Yaw2PmyOETOnEM3TCf98I" at bounding box center [445, 254] width 87 height 8
click at [269, 225] on tt "USSM11000625" at bounding box center [287, 228] width 48 height 8
click at [269, 236] on link "USSM11000778" at bounding box center [287, 241] width 56 height 11
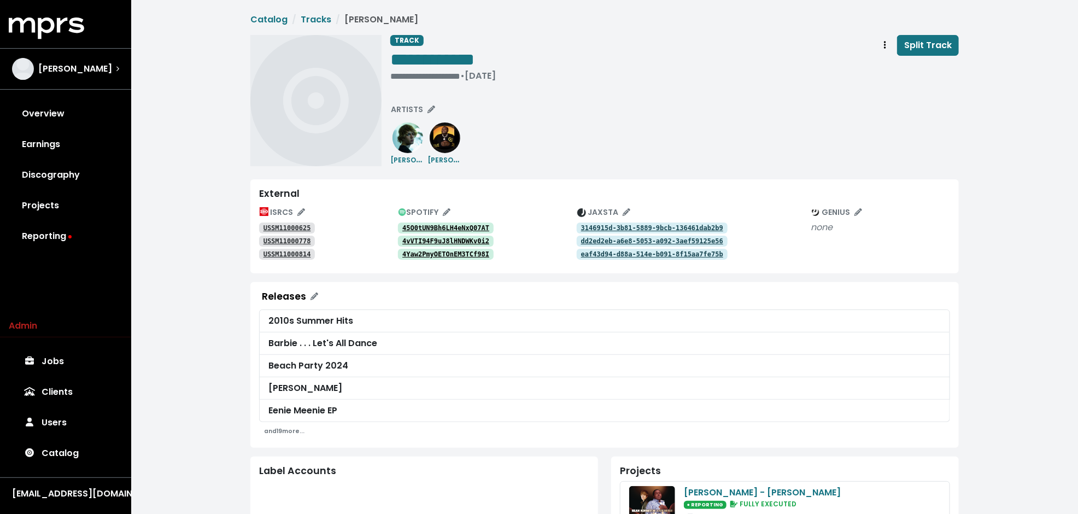
click at [269, 252] on tt "USSM11000814" at bounding box center [287, 254] width 48 height 8
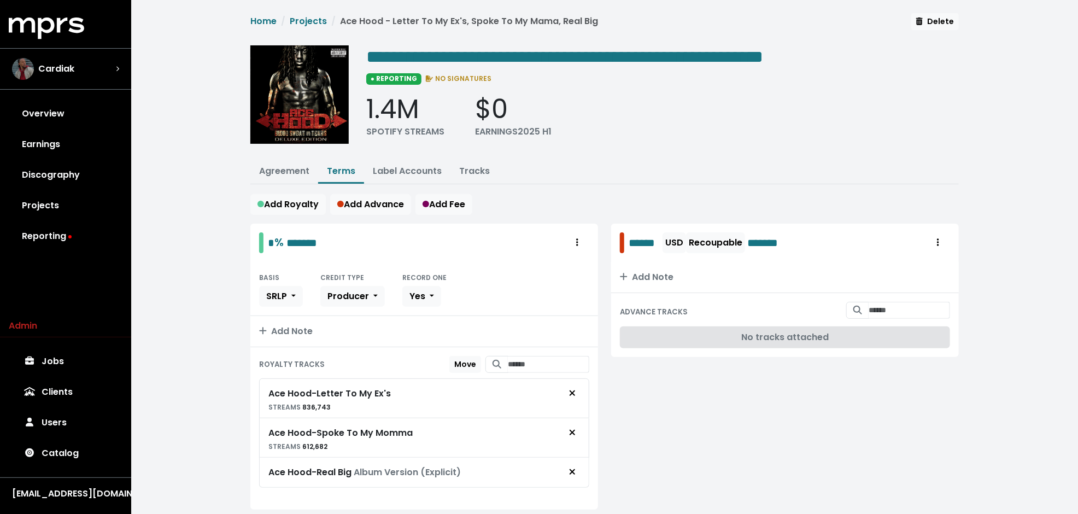
scroll to position [31, 0]
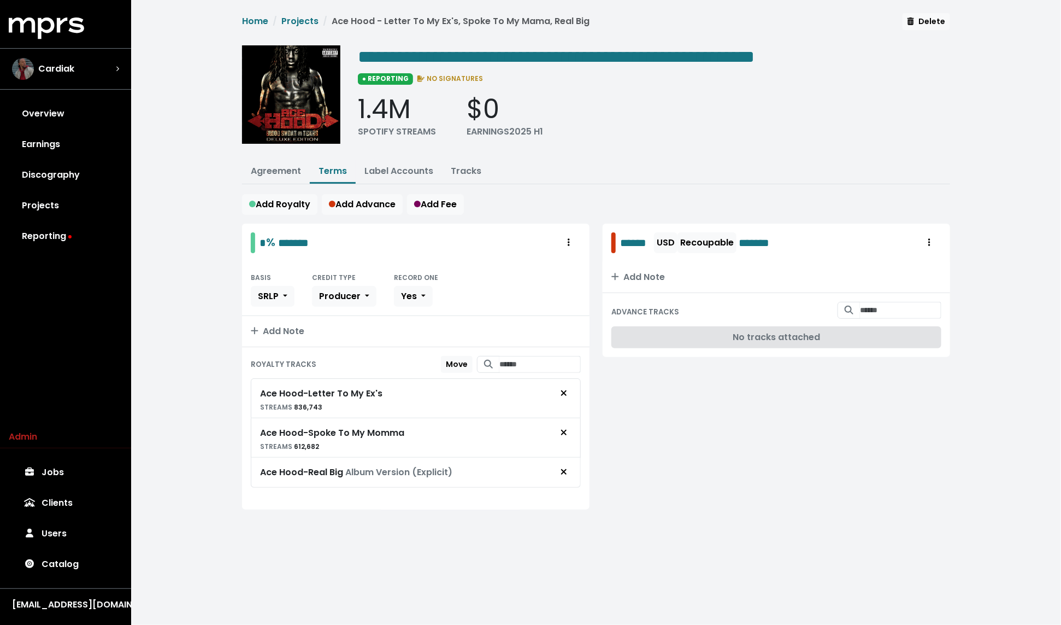
click at [200, 277] on div "**********" at bounding box center [596, 274] width 930 height 549
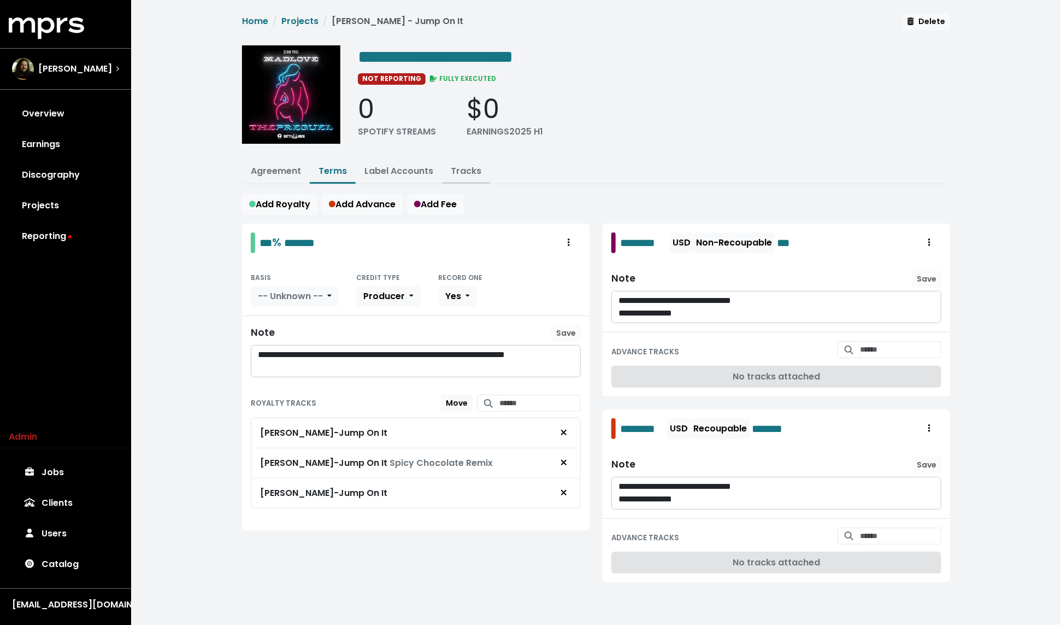
click at [460, 174] on link "Tracks" at bounding box center [466, 171] width 31 height 13
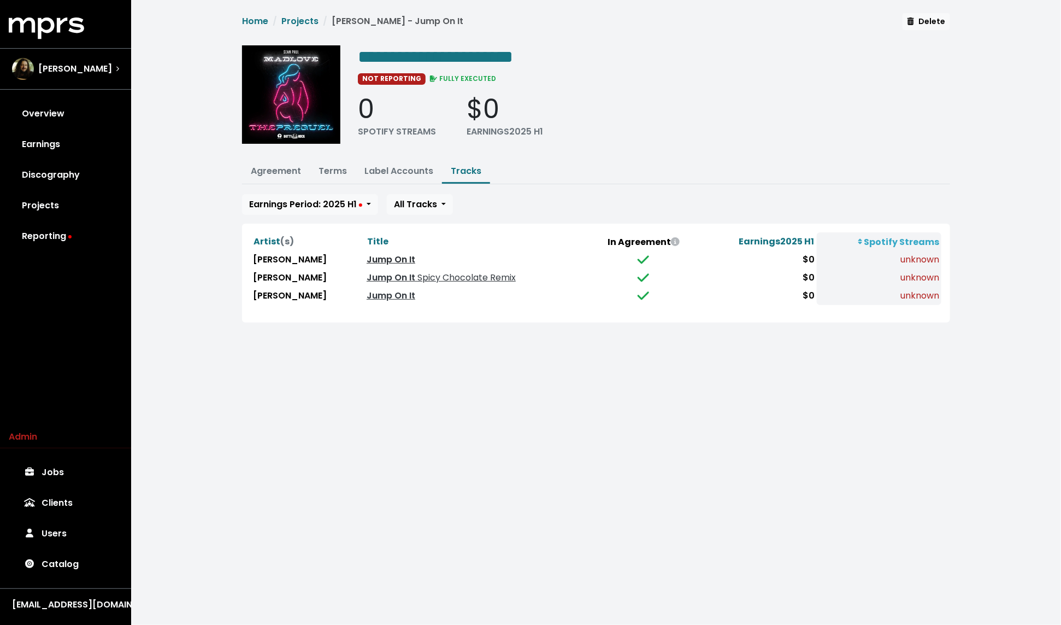
click at [367, 259] on link "Jump On It" at bounding box center [391, 259] width 49 height 13
click at [367, 294] on link "Jump On It" at bounding box center [391, 295] width 49 height 13
click at [401, 349] on html "**********" at bounding box center [530, 174] width 1061 height 349
click at [469, 273] on span "Spicy Chocolate Remix" at bounding box center [465, 277] width 101 height 13
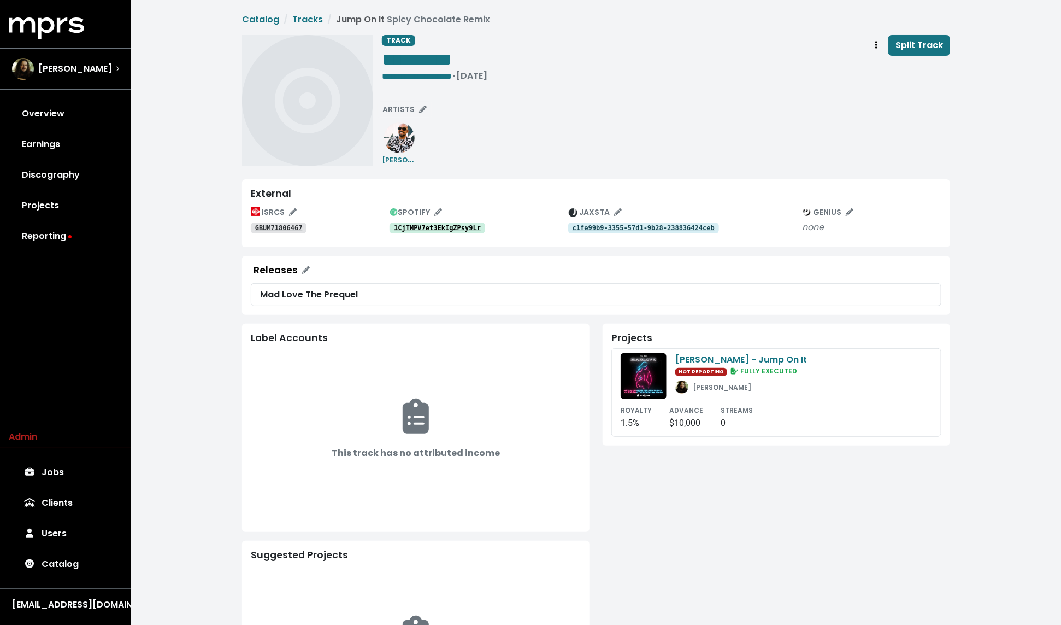
click at [451, 228] on tt "1CjTMPV7et3EkIgZPsy9Lr" at bounding box center [437, 228] width 87 height 8
click at [601, 227] on tt "5a1bc38c-a7b1-58cb-9ee2-85c336a6ae67" at bounding box center [644, 228] width 142 height 8
click at [262, 228] on tt "GBUM71801374" at bounding box center [279, 228] width 48 height 8
click at [871, 48] on button "Track actions" at bounding box center [877, 45] width 24 height 21
click at [883, 66] on link "Merge" at bounding box center [908, 69] width 86 height 17
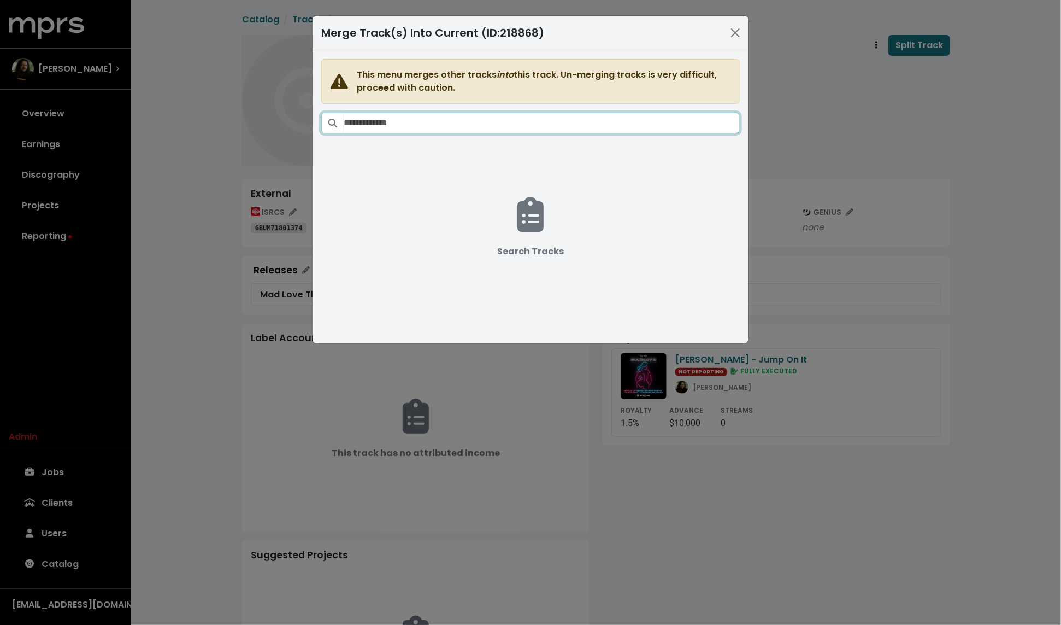
click at [495, 128] on input "Search tracks" at bounding box center [542, 123] width 396 height 21
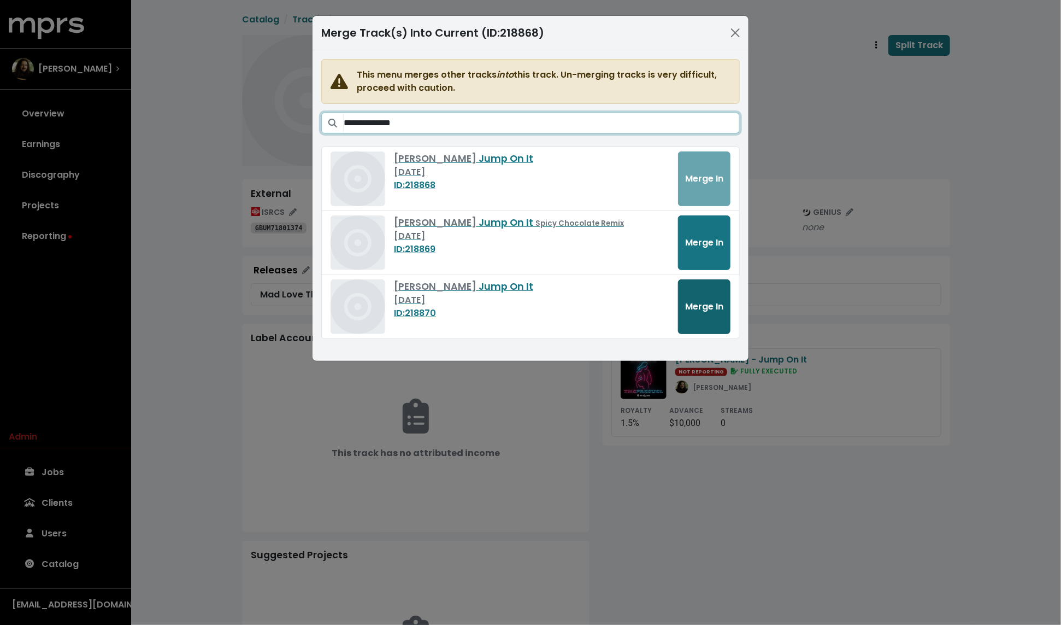
type input "**********"
click at [706, 314] on button "Merge In" at bounding box center [704, 306] width 52 height 55
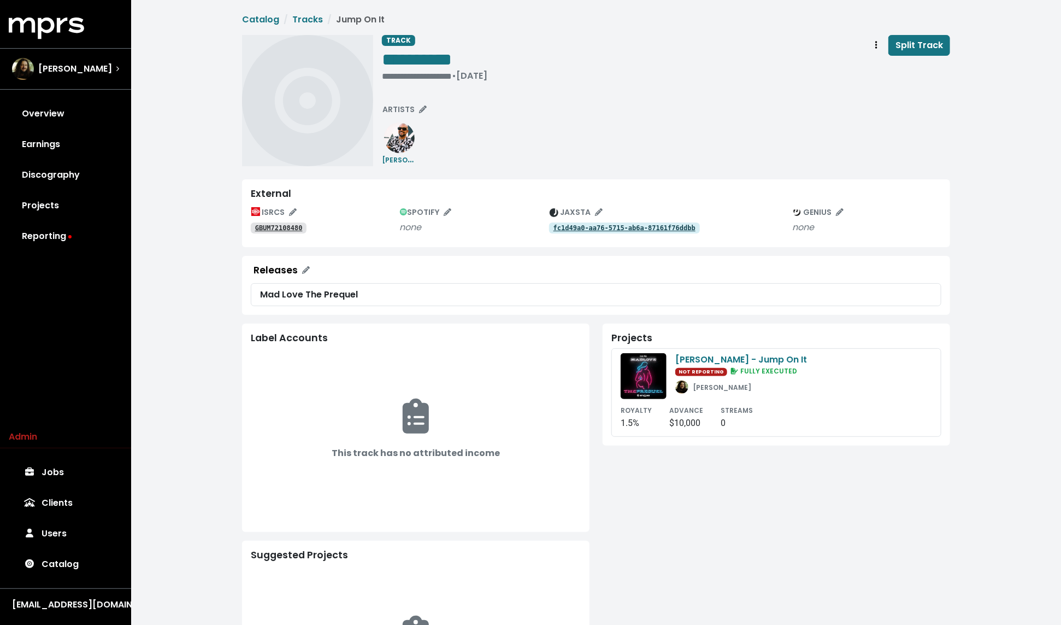
click at [618, 227] on tt "fc1d49a0-aa76-5715-ab6a-87161f76ddbb" at bounding box center [625, 228] width 142 height 8
click at [262, 228] on tt "GBUM72108480" at bounding box center [279, 228] width 48 height 8
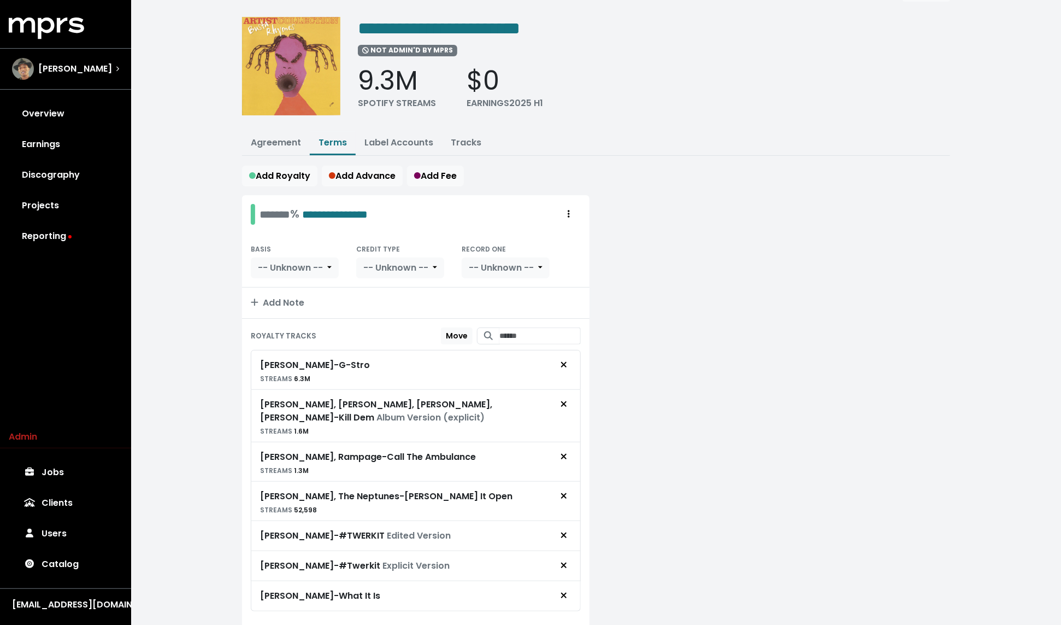
scroll to position [30, 0]
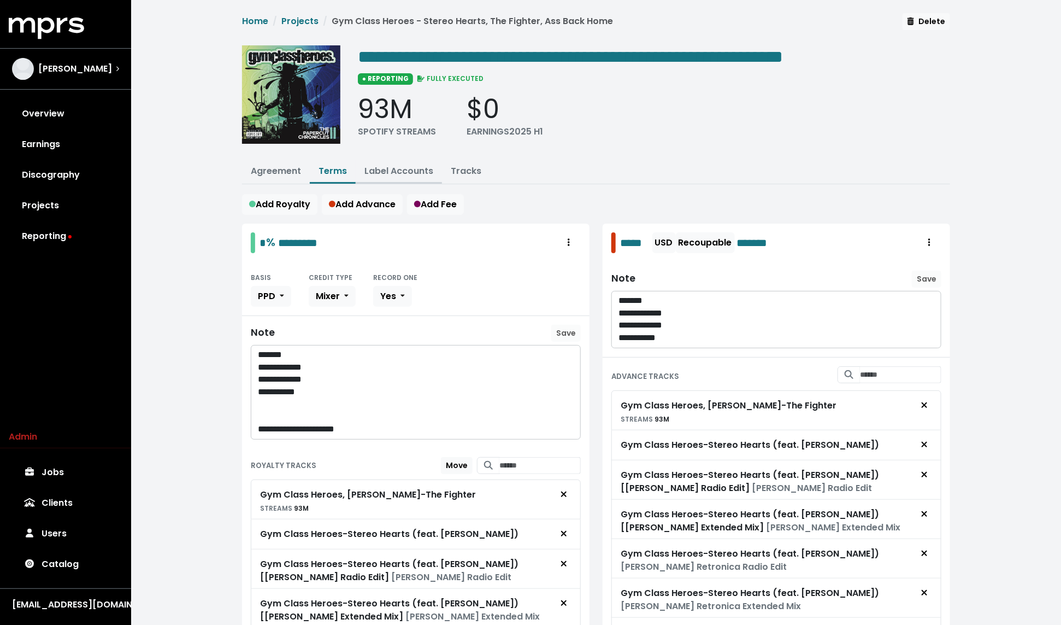
click at [399, 170] on link "Label Accounts" at bounding box center [399, 171] width 69 height 13
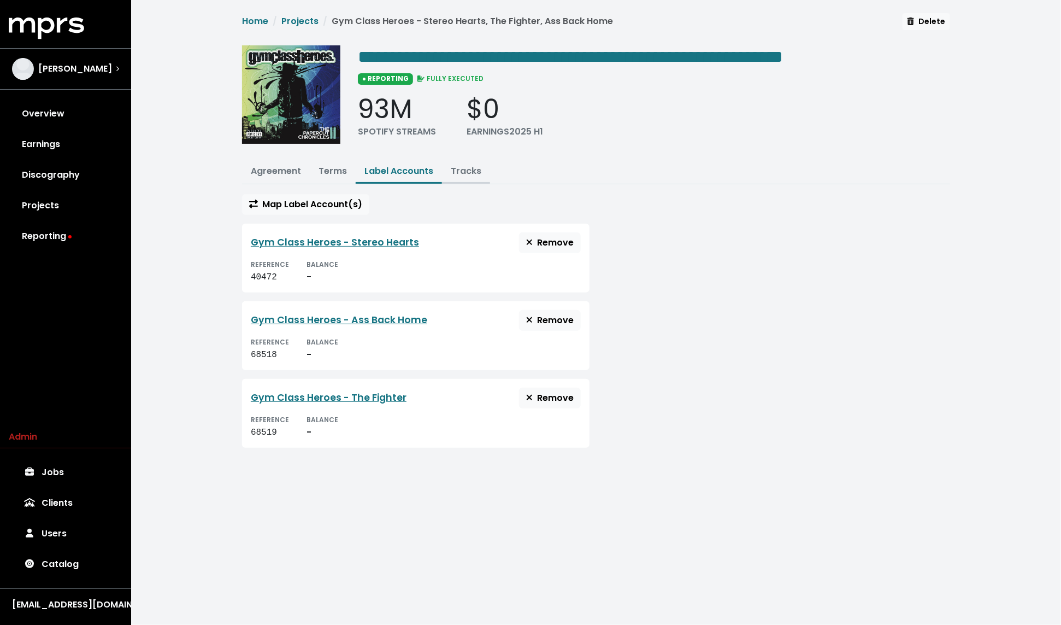
click at [478, 177] on button "Tracks" at bounding box center [466, 172] width 48 height 24
click at [470, 165] on link "Tracks" at bounding box center [466, 171] width 31 height 13
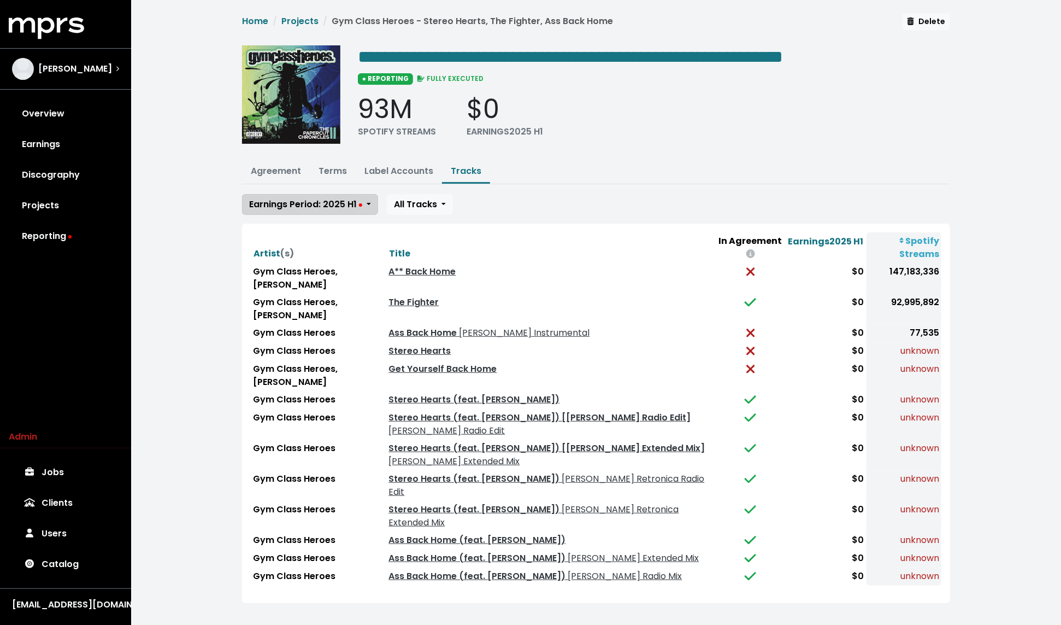
click at [330, 198] on span "Earnings Period: 2025 H1" at bounding box center [305, 204] width 113 height 13
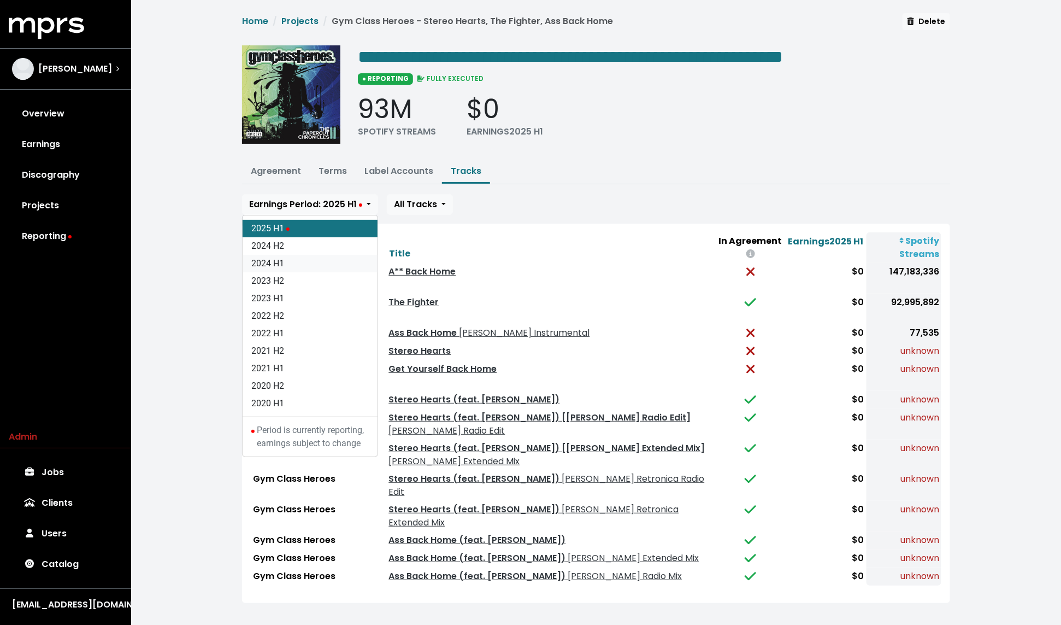
click at [284, 263] on link "2024 H1" at bounding box center [310, 263] width 135 height 17
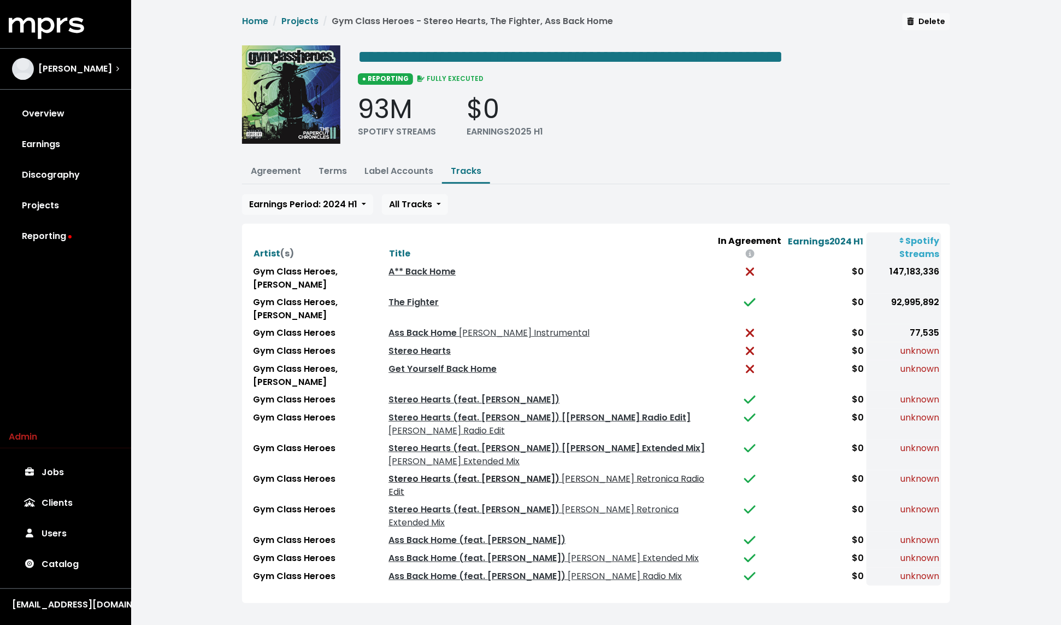
click at [514, 475] on link "Stereo Hearts (feat. Adam Levine) Soul Seekers Retronica Radio Edit" at bounding box center [547, 485] width 316 height 26
click at [302, 16] on link "Projects" at bounding box center [299, 21] width 37 height 13
click at [335, 168] on link "Terms" at bounding box center [333, 171] width 28 height 13
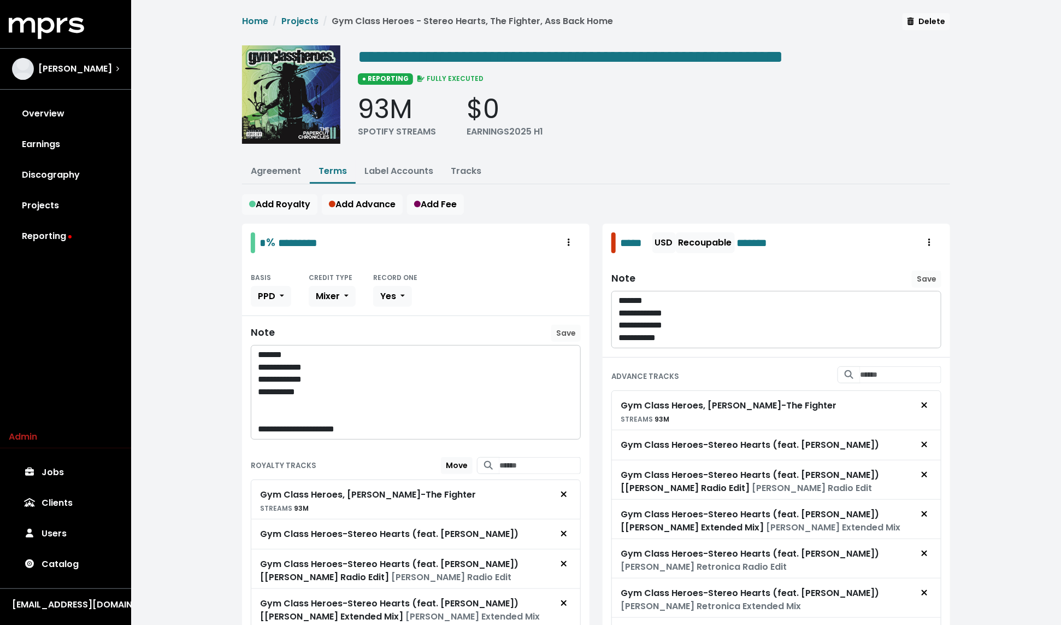
scroll to position [245, 0]
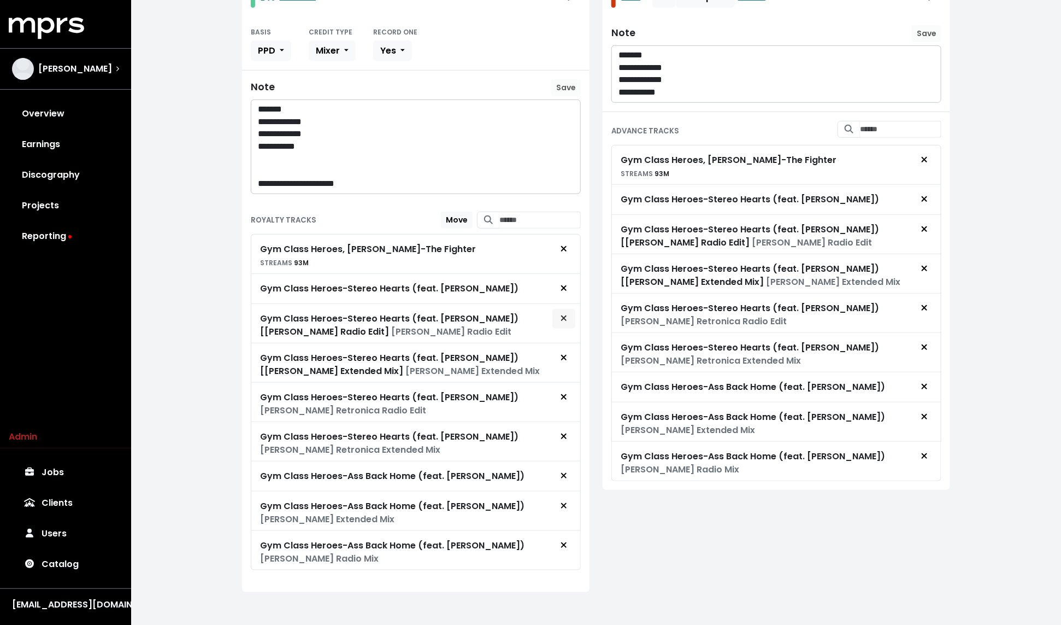
click at [564, 318] on span "Remove royalty target" at bounding box center [564, 318] width 7 height 13
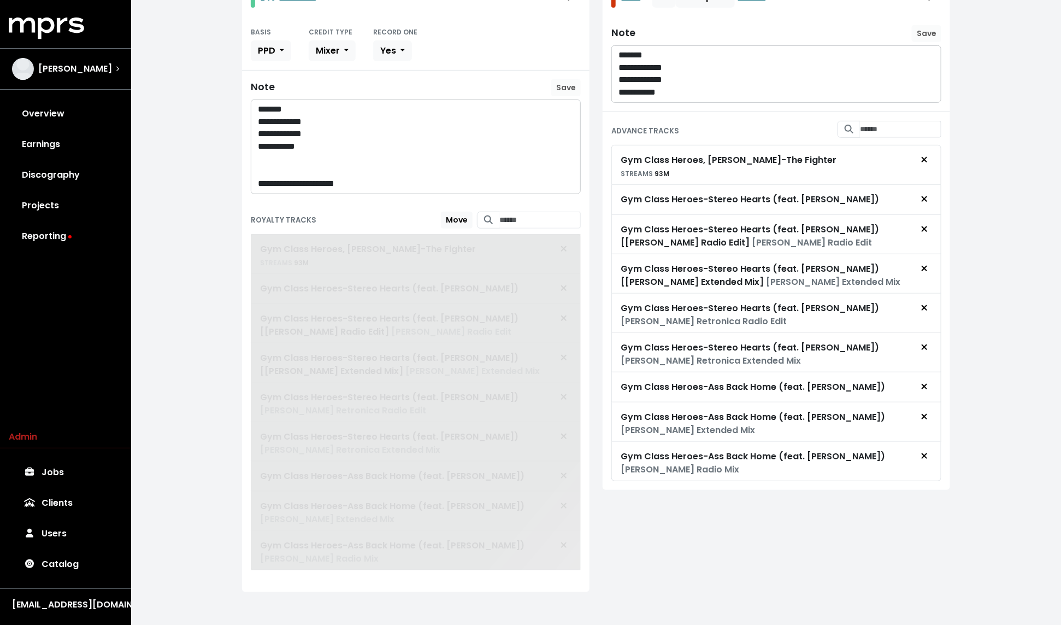
scroll to position [207, 0]
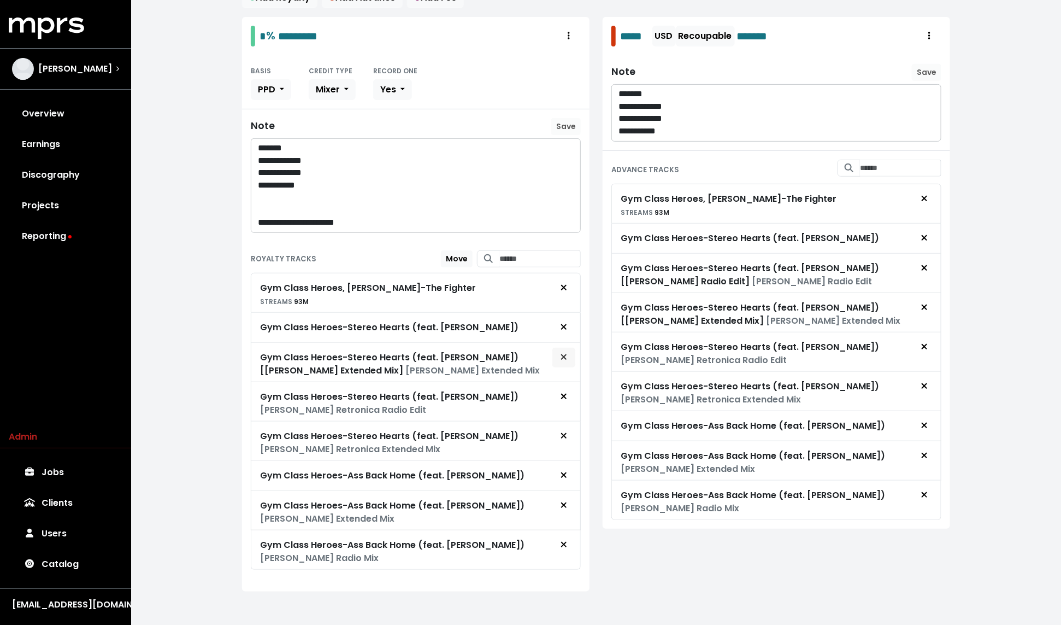
click at [564, 358] on span "Remove royalty target" at bounding box center [564, 357] width 7 height 13
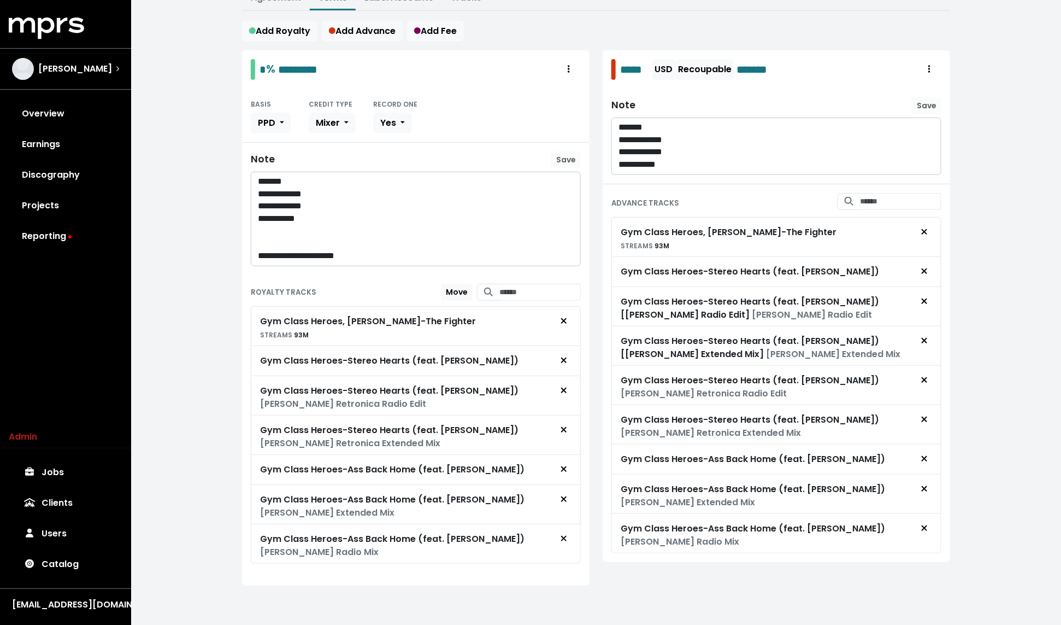
scroll to position [167, 0]
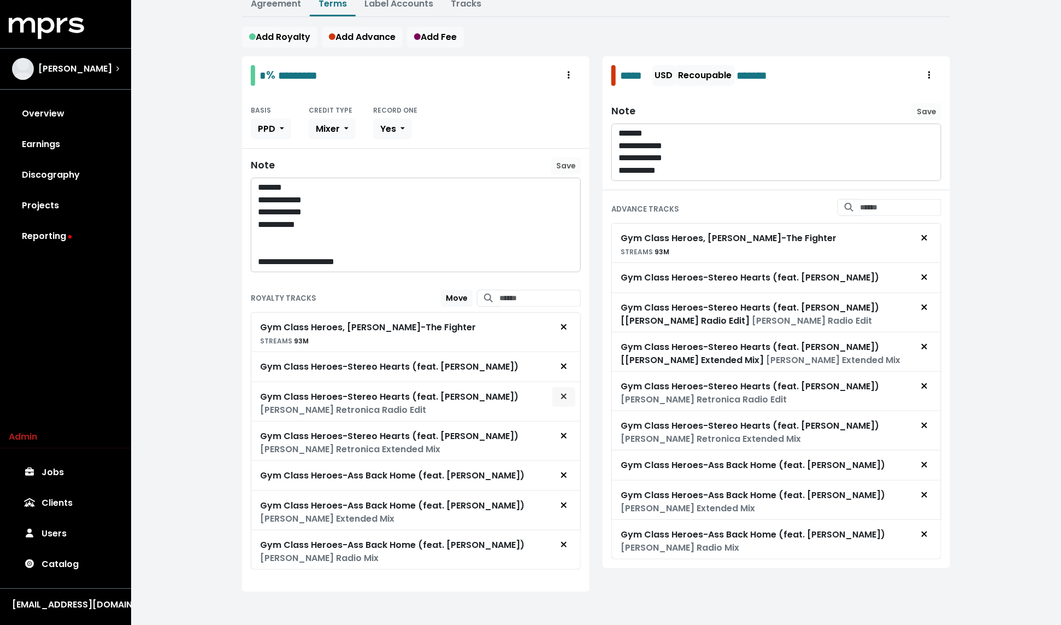
click at [566, 392] on icon "Remove royalty target" at bounding box center [564, 396] width 7 height 9
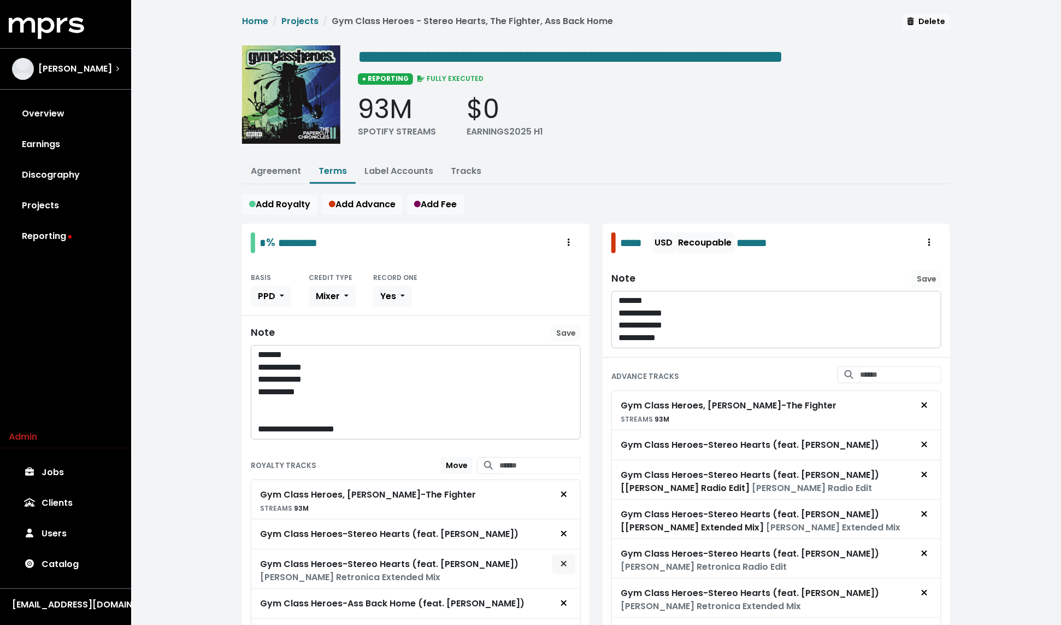
scroll to position [144, 0]
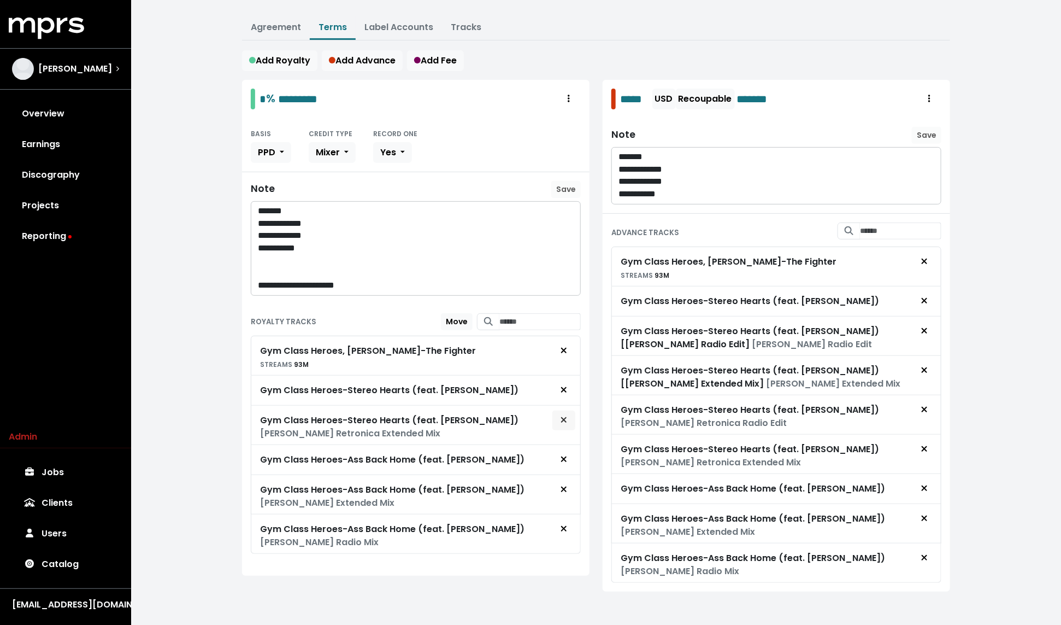
click at [566, 417] on icon "Remove royalty target" at bounding box center [563, 419] width 5 height 5
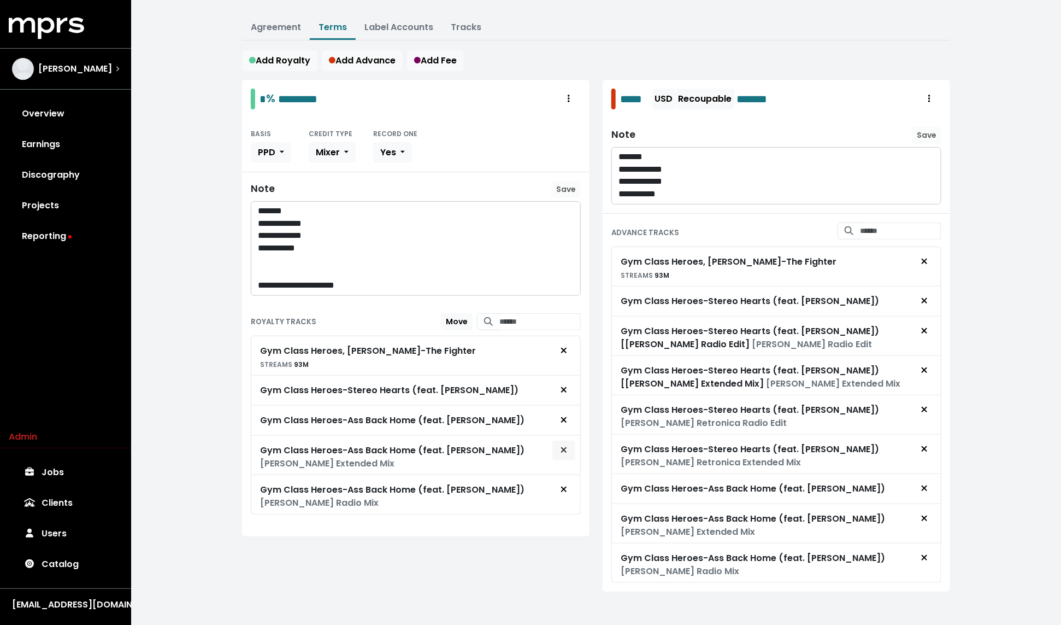
click at [567, 447] on icon "Remove royalty target" at bounding box center [564, 449] width 7 height 9
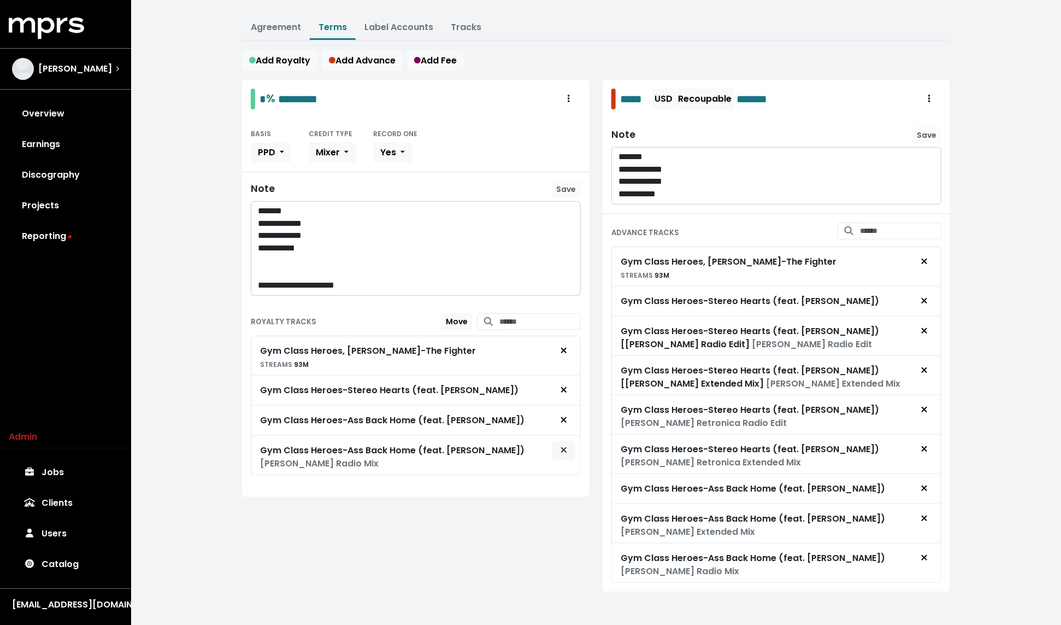
click at [567, 450] on span "Remove royalty target" at bounding box center [564, 450] width 7 height 13
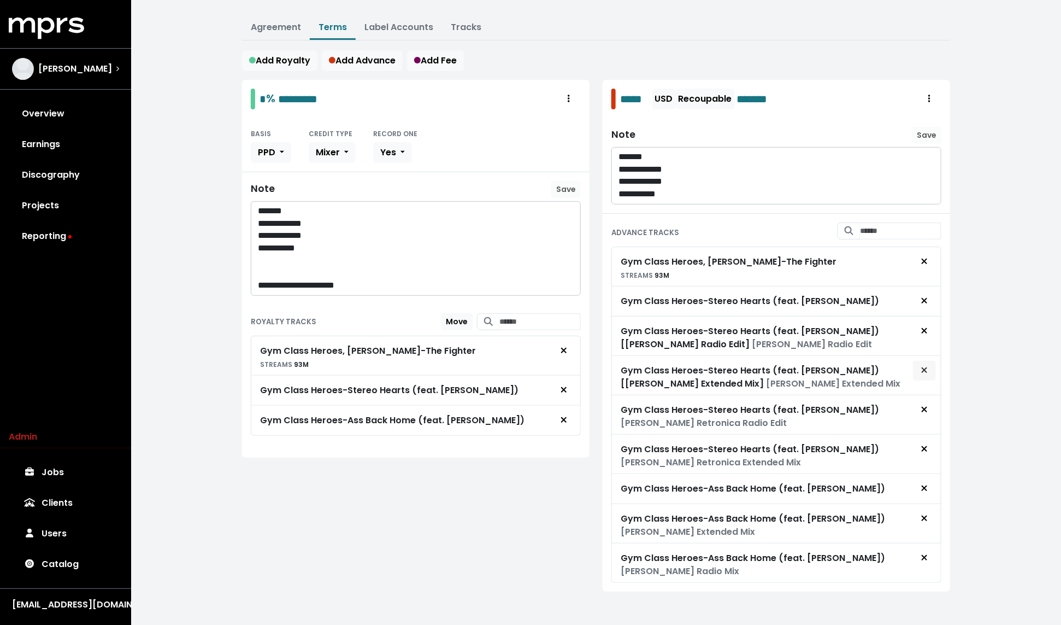
click at [928, 371] on span "Remove advance target" at bounding box center [925, 370] width 7 height 13
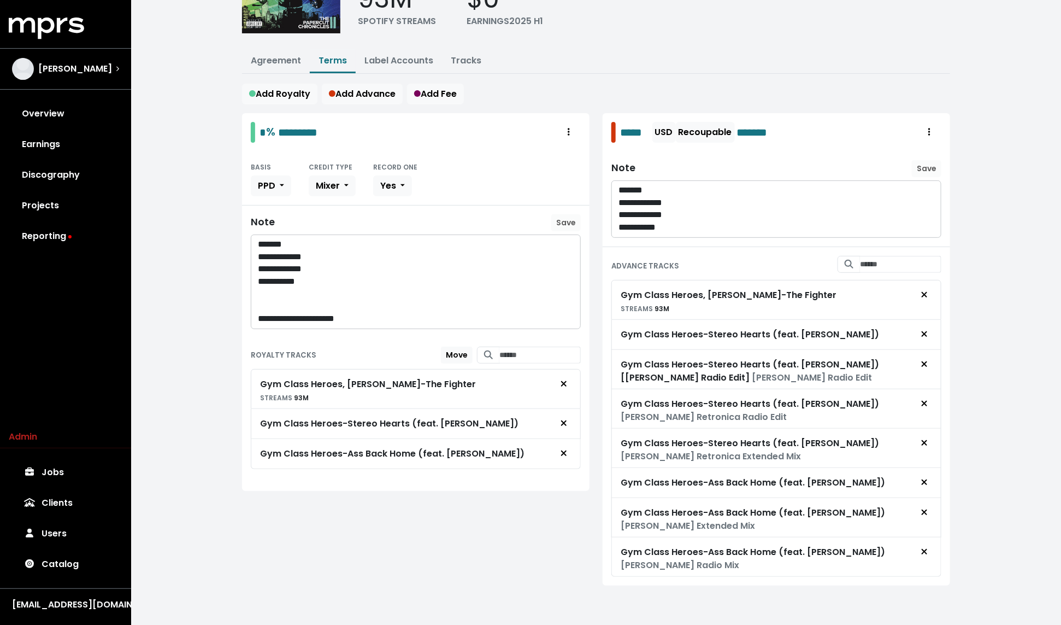
scroll to position [104, 0]
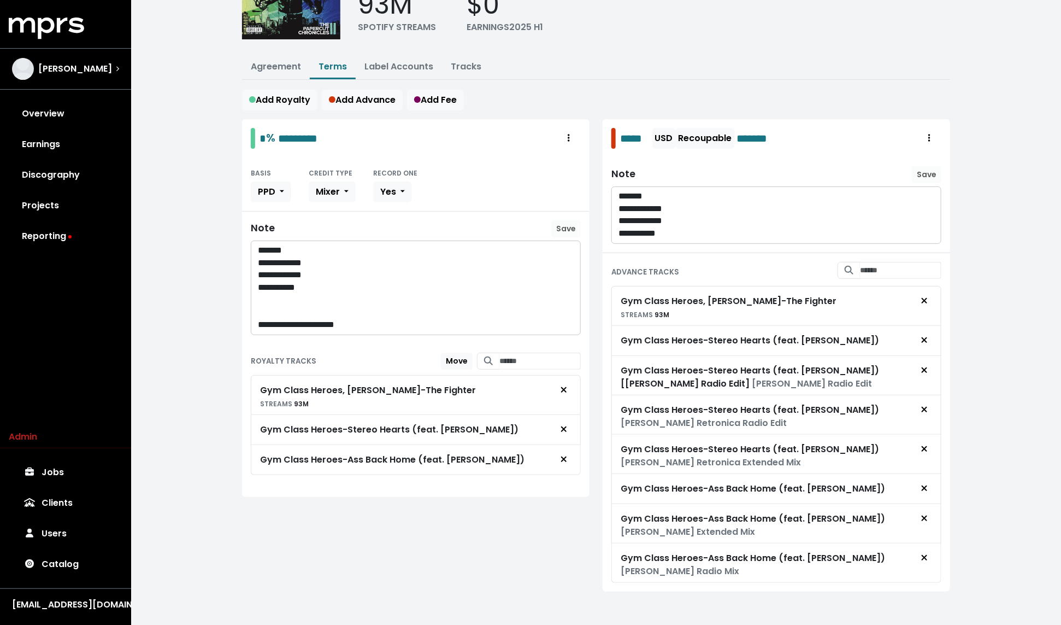
click at [928, 371] on span "Remove advance target" at bounding box center [925, 370] width 7 height 13
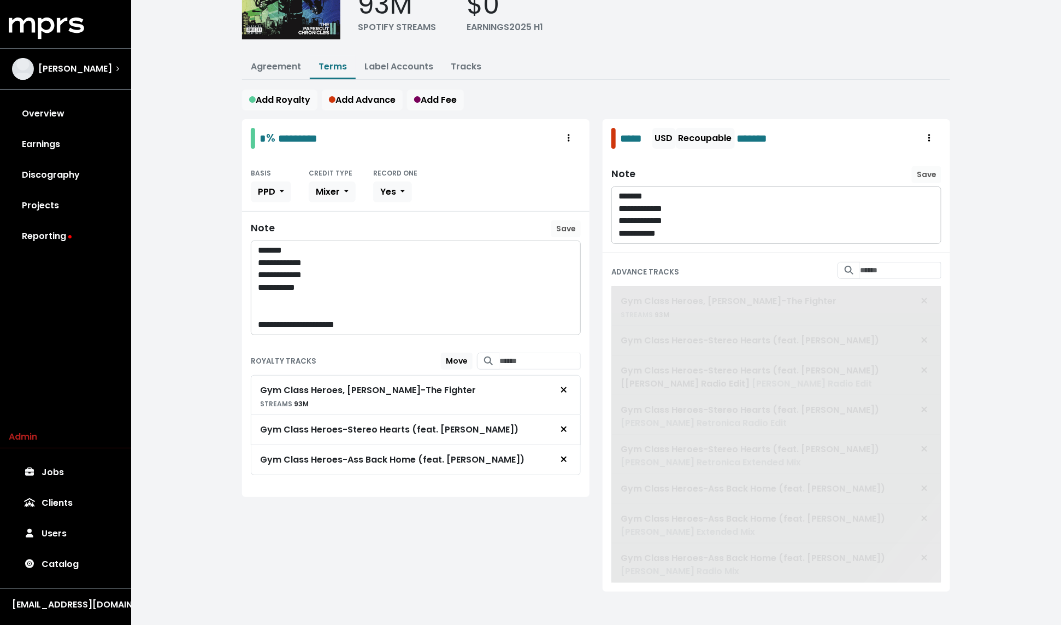
scroll to position [66, 0]
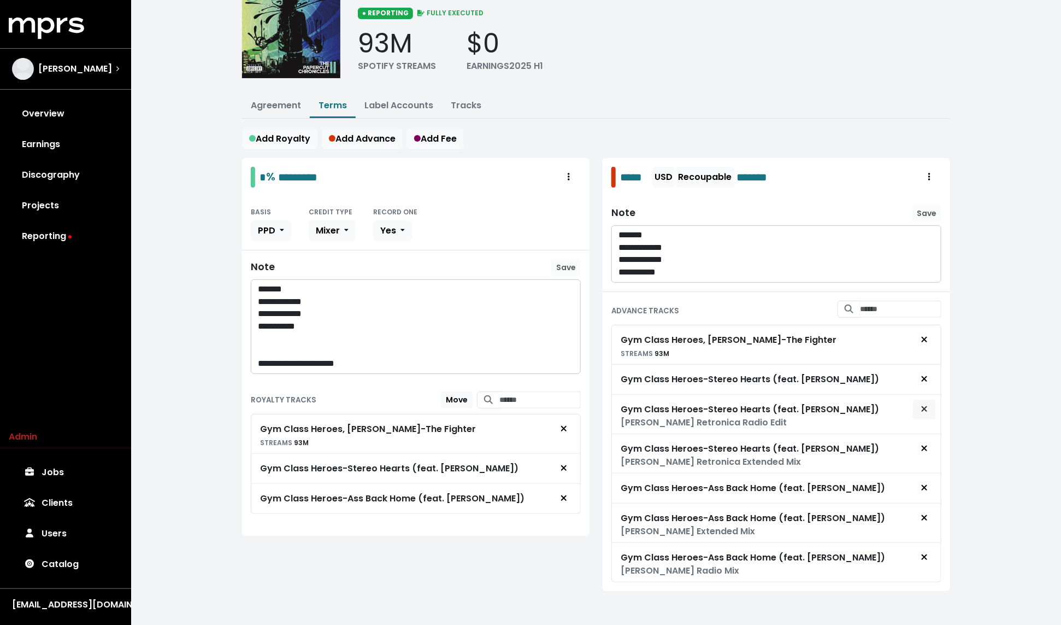
click at [923, 405] on icon "Remove advance target" at bounding box center [925, 408] width 7 height 9
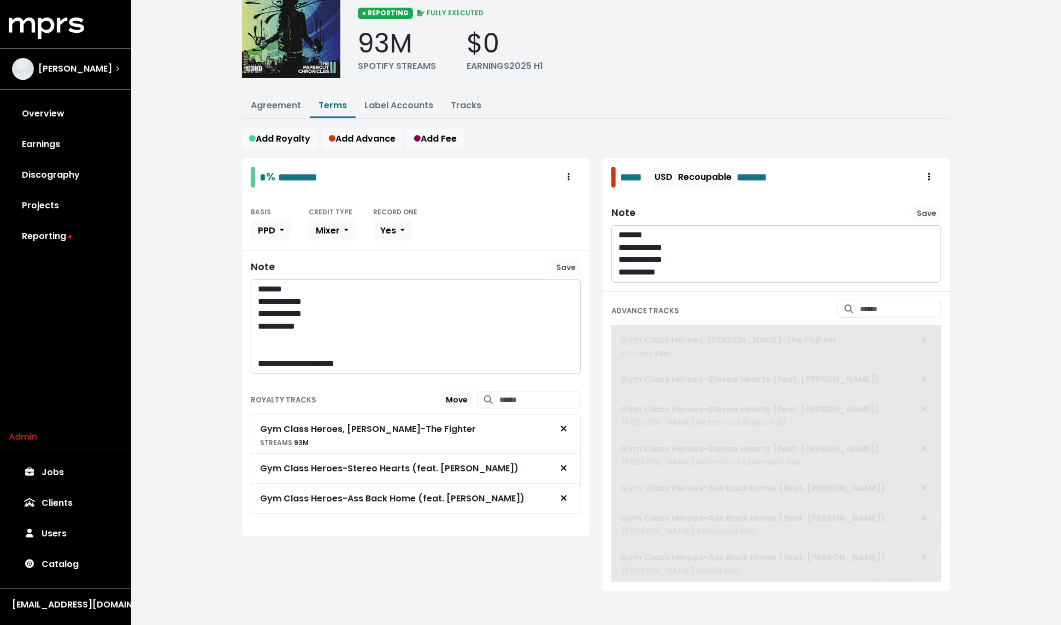
scroll to position [26, 0]
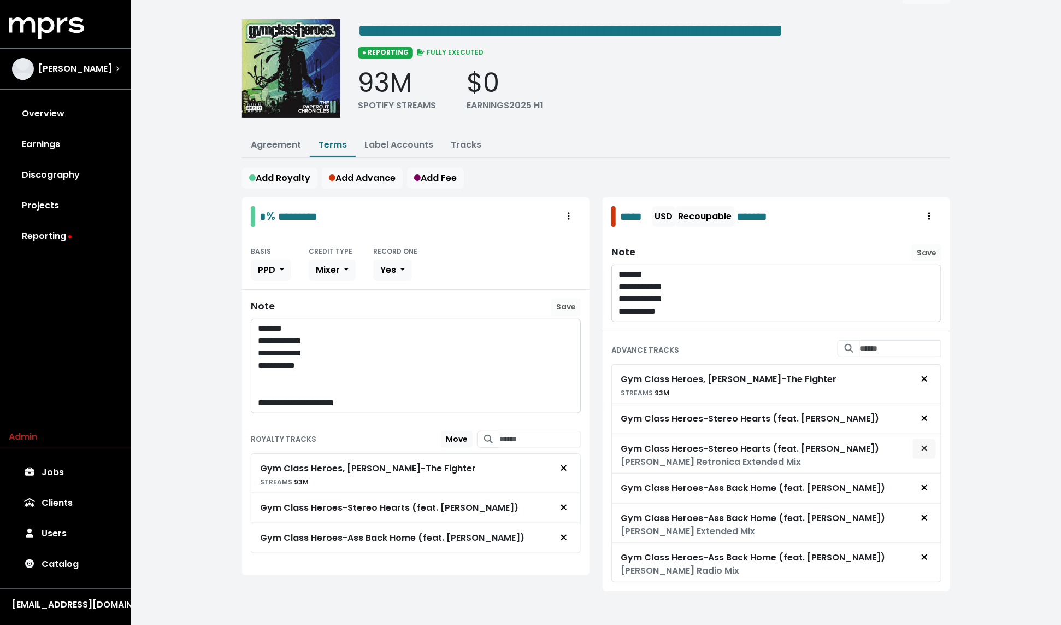
click at [928, 442] on span "Remove advance target" at bounding box center [925, 448] width 7 height 13
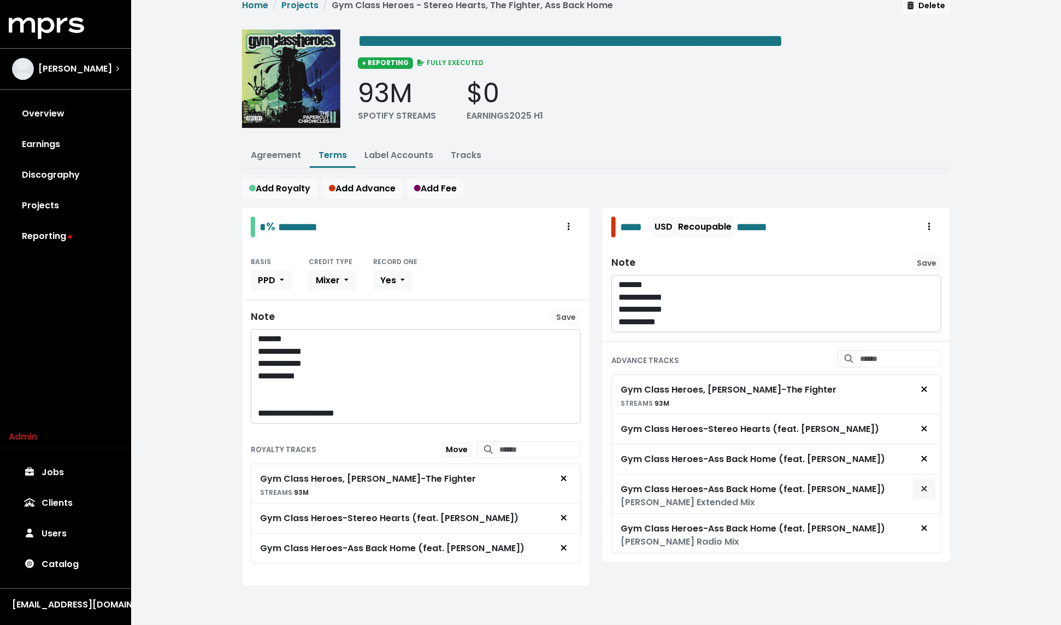
scroll to position [11, 0]
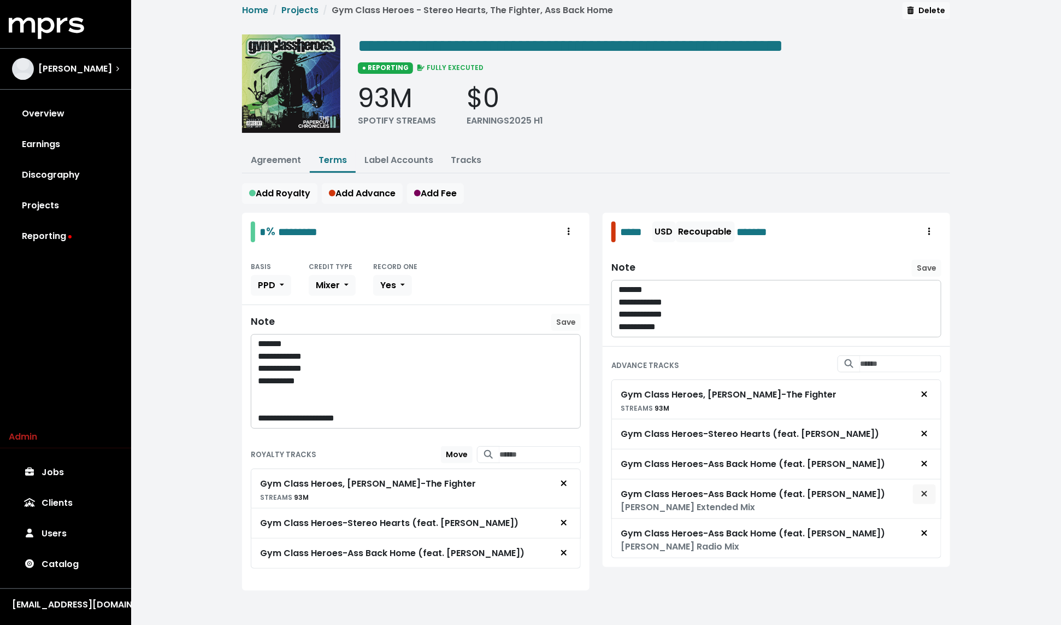
click at [933, 488] on button "Remove advance target" at bounding box center [925, 494] width 24 height 21
click at [928, 491] on icon "Remove advance target" at bounding box center [925, 493] width 7 height 9
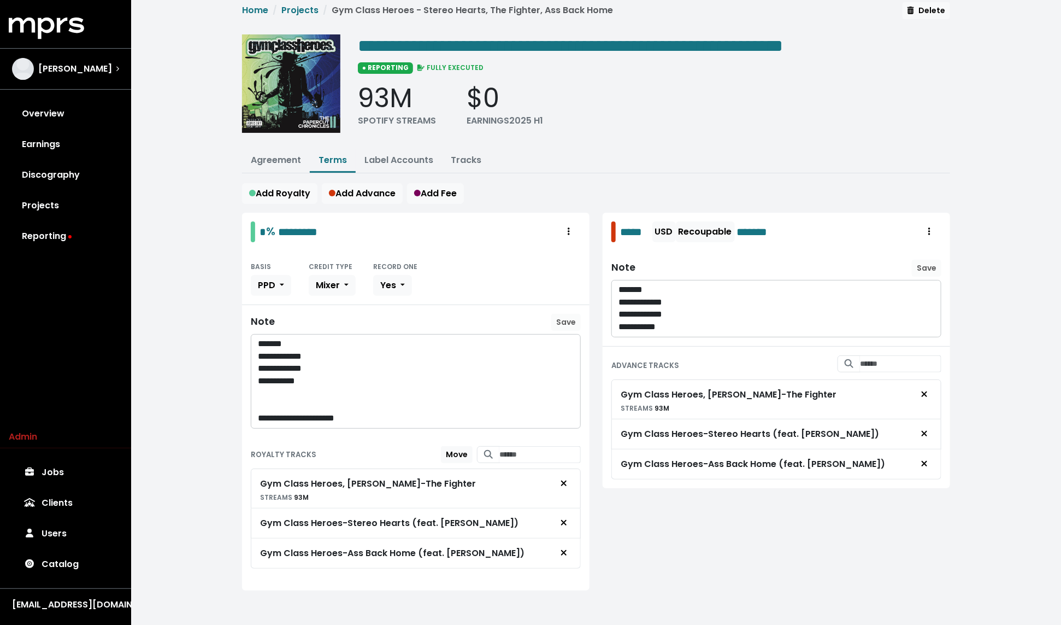
click at [216, 322] on div "**********" at bounding box center [596, 309] width 930 height 641
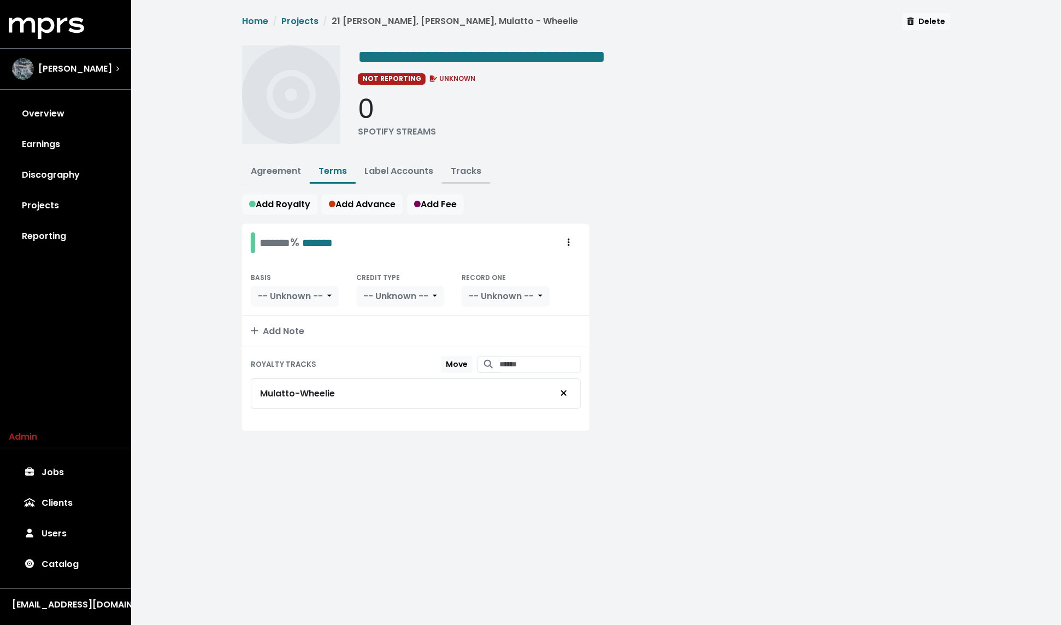
click at [477, 179] on button "Tracks" at bounding box center [466, 172] width 48 height 24
click at [473, 173] on link "Tracks" at bounding box center [466, 171] width 31 height 13
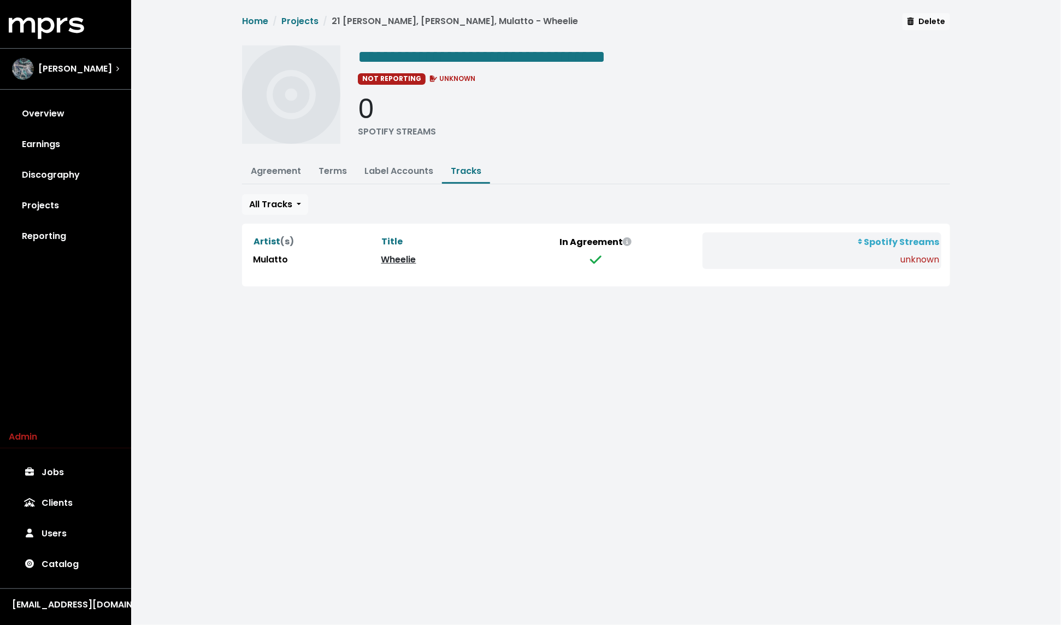
click at [391, 260] on link "Wheelie" at bounding box center [399, 259] width 35 height 13
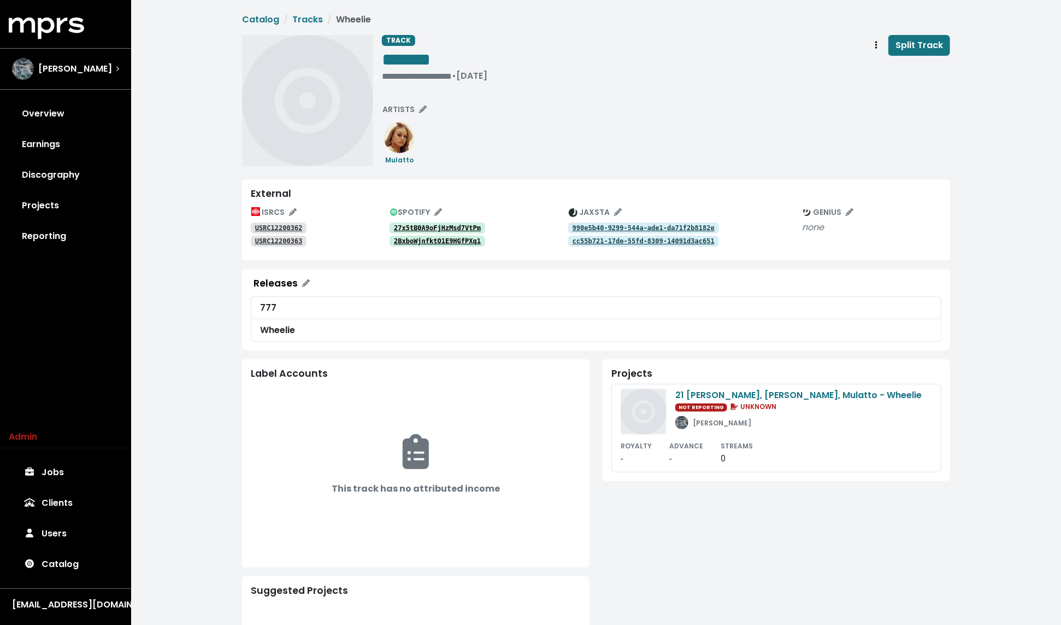
click at [436, 227] on tt "27x5tB0A9oFjHzMsd7VtPm" at bounding box center [437, 228] width 87 height 8
click at [419, 238] on tt "2BxboWjnfktO1E9HGfPXq1" at bounding box center [437, 241] width 87 height 8
click at [397, 153] on img at bounding box center [399, 137] width 31 height 31
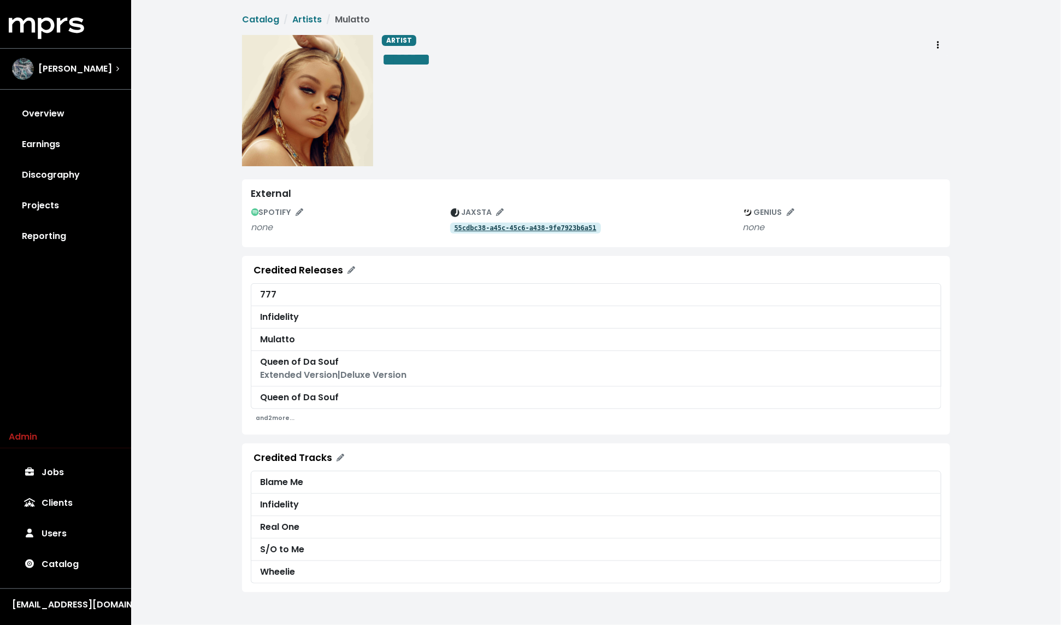
click at [485, 227] on tt "55cdbc38-a45c-45c6-a438-9fe7923b6a51" at bounding box center [526, 228] width 142 height 8
click at [935, 36] on button "Artist actions" at bounding box center [938, 45] width 24 height 21
click at [934, 68] on link "Merge" at bounding box center [970, 69] width 86 height 17
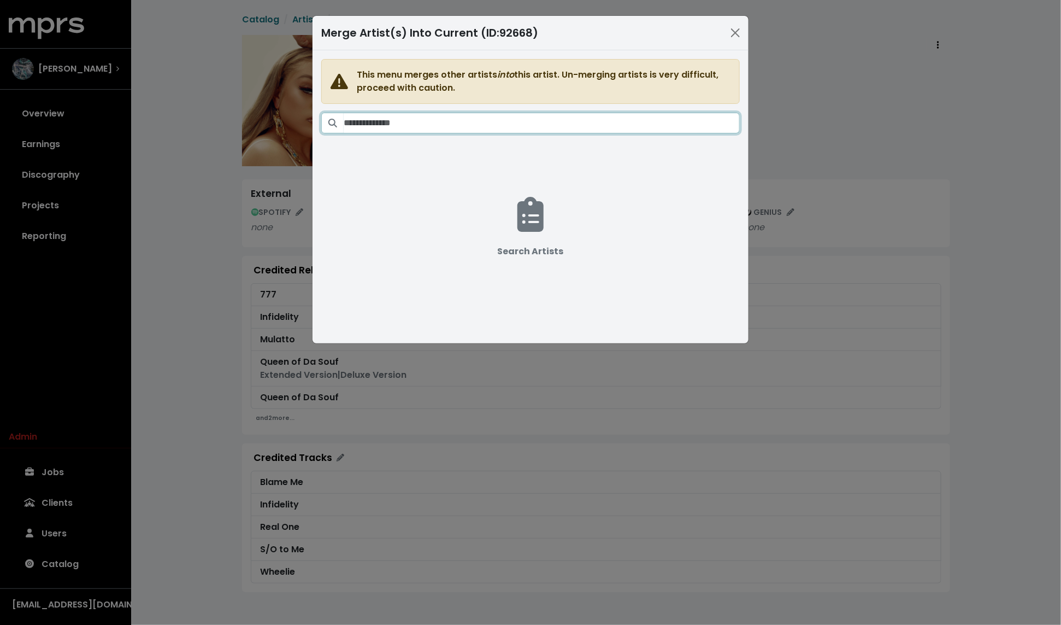
click at [554, 118] on input "Search artists" at bounding box center [542, 123] width 396 height 21
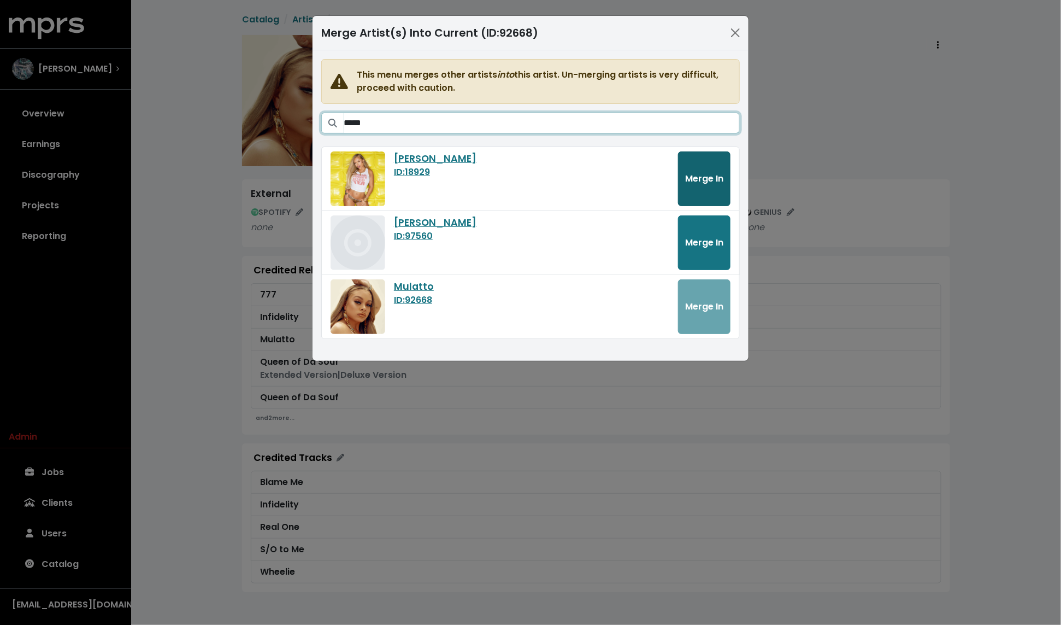
type input "*****"
click at [703, 177] on span "Merge In" at bounding box center [704, 178] width 38 height 13
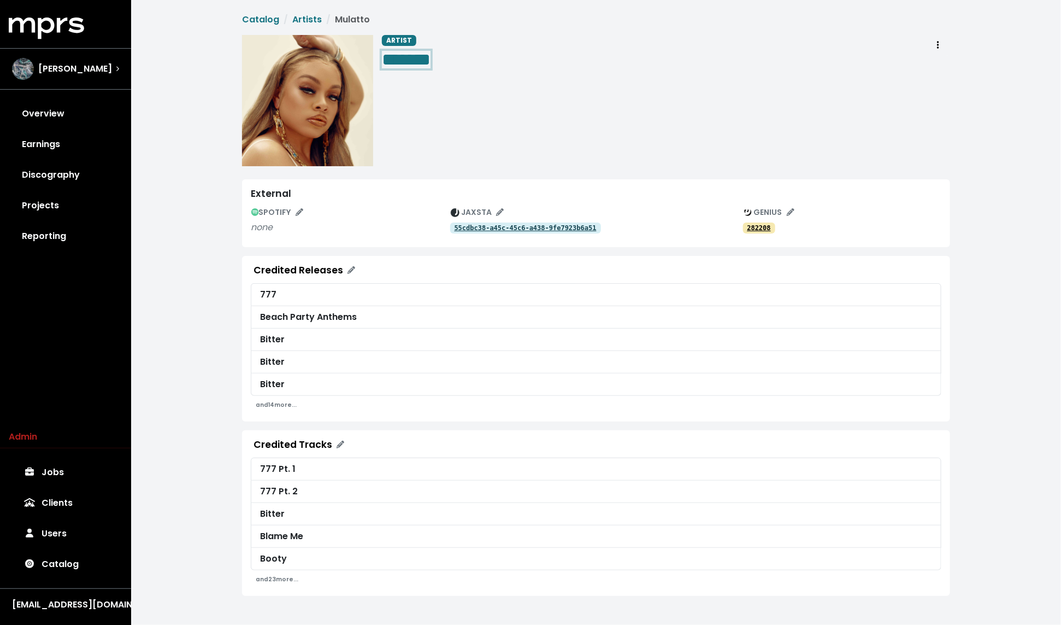
click at [425, 71] on div "ARTIST *******" at bounding box center [406, 55] width 49 height 40
click at [537, 99] on div "ARTIST *****" at bounding box center [666, 100] width 568 height 131
click at [263, 295] on div "777" at bounding box center [596, 294] width 672 height 13
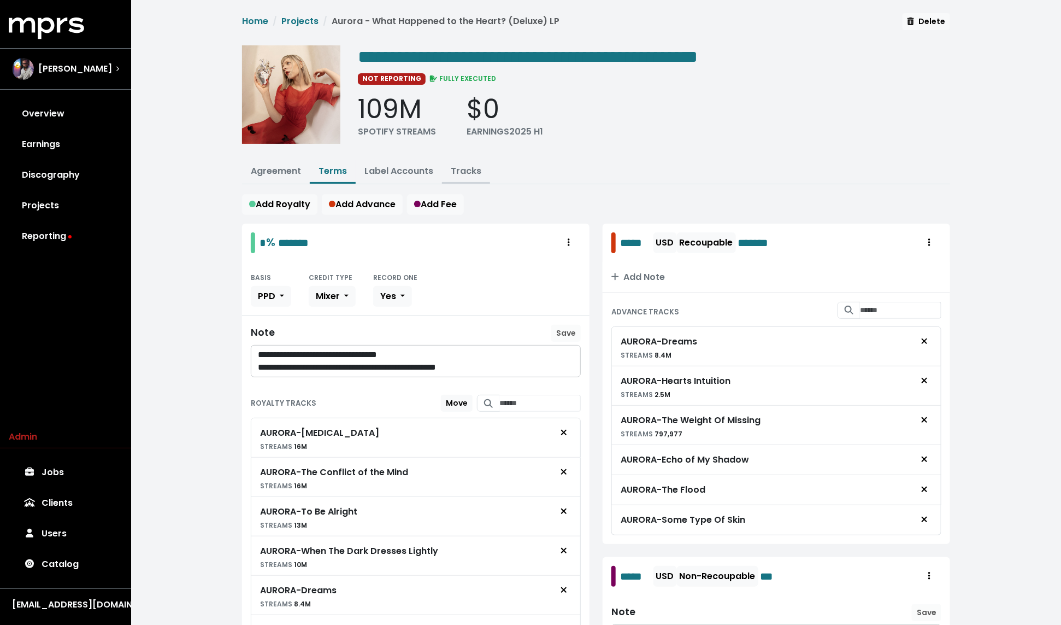
click at [468, 167] on link "Tracks" at bounding box center [466, 171] width 31 height 13
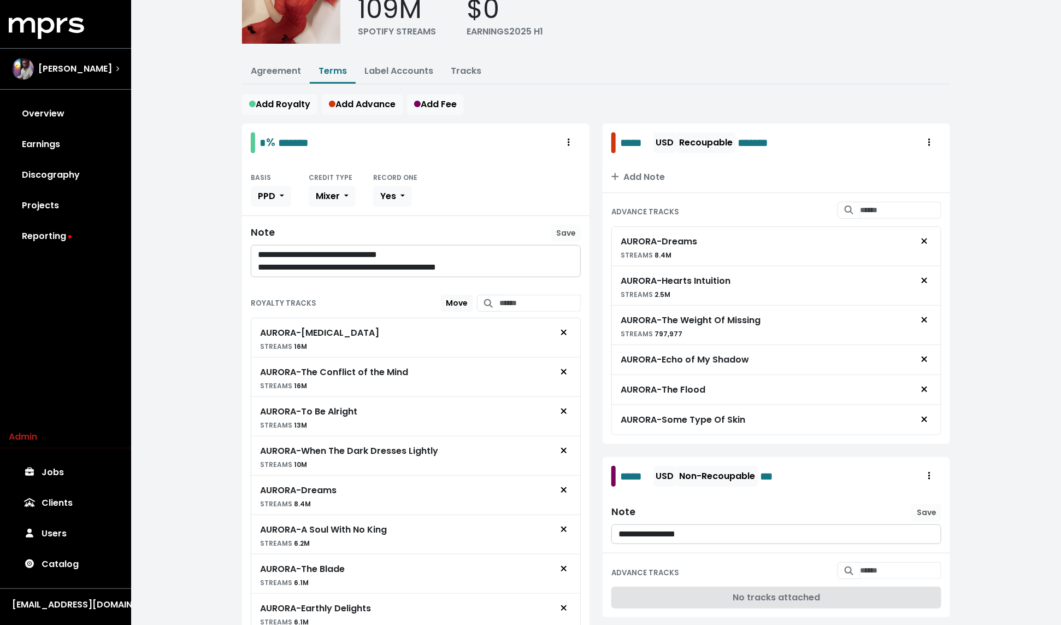
scroll to position [98, 0]
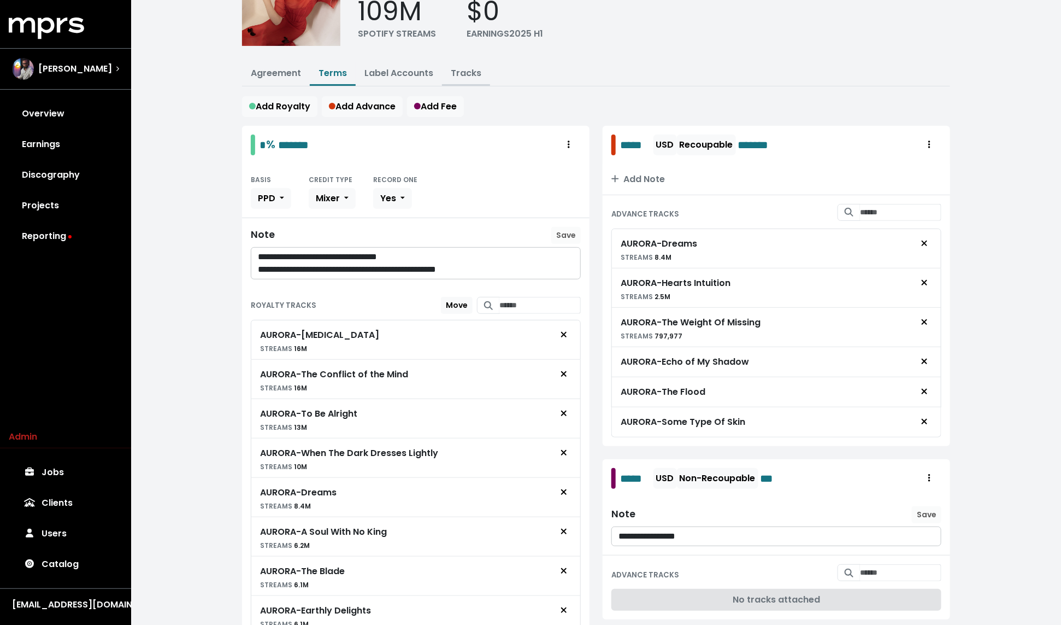
click at [458, 67] on link "Tracks" at bounding box center [466, 73] width 31 height 13
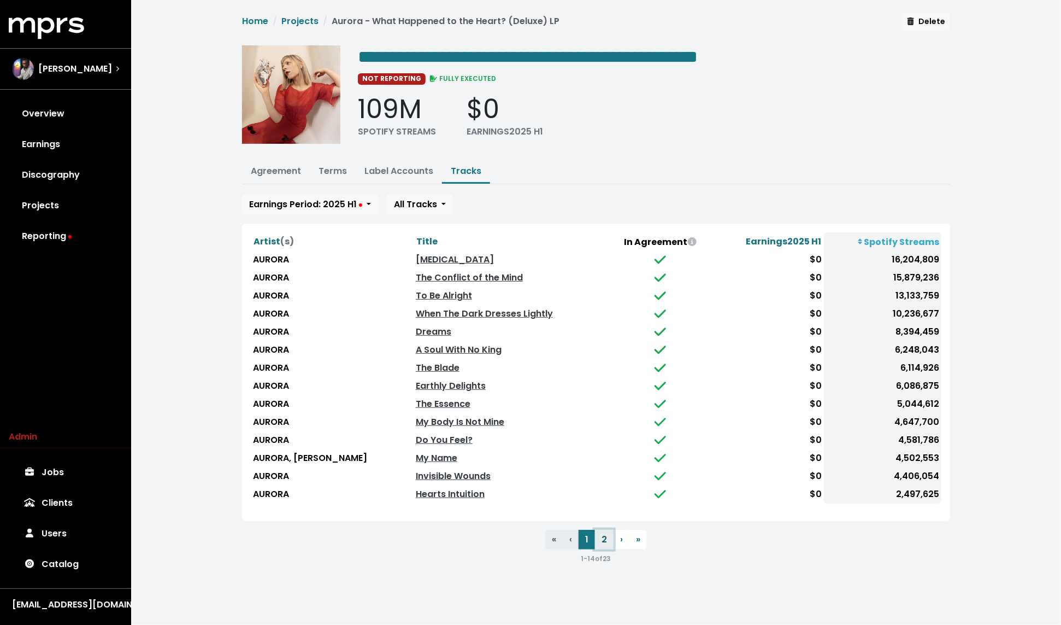
click at [601, 540] on button "2" at bounding box center [604, 540] width 19 height 20
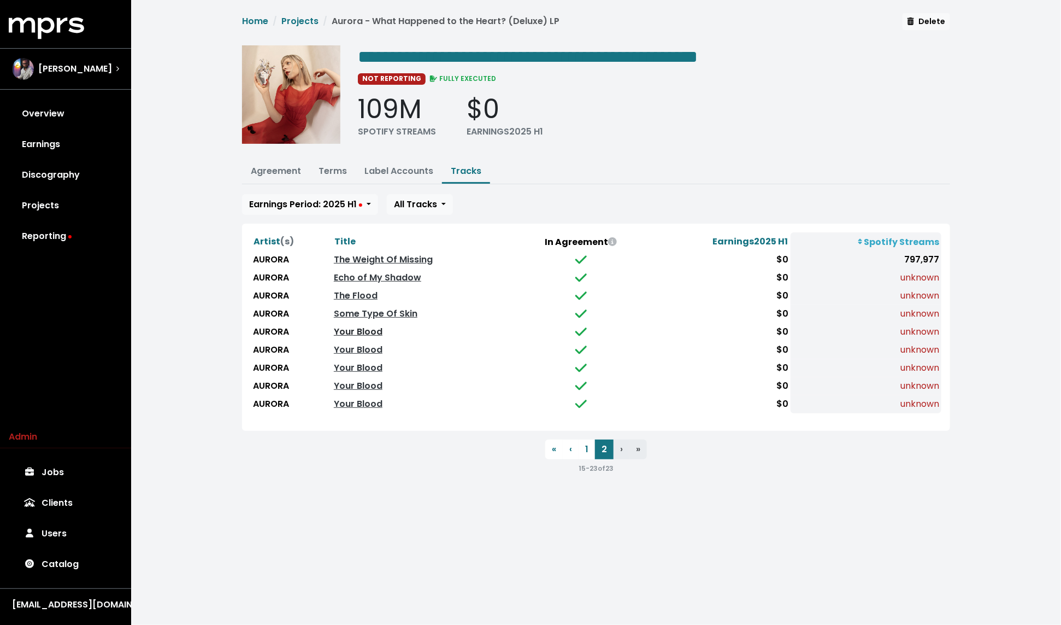
click at [367, 331] on link "Your Blood" at bounding box center [358, 331] width 49 height 13
click at [346, 345] on link "Your Blood" at bounding box center [358, 349] width 49 height 13
click at [350, 368] on link "Your Blood" at bounding box center [358, 367] width 49 height 13
click at [353, 382] on link "Your Blood" at bounding box center [358, 385] width 49 height 13
click at [353, 401] on link "Your Blood" at bounding box center [358, 403] width 49 height 13
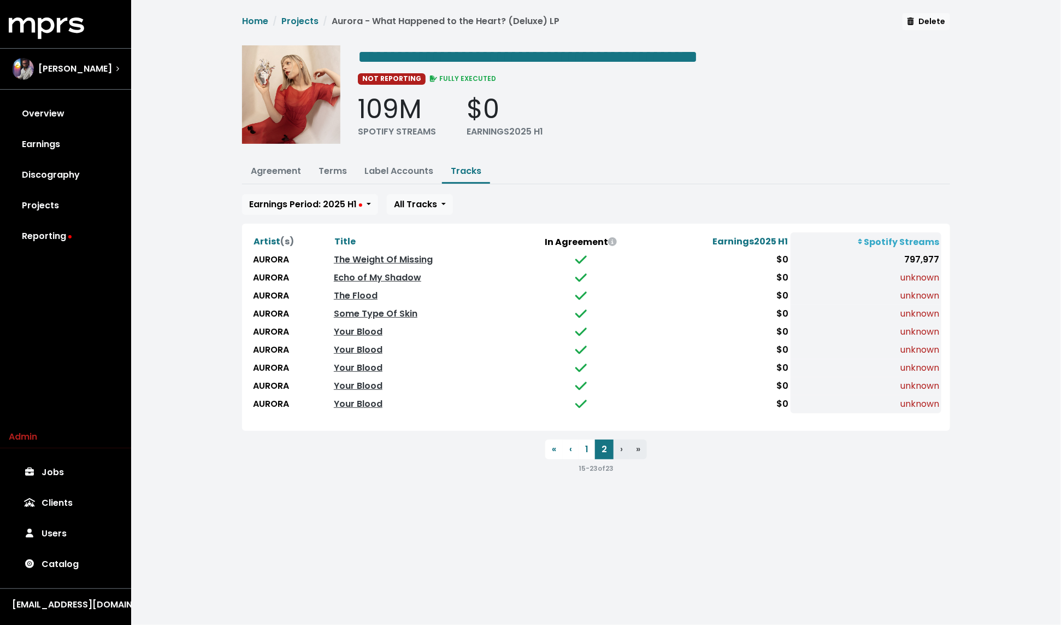
click at [201, 268] on div "**********" at bounding box center [596, 248] width 930 height 496
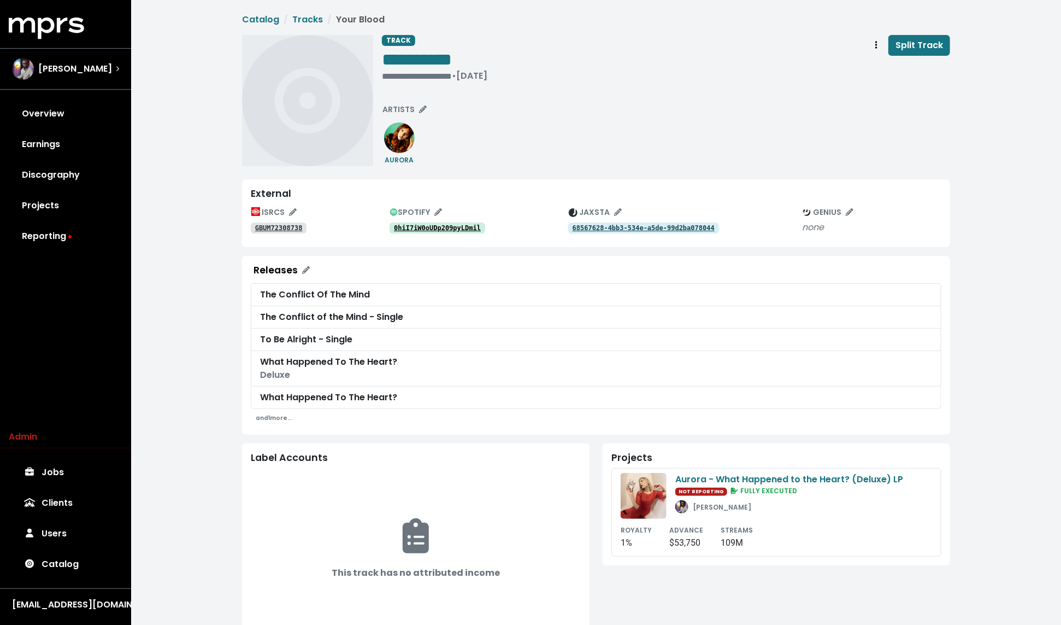
click at [428, 226] on tt "0hiI7iW0oUDp209pyLDmil" at bounding box center [437, 228] width 87 height 8
click at [606, 230] on tt "68567628-4bb3-534e-a5de-99d2ba078044" at bounding box center [644, 228] width 142 height 8
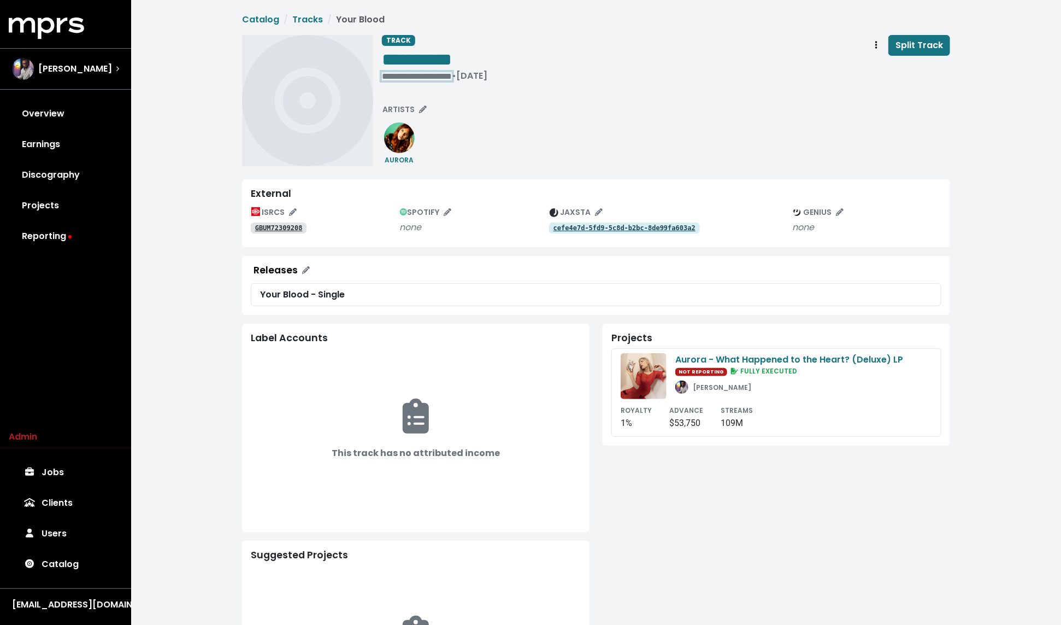
click at [395, 75] on div "**********" at bounding box center [434, 76] width 105 height 11
click at [437, 224] on tt "1iri29bULxxfupBu96Qx7U" at bounding box center [437, 228] width 87 height 8
click at [627, 228] on tt "e4200b34-34fa-54a0-89b0-cc23787130d8" at bounding box center [644, 228] width 142 height 8
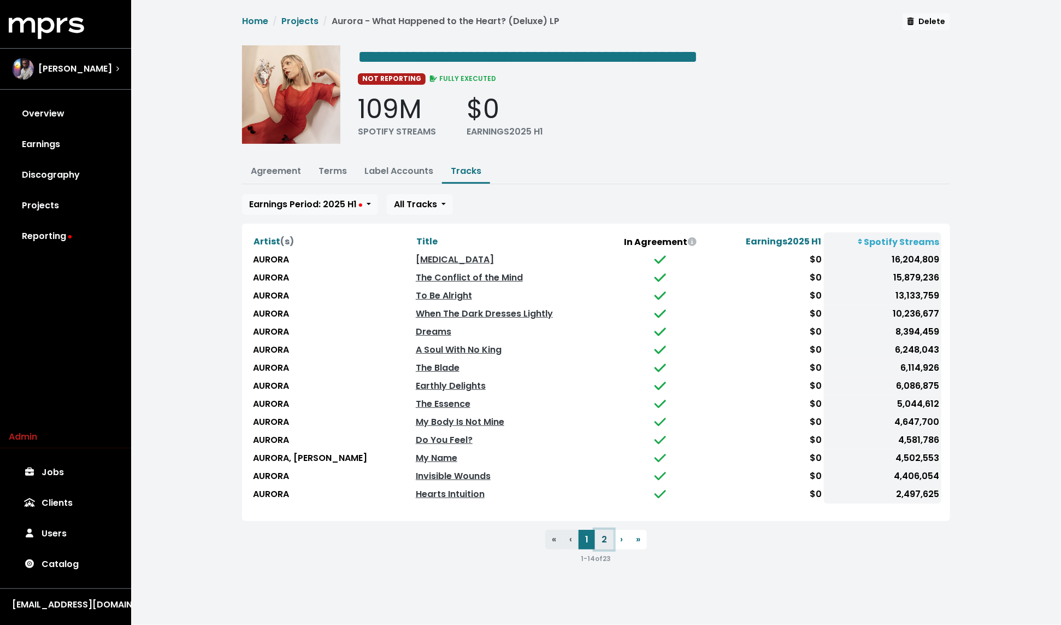
click at [607, 533] on button "2" at bounding box center [604, 540] width 19 height 20
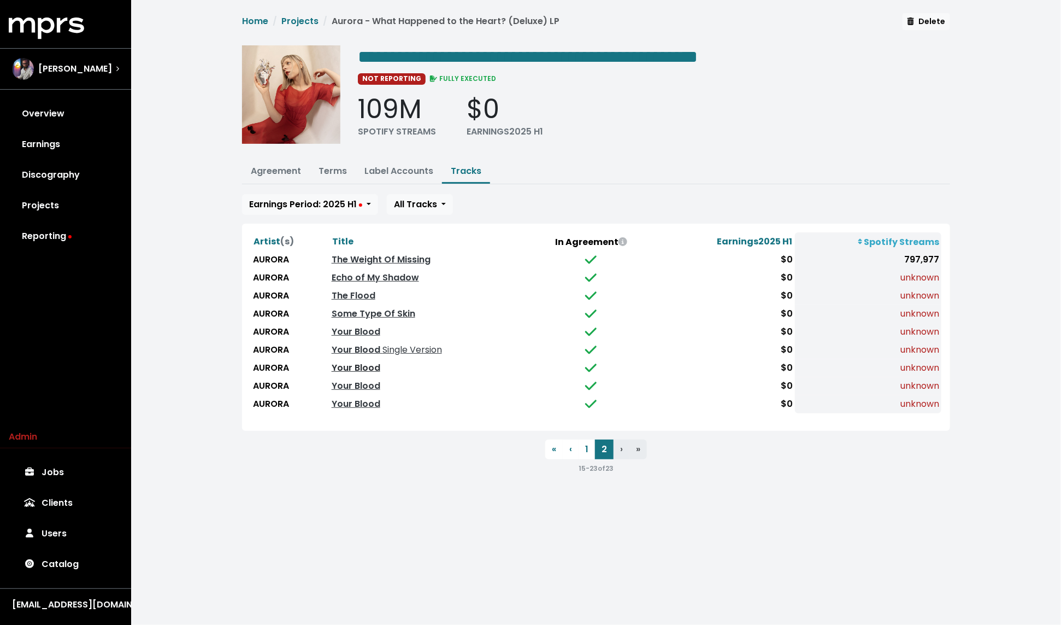
click at [342, 363] on link "Your Blood" at bounding box center [356, 367] width 49 height 13
click at [347, 380] on link "Your Blood" at bounding box center [356, 385] width 49 height 13
click at [343, 397] on link "Your Blood" at bounding box center [356, 403] width 49 height 13
click at [357, 327] on link "Your Blood" at bounding box center [356, 331] width 49 height 13
click at [389, 341] on td "Your Blood Single Version" at bounding box center [428, 350] width 196 height 18
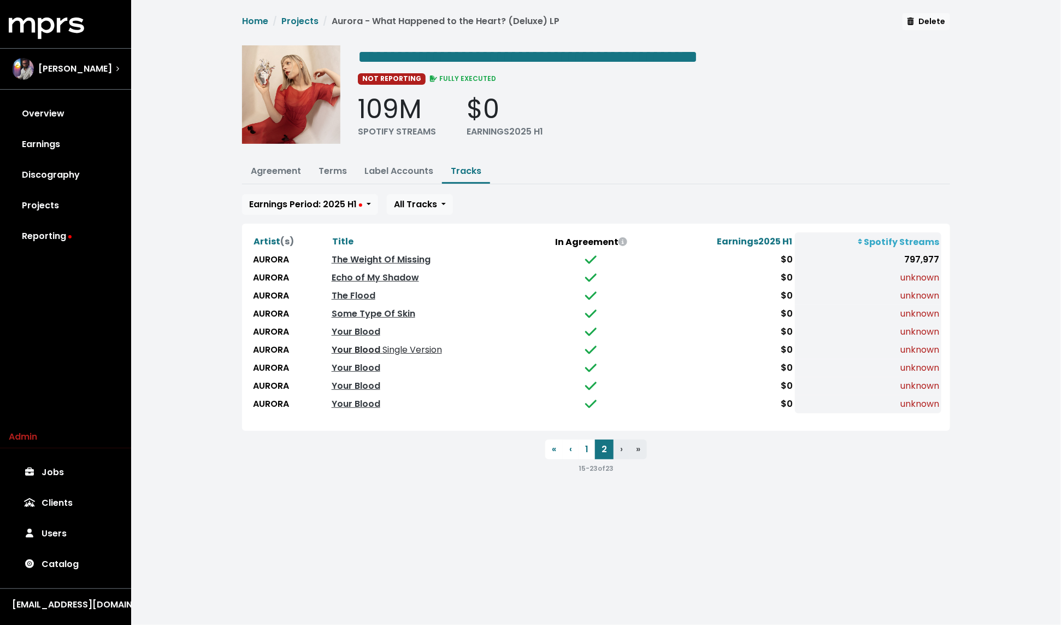
click at [389, 343] on span "Single Version" at bounding box center [411, 349] width 62 height 13
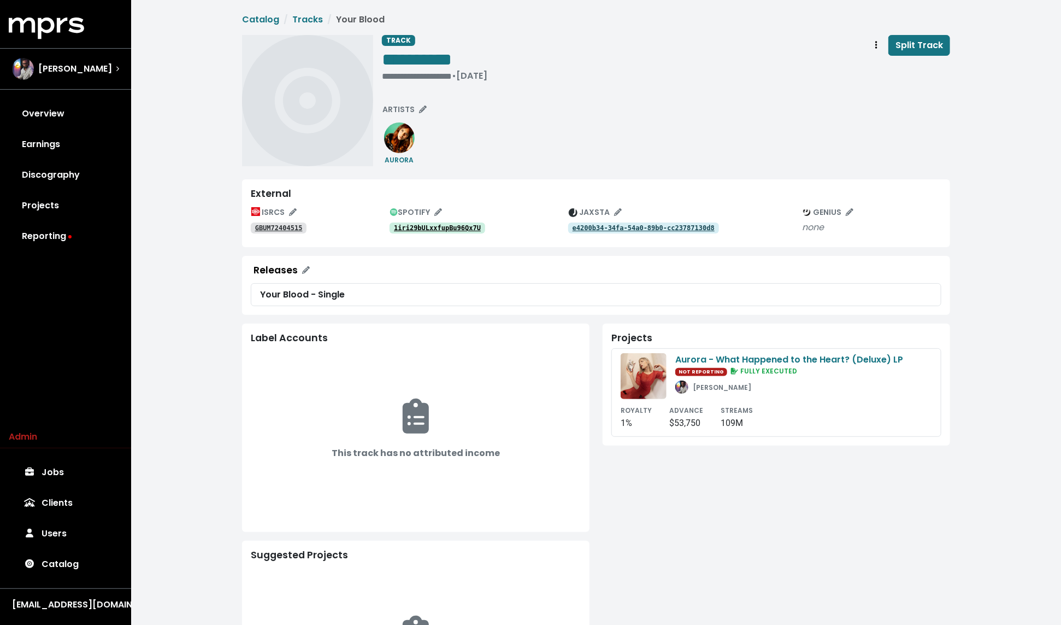
click at [448, 225] on tt "1iri29bULxxfupBu96Qx7U" at bounding box center [437, 228] width 87 height 8
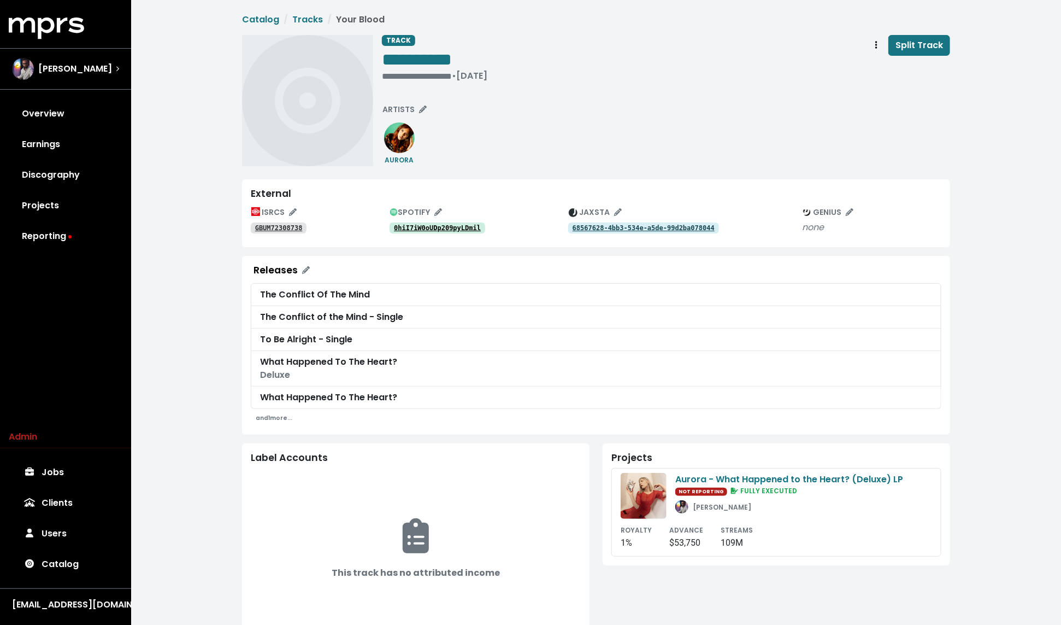
click at [448, 225] on tt "0hiI7iW0oUDp209pyLDmil" at bounding box center [437, 228] width 87 height 8
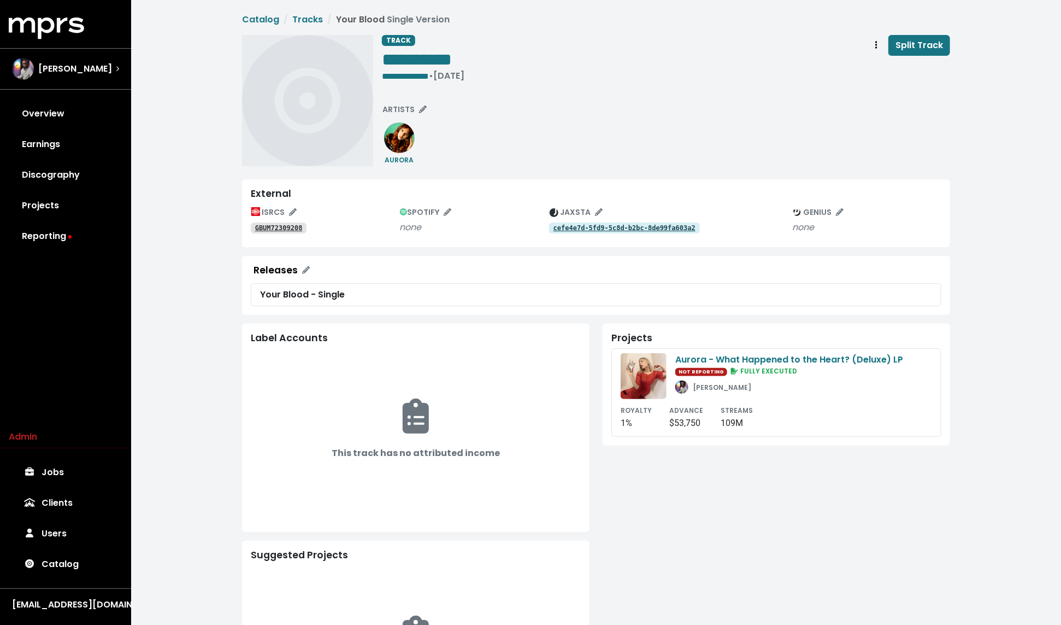
click at [281, 226] on tt "GBUM72309208" at bounding box center [279, 228] width 48 height 8
click at [415, 74] on span "**********" at bounding box center [405, 76] width 47 height 8
click at [493, 113] on div "**********" at bounding box center [666, 100] width 568 height 131
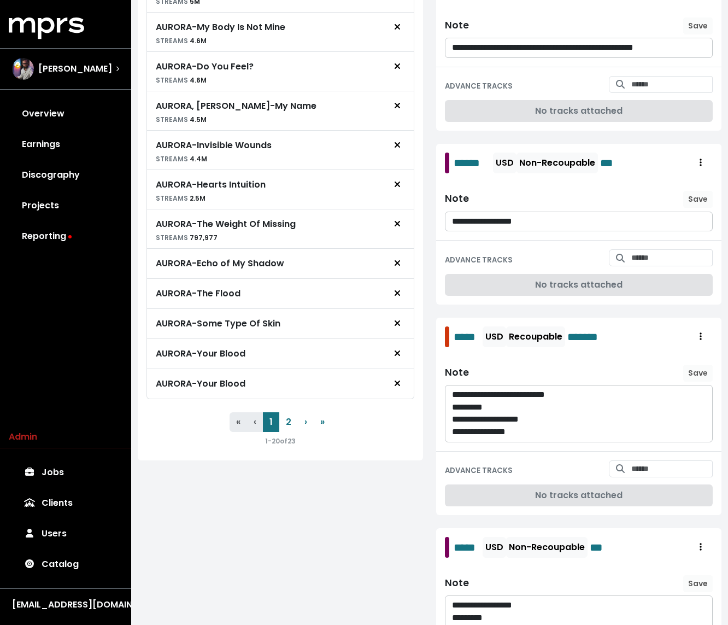
scroll to position [888, 0]
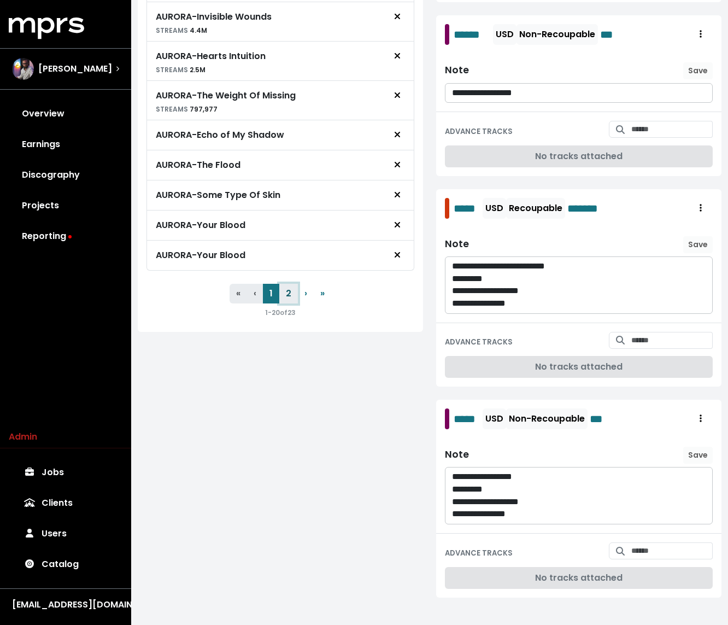
click at [292, 284] on button "2" at bounding box center [288, 294] width 19 height 20
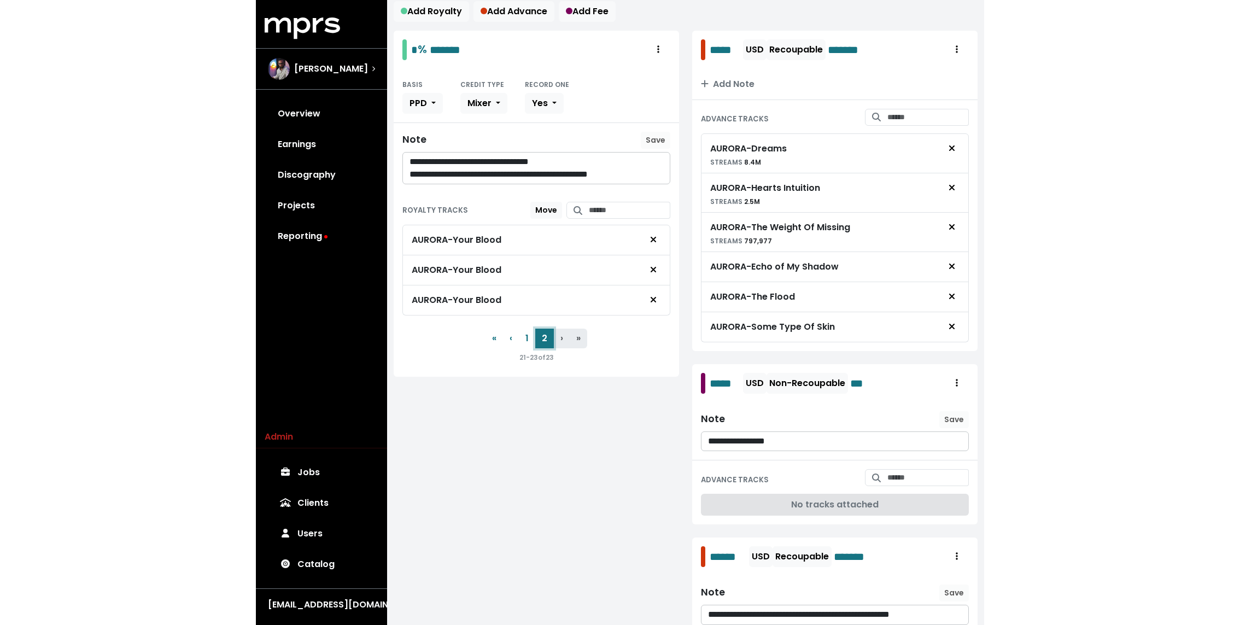
scroll to position [0, 0]
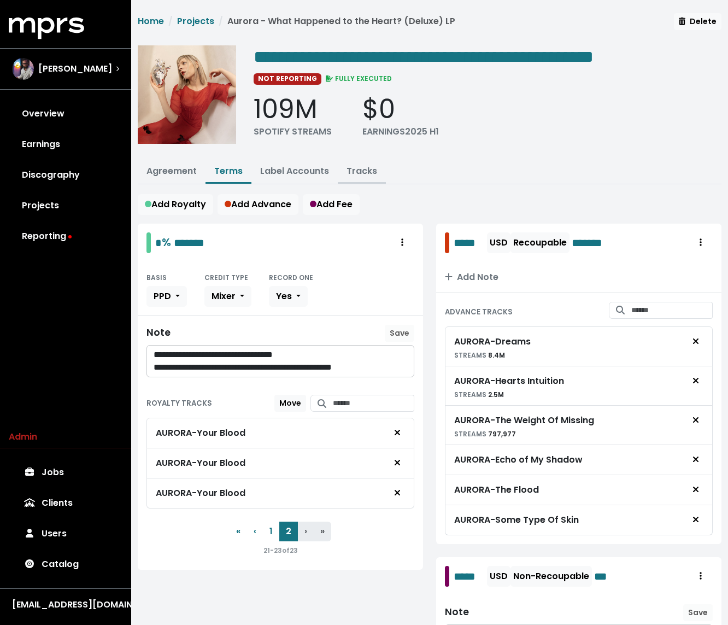
click at [359, 172] on link "Tracks" at bounding box center [362, 171] width 31 height 13
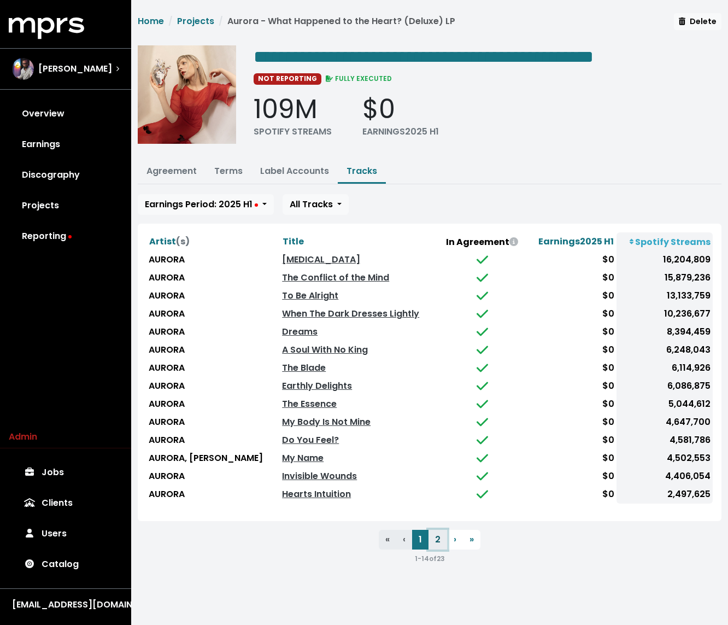
click at [437, 530] on button "2" at bounding box center [438, 540] width 19 height 20
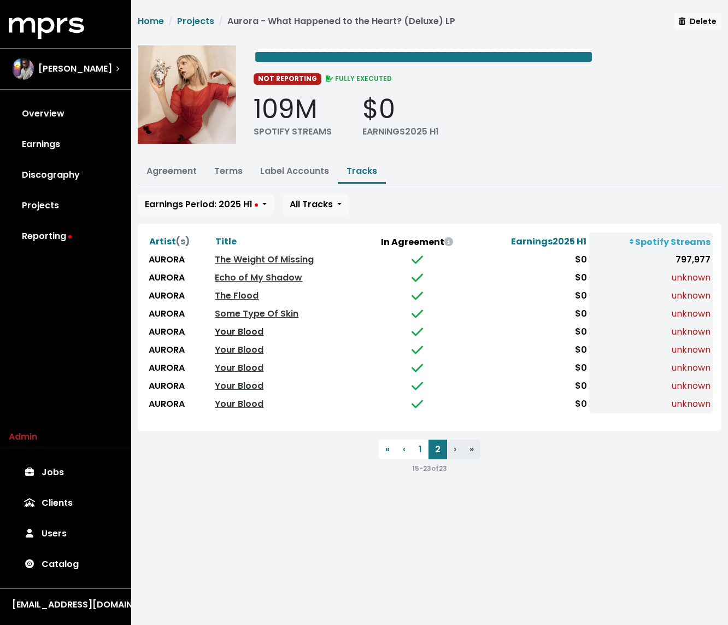
click at [245, 331] on link "Your Blood" at bounding box center [239, 331] width 49 height 13
click at [233, 345] on link "Your Blood" at bounding box center [239, 349] width 49 height 13
click at [228, 361] on link "Your Blood" at bounding box center [239, 367] width 49 height 13
click at [226, 382] on link "Your Blood" at bounding box center [239, 385] width 49 height 13
click at [226, 398] on link "Your Blood" at bounding box center [239, 403] width 49 height 13
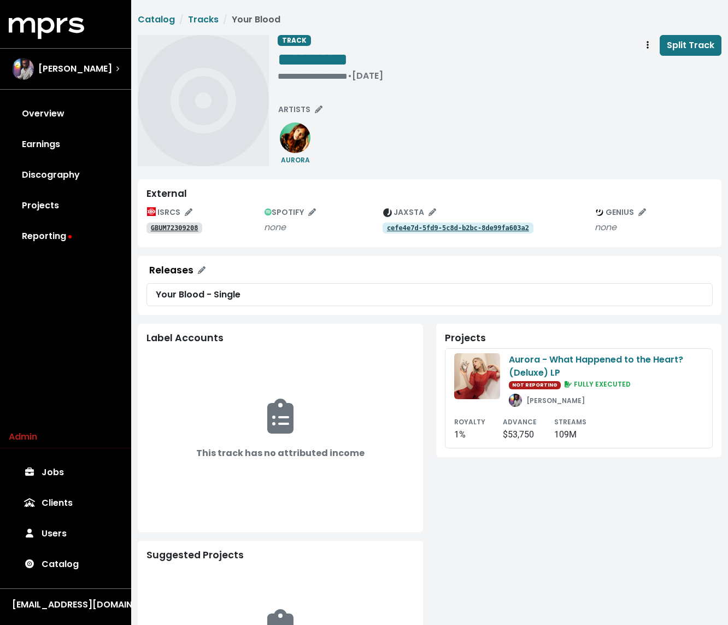
click at [166, 227] on tt "GBUM72309208" at bounding box center [175, 228] width 48 height 8
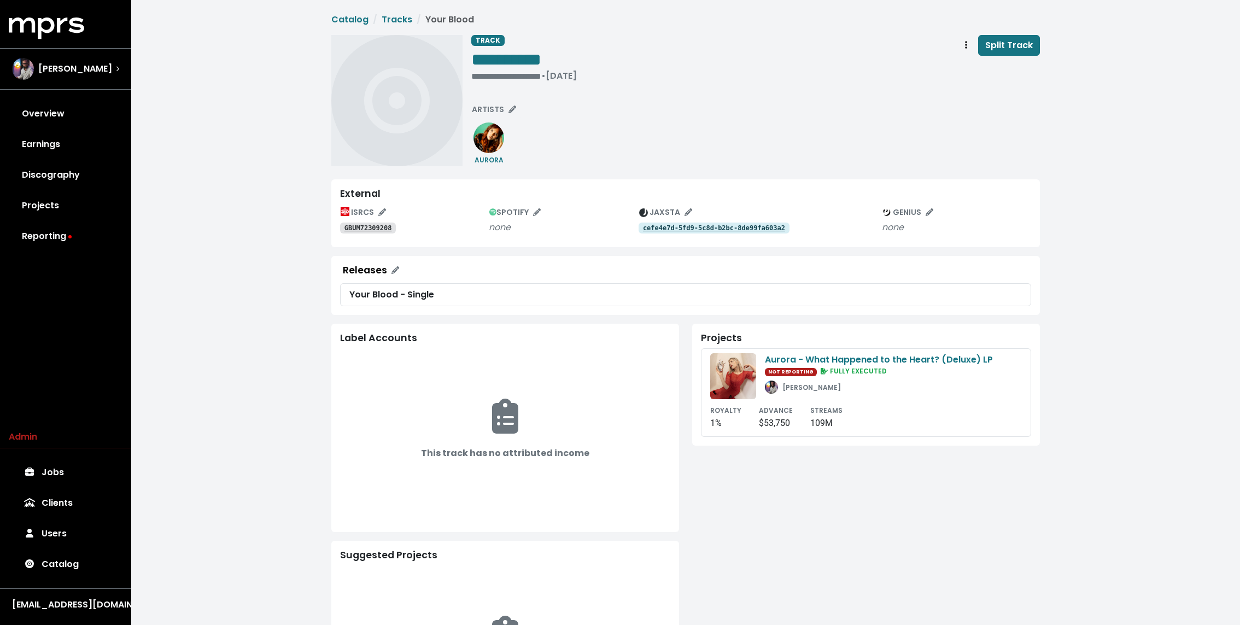
click at [679, 227] on tt "cefe4e7d-5fd9-5c8d-b2bc-8de99fa603a2" at bounding box center [714, 228] width 142 height 8
click at [603, 171] on span "**********" at bounding box center [685, 381] width 708 height 736
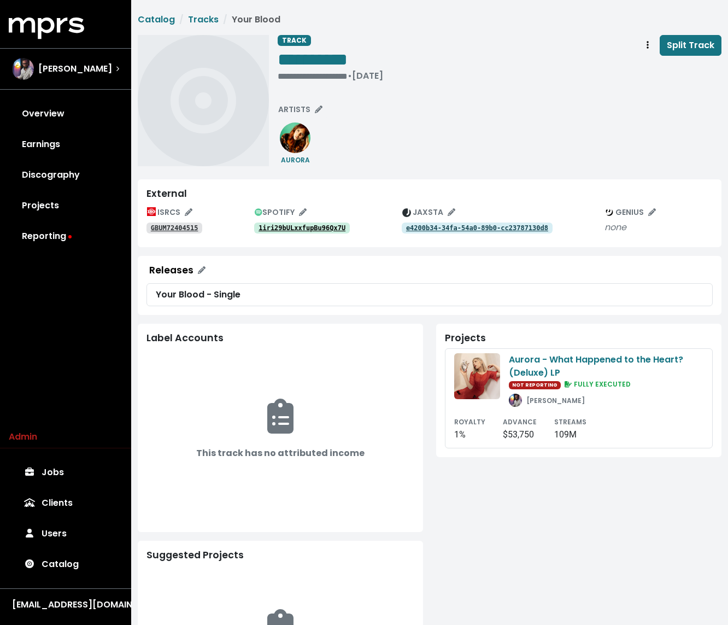
click at [175, 228] on tt "GBUM72404515" at bounding box center [175, 228] width 48 height 8
click at [295, 230] on tt "1iri29bULxxfupBu96Qx7U" at bounding box center [302, 228] width 87 height 8
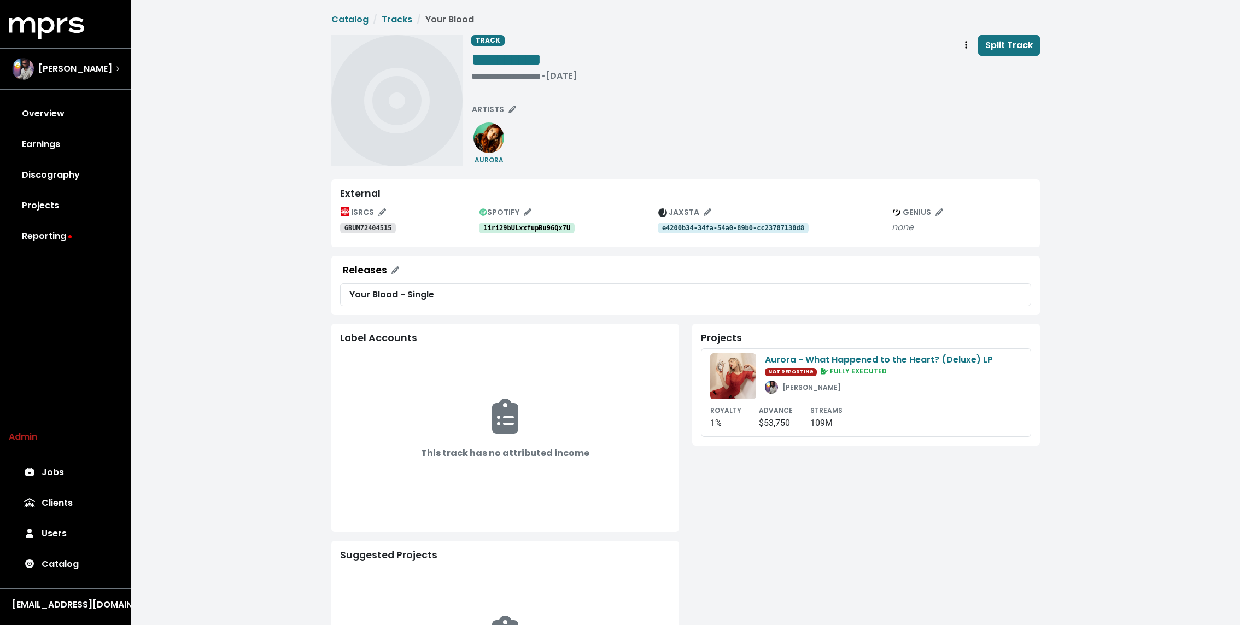
click at [553, 230] on tt "1iri29bULxxfupBu96Qx7U" at bounding box center [526, 228] width 87 height 8
click at [718, 225] on tt "e4200b34-34fa-54a0-89b0-cc23787130d8" at bounding box center [733, 228] width 142 height 8
click at [482, 77] on div "**********" at bounding box center [523, 76] width 105 height 11
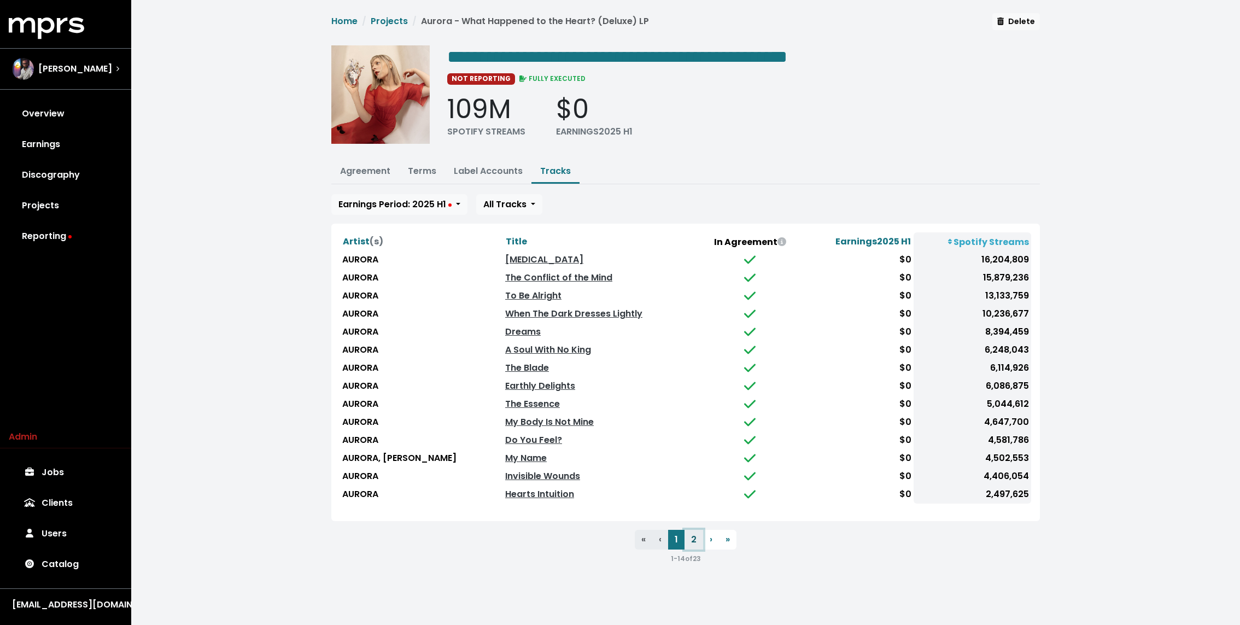
click at [694, 532] on button "2" at bounding box center [693, 540] width 19 height 20
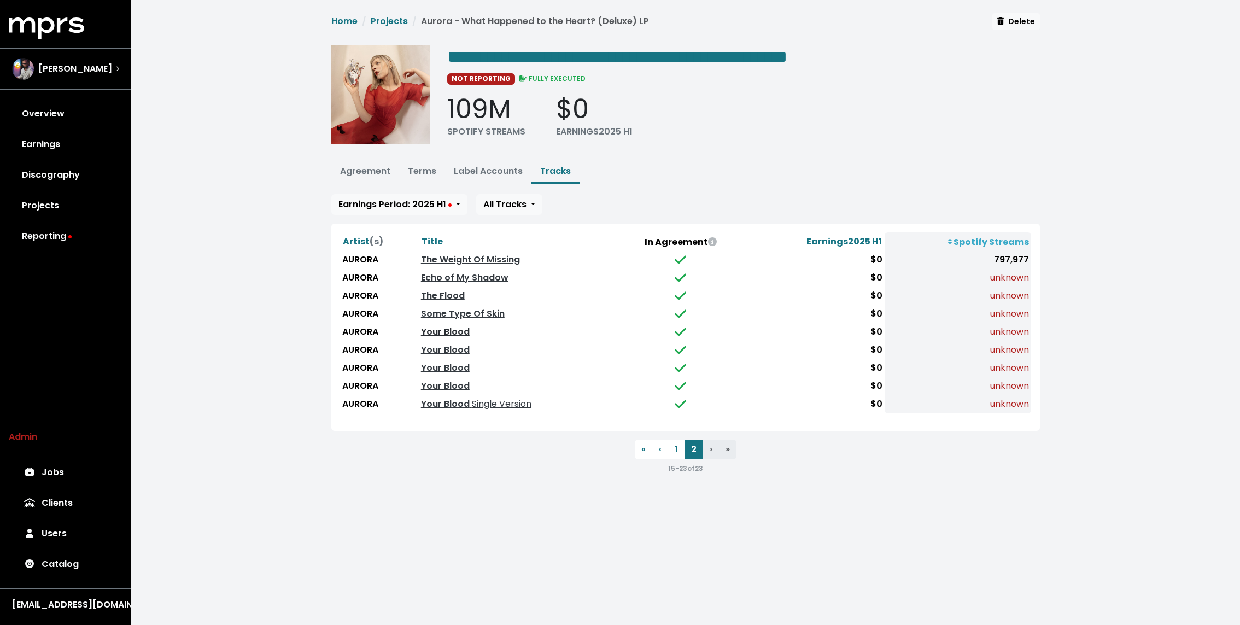
click at [447, 331] on link "Your Blood" at bounding box center [445, 331] width 49 height 13
click at [443, 344] on link "Your Blood" at bounding box center [445, 349] width 49 height 13
click at [442, 363] on link "Your Blood" at bounding box center [445, 367] width 49 height 13
click at [440, 379] on link "Your Blood" at bounding box center [445, 385] width 49 height 13
click at [709, 145] on div "**********" at bounding box center [743, 98] width 593 height 106
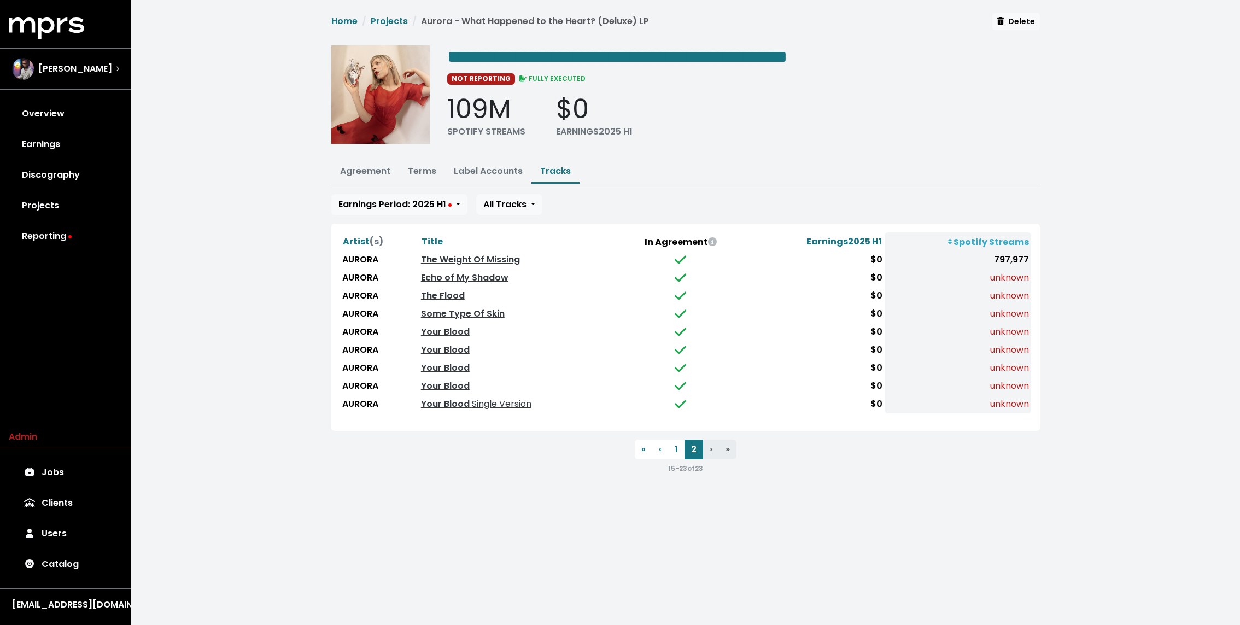
click at [303, 121] on div "**********" at bounding box center [685, 248] width 1109 height 496
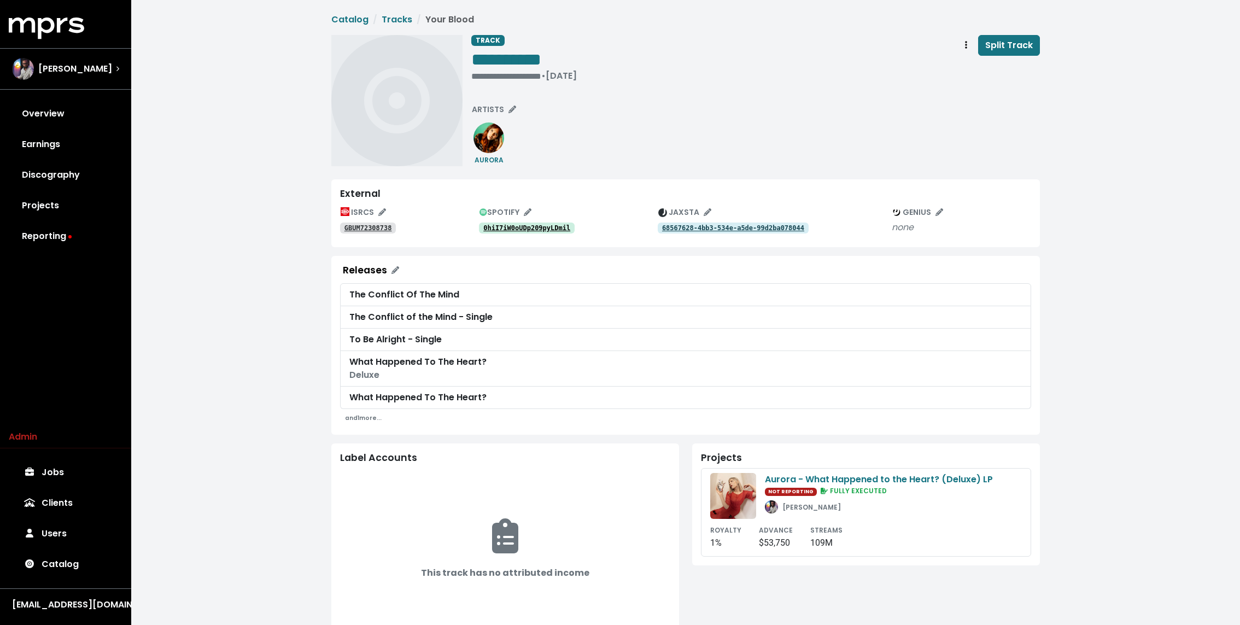
click at [374, 227] on tt "GBUM72308738" at bounding box center [368, 228] width 48 height 8
click at [721, 227] on tt "68567628-4bb3-534e-a5de-99d2ba078044" at bounding box center [733, 228] width 142 height 8
click at [254, 249] on div "**********" at bounding box center [685, 443] width 1109 height 886
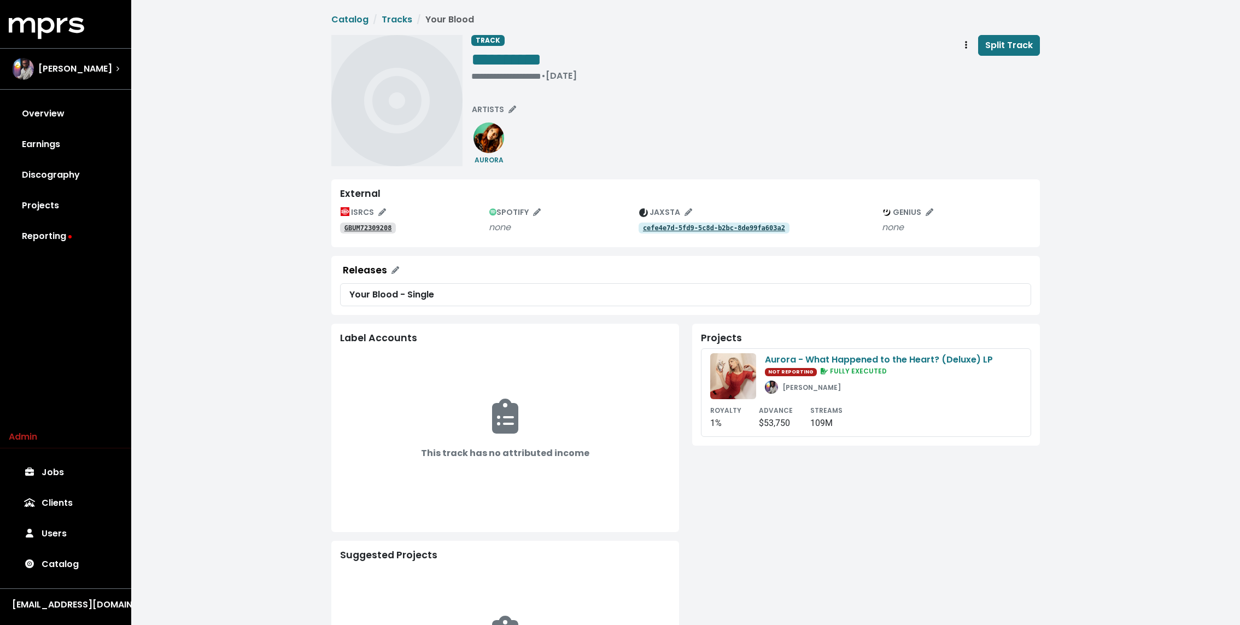
click at [374, 227] on tt "GBUM72309208" at bounding box center [368, 228] width 48 height 8
click at [754, 222] on div "cefe4e7d-5fd9-5c8d-b2bc-8de99fa603a2" at bounding box center [759, 227] width 243 height 13
click at [752, 224] on tt "cefe4e7d-5fd9-5c8d-b2bc-8de99fa603a2" at bounding box center [714, 228] width 142 height 8
click at [967, 44] on icon "Track actions" at bounding box center [966, 45] width 2 height 8
click at [978, 69] on link "Merge" at bounding box center [997, 69] width 86 height 17
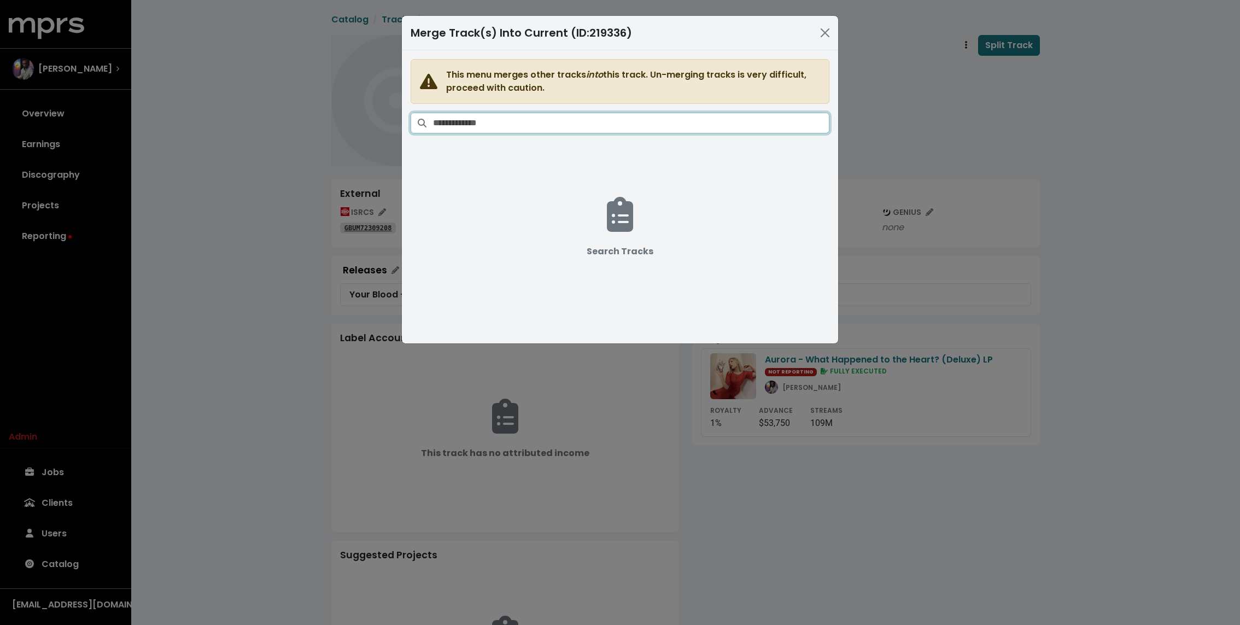
click at [543, 120] on input "Search tracks" at bounding box center [631, 123] width 396 height 21
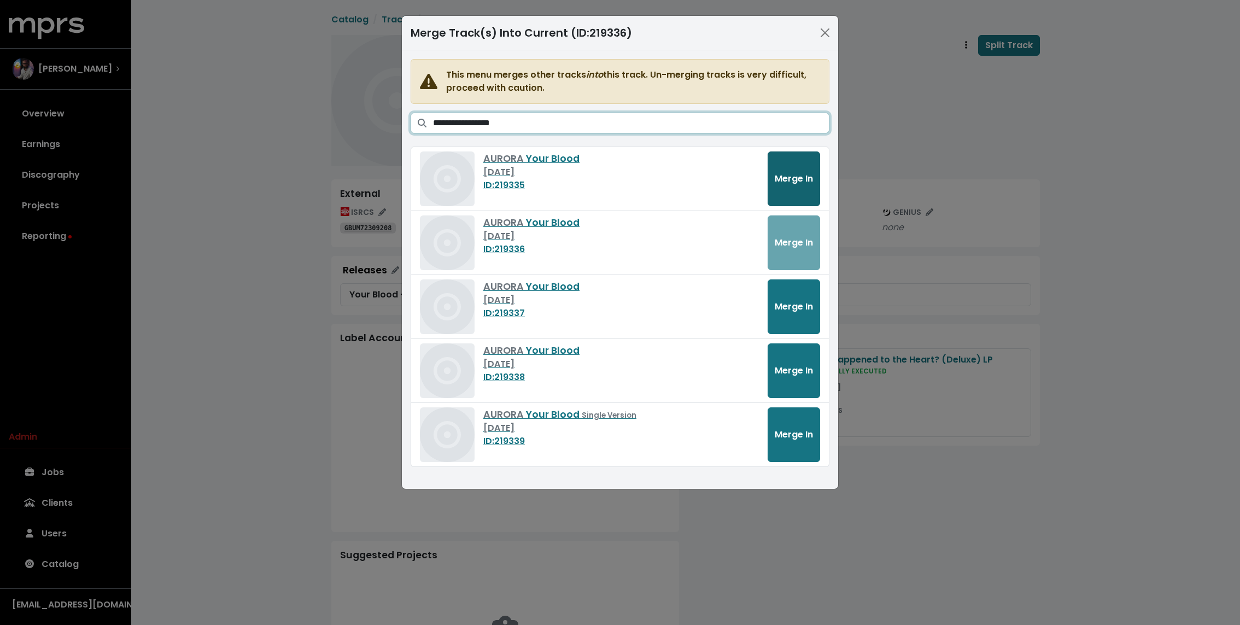
type input "**********"
click at [808, 173] on span "Merge In" at bounding box center [794, 178] width 38 height 13
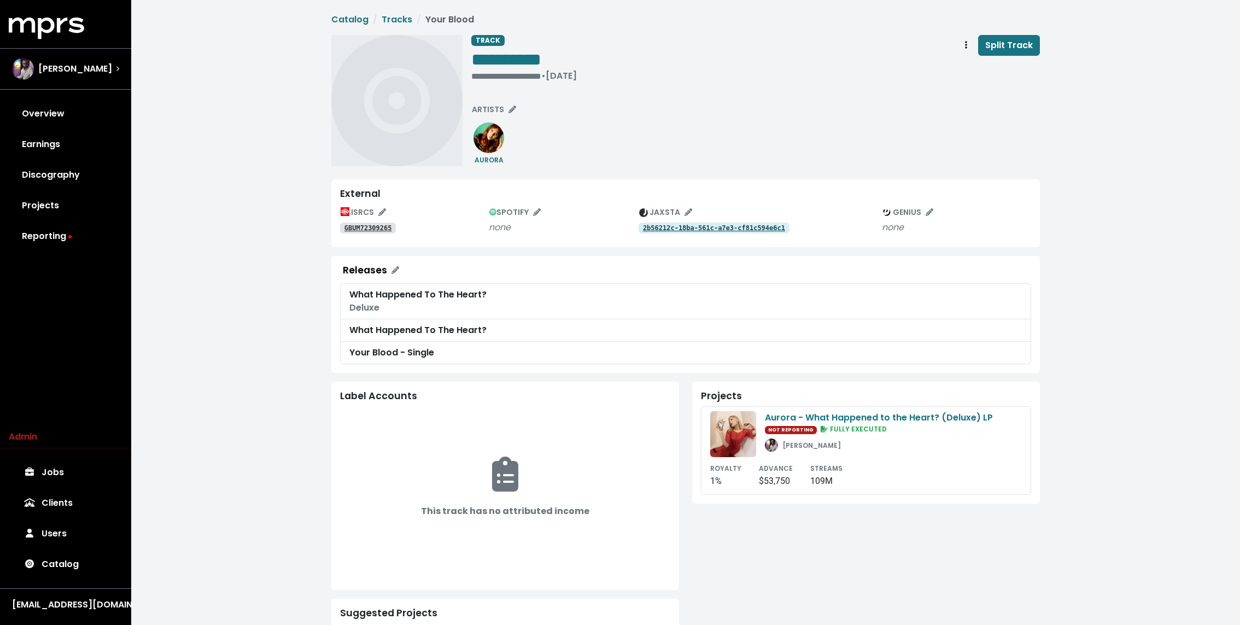
click at [374, 227] on tt "GBUM72309265" at bounding box center [368, 228] width 48 height 8
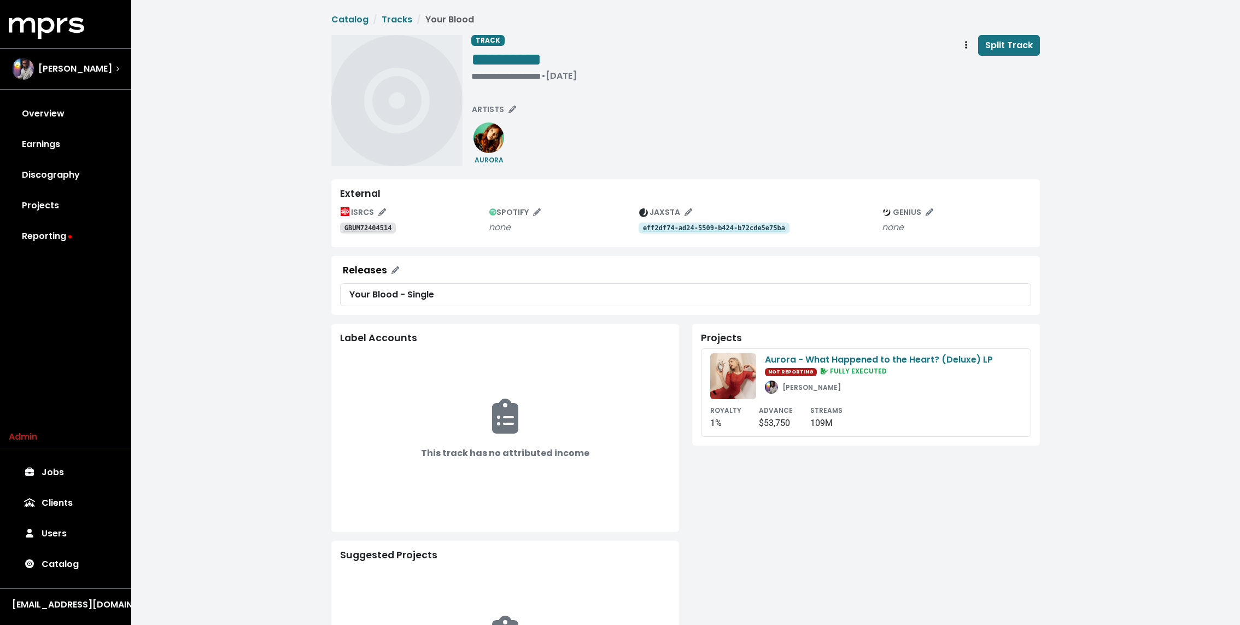
click at [374, 227] on tt "GBUM72404514" at bounding box center [368, 228] width 48 height 8
click at [741, 224] on tt "eff2df74-ad24-5509-b424-b72cde5e75ba" at bounding box center [714, 228] width 142 height 8
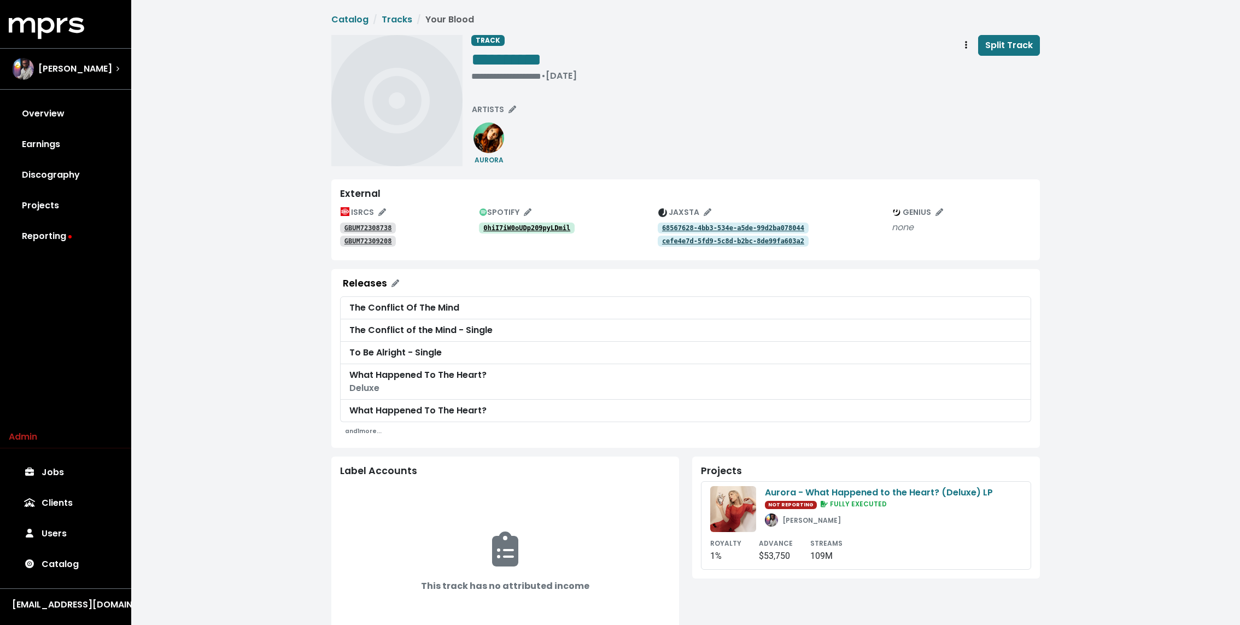
click at [298, 162] on div "**********" at bounding box center [685, 449] width 1109 height 899
click at [298, 161] on div "**********" at bounding box center [685, 449] width 1109 height 899
click at [381, 228] on tt "GBUM72308738" at bounding box center [368, 228] width 48 height 8
click at [376, 237] on tt "GBUM72309208" at bounding box center [368, 241] width 48 height 8
click at [673, 228] on tt "68567628-4bb3-534e-a5de-99d2ba078044" at bounding box center [733, 228] width 142 height 8
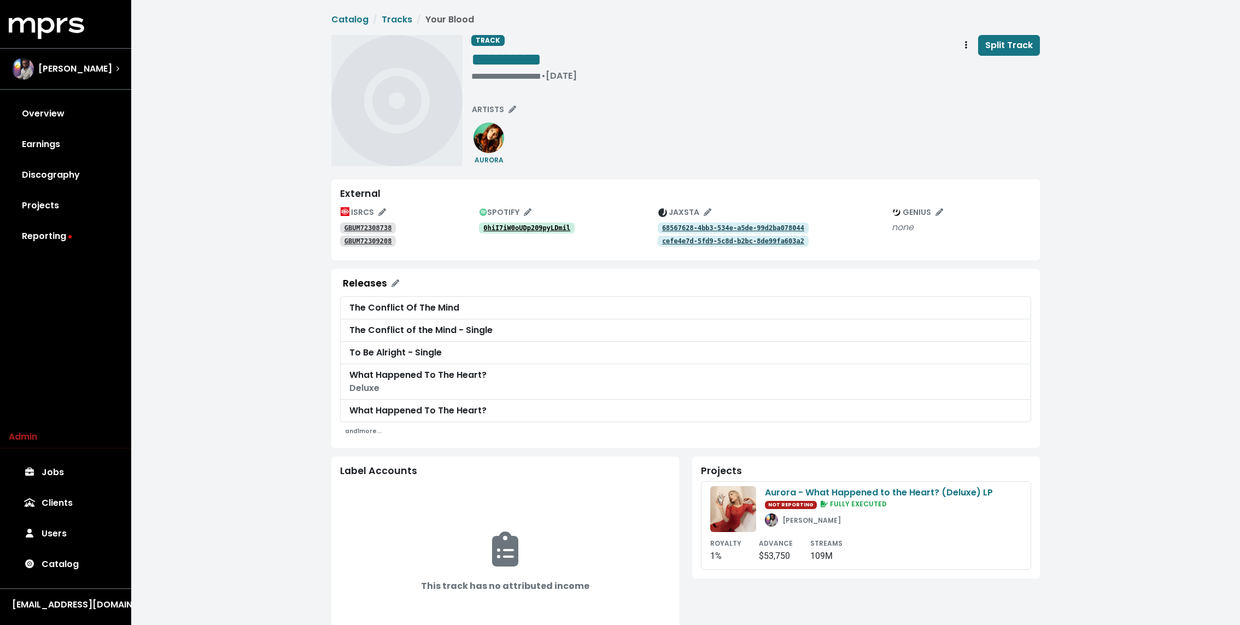
click at [671, 240] on tt "cefe4e7d-5fd9-5c8d-b2bc-8de99fa603a2" at bounding box center [733, 241] width 142 height 8
click at [379, 228] on tt "GBUM72308738" at bounding box center [368, 228] width 48 height 8
click at [371, 238] on tt "GBUM72309208" at bounding box center [368, 241] width 48 height 8
click at [716, 231] on tt "68567628-4bb3-534e-a5de-99d2ba078044" at bounding box center [733, 228] width 142 height 8
click at [711, 240] on tt "cefe4e7d-5fd9-5c8d-b2bc-8de99fa603a2" at bounding box center [733, 241] width 142 height 8
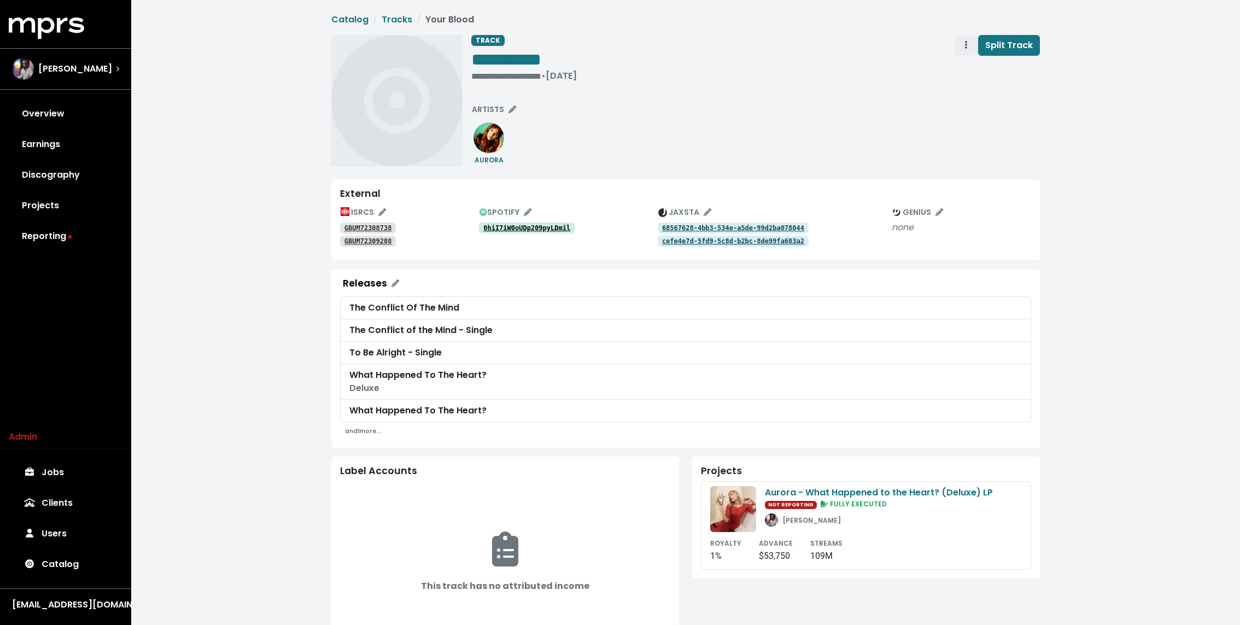
click at [966, 40] on span "Track actions" at bounding box center [966, 45] width 2 height 13
click at [972, 70] on link "Merge" at bounding box center [997, 69] width 86 height 17
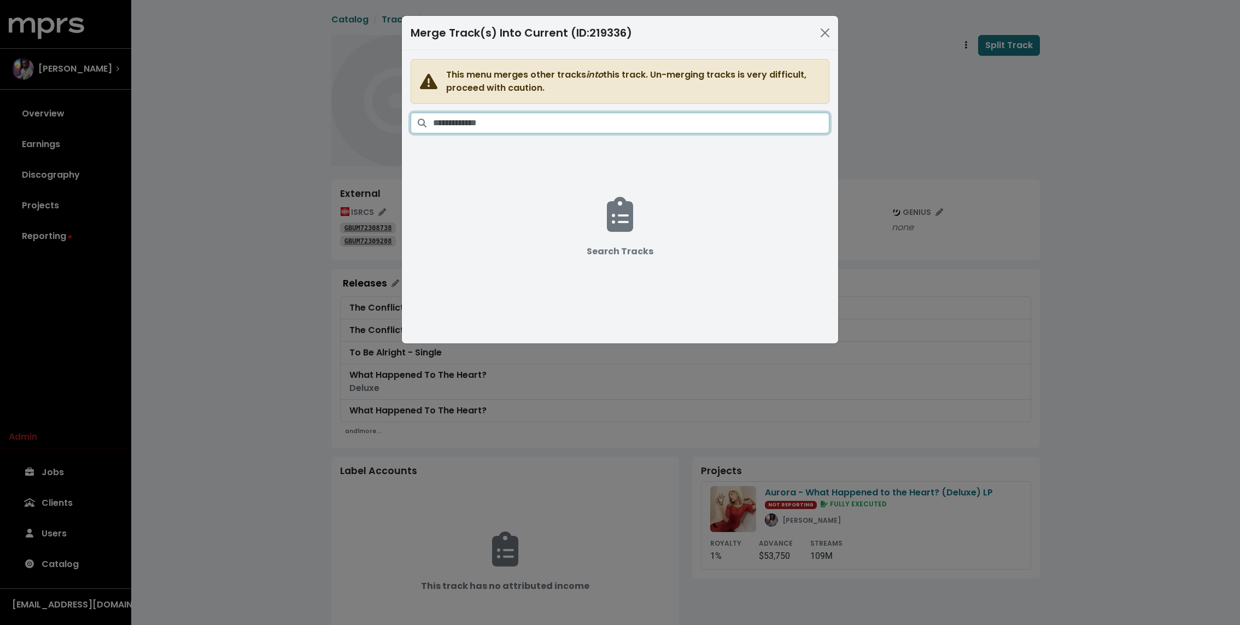
click at [574, 128] on input "Search tracks" at bounding box center [631, 123] width 396 height 21
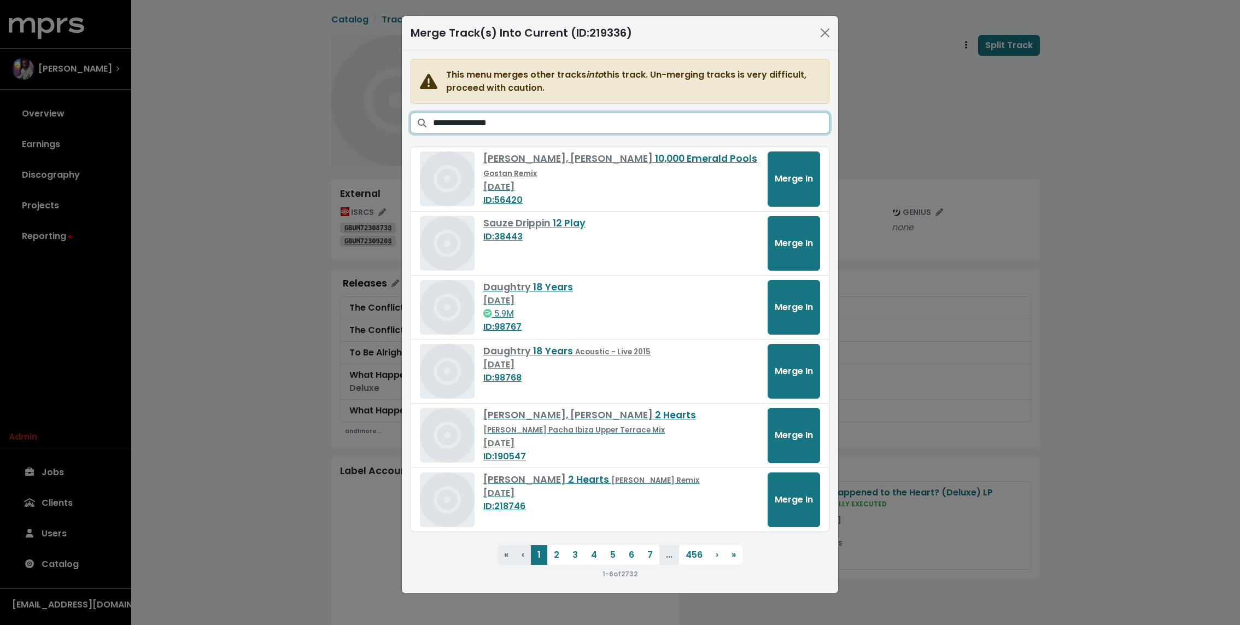
type input "**********"
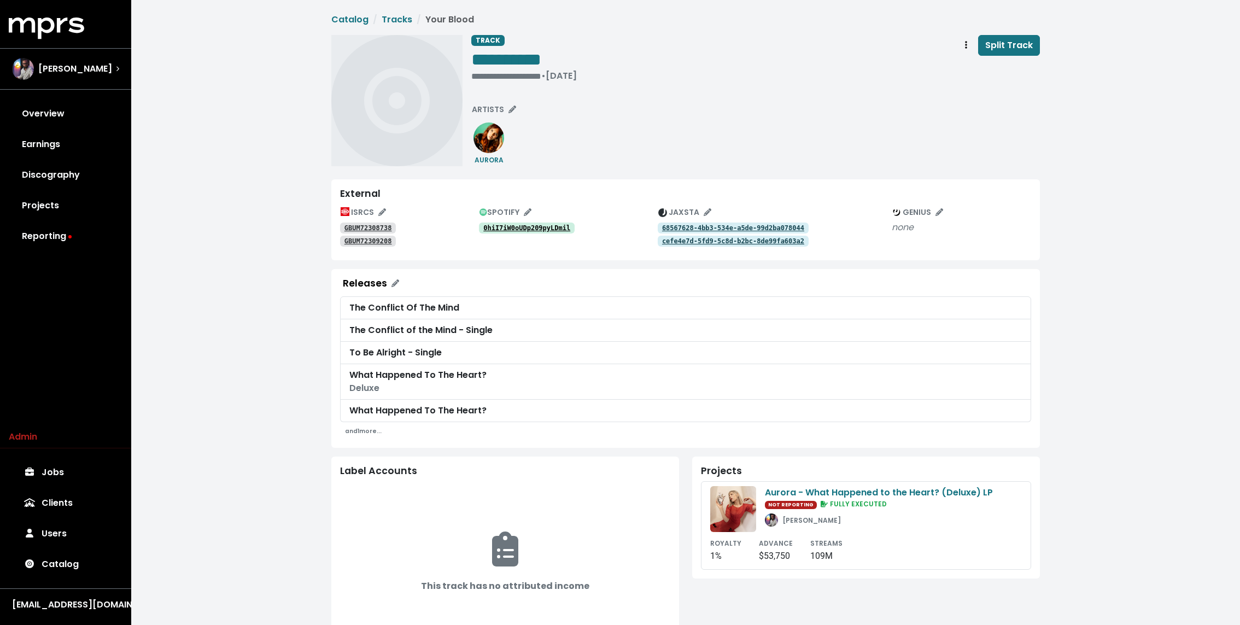
click at [337, 121] on img at bounding box center [396, 100] width 131 height 131
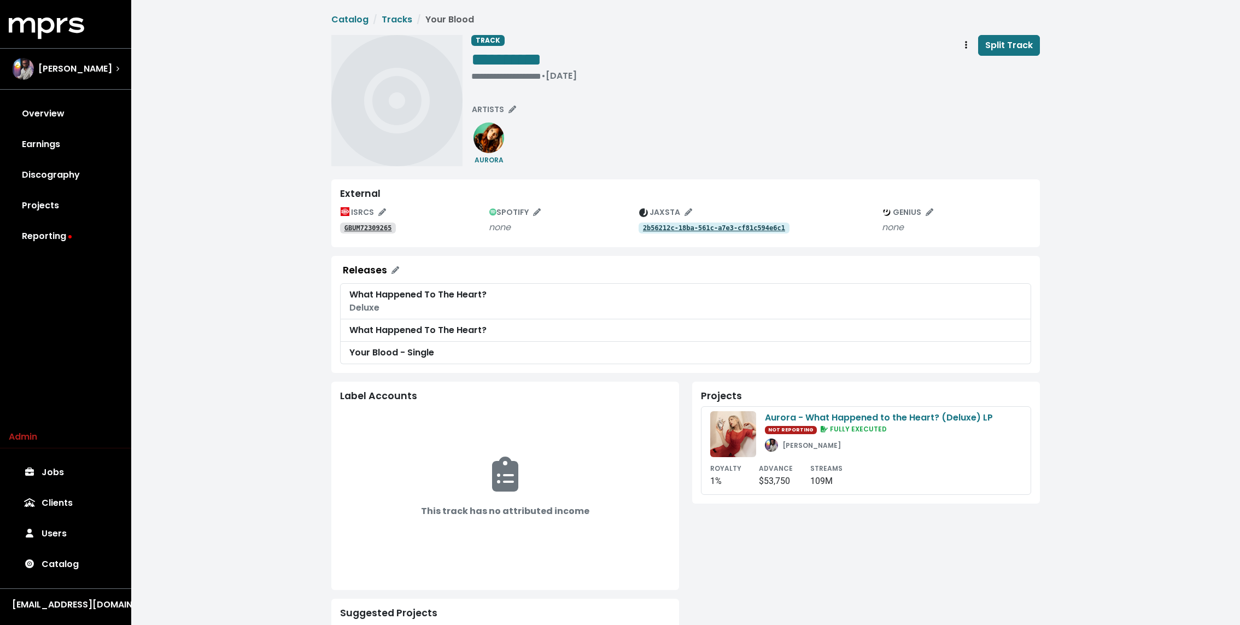
click at [658, 224] on tt "2b56212c-18ba-561c-a7e3-cf81c594e6c1" at bounding box center [714, 228] width 142 height 8
click at [379, 222] on div "GBUM72309265" at bounding box center [414, 227] width 149 height 13
click at [379, 226] on tt "GBUM72309265" at bounding box center [368, 228] width 48 height 8
click at [373, 228] on tt "GBUM72309265" at bounding box center [368, 228] width 48 height 8
click at [379, 228] on tt "GBUM72309265" at bounding box center [368, 228] width 48 height 8
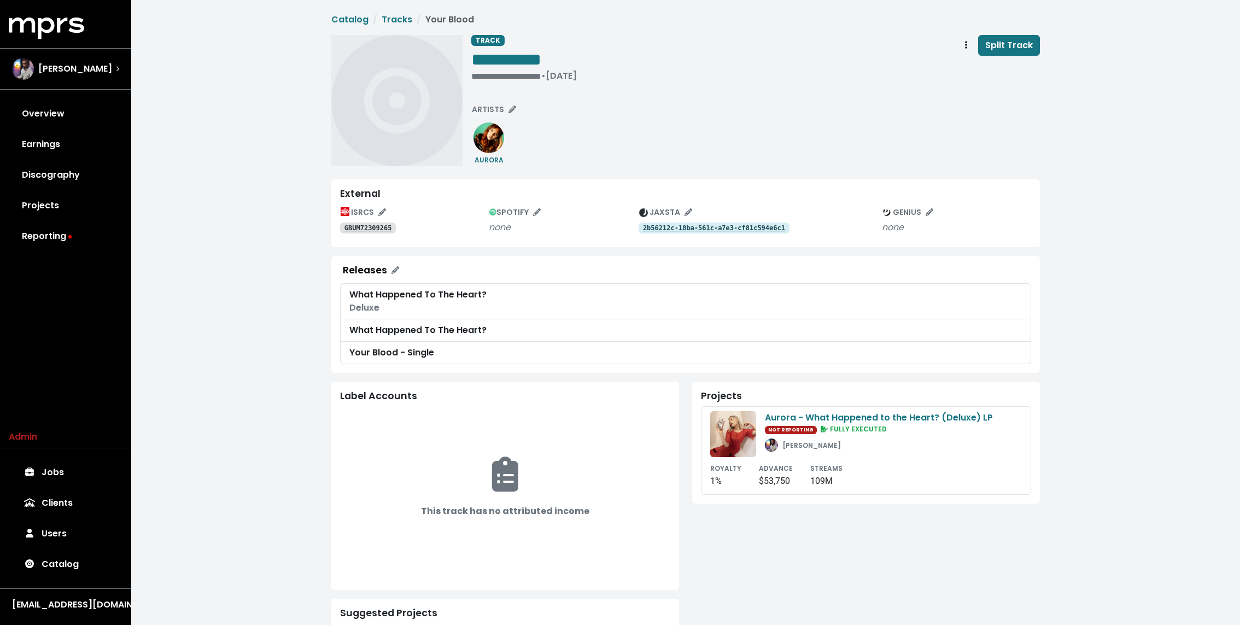
click at [686, 226] on tt "2b56212c-18ba-561c-a7e3-cf81c594e6c1" at bounding box center [714, 228] width 142 height 8
click at [971, 46] on span "Track actions" at bounding box center [966, 45] width 10 height 13
click at [983, 68] on link "Merge" at bounding box center [997, 69] width 86 height 17
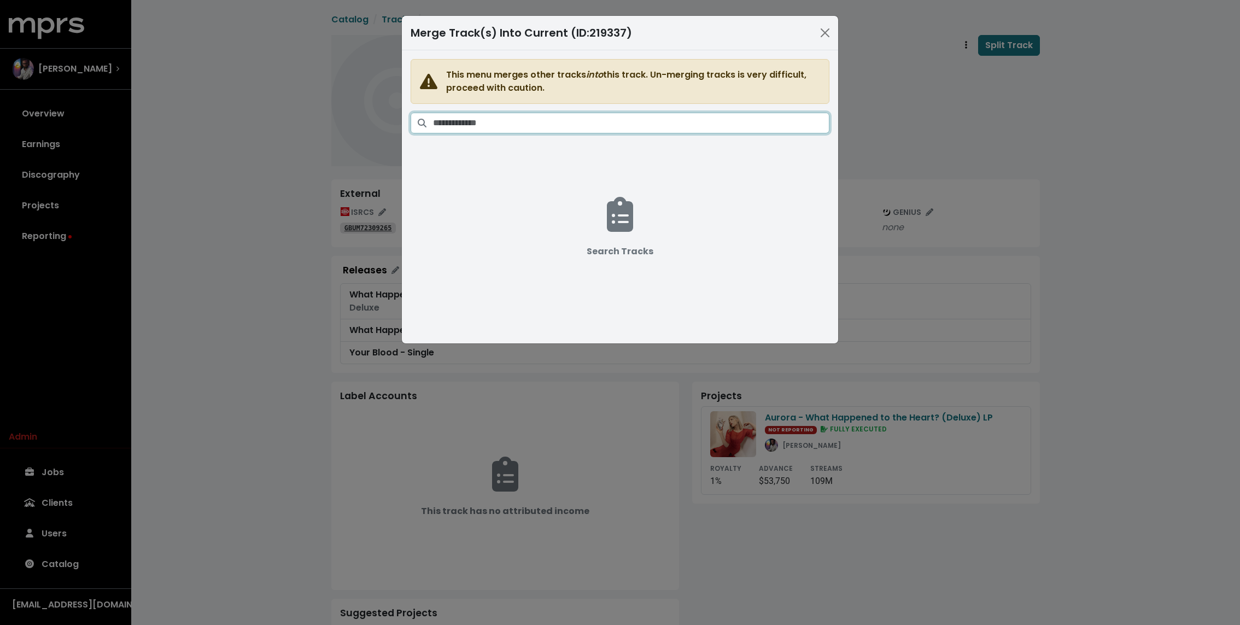
click at [629, 130] on input "Search tracks" at bounding box center [631, 123] width 396 height 21
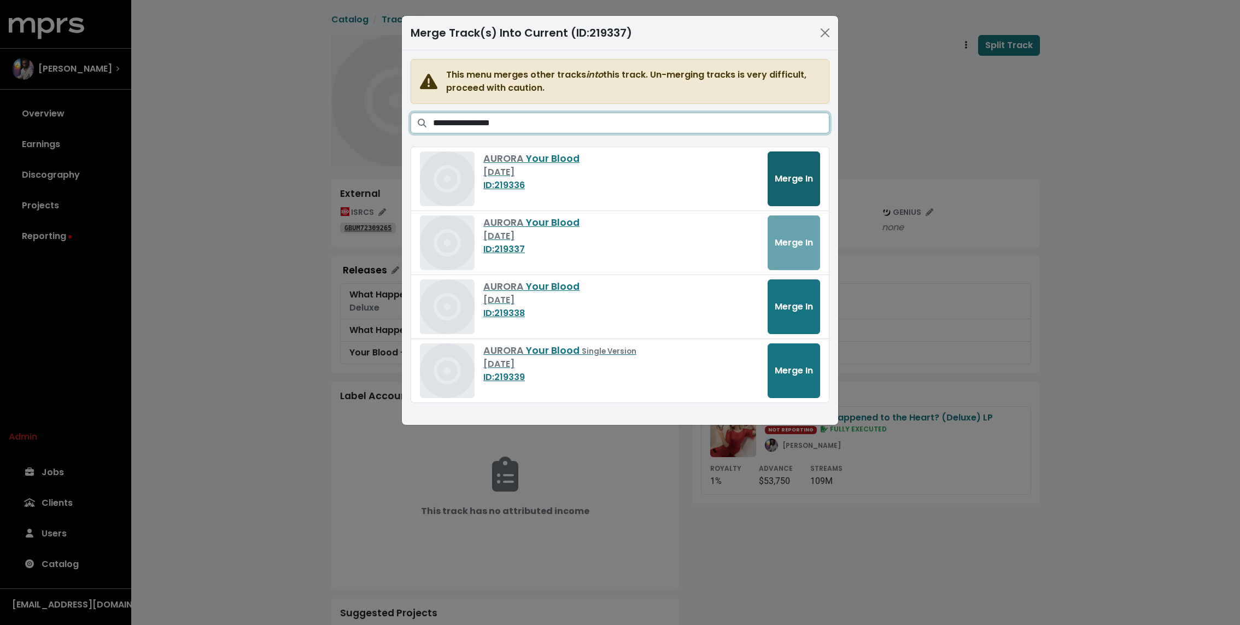
type input "**********"
click at [804, 178] on span "Merge In" at bounding box center [794, 178] width 38 height 13
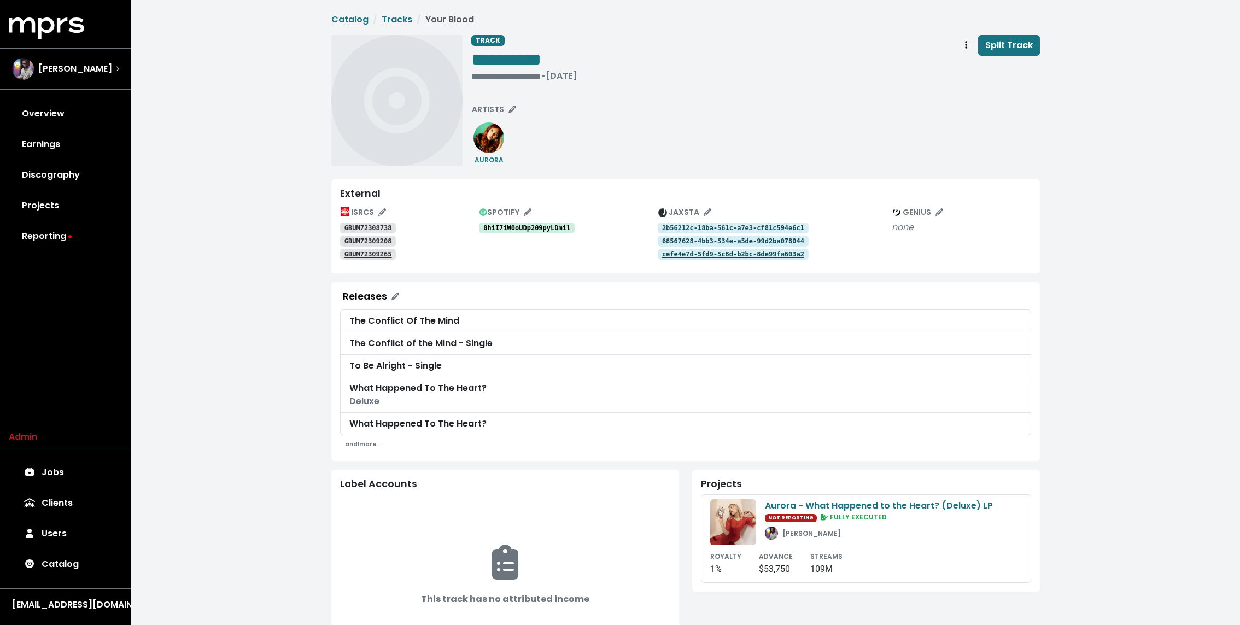
click at [239, 217] on div "**********" at bounding box center [685, 456] width 1109 height 912
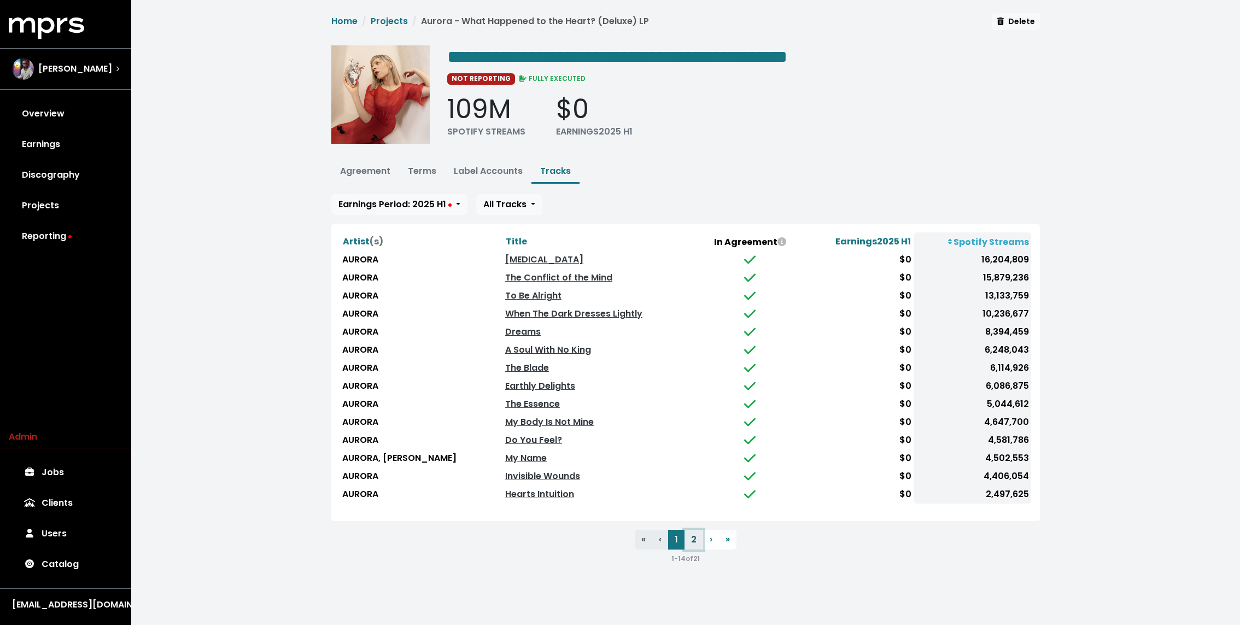
click at [688, 536] on button "2" at bounding box center [693, 540] width 19 height 20
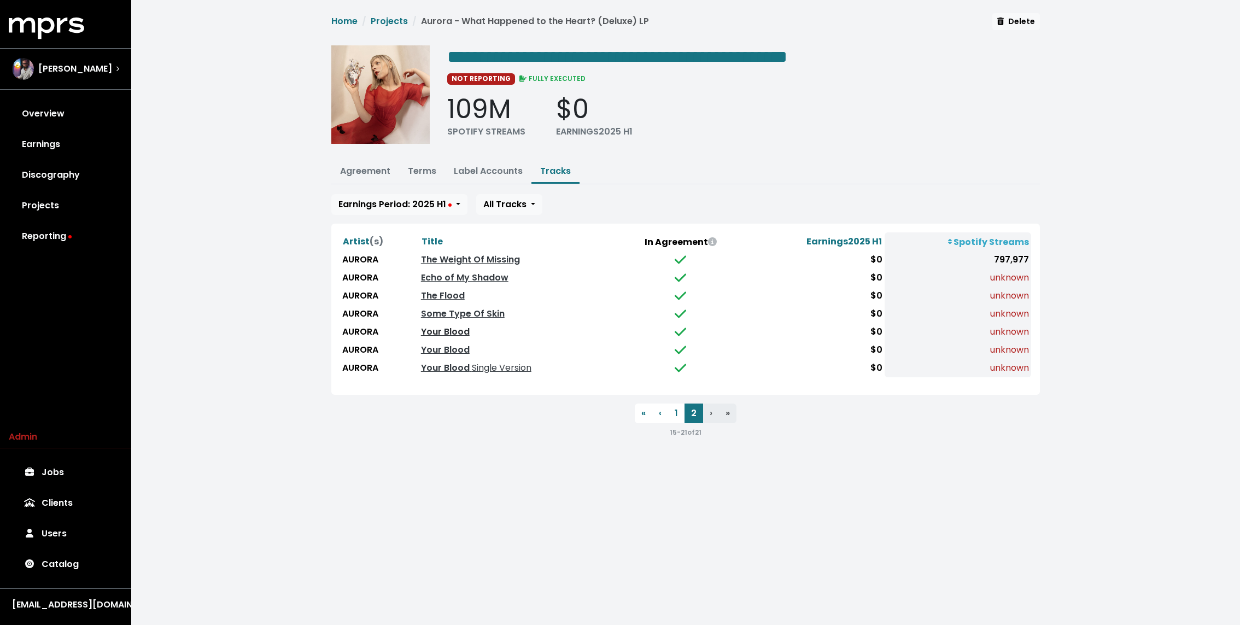
click at [441, 330] on link "Your Blood" at bounding box center [445, 331] width 49 height 13
click at [430, 346] on link "Your Blood" at bounding box center [445, 349] width 49 height 13
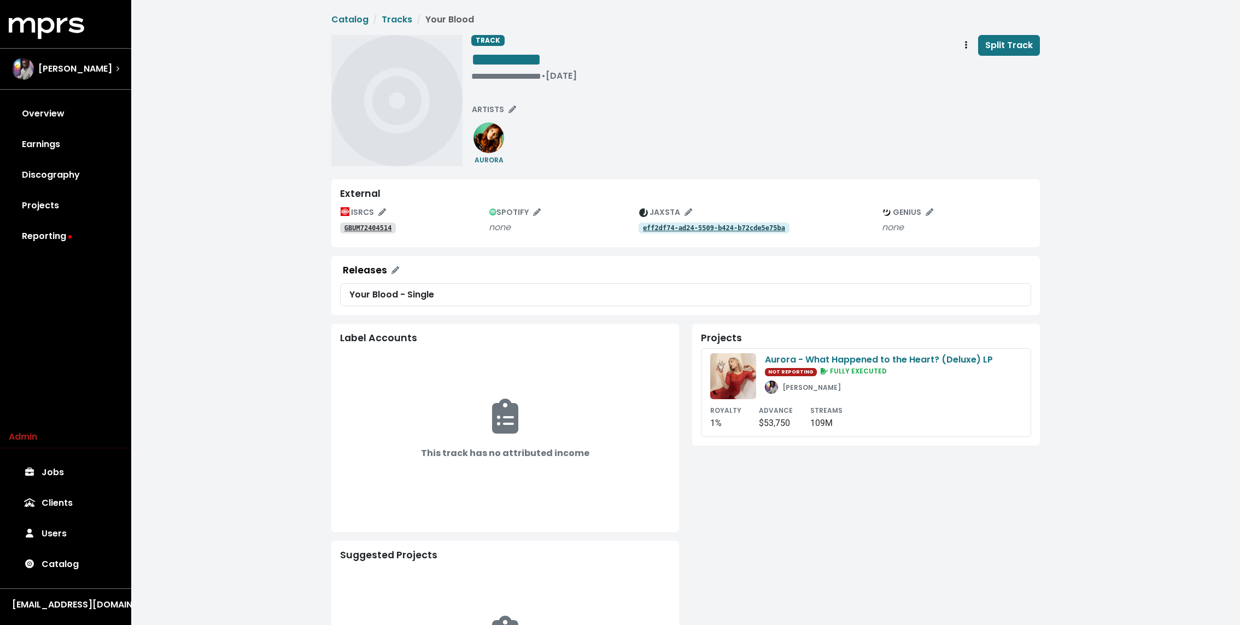
click at [670, 229] on tt "eff2df74-ad24-5509-b424-b72cde5e75ba" at bounding box center [714, 228] width 142 height 8
click at [375, 227] on tt "GBUM72404514" at bounding box center [368, 228] width 48 height 8
click at [678, 228] on tt "eff2df74-ad24-5509-b424-b72cde5e75ba" at bounding box center [714, 228] width 142 height 8
click at [480, 72] on div "**********" at bounding box center [523, 76] width 105 height 11
click at [607, 142] on div "**********" at bounding box center [755, 100] width 568 height 131
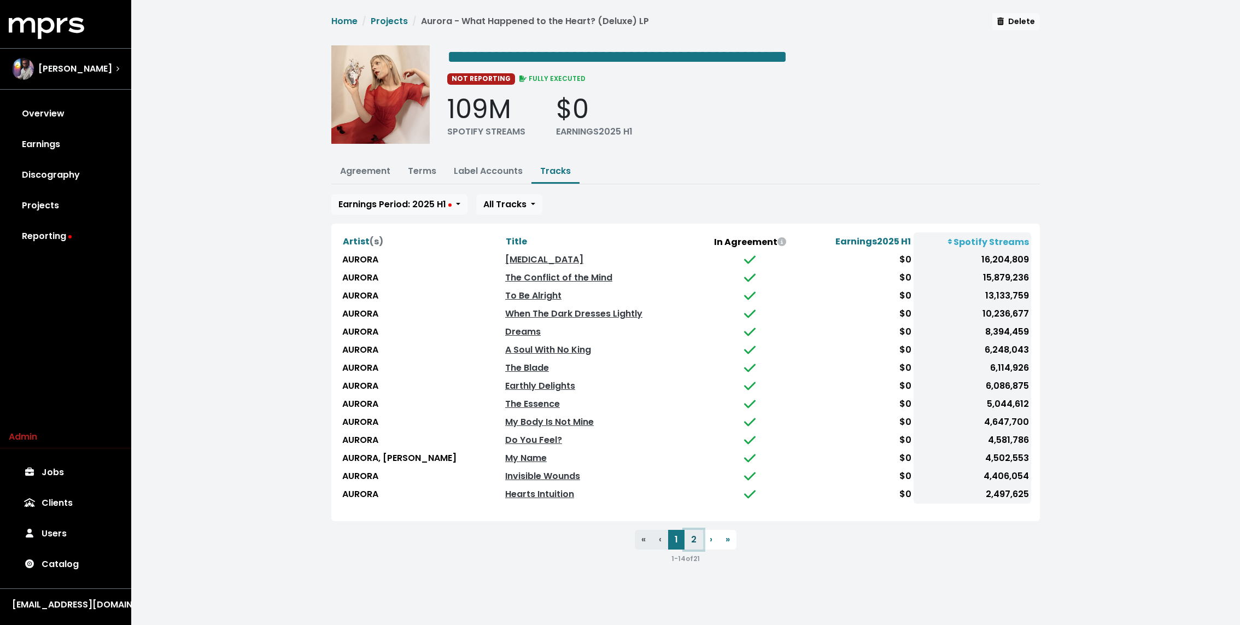
click at [694, 535] on button "2" at bounding box center [693, 540] width 19 height 20
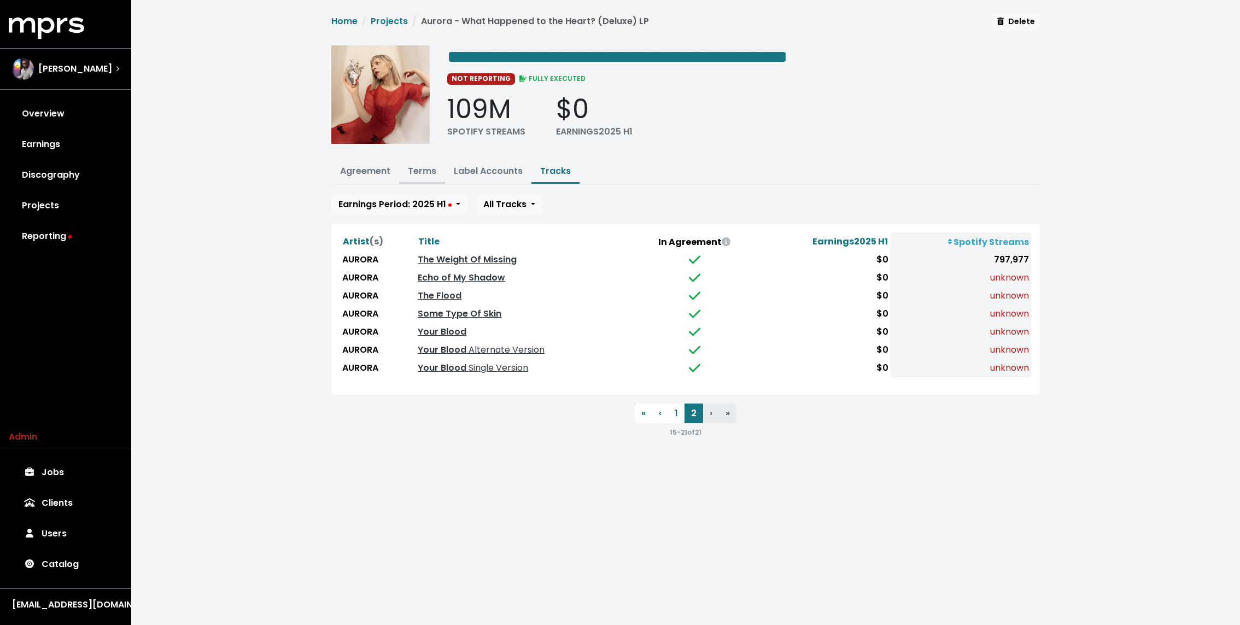
click at [423, 171] on link "Terms" at bounding box center [422, 171] width 28 height 13
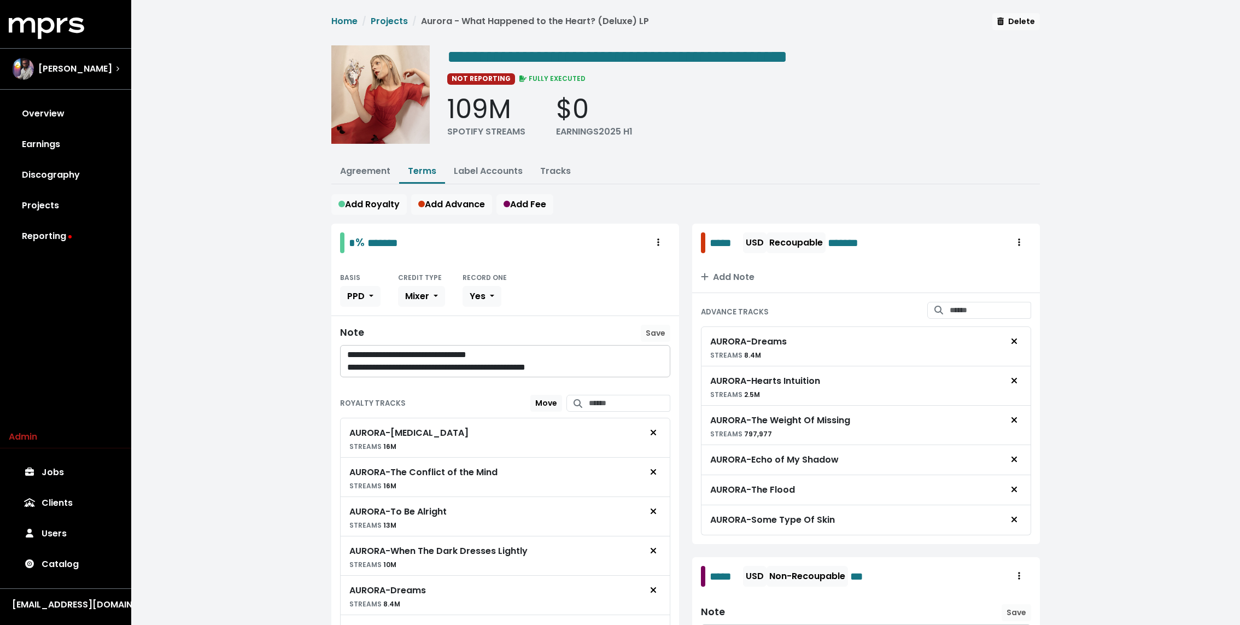
scroll to position [888, 0]
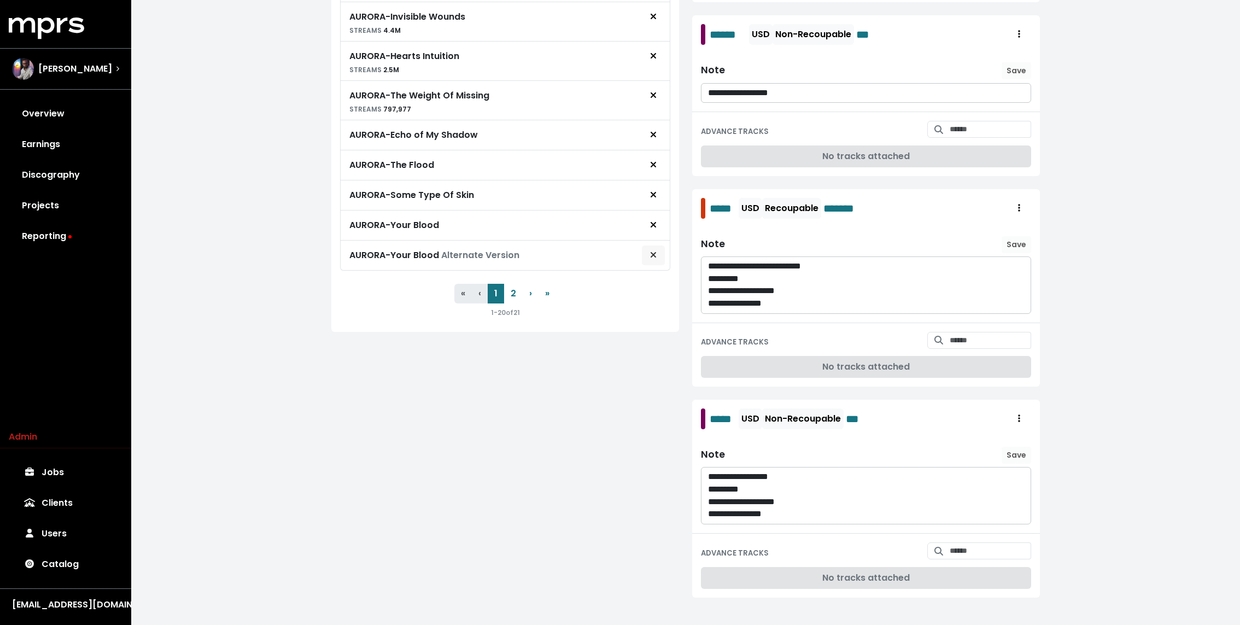
click at [650, 250] on icon "Remove royalty target" at bounding box center [653, 254] width 7 height 9
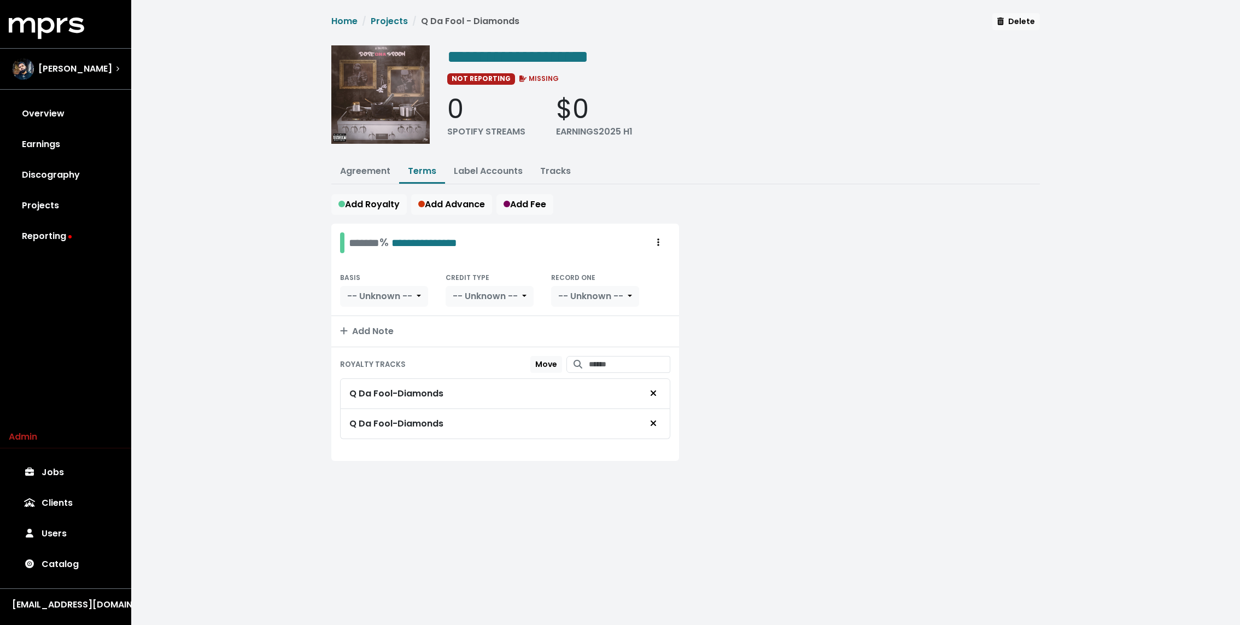
click at [552, 180] on li "Tracks" at bounding box center [555, 172] width 48 height 24
click at [552, 177] on button "Tracks" at bounding box center [555, 172] width 48 height 24
click at [549, 174] on link "Tracks" at bounding box center [555, 171] width 31 height 13
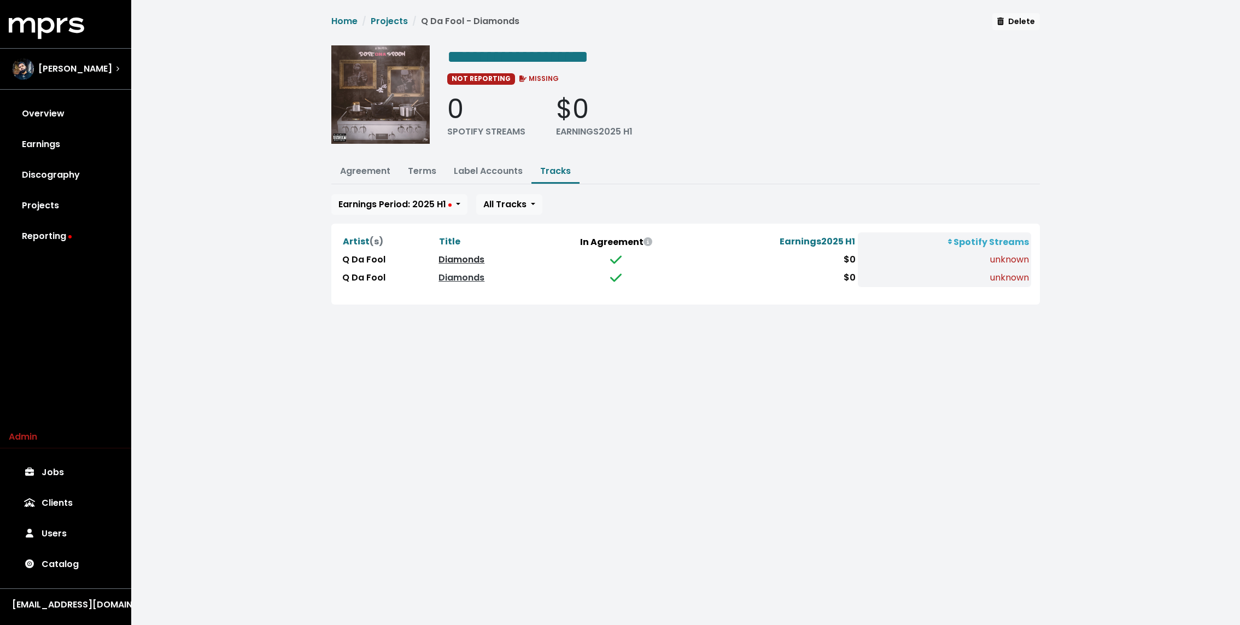
click at [451, 257] on link "Diamonds" at bounding box center [461, 259] width 46 height 13
click at [442, 273] on link "Diamonds" at bounding box center [461, 277] width 46 height 13
click at [383, 331] on html "**********" at bounding box center [620, 165] width 1240 height 331
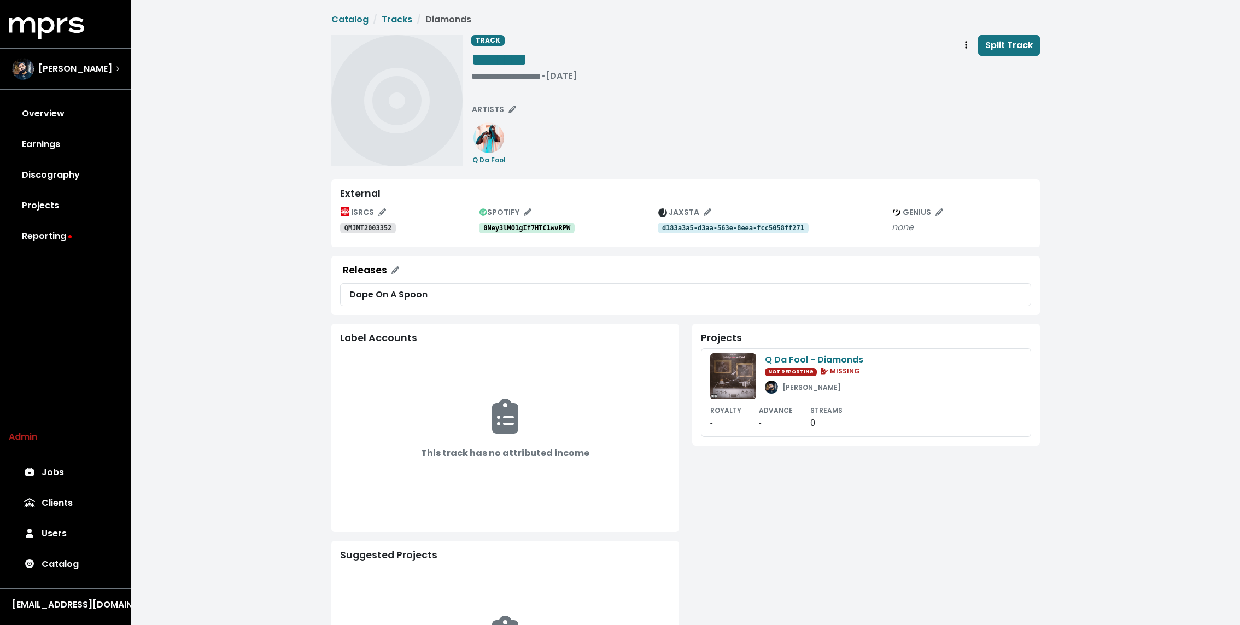
click at [365, 226] on tt "QMJMT2003352" at bounding box center [368, 228] width 48 height 8
click at [676, 225] on tt "d183a3a5-d3aa-563e-8eea-fcc5058ff271" at bounding box center [733, 228] width 142 height 8
click at [971, 48] on span "Track actions" at bounding box center [966, 45] width 10 height 13
click at [970, 69] on link "Merge" at bounding box center [997, 69] width 86 height 17
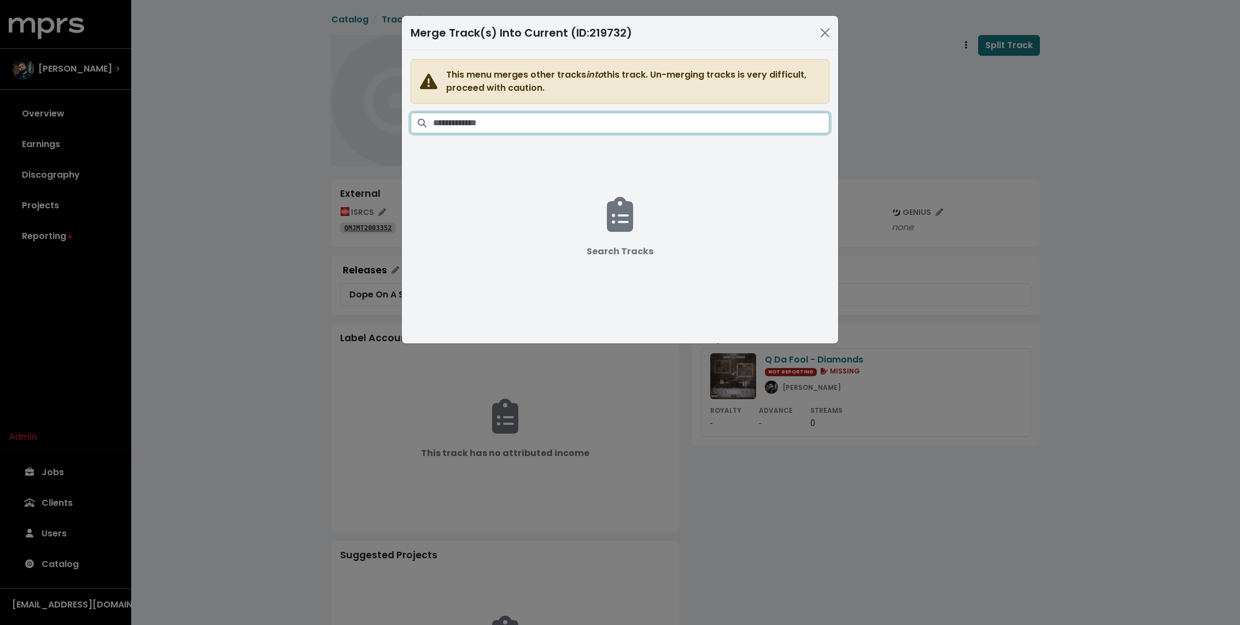
click at [618, 131] on input "Search tracks" at bounding box center [631, 123] width 396 height 21
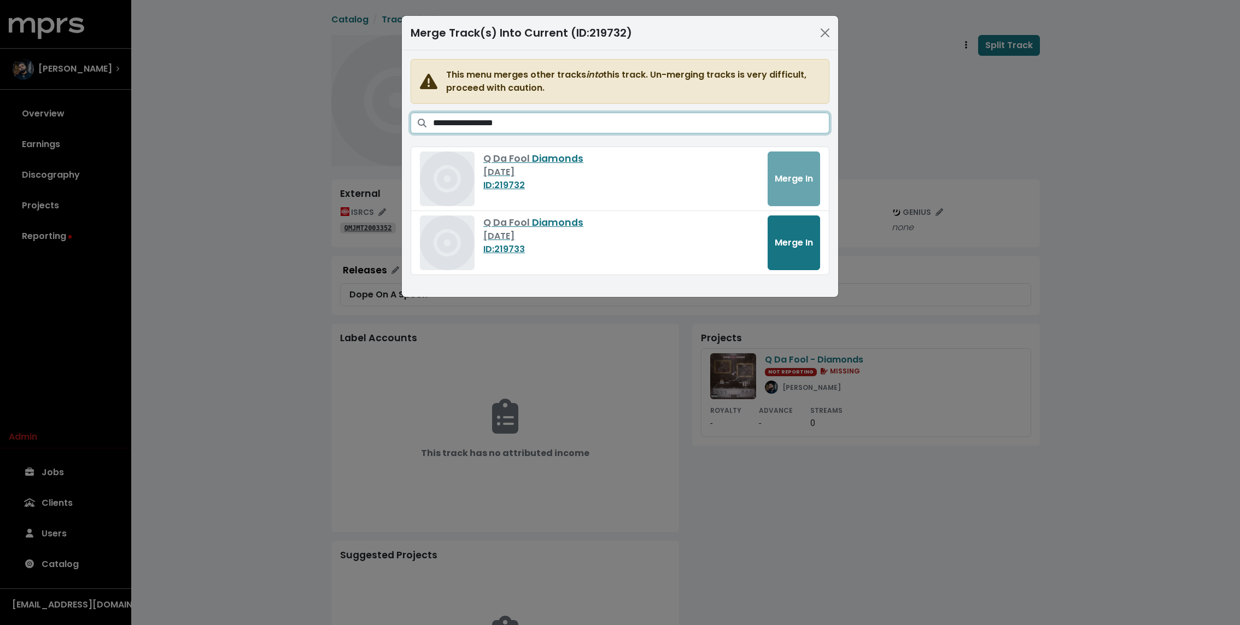
type input "**********"
click at [796, 244] on span "Merge In" at bounding box center [794, 242] width 38 height 13
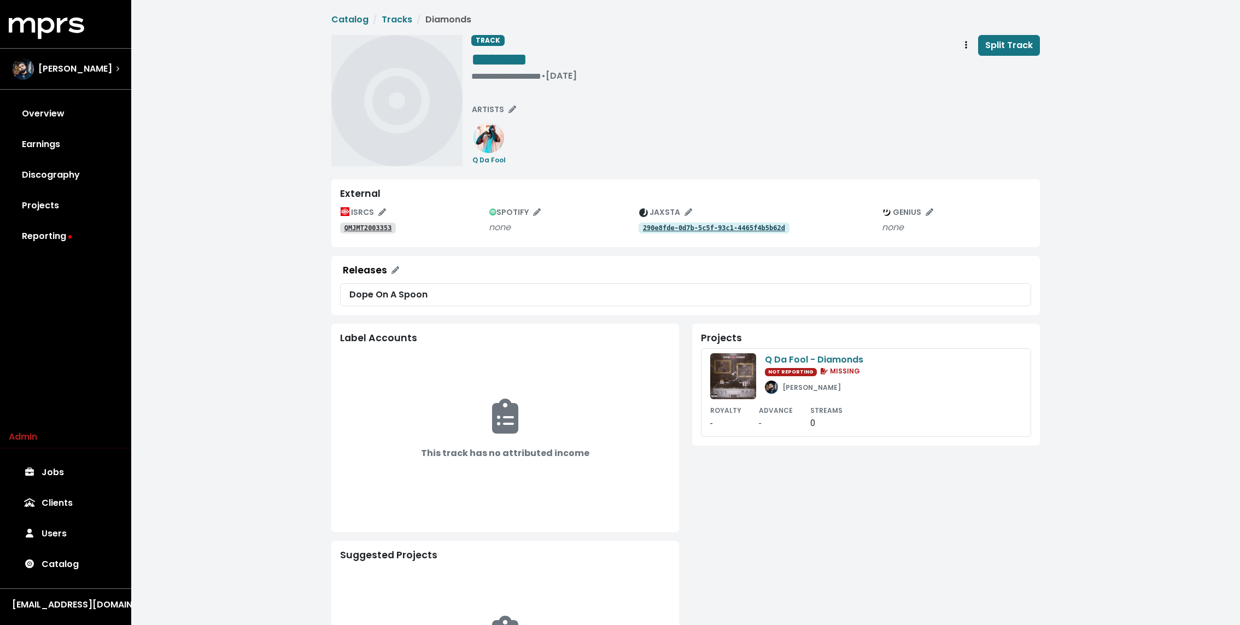
click at [365, 226] on tt "QMJMT2003353" at bounding box center [368, 228] width 48 height 8
click at [705, 228] on tt "290e8fde-0d7b-5c5f-93c1-4465f4b5b62d" at bounding box center [714, 228] width 142 height 8
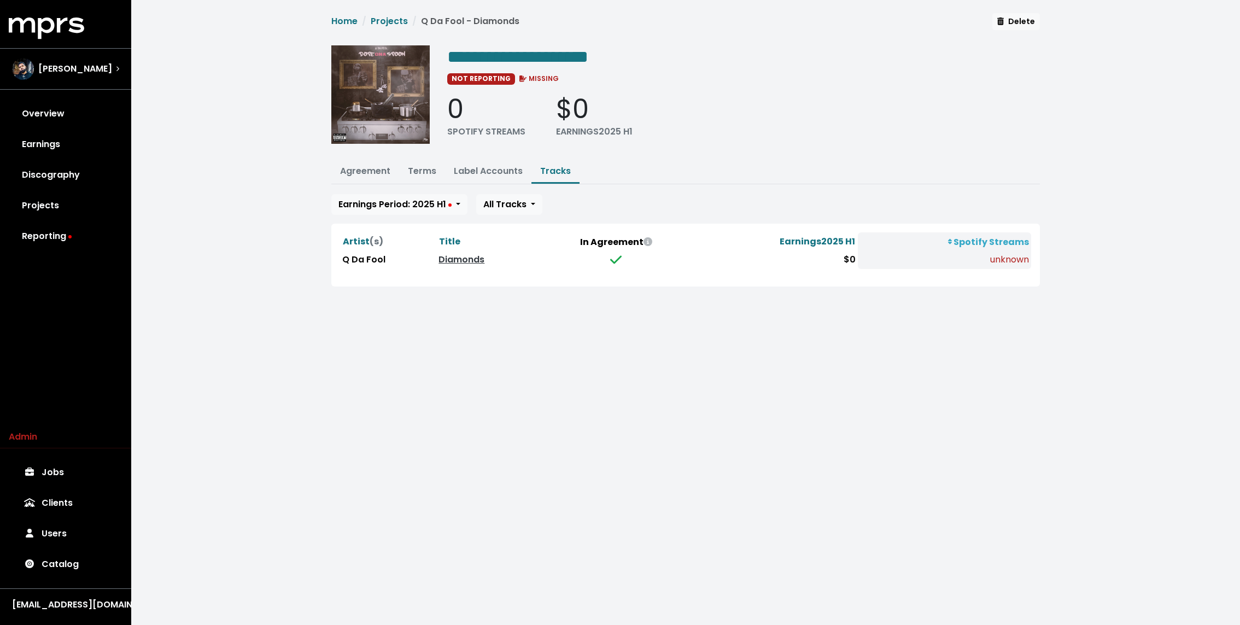
click at [354, 313] on html "**********" at bounding box center [620, 156] width 1240 height 313
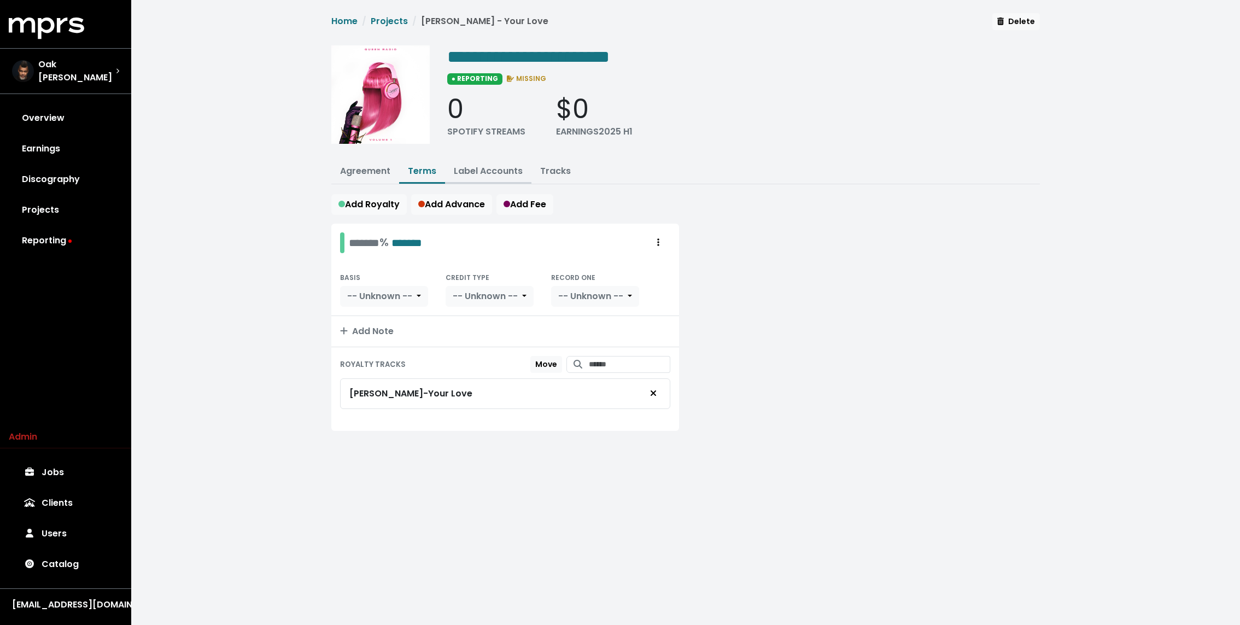
click at [492, 165] on link "Label Accounts" at bounding box center [488, 171] width 69 height 13
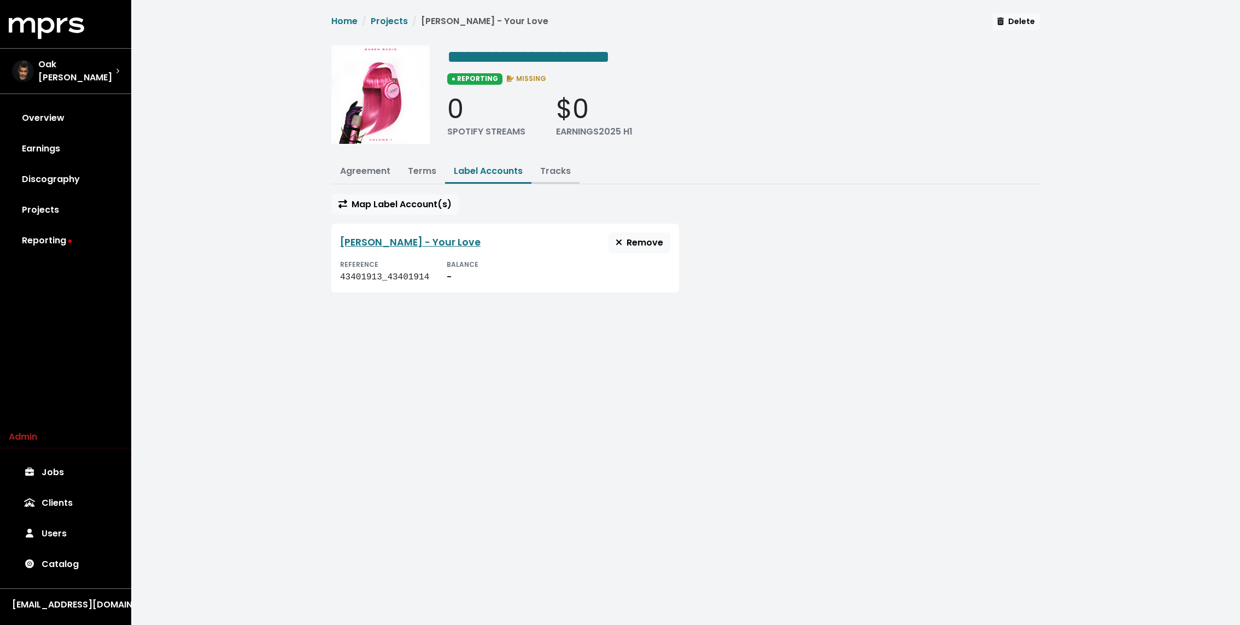
click at [560, 169] on link "Tracks" at bounding box center [555, 171] width 31 height 13
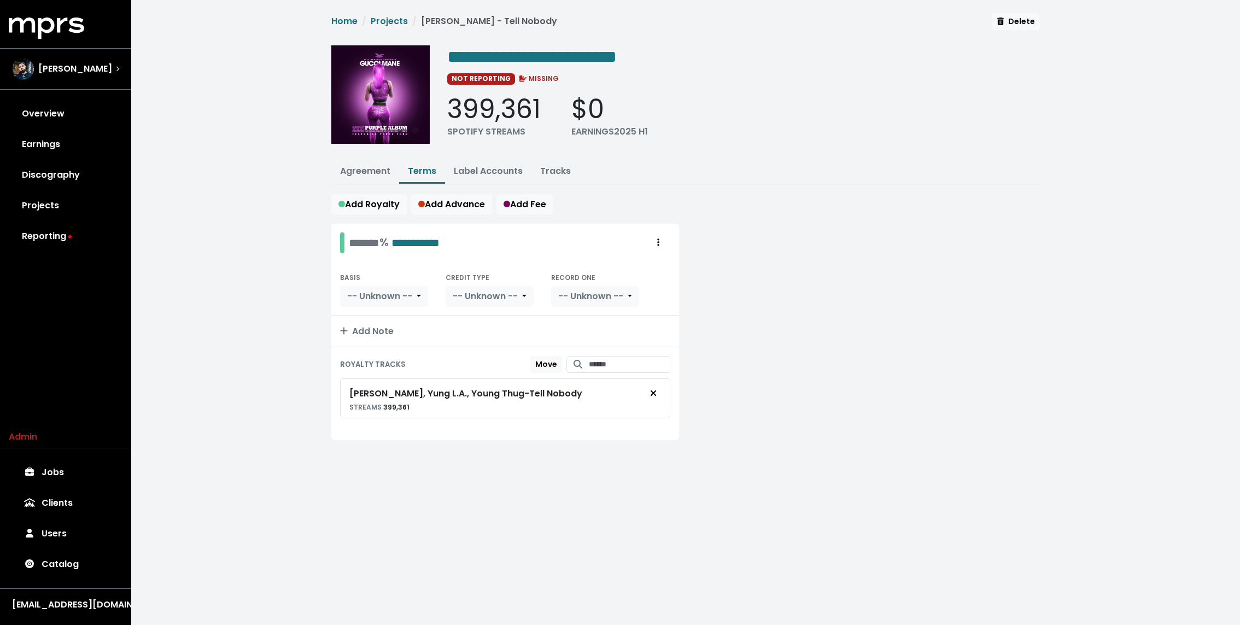
click at [323, 415] on div "**********" at bounding box center [685, 239] width 1109 height 479
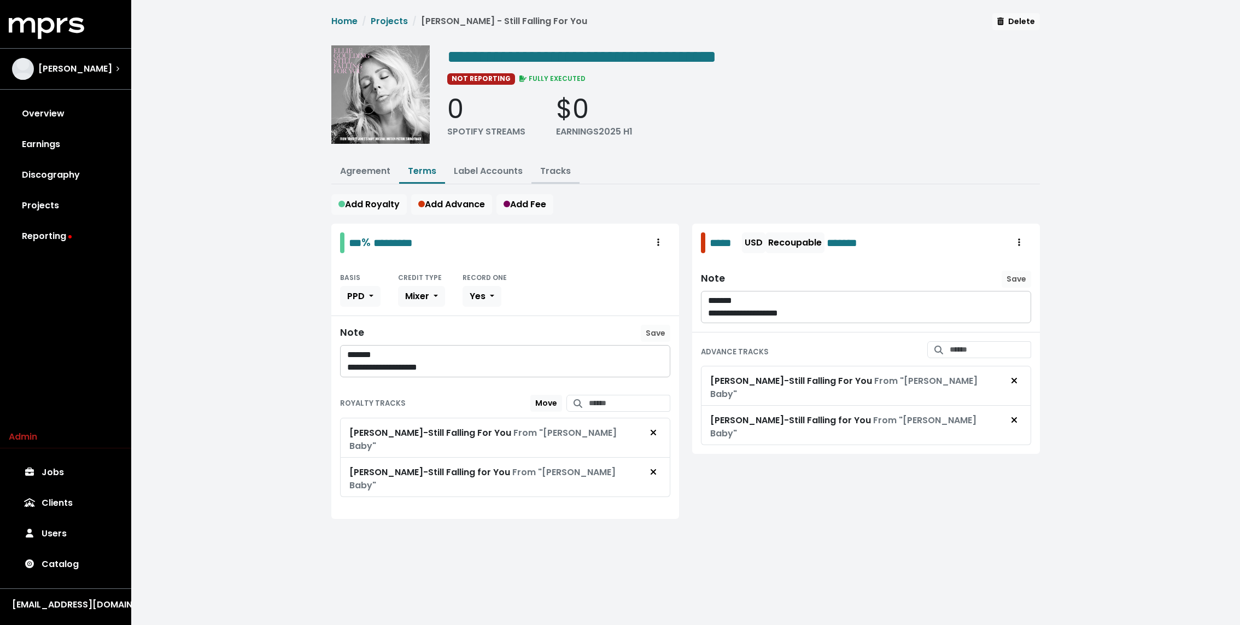
click at [553, 166] on link "Tracks" at bounding box center [555, 171] width 31 height 13
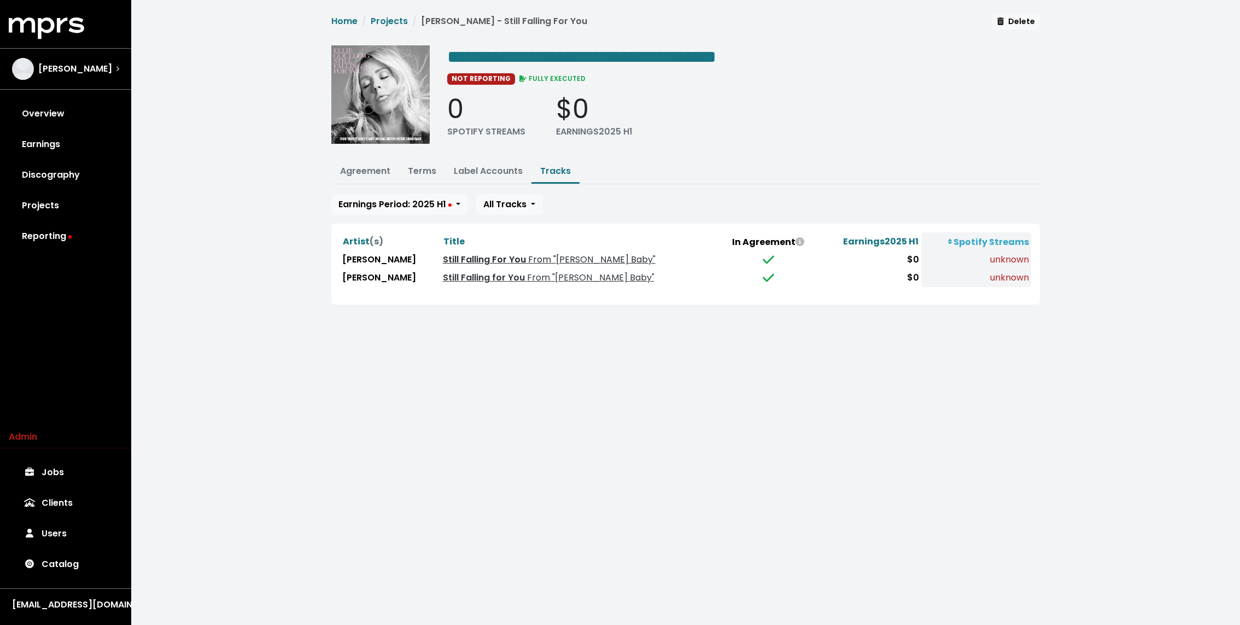
click at [503, 256] on link "Still Falling For You From "Bridget Jones's Baby"" at bounding box center [549, 259] width 213 height 13
click at [500, 271] on link "Still Falling for You From "Bridget Jones's Baby"" at bounding box center [549, 277] width 212 height 13
click at [227, 193] on div "**********" at bounding box center [685, 165] width 1109 height 331
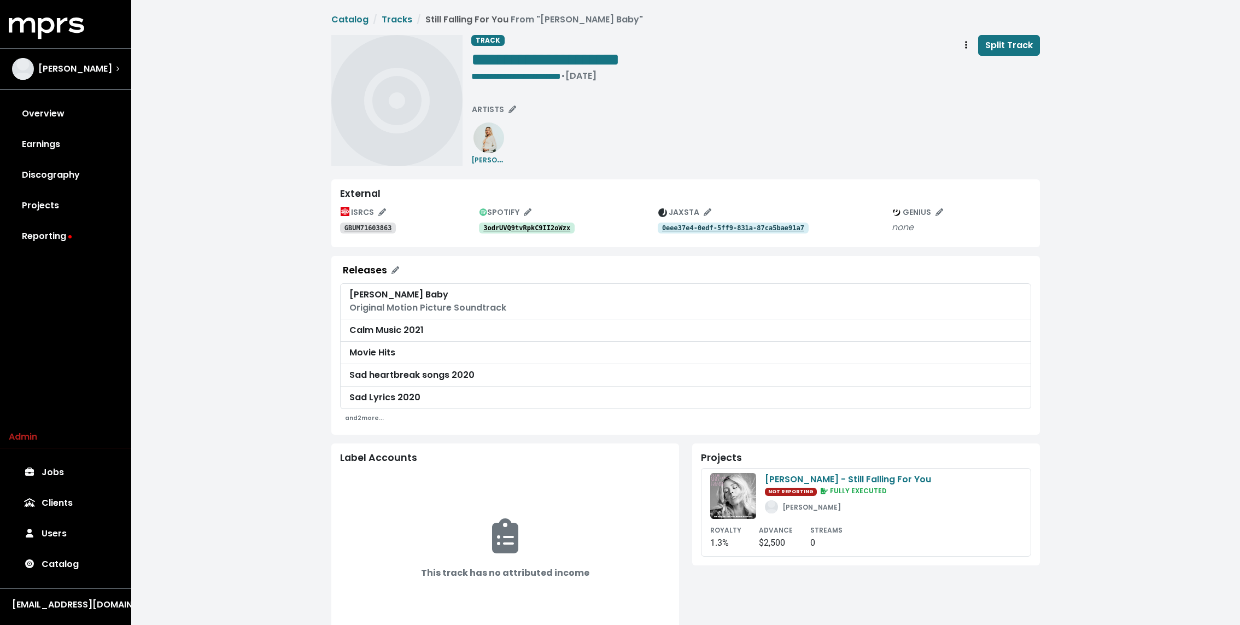
click at [511, 225] on tt "3odrUVQ9tvRpkC9II2oWzx" at bounding box center [526, 228] width 87 height 8
click at [360, 230] on tt "GBUM71603863" at bounding box center [368, 228] width 48 height 8
click at [688, 230] on tt "0eee37e4-0edf-5ff9-831a-87ca5bae91a7" at bounding box center [733, 228] width 142 height 8
click at [511, 225] on tt "5O5DqR9kT5wR955a4rcUXc" at bounding box center [526, 228] width 87 height 8
click at [376, 225] on tt "GBUM71604607" at bounding box center [368, 228] width 48 height 8
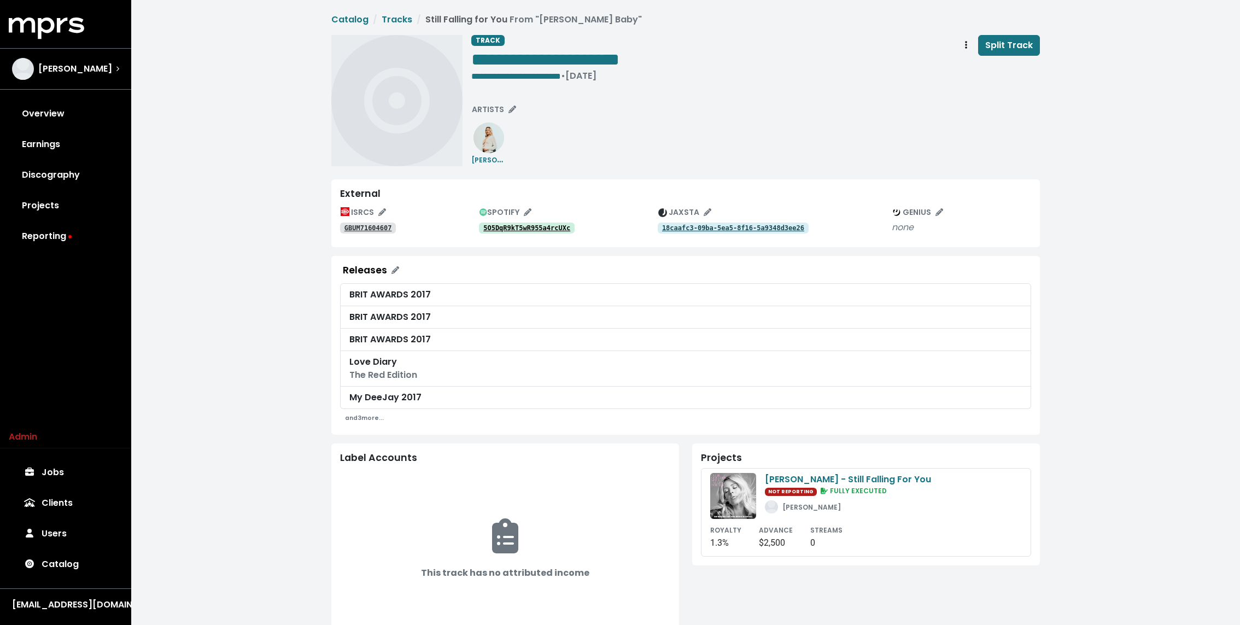
click at [728, 227] on tt "18caafc3-09ba-5ea5-8f16-5a9348d3ee26" at bounding box center [733, 228] width 142 height 8
click at [508, 77] on span "**********" at bounding box center [516, 76] width 90 height 8
click at [616, 139] on div "**********" at bounding box center [755, 100] width 568 height 131
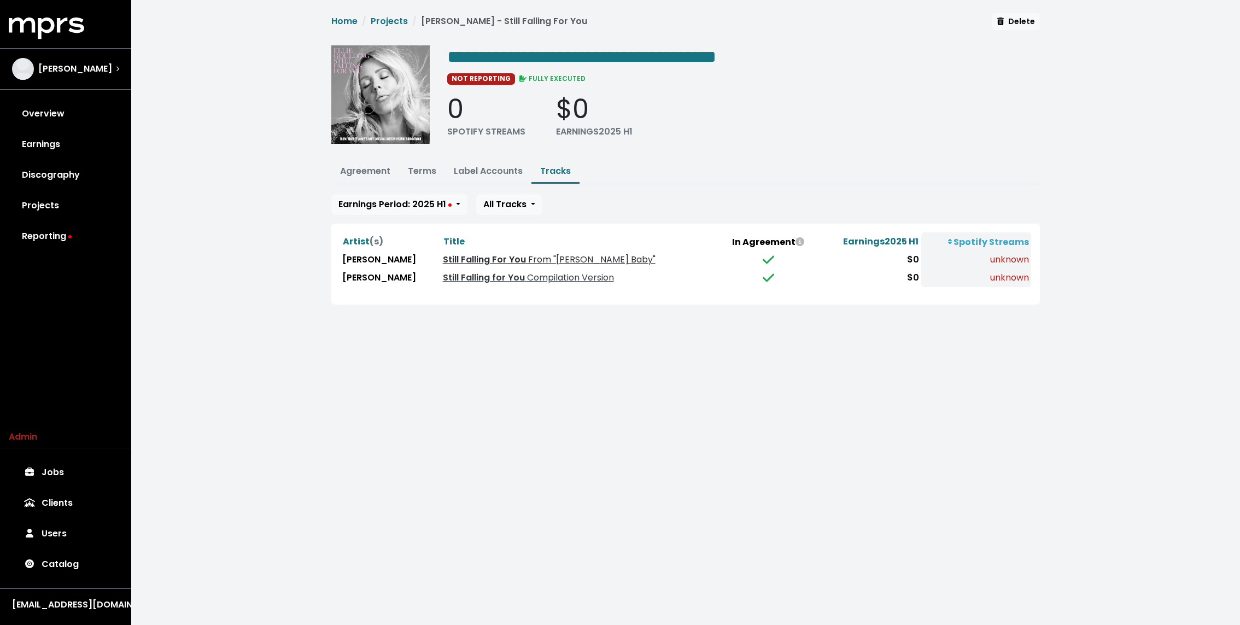
click at [526, 262] on span "From "Bridget Jones's Baby"" at bounding box center [591, 259] width 130 height 13
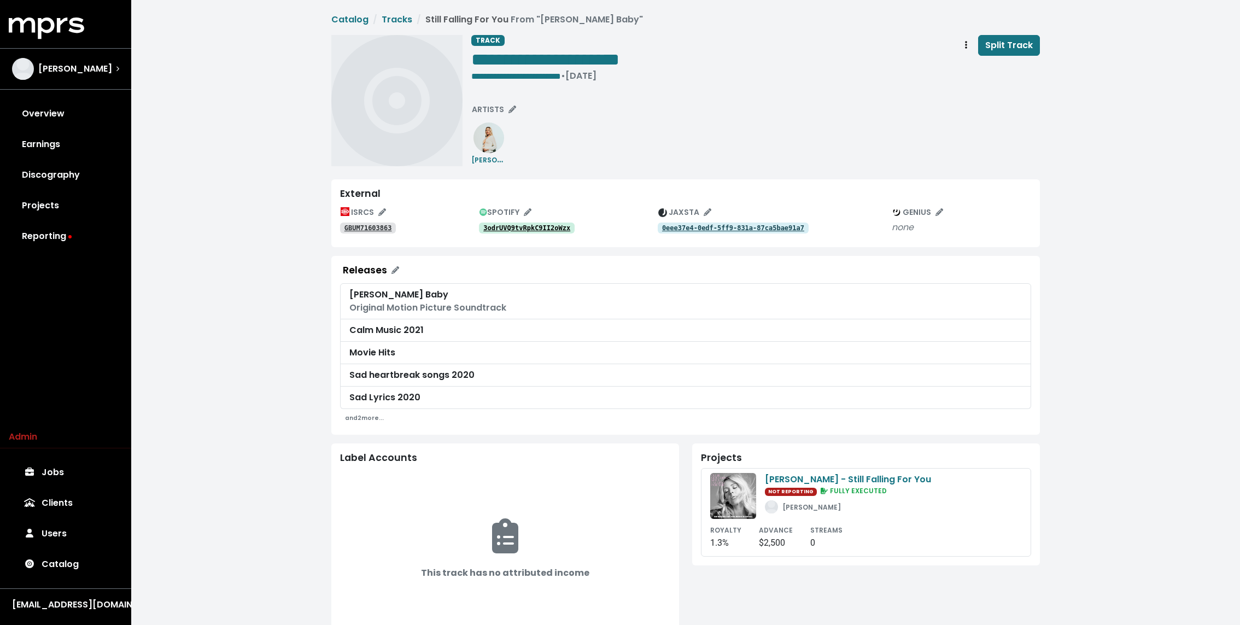
click at [523, 230] on tt "3odrUVQ9tvRpkC9II2oWzx" at bounding box center [526, 228] width 87 height 8
click at [363, 415] on small "and 3 more..." at bounding box center [364, 418] width 39 height 8
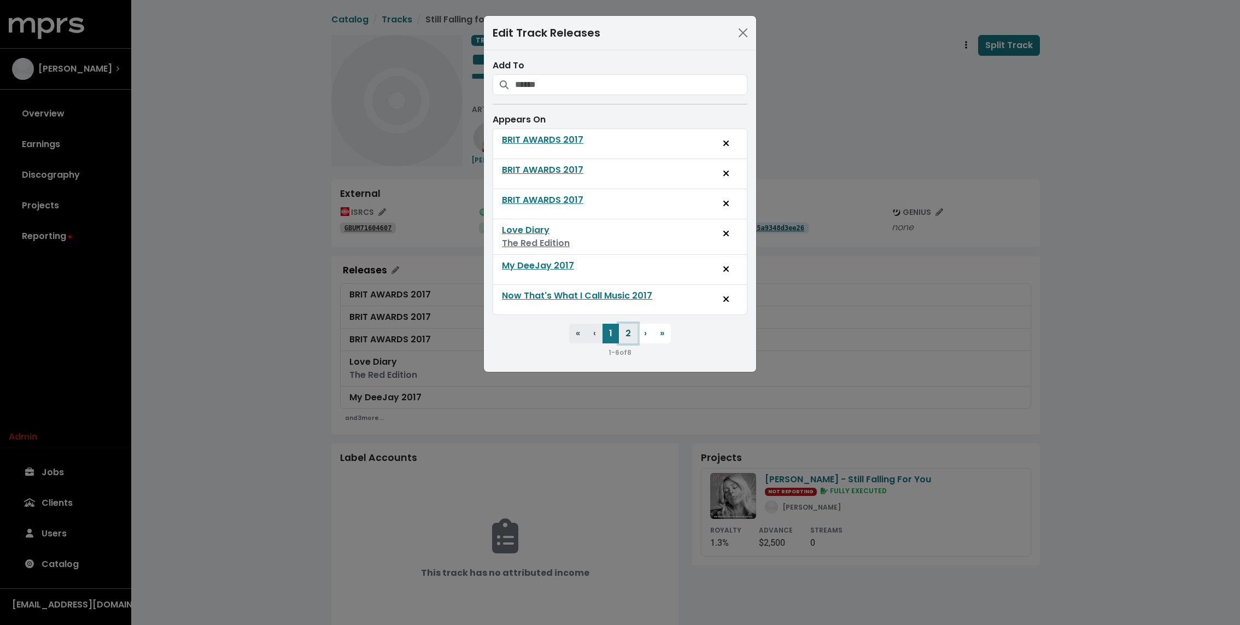
click at [628, 327] on button "2" at bounding box center [628, 334] width 19 height 20
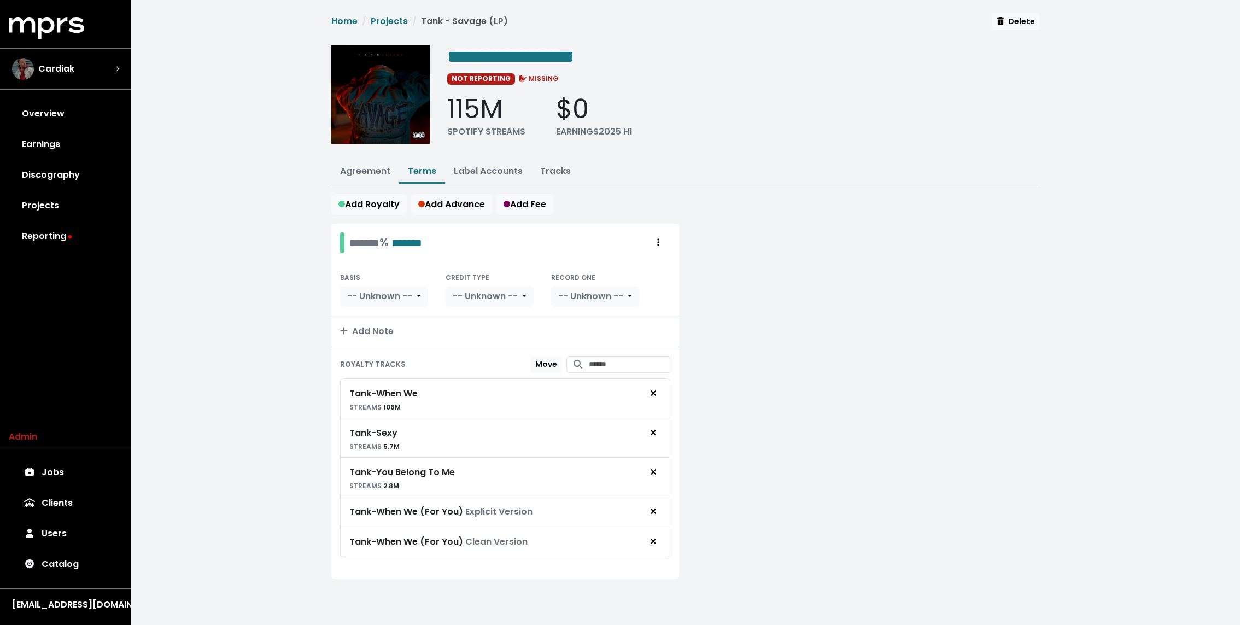
click at [272, 281] on div "**********" at bounding box center [685, 309] width 1109 height 618
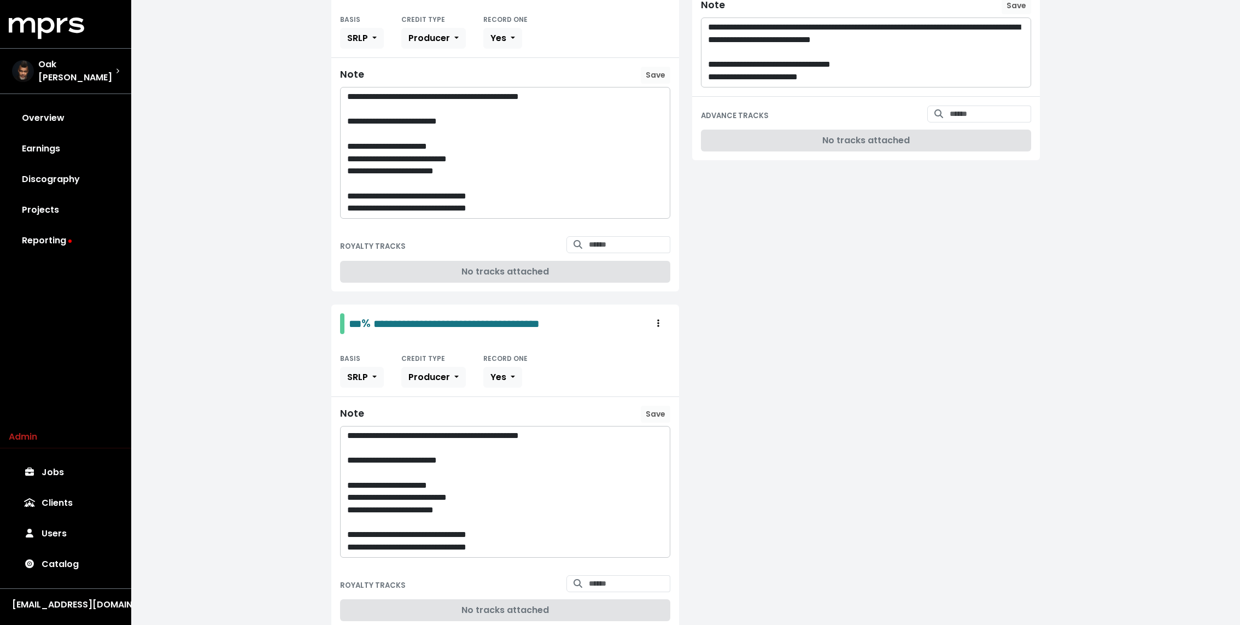
scroll to position [620, 0]
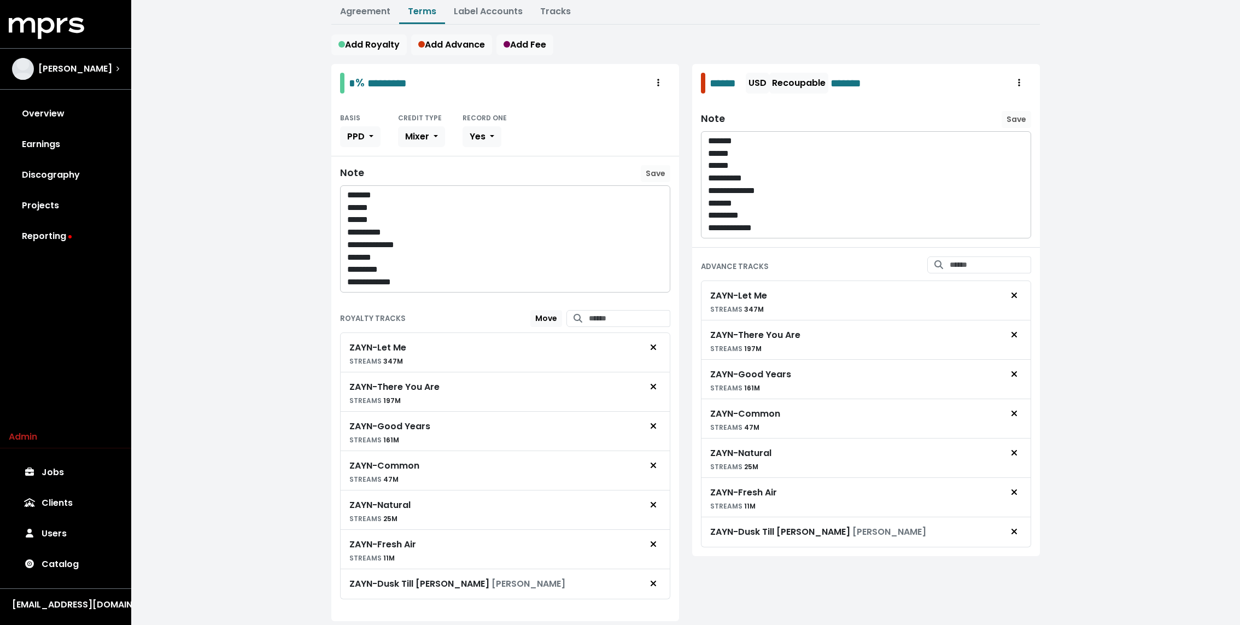
scroll to position [189, 0]
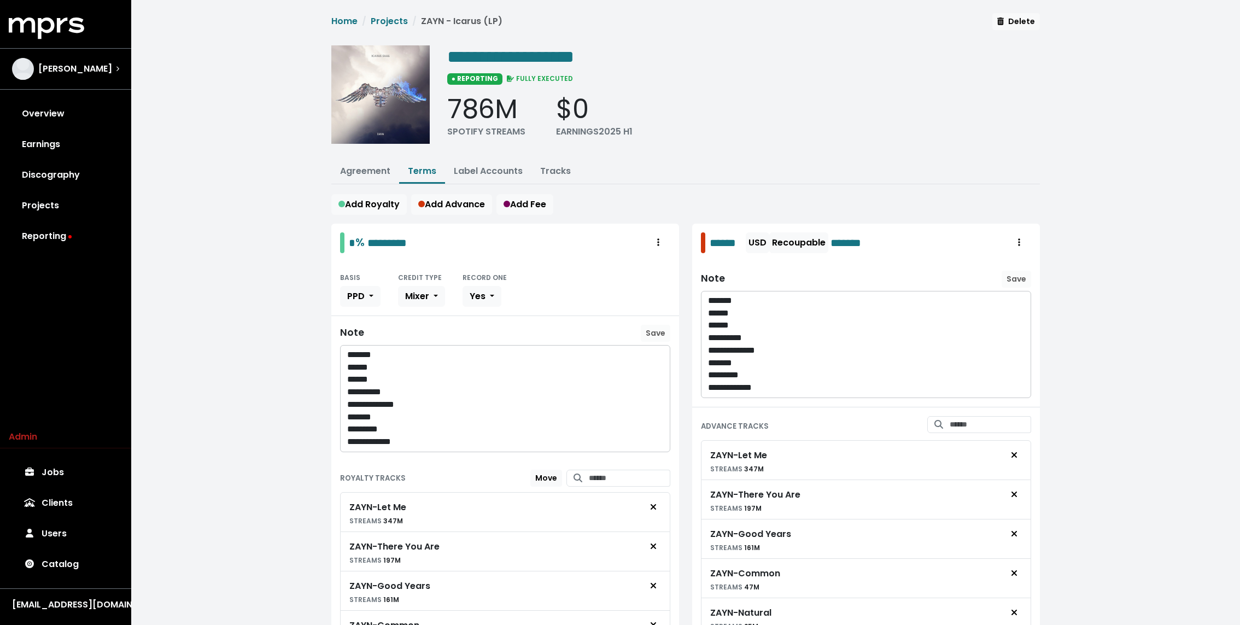
scroll to position [189, 0]
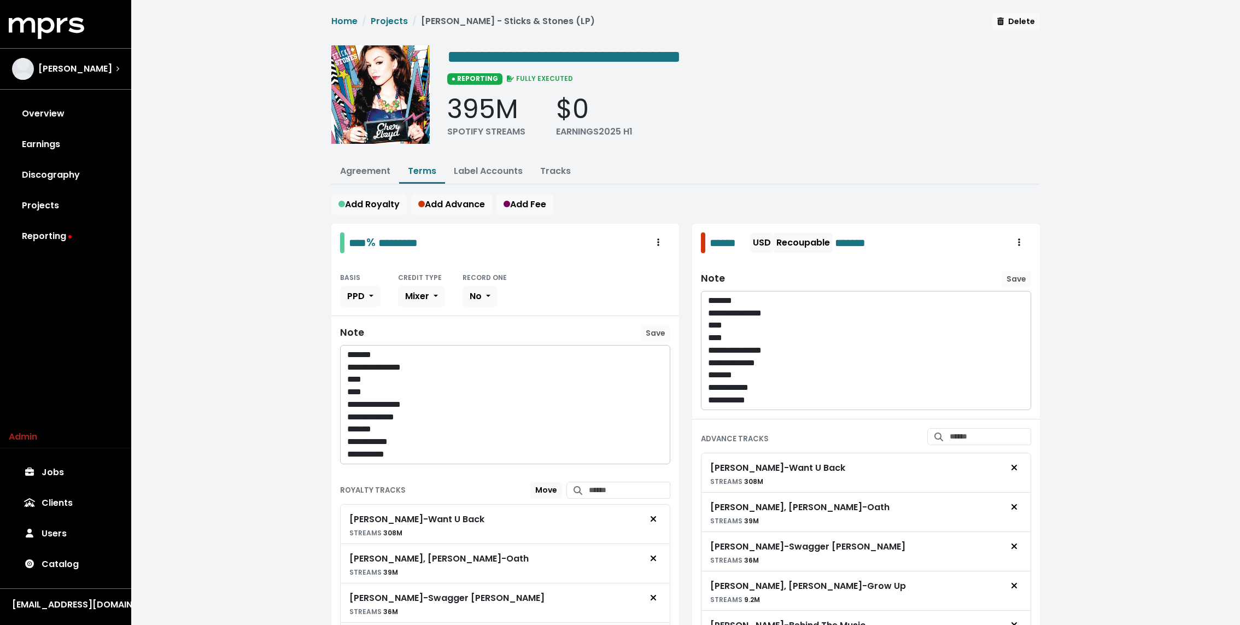
scroll to position [221, 0]
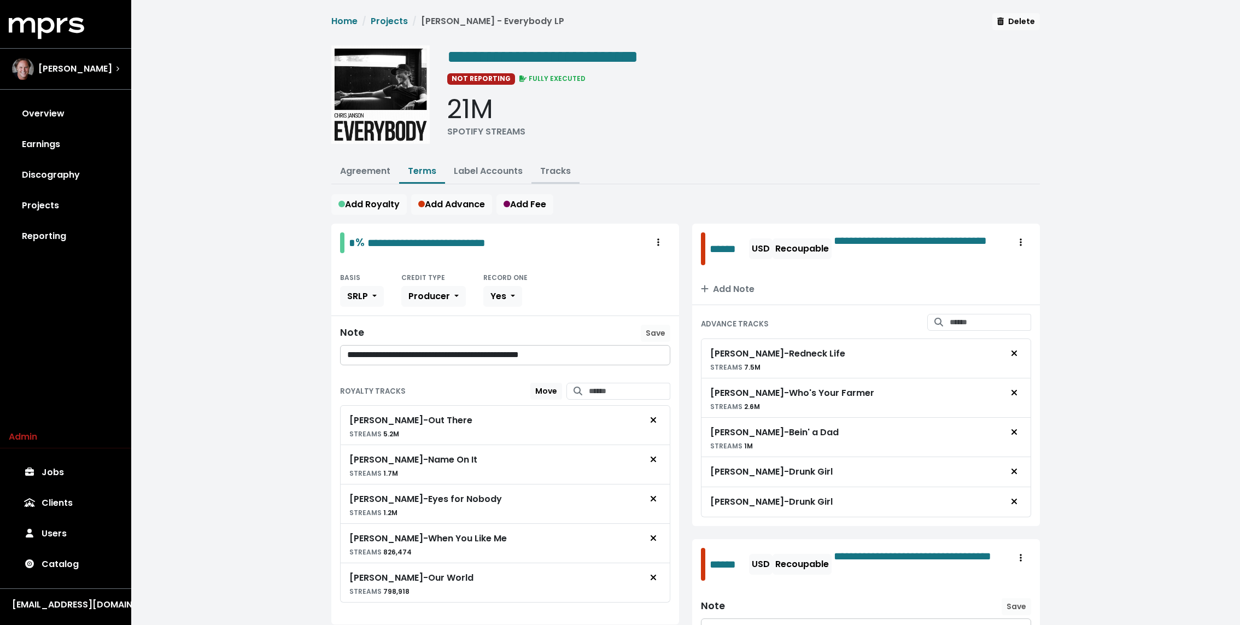
click at [558, 168] on link "Tracks" at bounding box center [555, 171] width 31 height 13
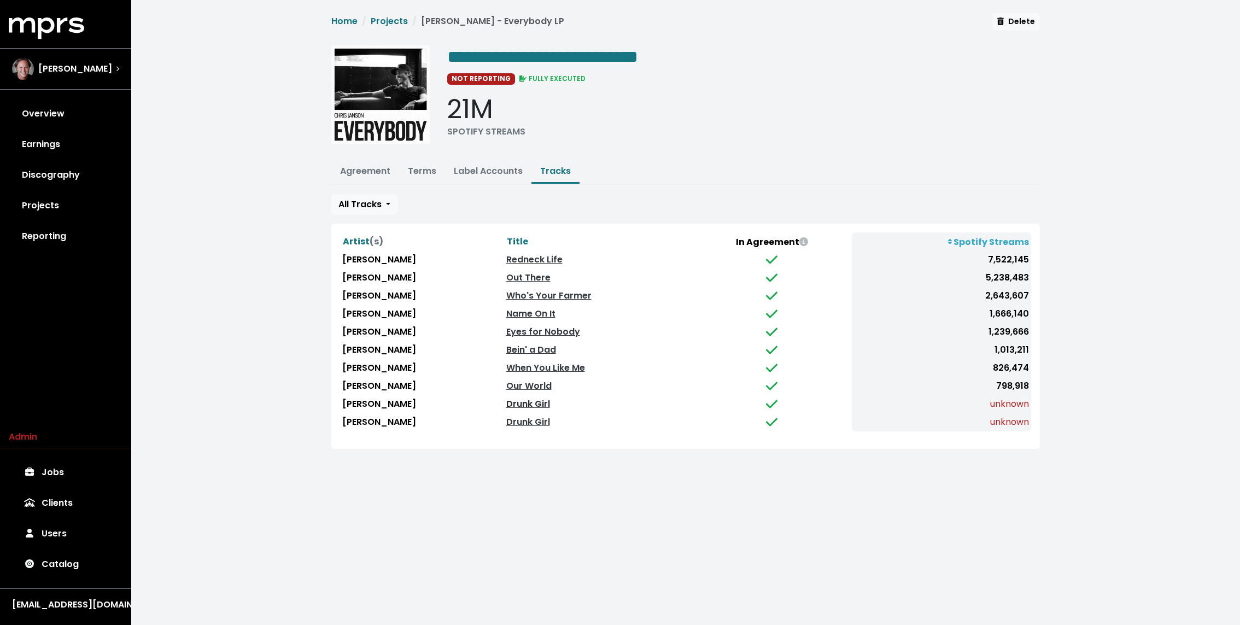
click at [509, 397] on link "Drunk Girl" at bounding box center [528, 403] width 44 height 13
click at [506, 415] on link "Drunk Girl" at bounding box center [528, 421] width 44 height 13
click at [419, 167] on link "Terms" at bounding box center [422, 171] width 28 height 13
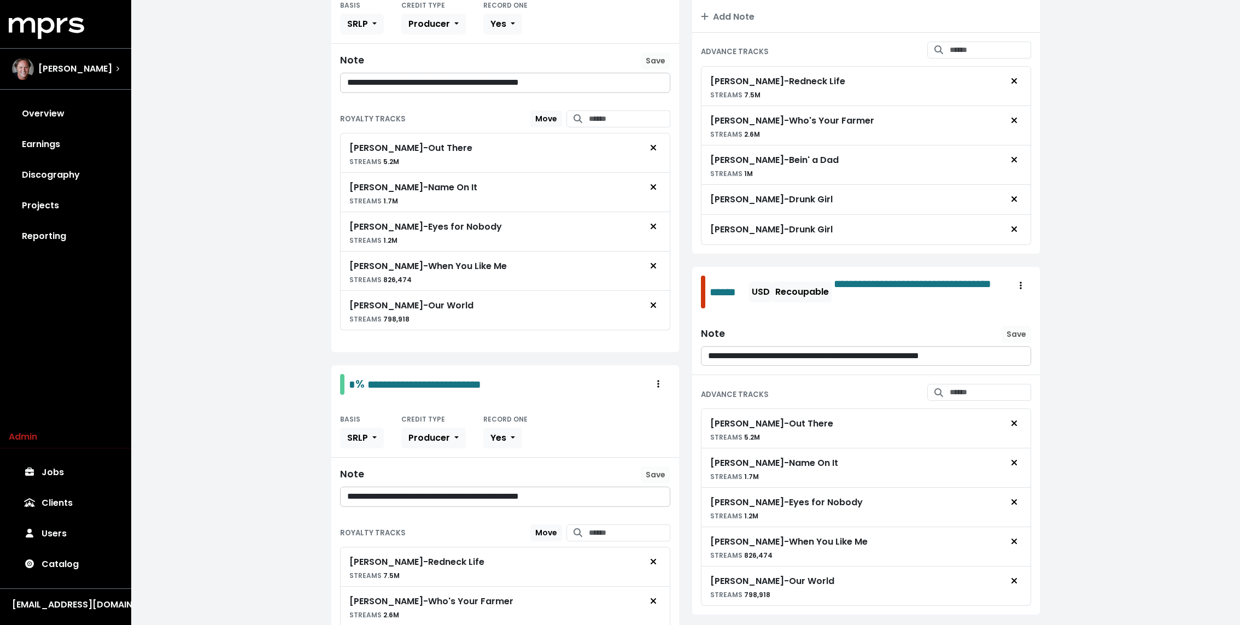
scroll to position [425, 0]
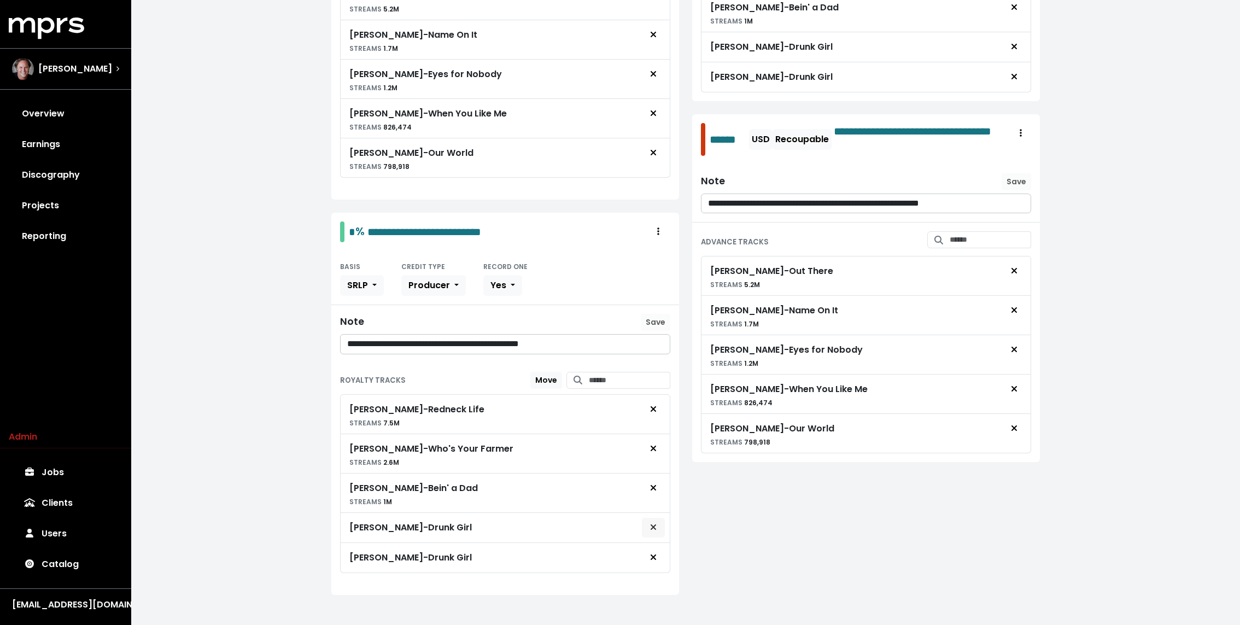
click at [658, 521] on span "Remove royalty target" at bounding box center [653, 527] width 10 height 13
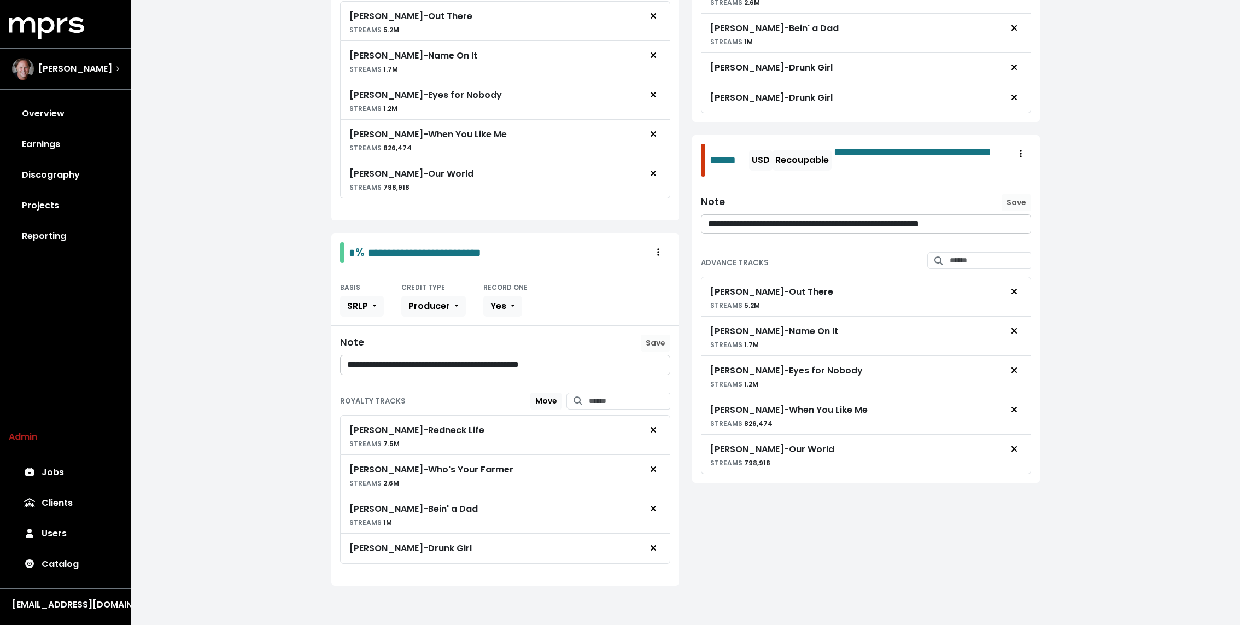
scroll to position [395, 0]
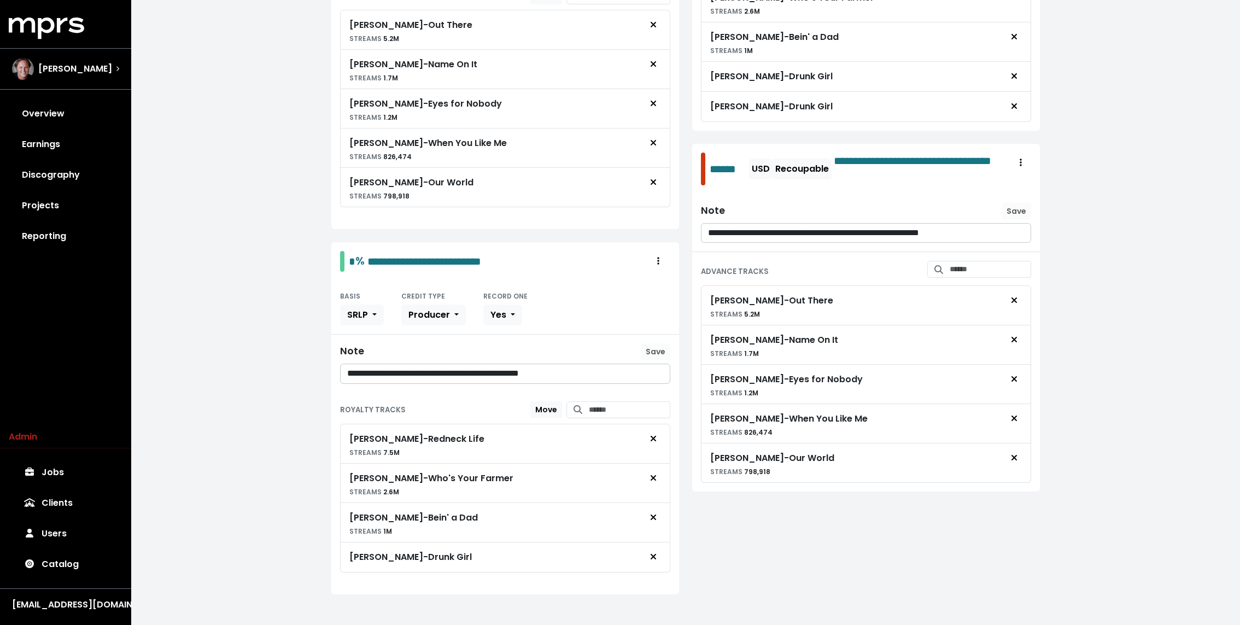
click at [198, 358] on div "**********" at bounding box center [685, 119] width 1109 height 1029
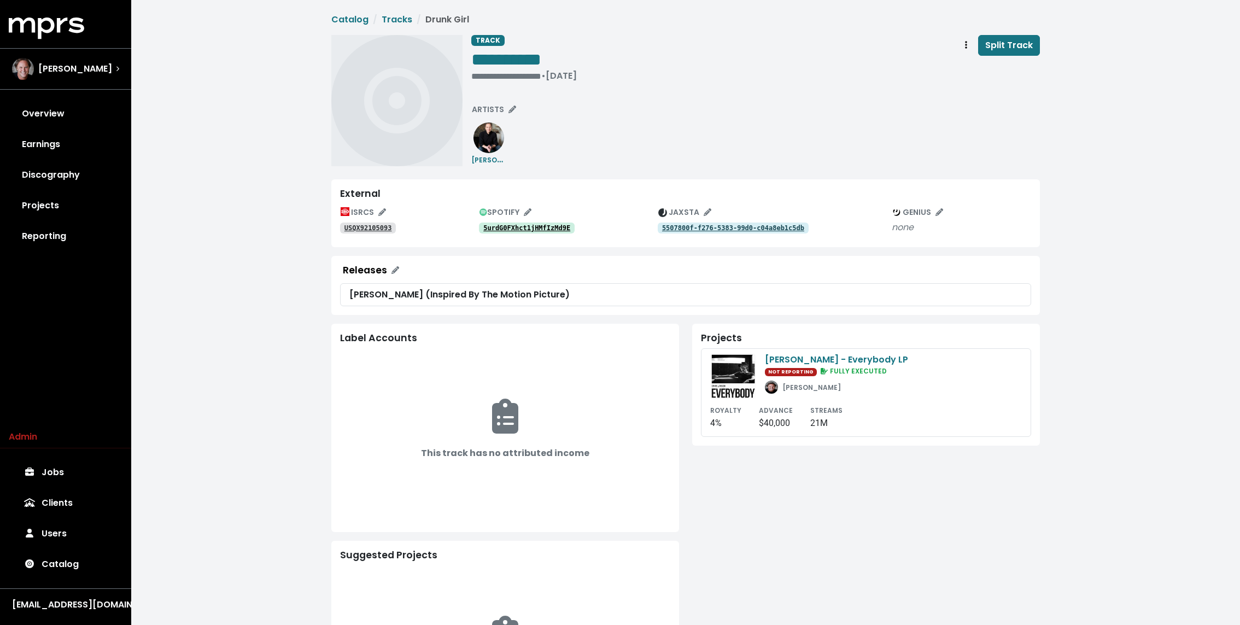
click at [540, 228] on tt "5urdG0FXhct1jHMfIzMd9E" at bounding box center [526, 228] width 87 height 8
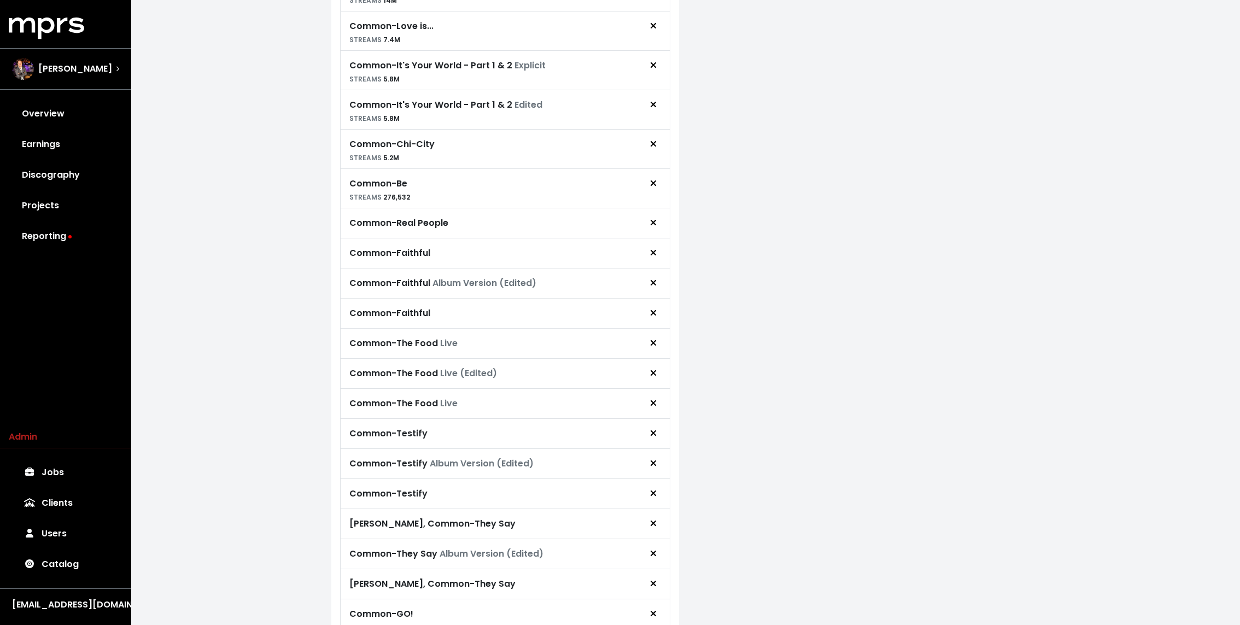
scroll to position [440, 0]
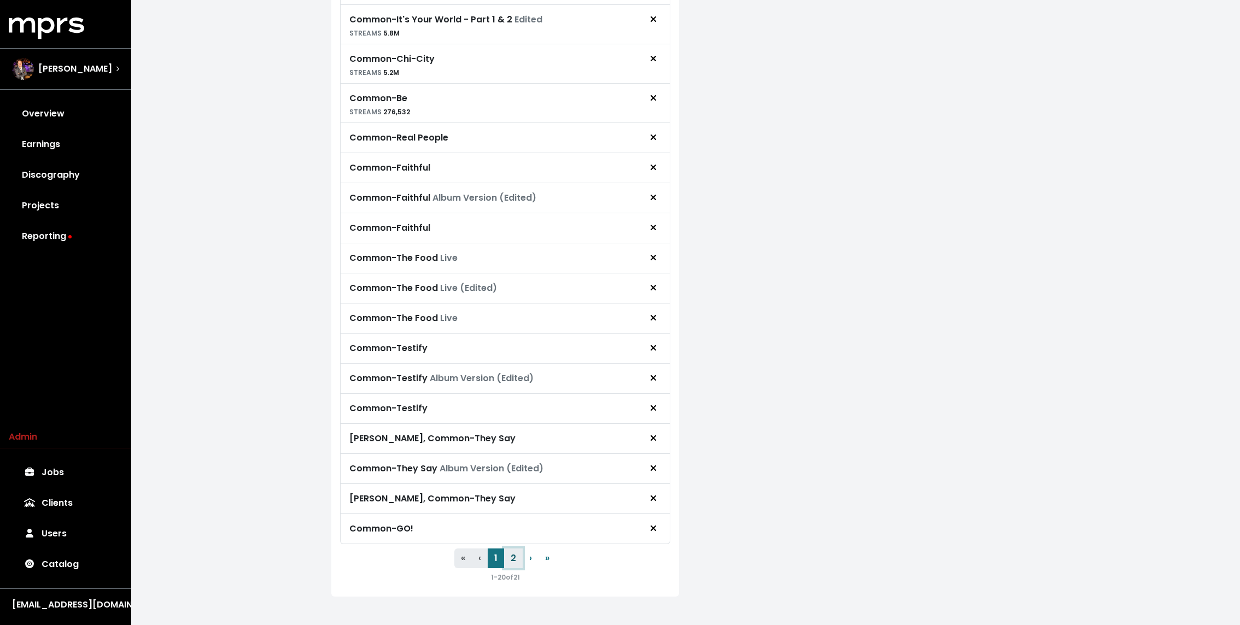
click at [509, 548] on button "2" at bounding box center [513, 558] width 19 height 20
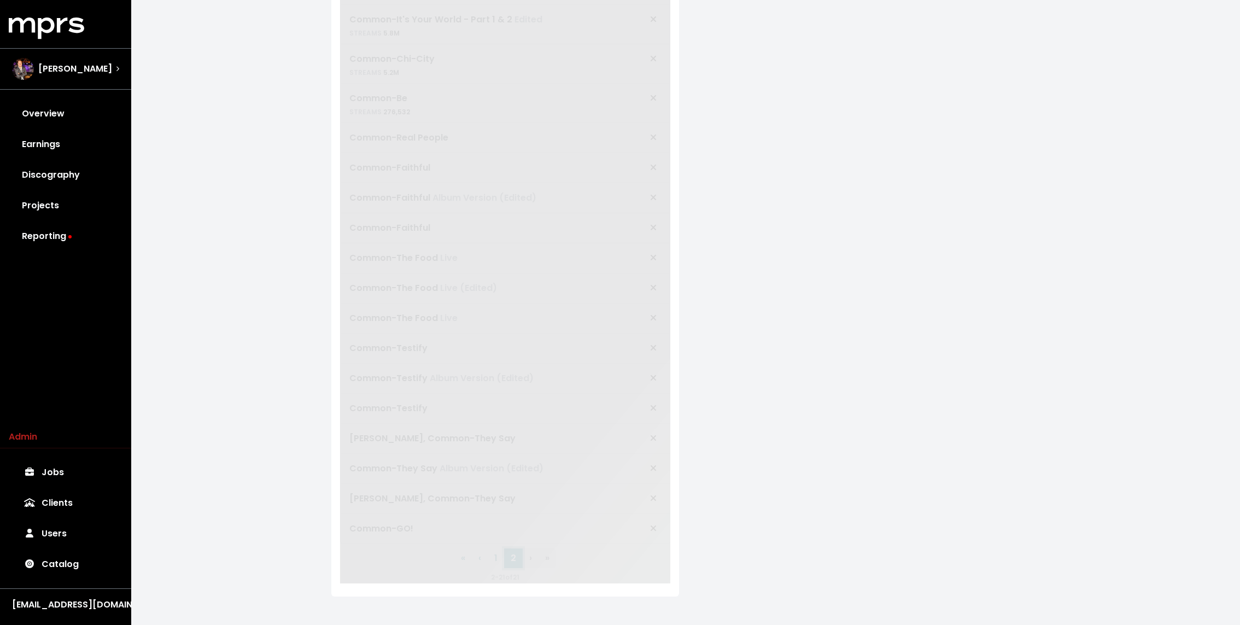
scroll to position [0, 0]
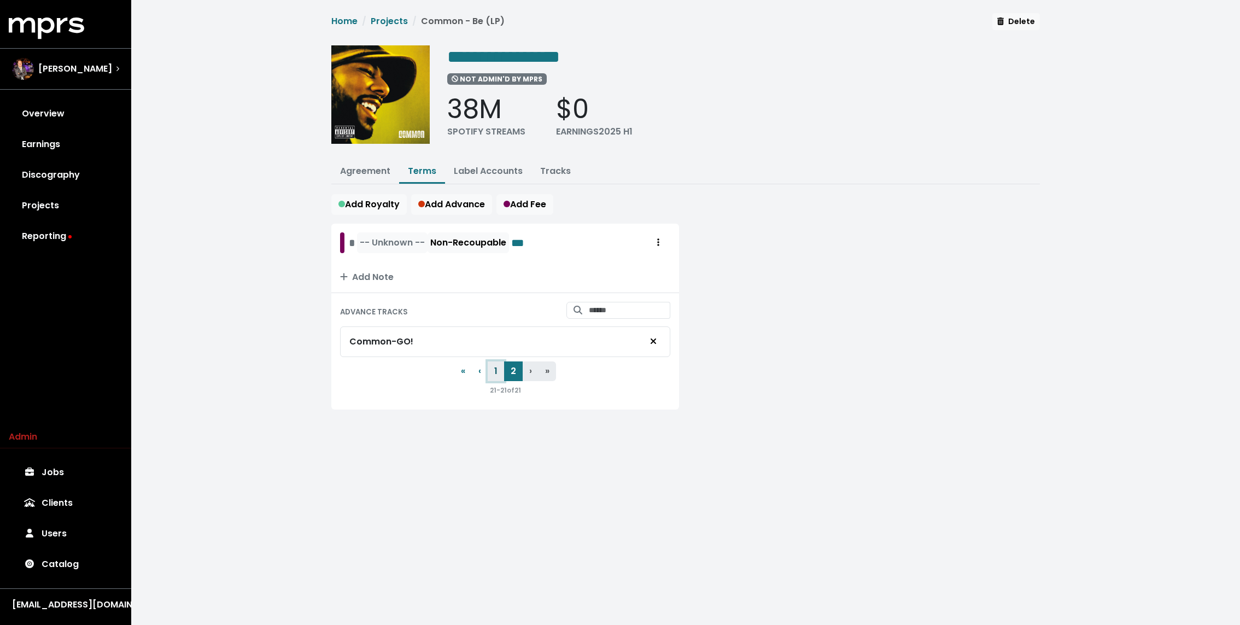
click at [499, 369] on button "1" at bounding box center [496, 371] width 16 height 20
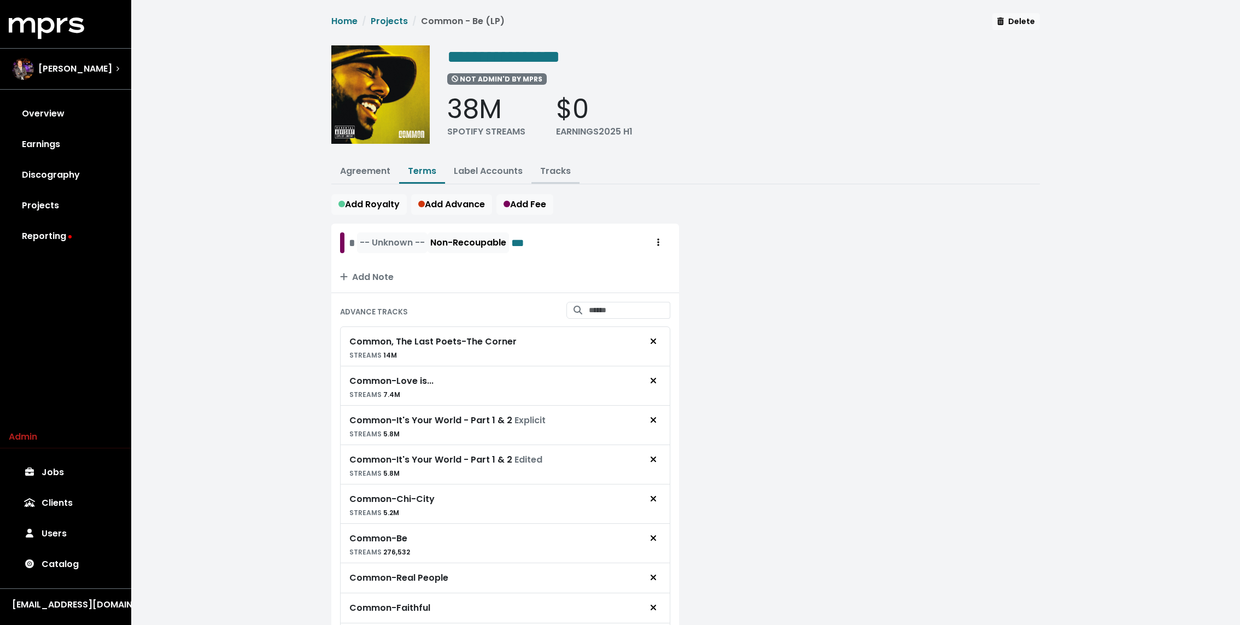
click at [547, 175] on link "Tracks" at bounding box center [555, 171] width 31 height 13
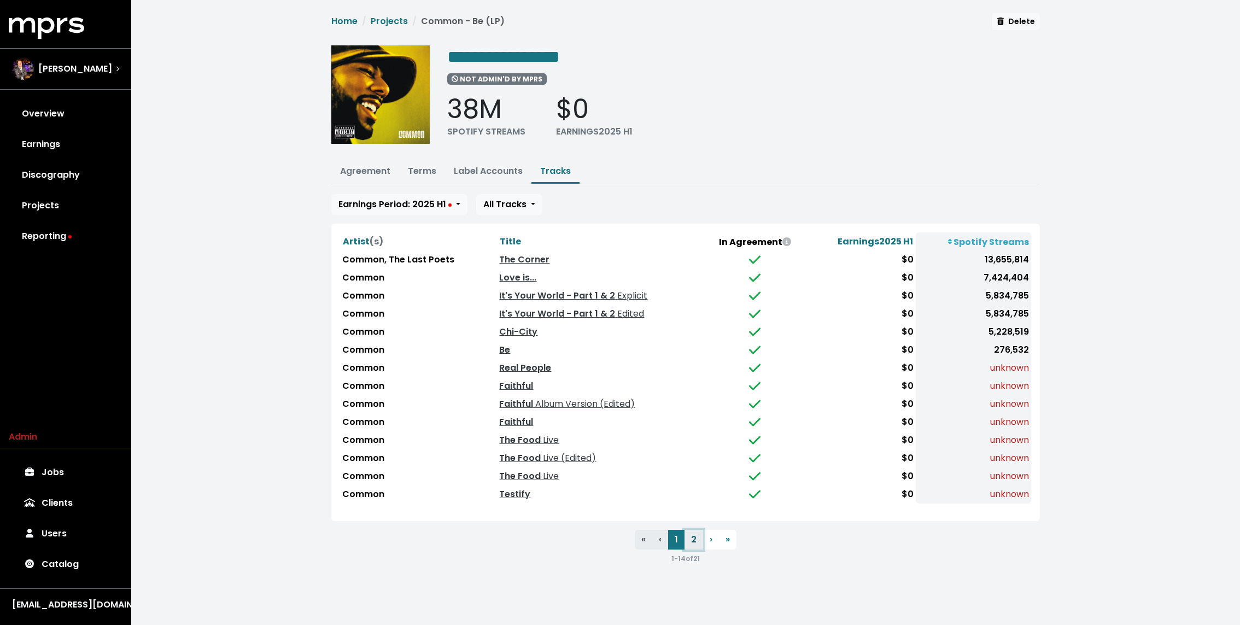
click at [693, 533] on button "2" at bounding box center [693, 540] width 19 height 20
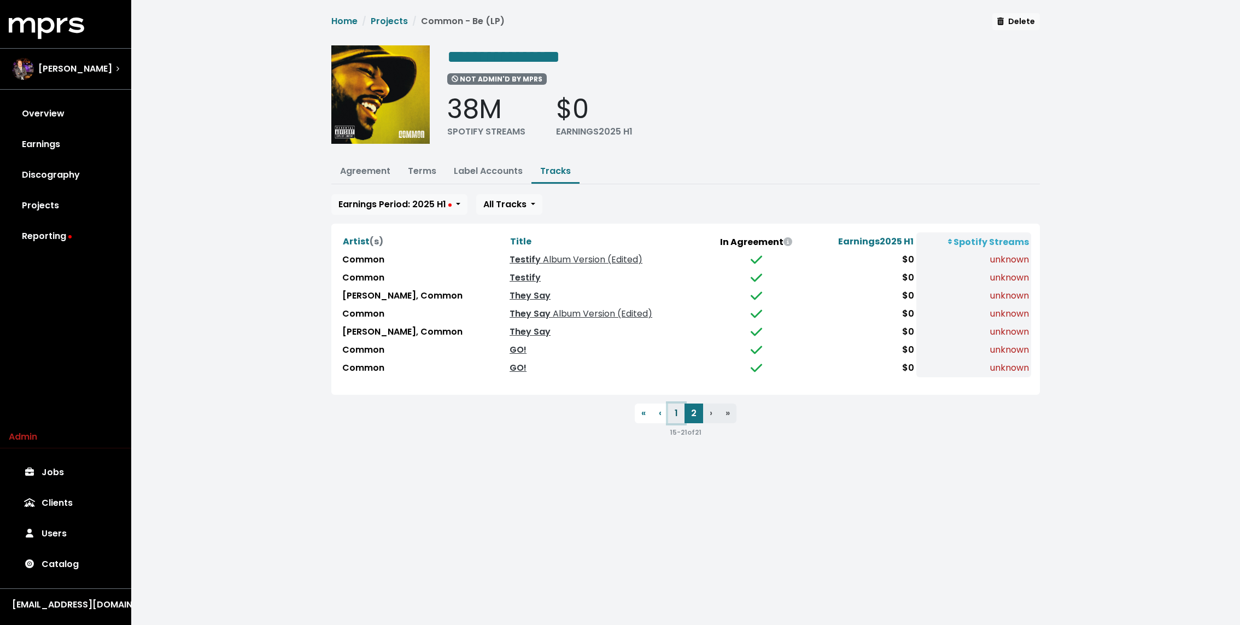
click at [676, 412] on button "1" at bounding box center [676, 413] width 16 height 20
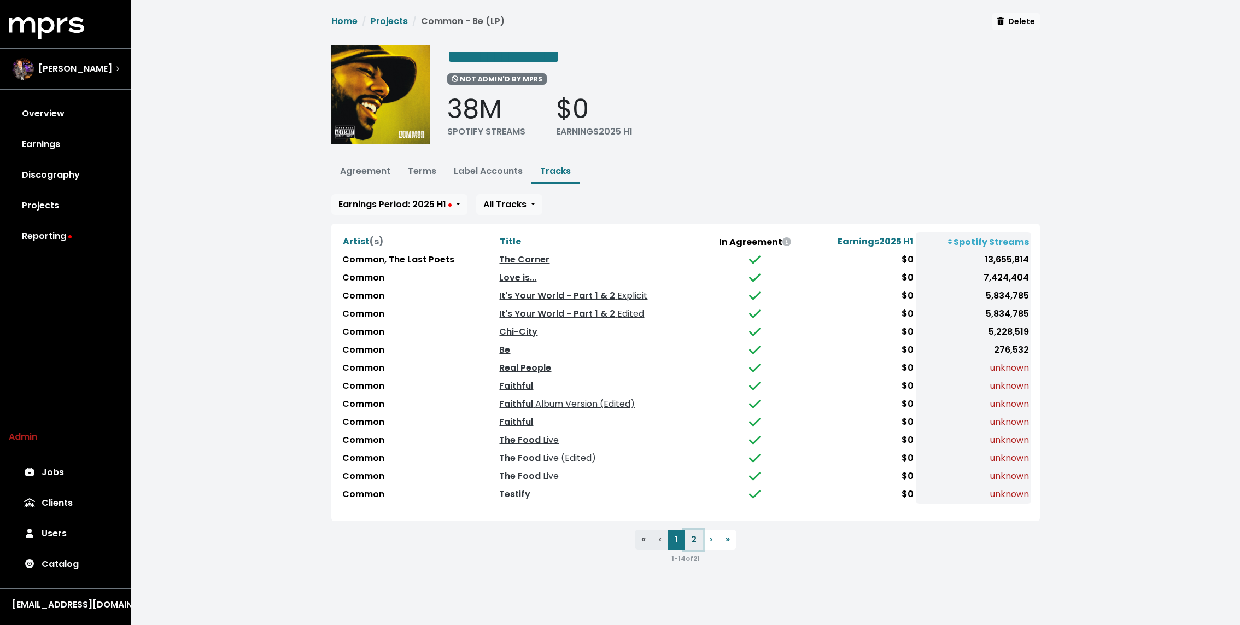
click at [693, 536] on button "2" at bounding box center [693, 540] width 19 height 20
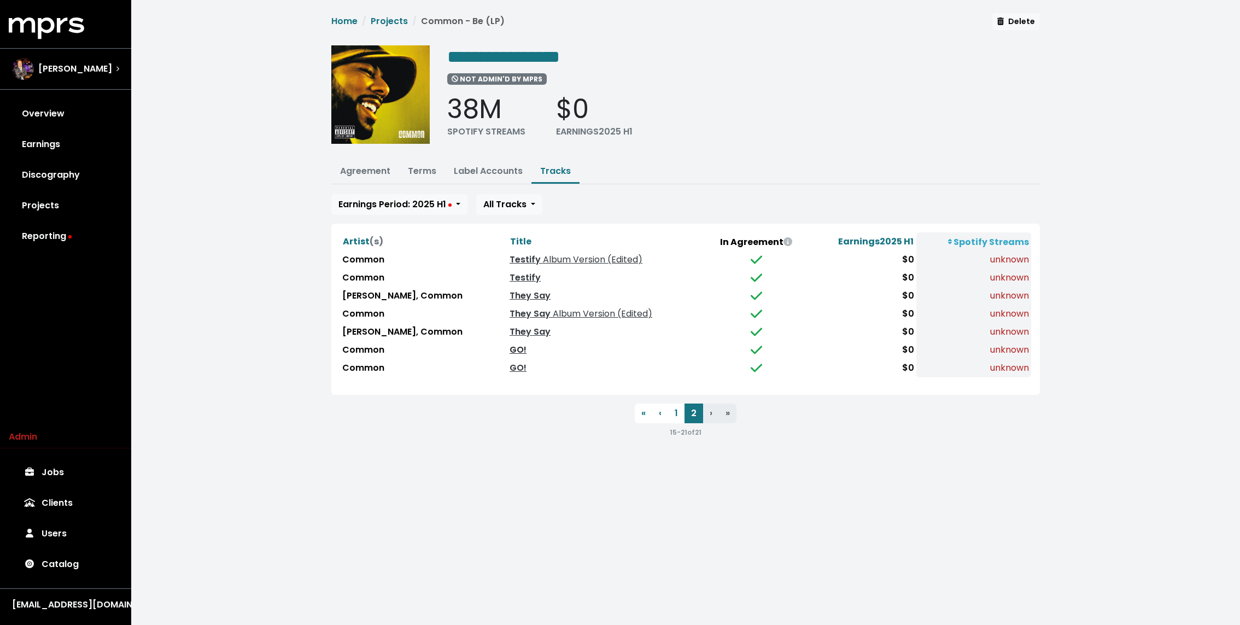
click at [509, 351] on link "GO!" at bounding box center [517, 349] width 17 height 13
click at [509, 364] on link "GO!" at bounding box center [517, 367] width 17 height 13
